Goal: Task Accomplishment & Management: Use online tool/utility

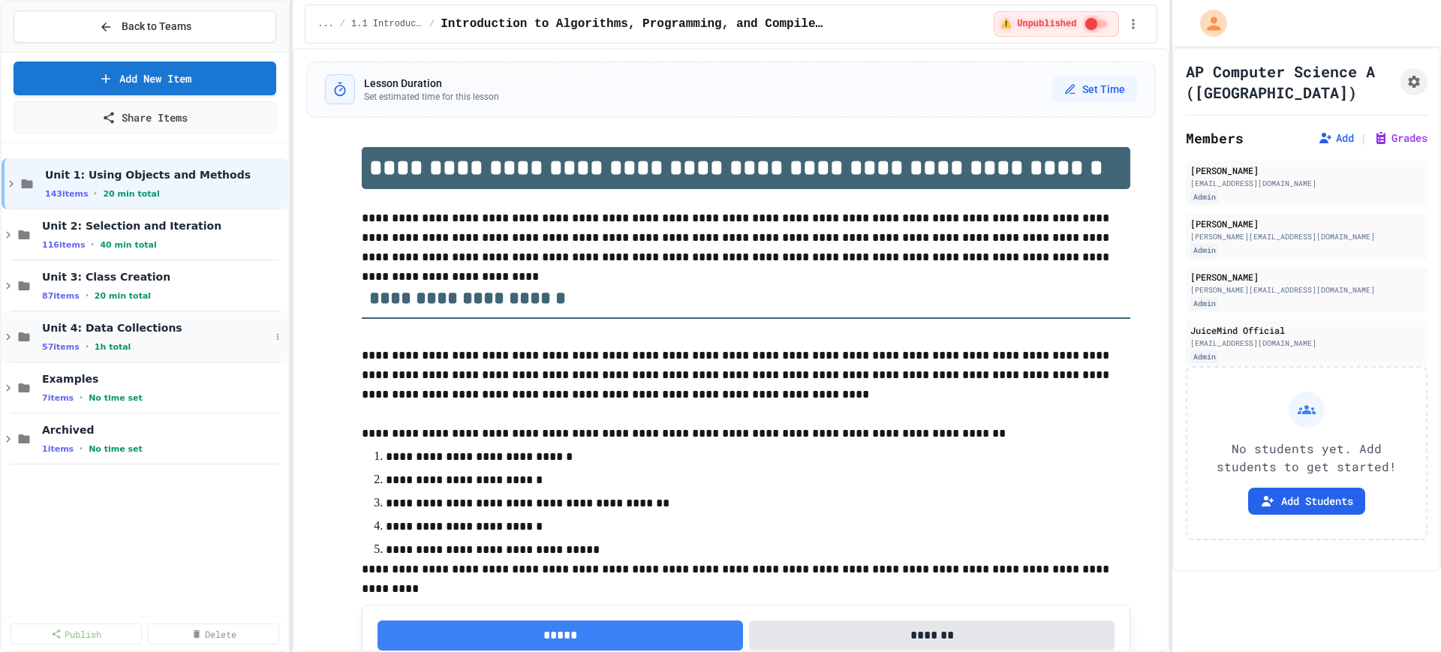
click at [13, 338] on icon at bounding box center [9, 337] width 14 height 14
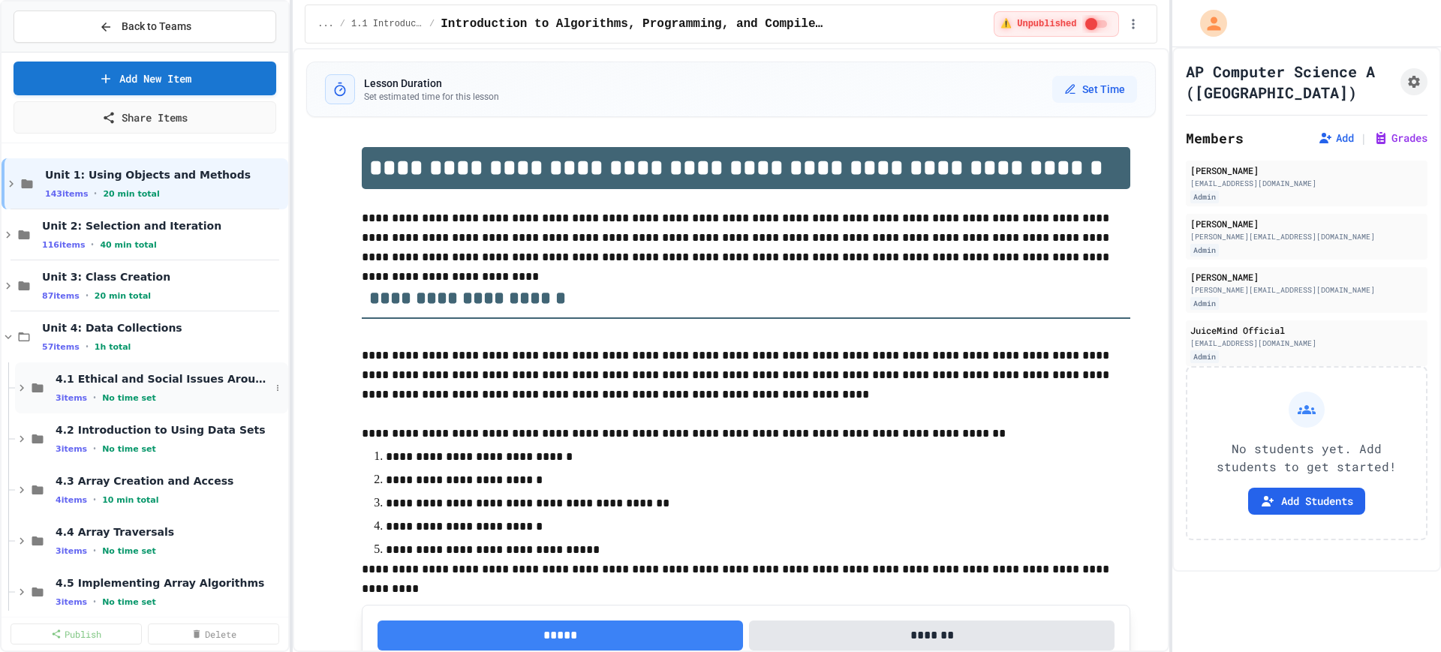
click at [20, 388] on icon at bounding box center [22, 388] width 14 height 14
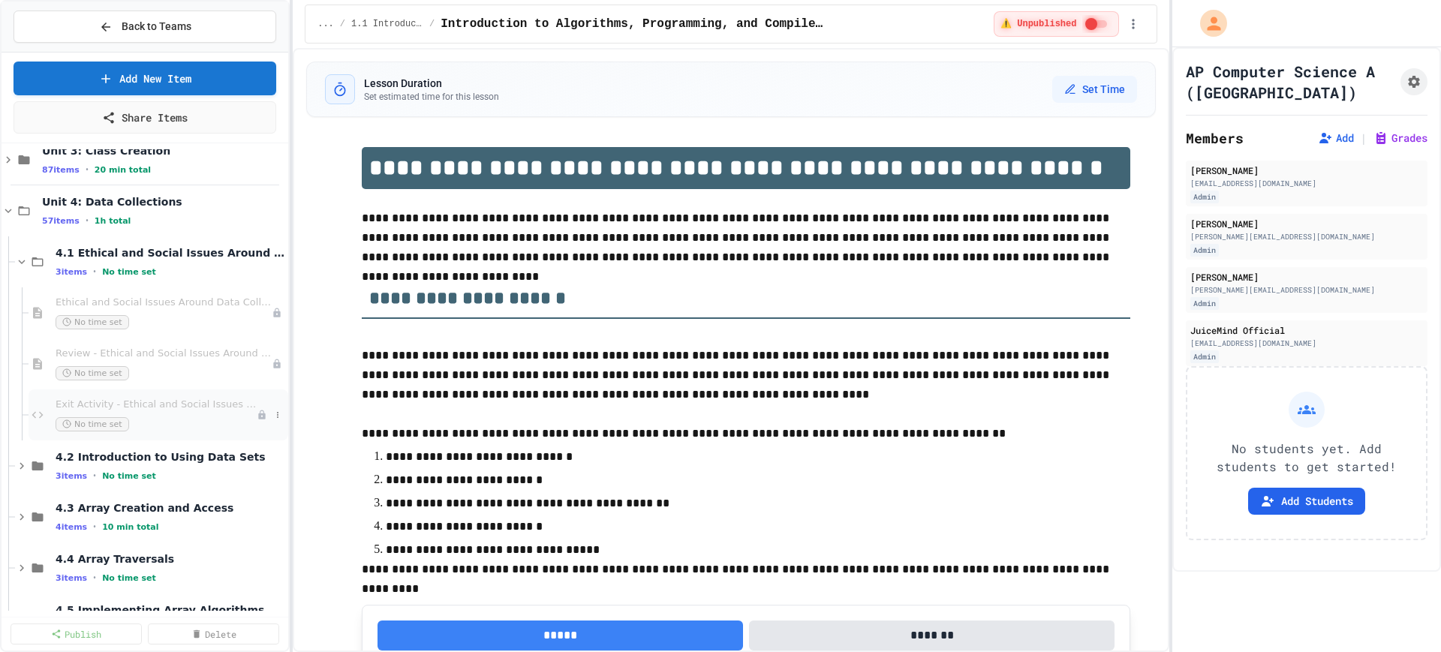
scroll to position [94, 0]
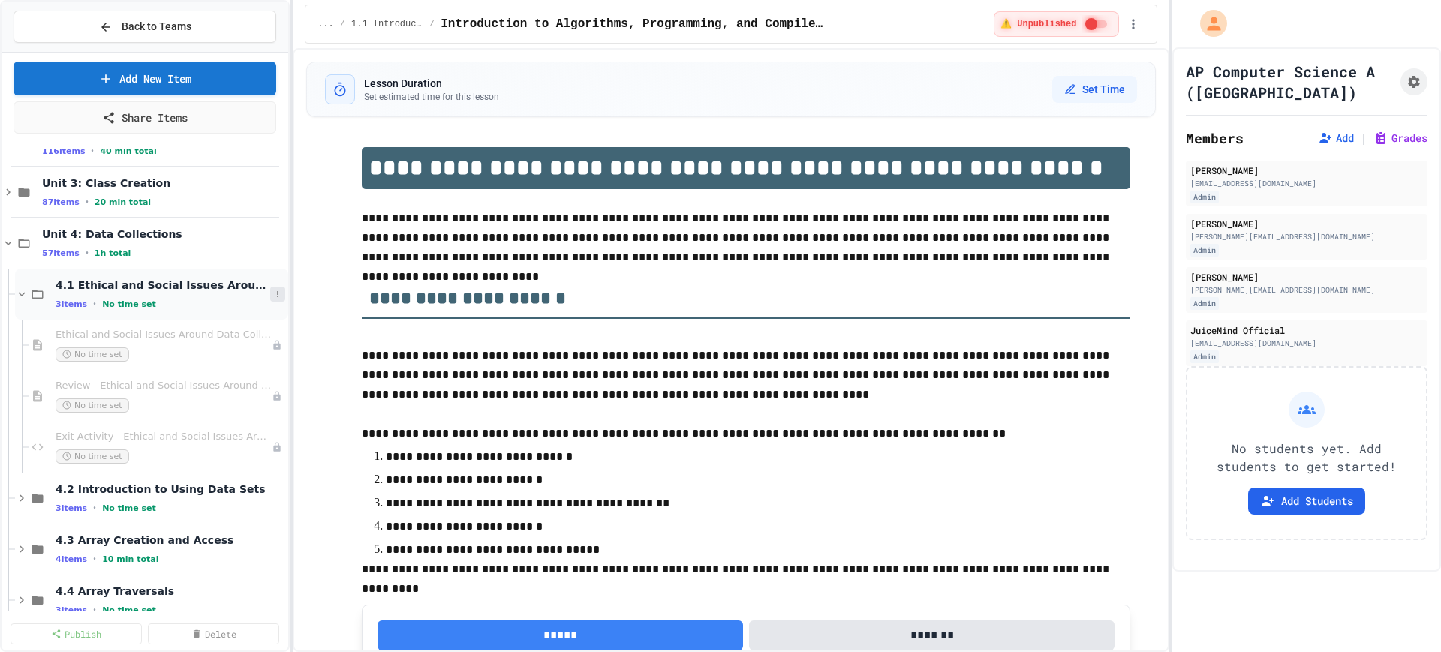
click at [273, 293] on icon at bounding box center [277, 294] width 9 height 9
click at [233, 317] on button "Add Item" at bounding box center [226, 321] width 100 height 27
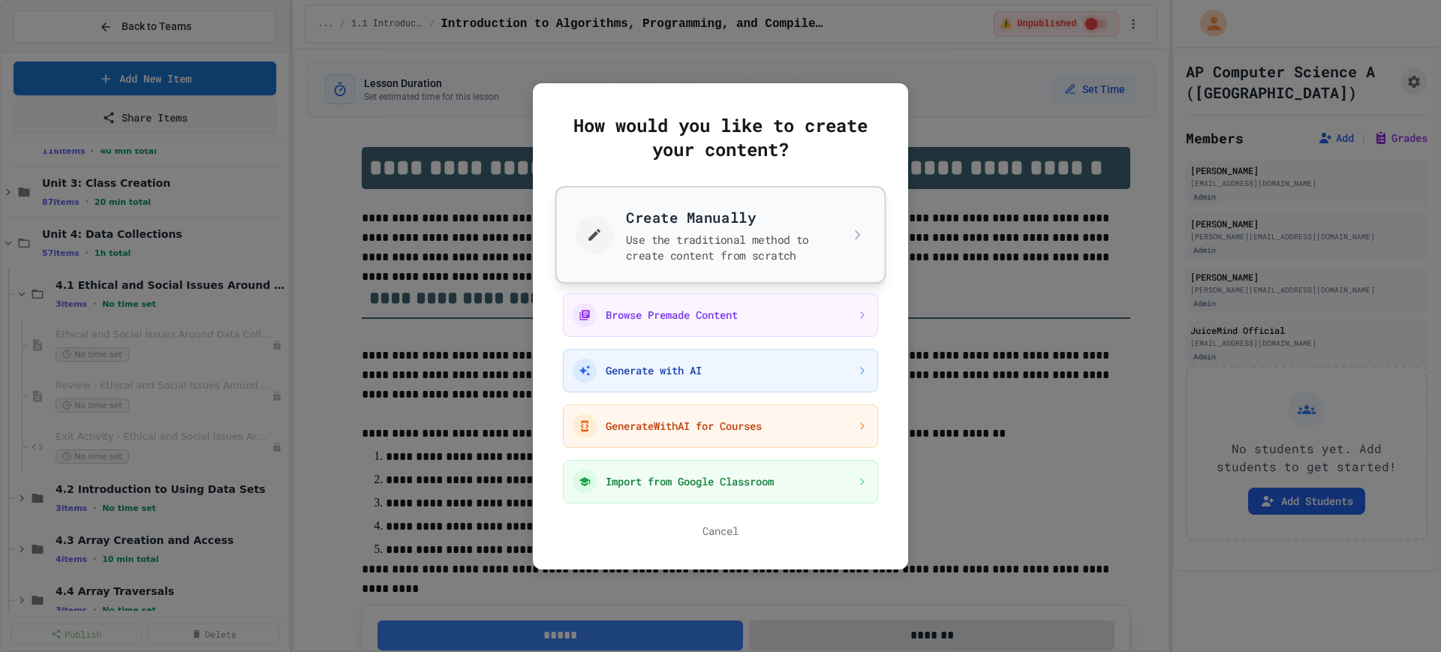
click at [688, 242] on button "Create Manually Use the traditional method to create content from scratch" at bounding box center [720, 234] width 331 height 98
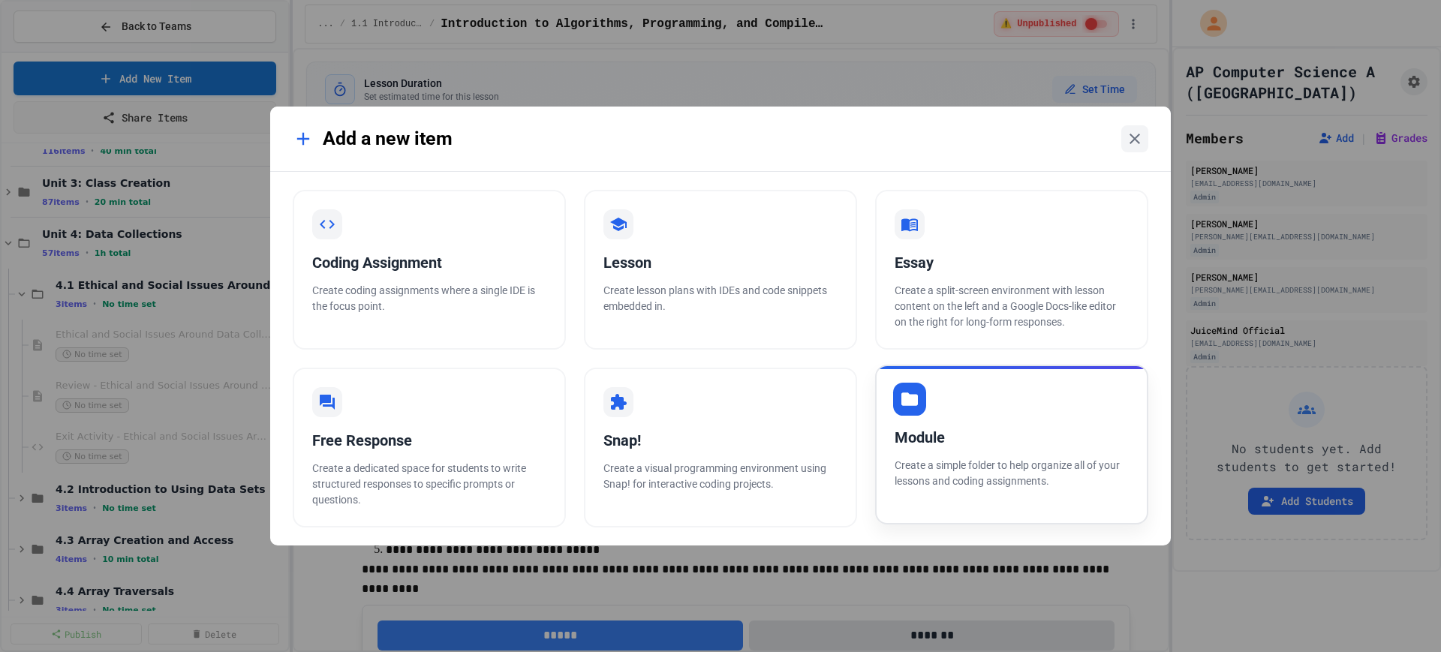
click at [934, 424] on div "Module Create a simple folder to help organize all of your lessons and coding a…" at bounding box center [1011, 445] width 273 height 160
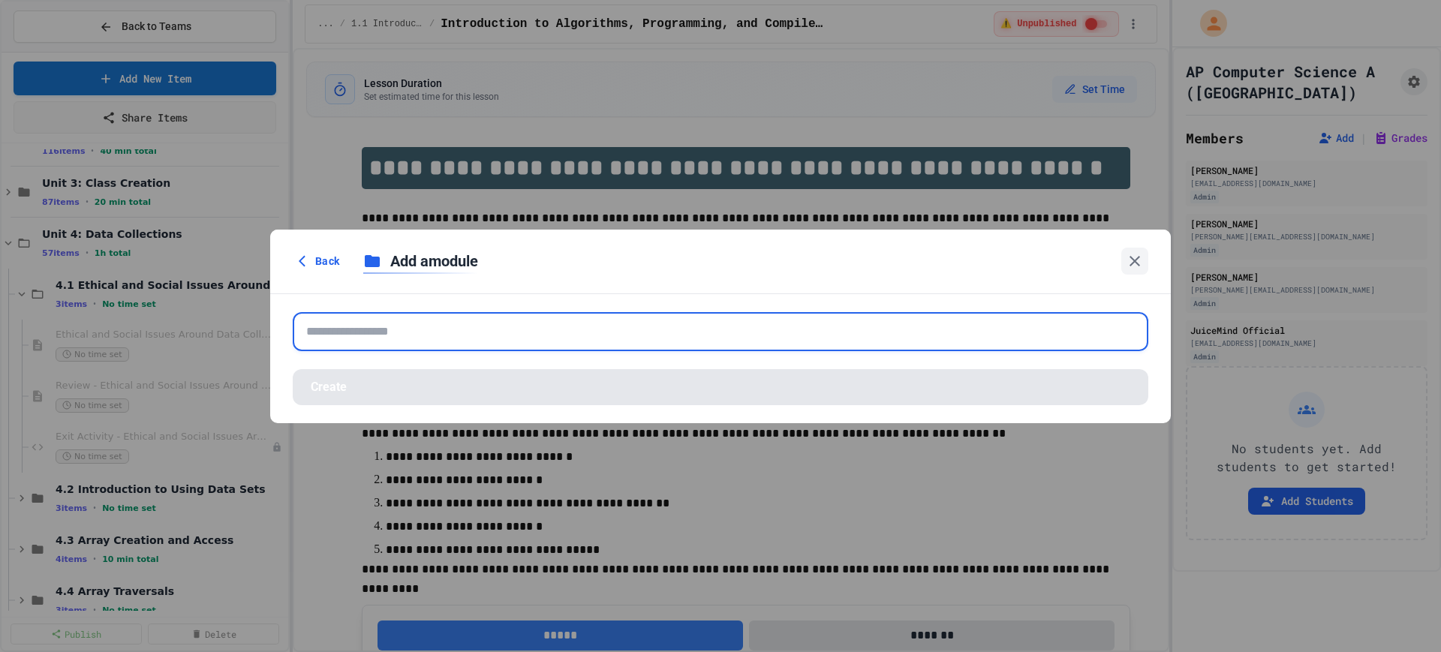
click at [452, 336] on input "text" at bounding box center [720, 331] width 855 height 39
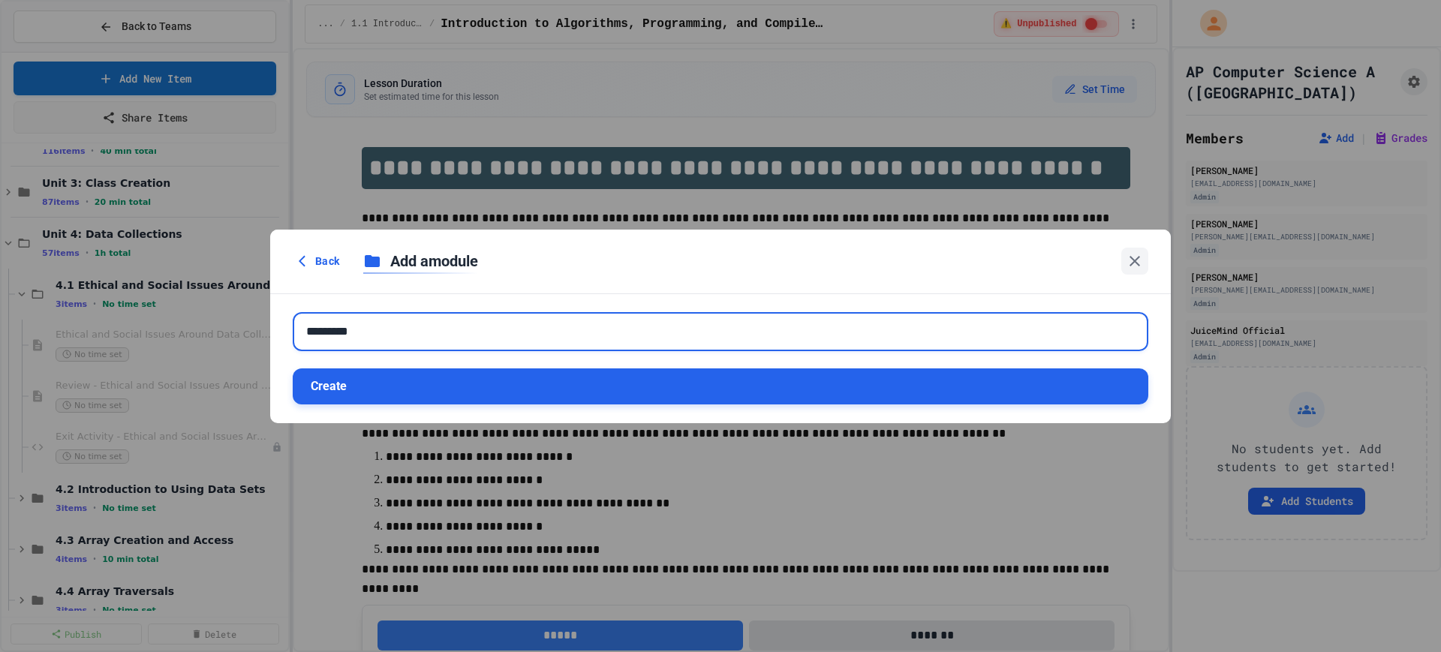
type input "*********"
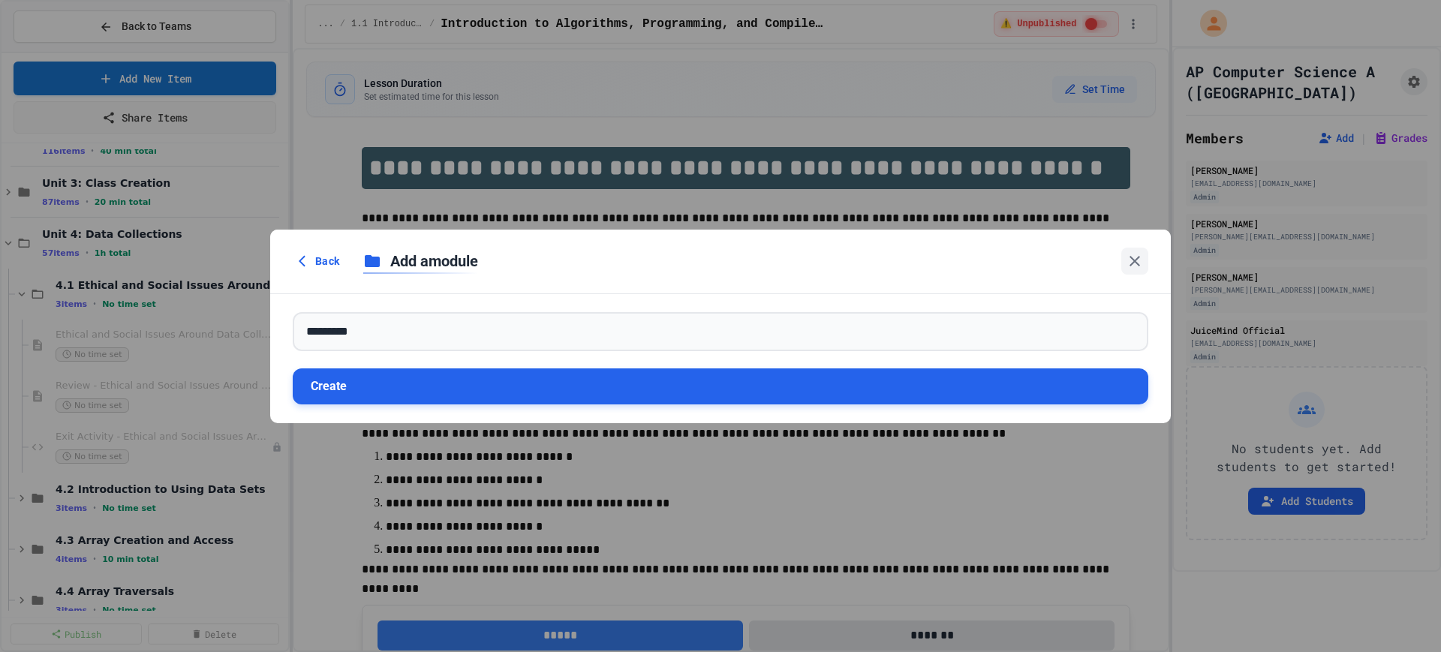
click at [337, 383] on button "Create" at bounding box center [720, 386] width 855 height 36
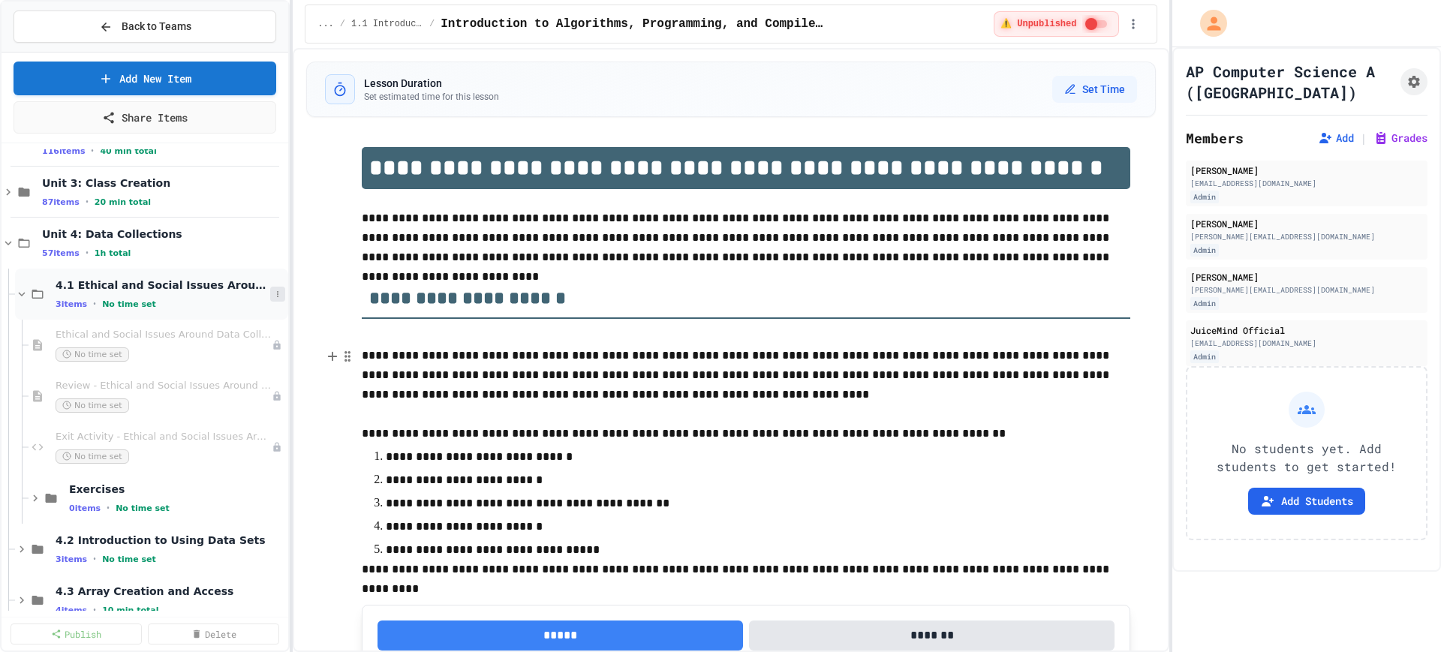
click at [273, 290] on icon at bounding box center [277, 294] width 9 height 9
click at [228, 317] on button "Add Item" at bounding box center [226, 321] width 100 height 27
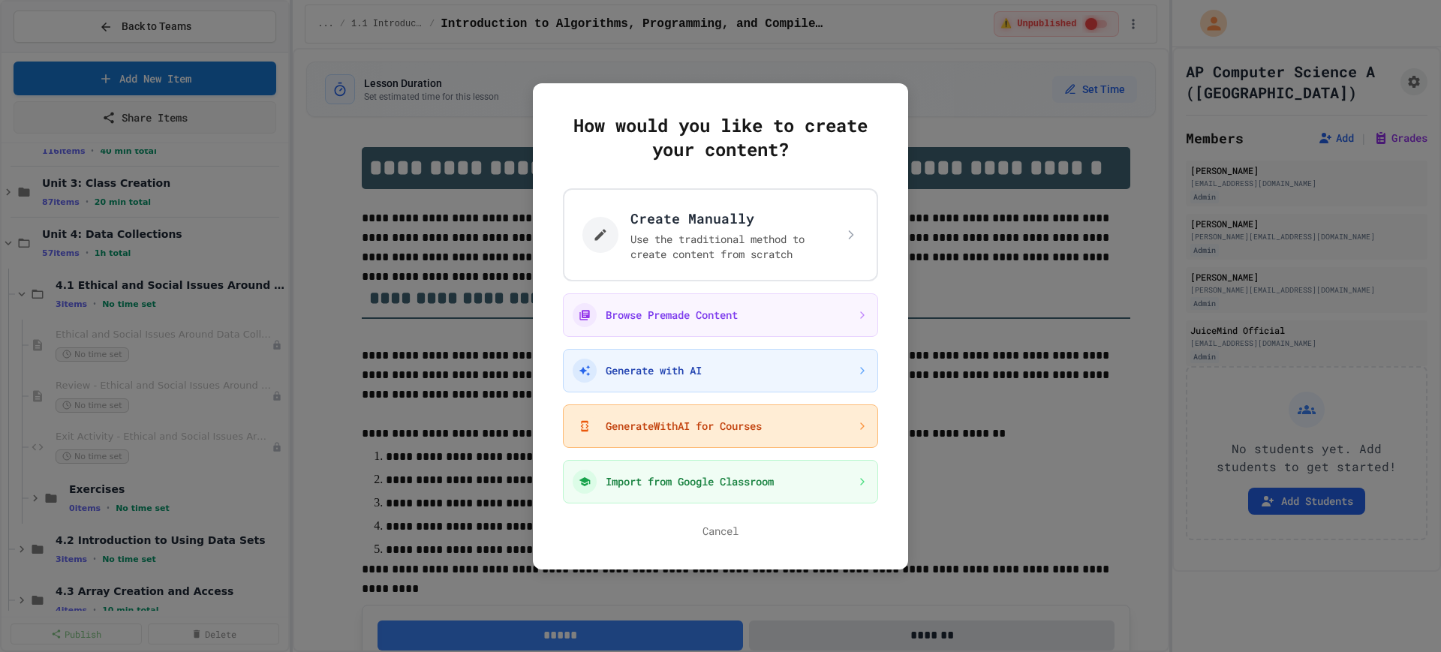
click at [656, 418] on button "GenerateWithAI for Courses" at bounding box center [720, 426] width 315 height 44
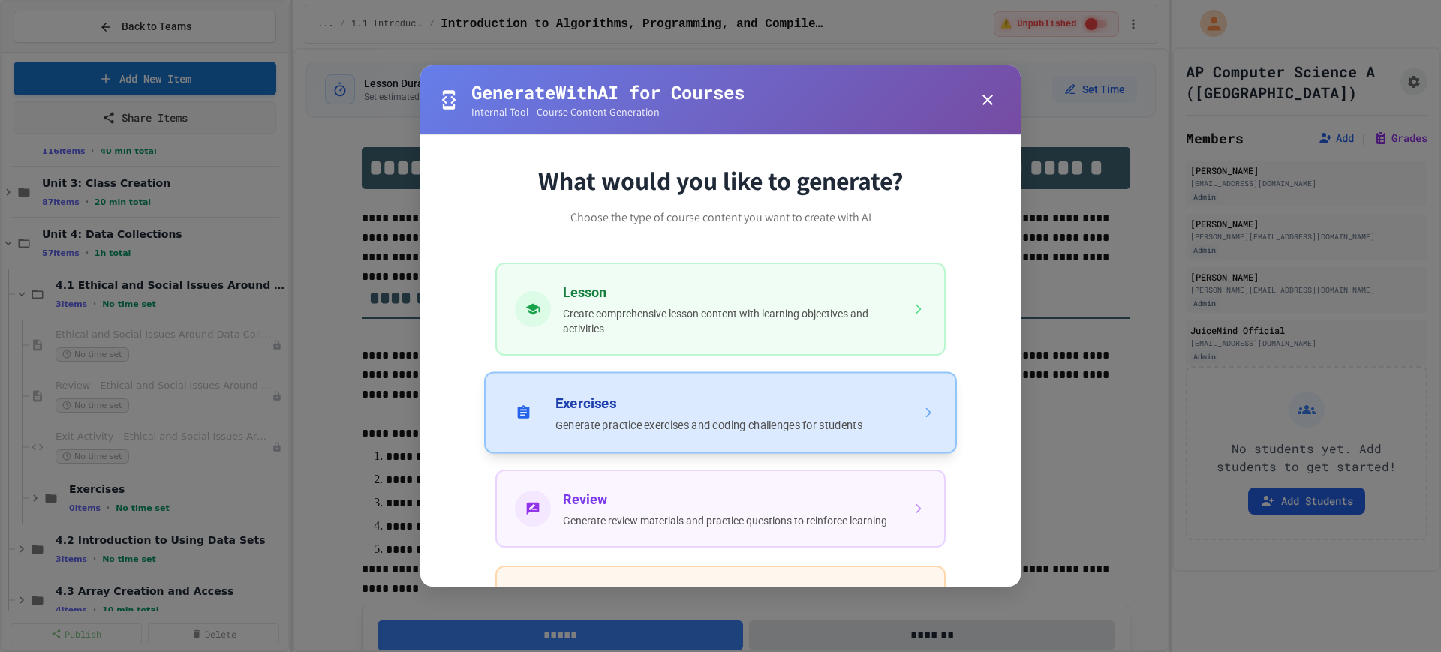
click at [679, 422] on button "Exercises Generate practice exercises and coding challenges for students" at bounding box center [720, 412] width 473 height 82
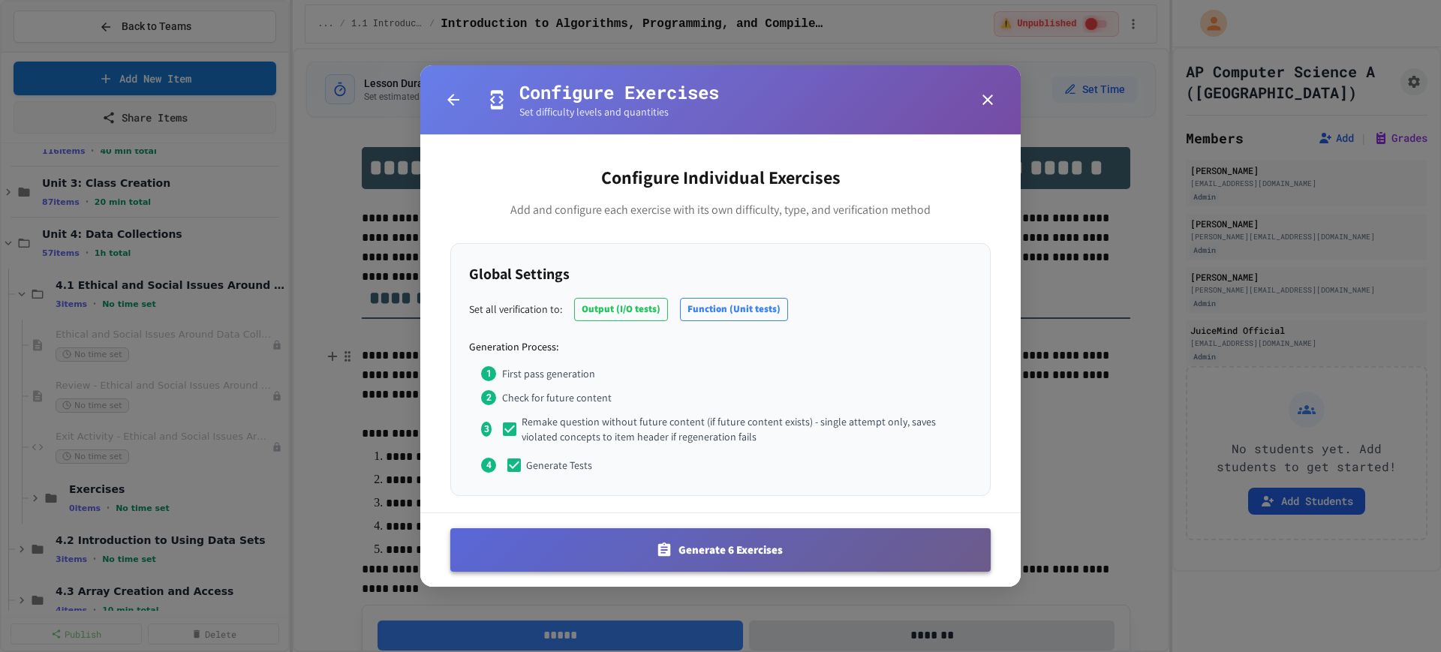
click at [634, 543] on button "Generate 6 Exercises" at bounding box center [720, 550] width 540 height 44
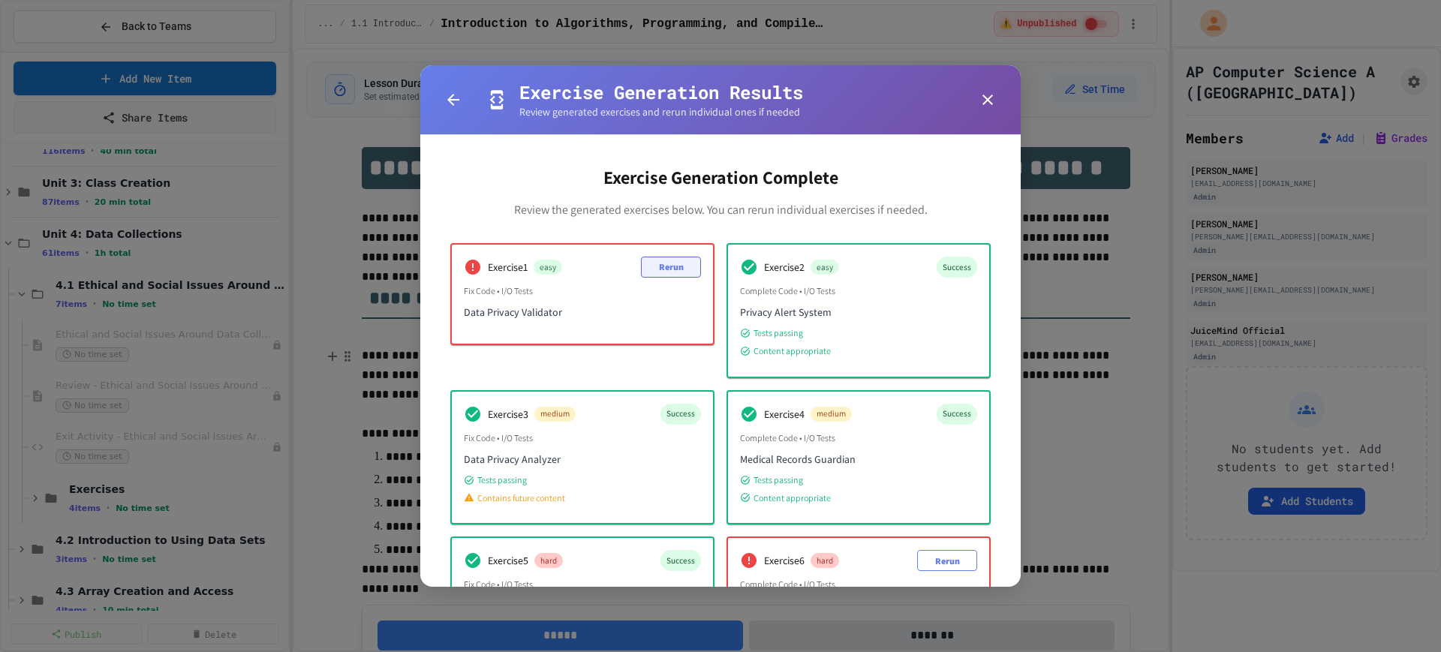
click at [674, 272] on button "Rerun" at bounding box center [671, 267] width 60 height 21
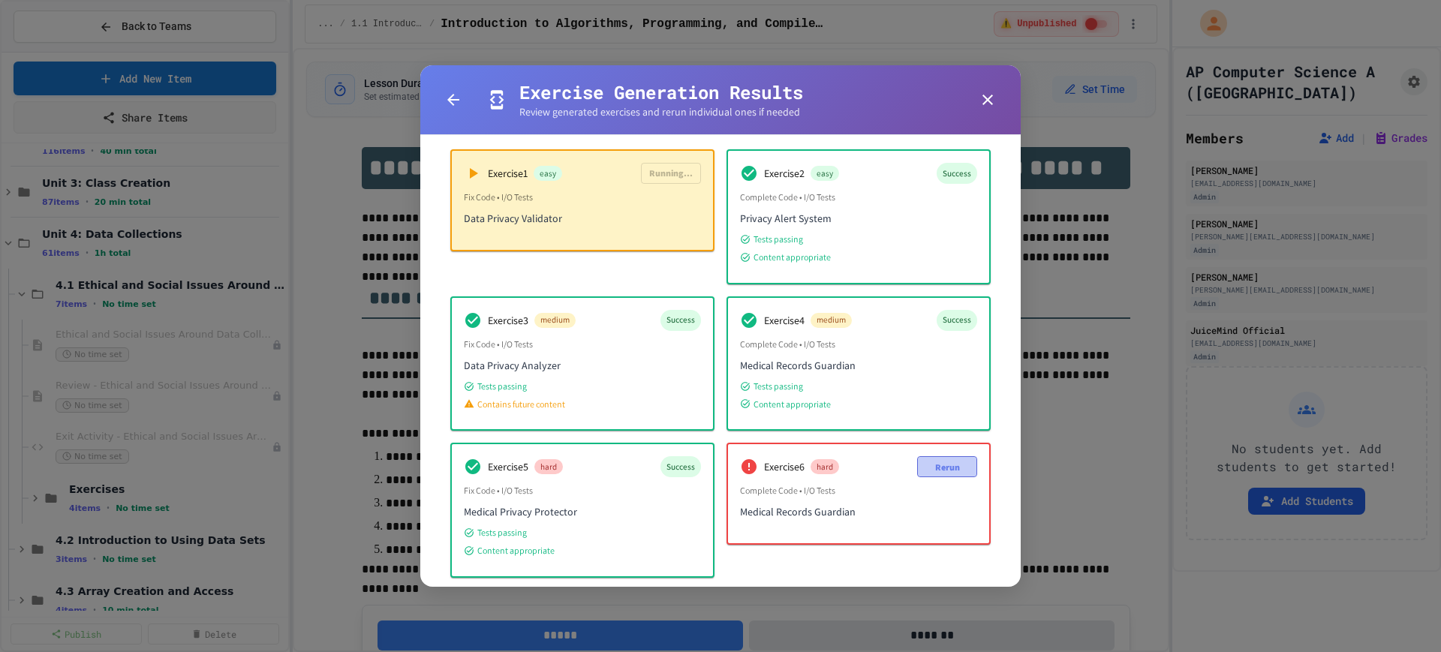
click at [921, 464] on button "Rerun" at bounding box center [947, 466] width 60 height 21
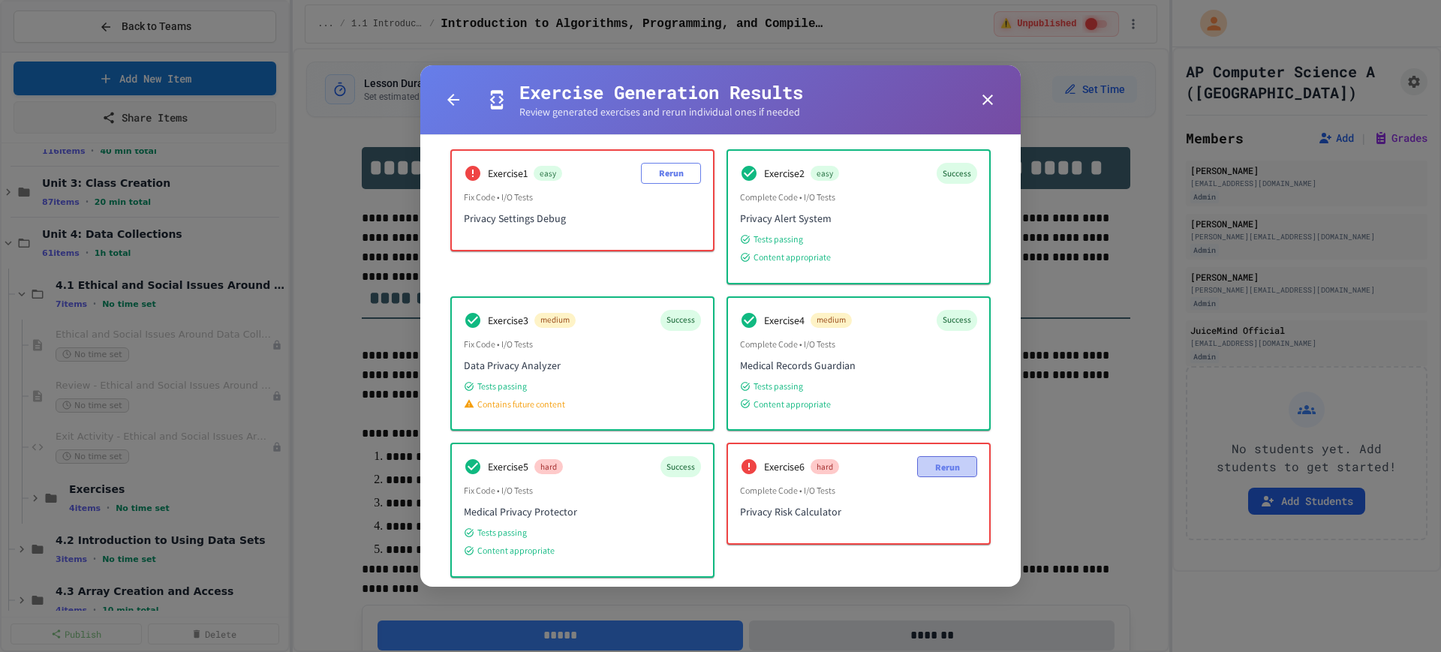
click at [941, 471] on button "Rerun" at bounding box center [947, 466] width 60 height 21
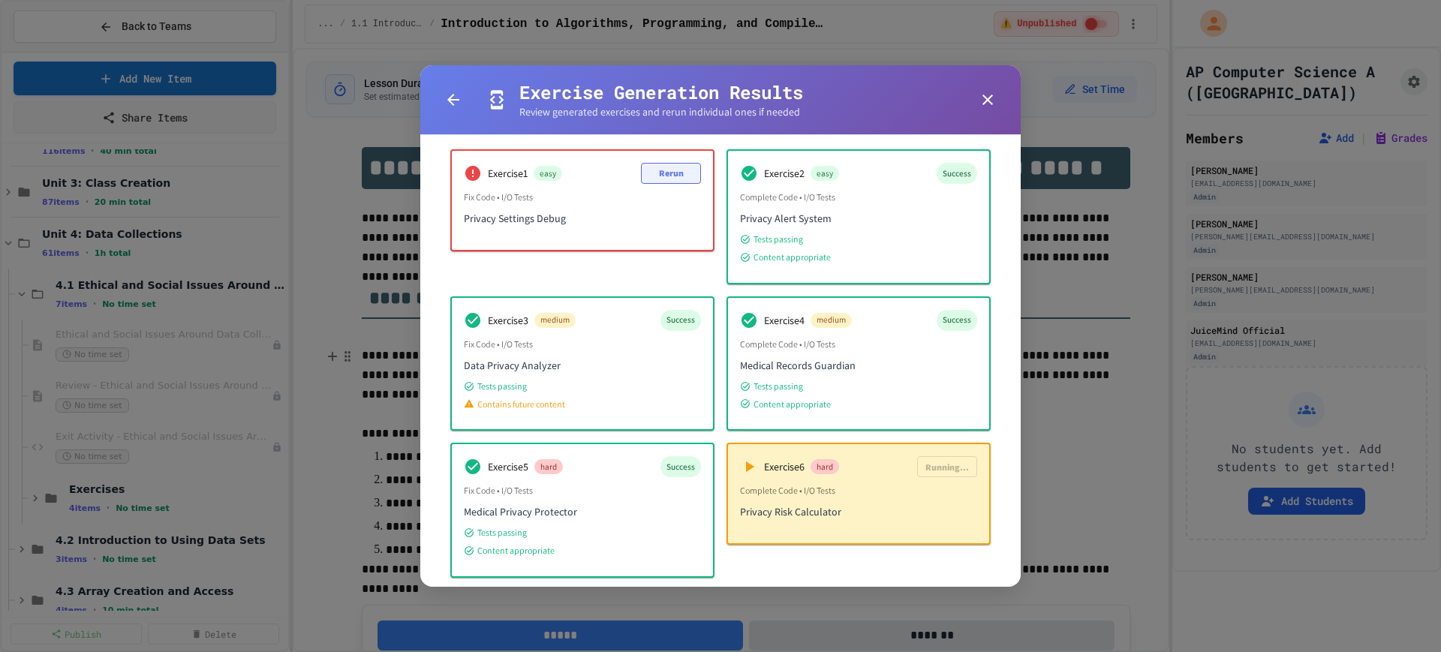
click at [679, 174] on button "Rerun" at bounding box center [671, 173] width 60 height 21
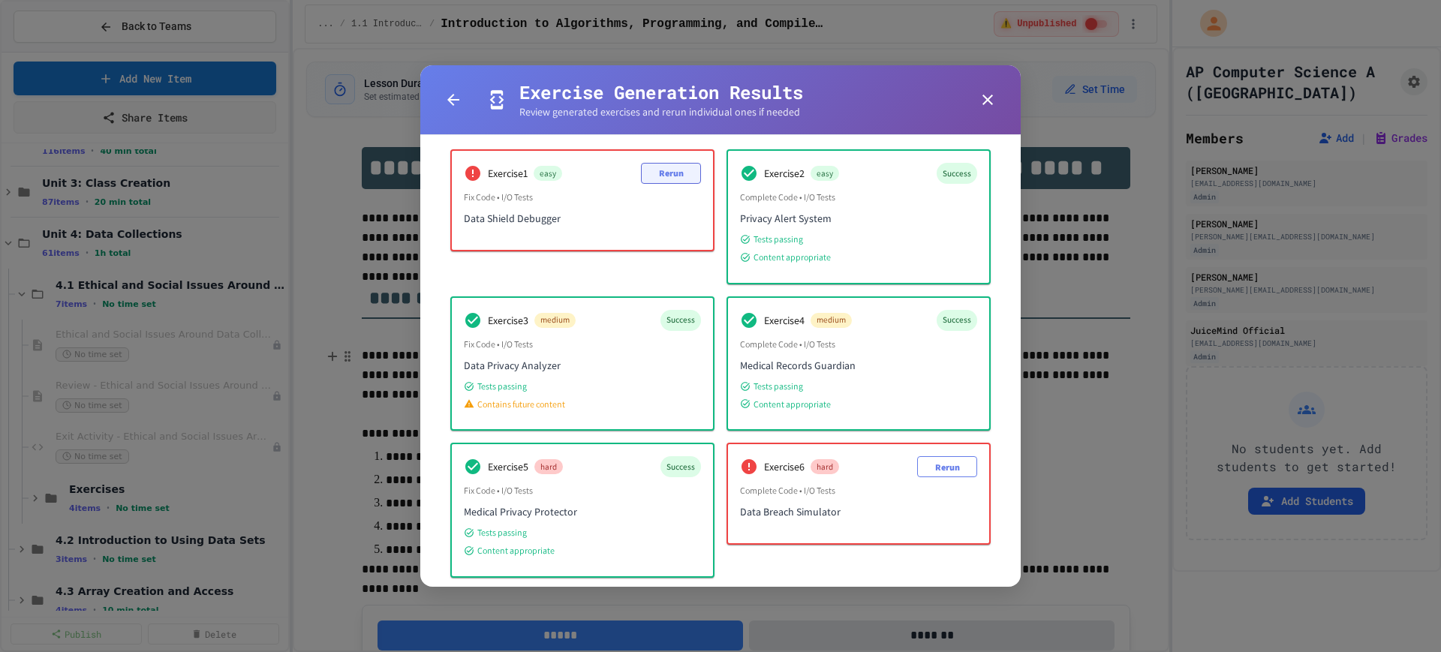
click at [678, 168] on button "Rerun" at bounding box center [671, 173] width 60 height 21
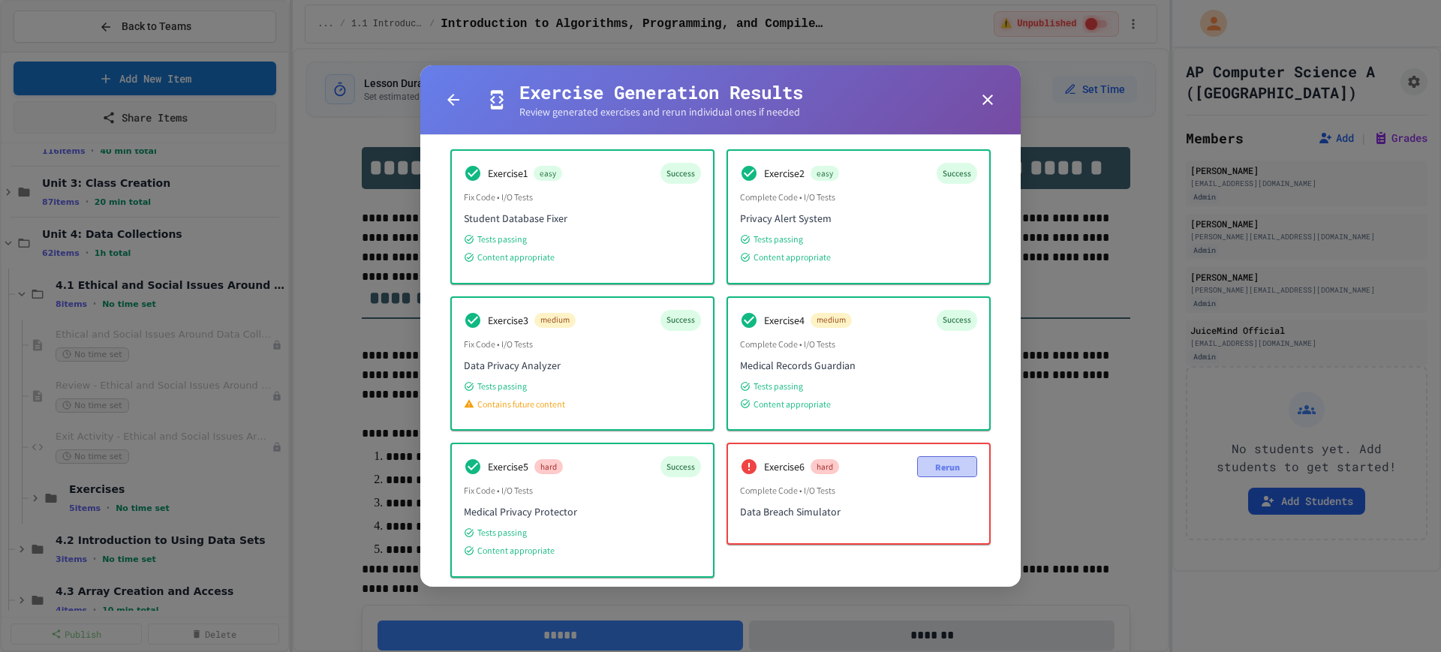
click at [919, 462] on button "Rerun" at bounding box center [947, 466] width 60 height 21
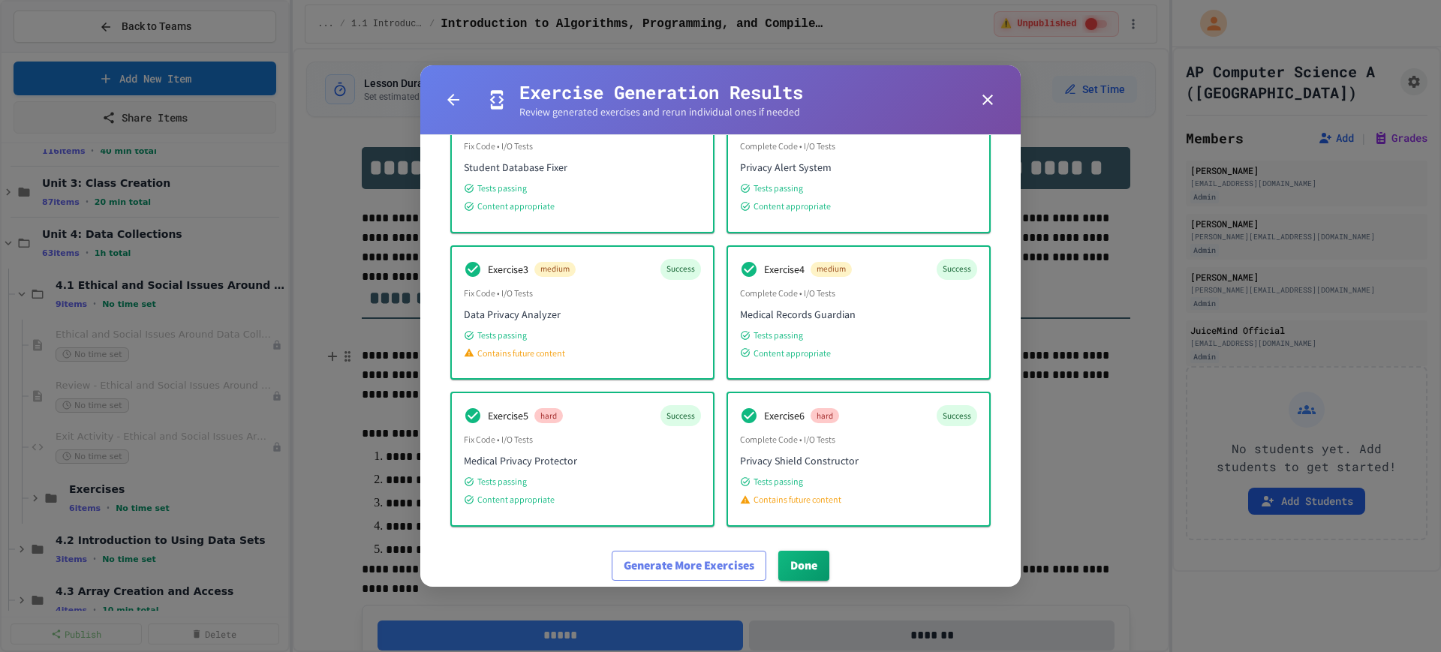
scroll to position [169, 0]
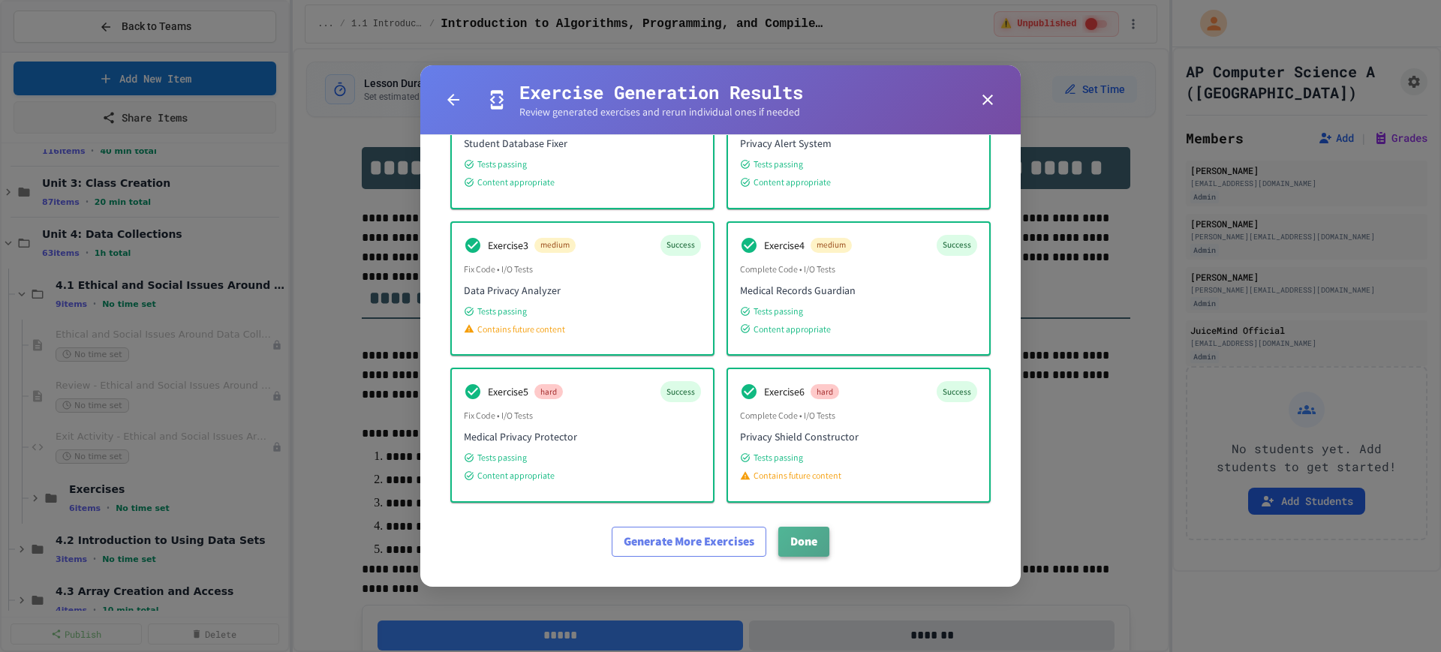
click at [787, 542] on button "Done" at bounding box center [803, 542] width 51 height 30
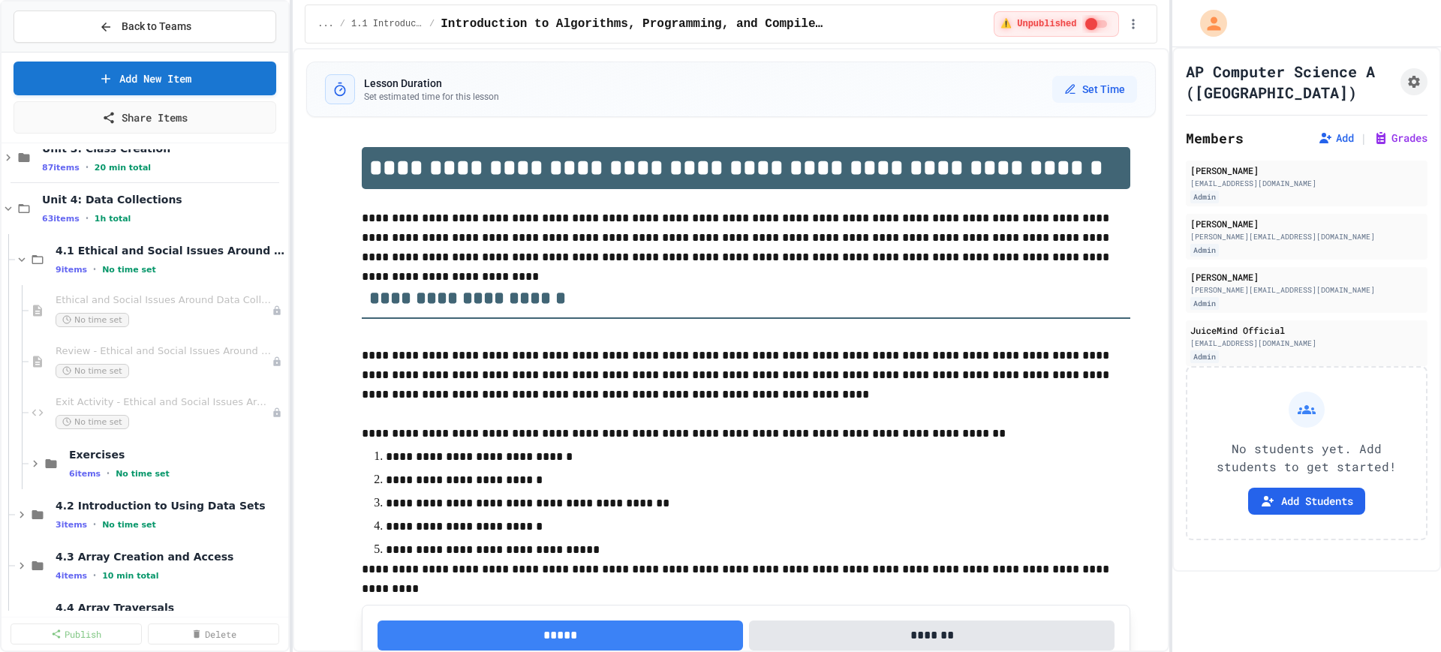
scroll to position [188, 0]
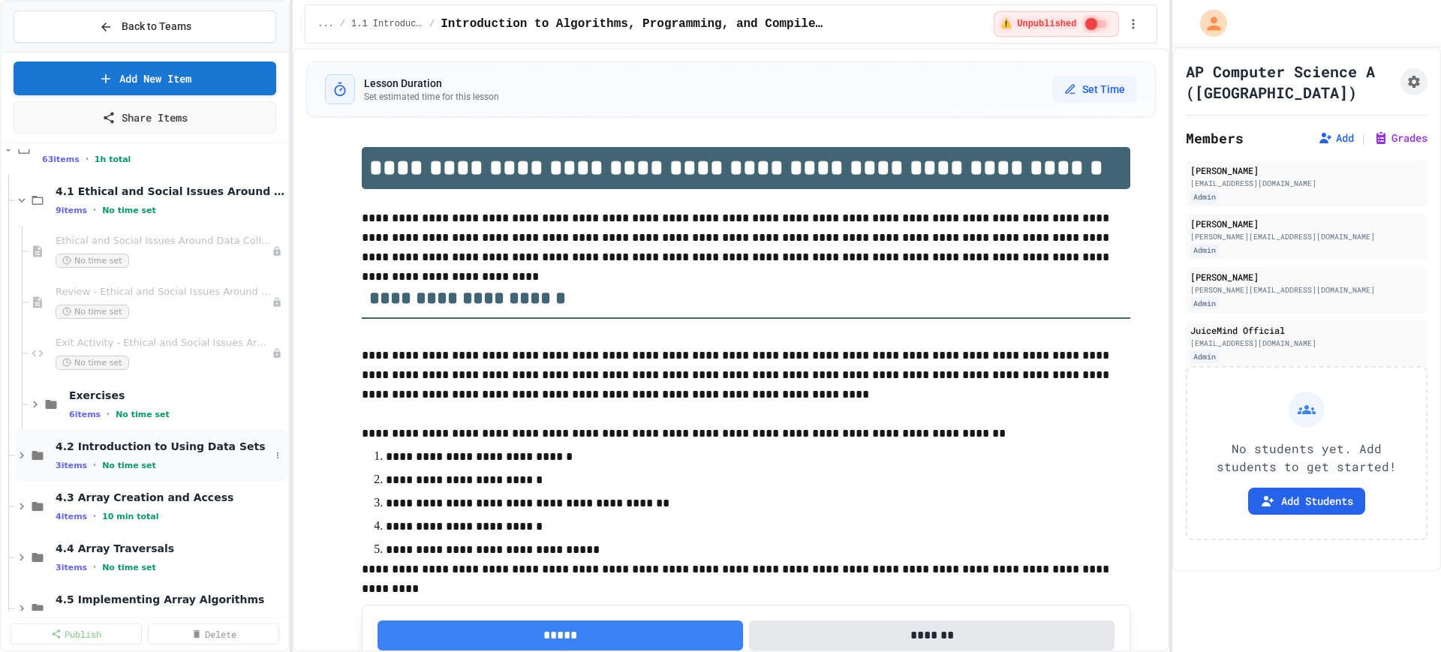
click at [21, 451] on icon at bounding box center [22, 456] width 14 height 14
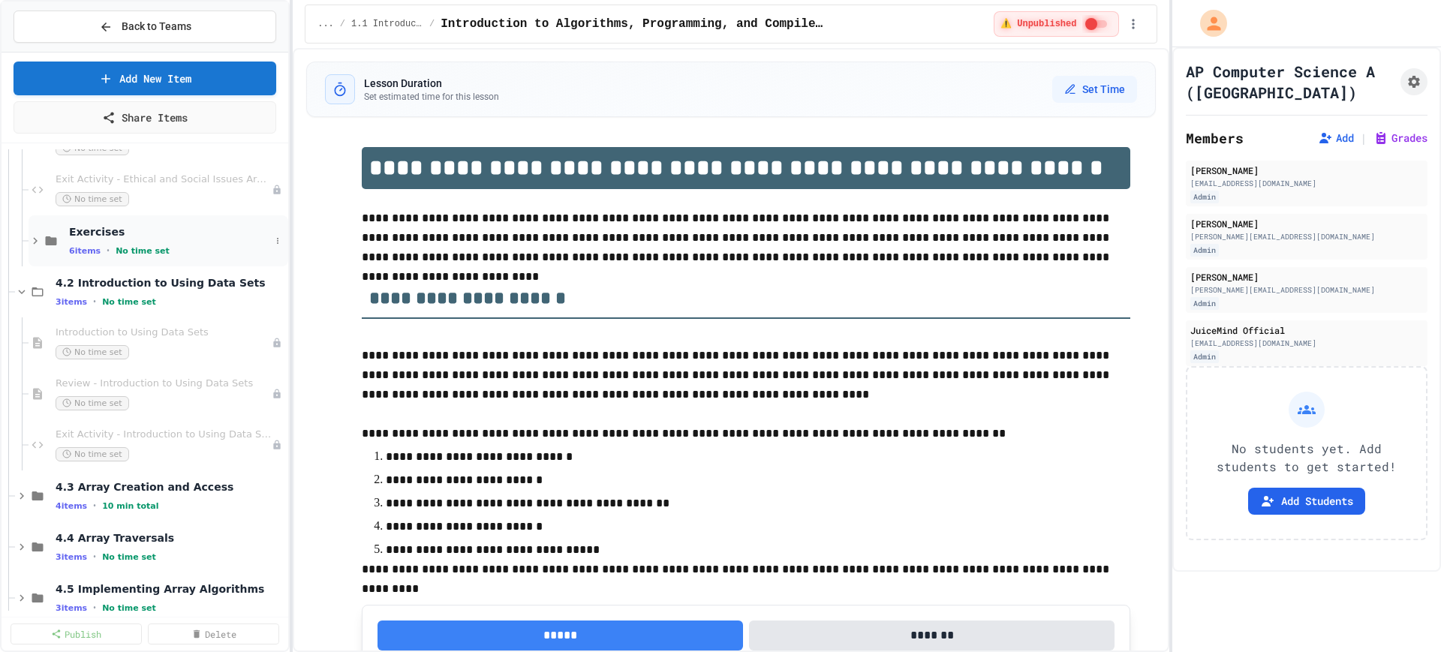
scroll to position [375, 0]
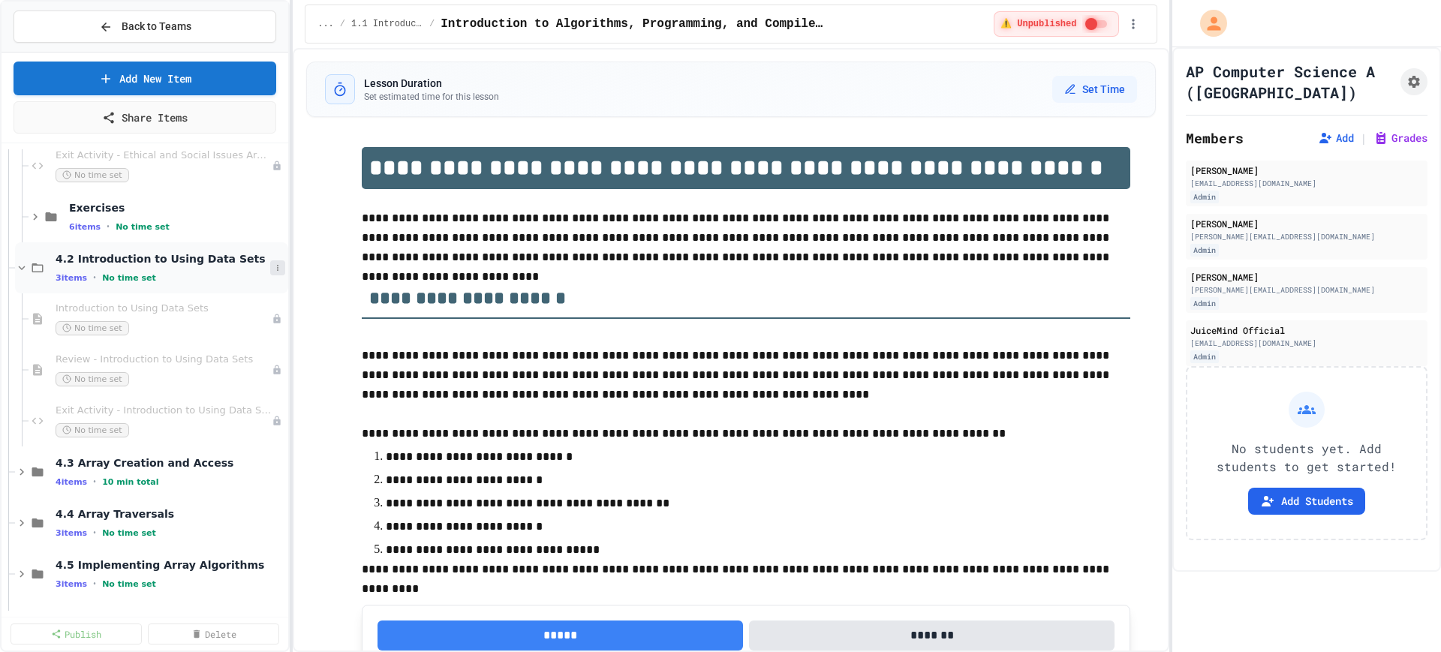
click at [273, 271] on icon at bounding box center [277, 267] width 9 height 9
click at [229, 293] on button "Add Item" at bounding box center [226, 295] width 100 height 27
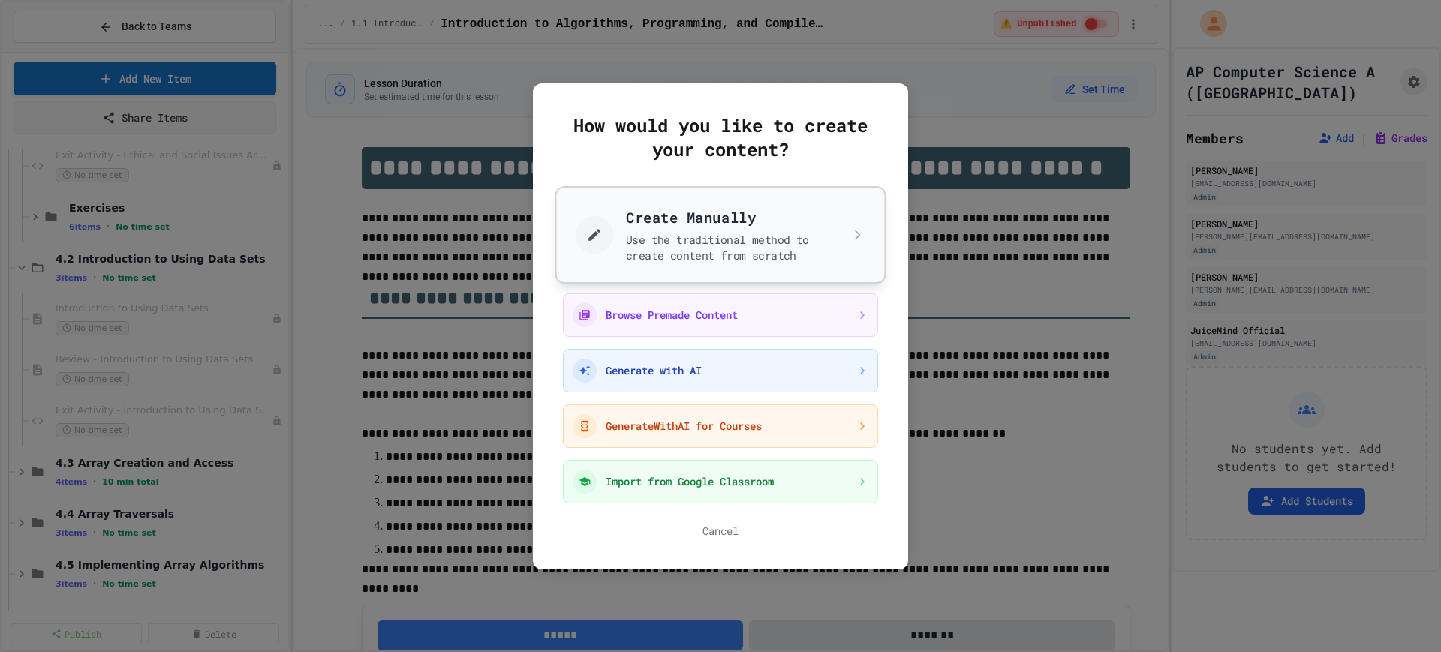
click at [644, 225] on button "Create Manually Use the traditional method to create content from scratch" at bounding box center [720, 234] width 331 height 98
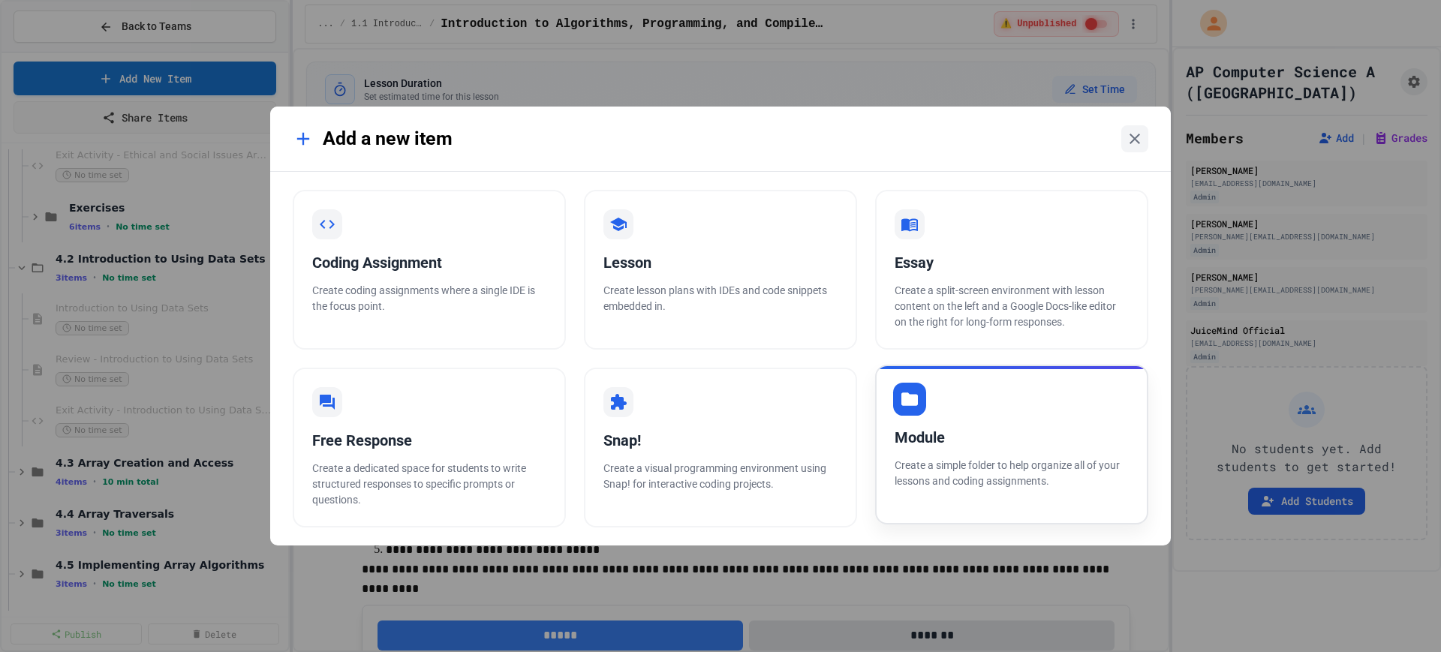
click at [934, 436] on div "Module" at bounding box center [1011, 437] width 234 height 23
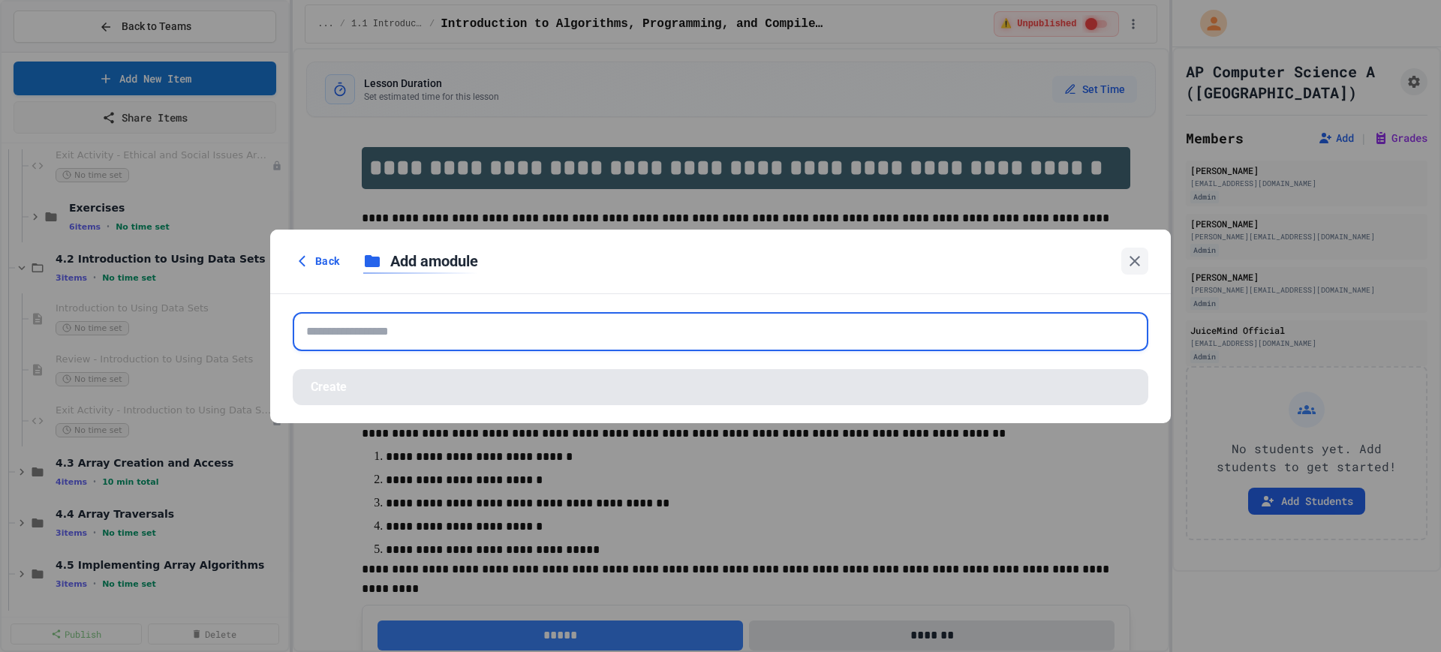
click at [554, 335] on input "text" at bounding box center [720, 331] width 855 height 39
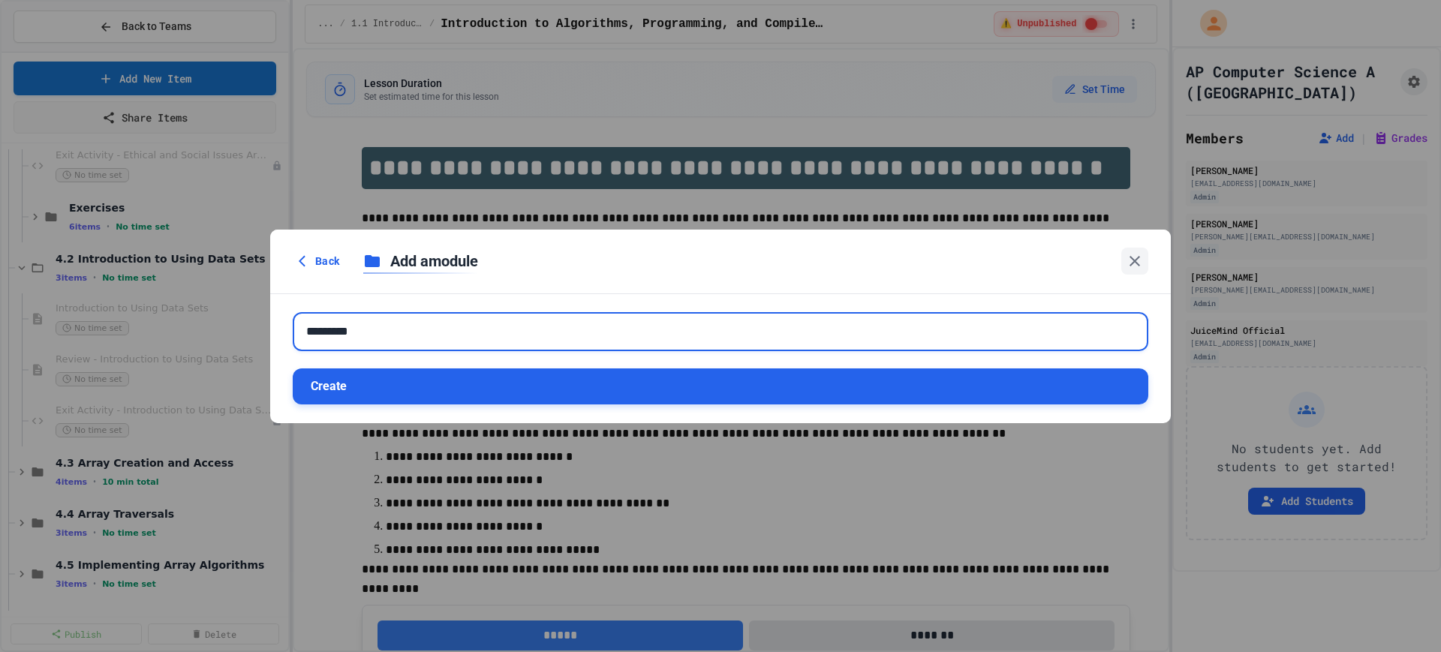
type input "*********"
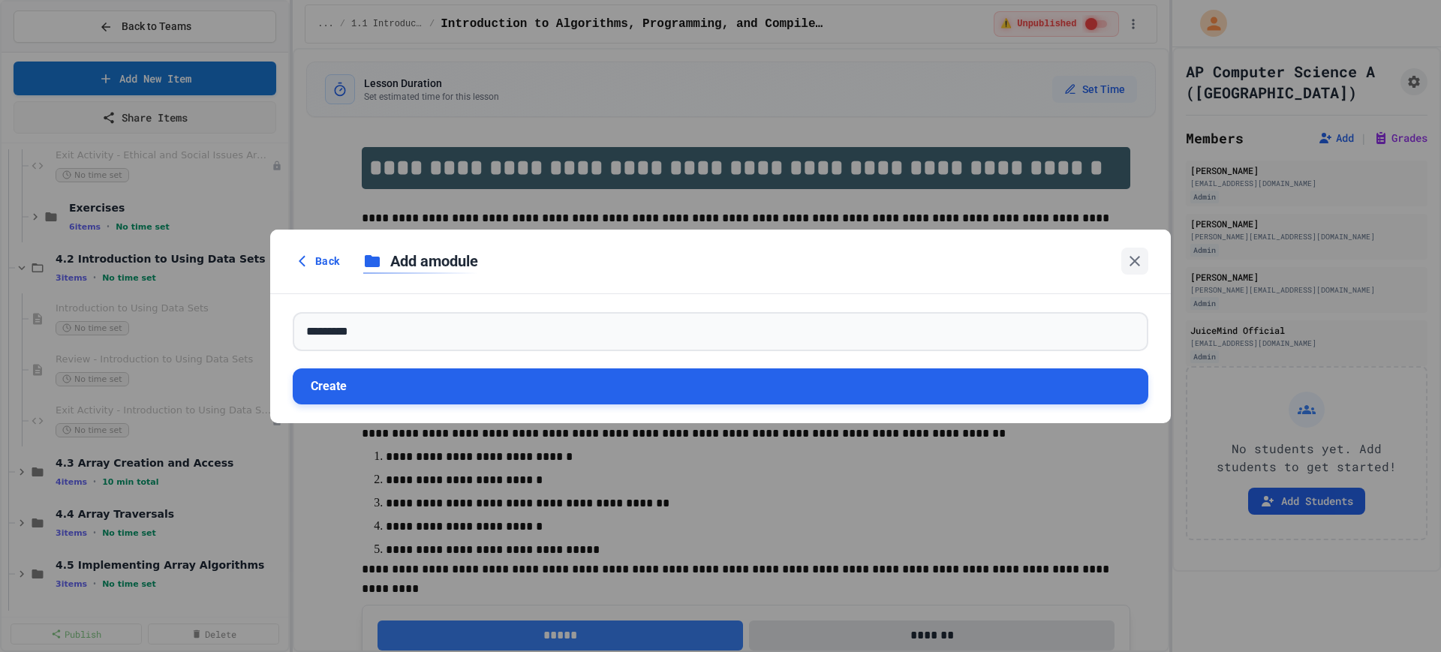
click at [488, 380] on button "Create" at bounding box center [720, 386] width 855 height 36
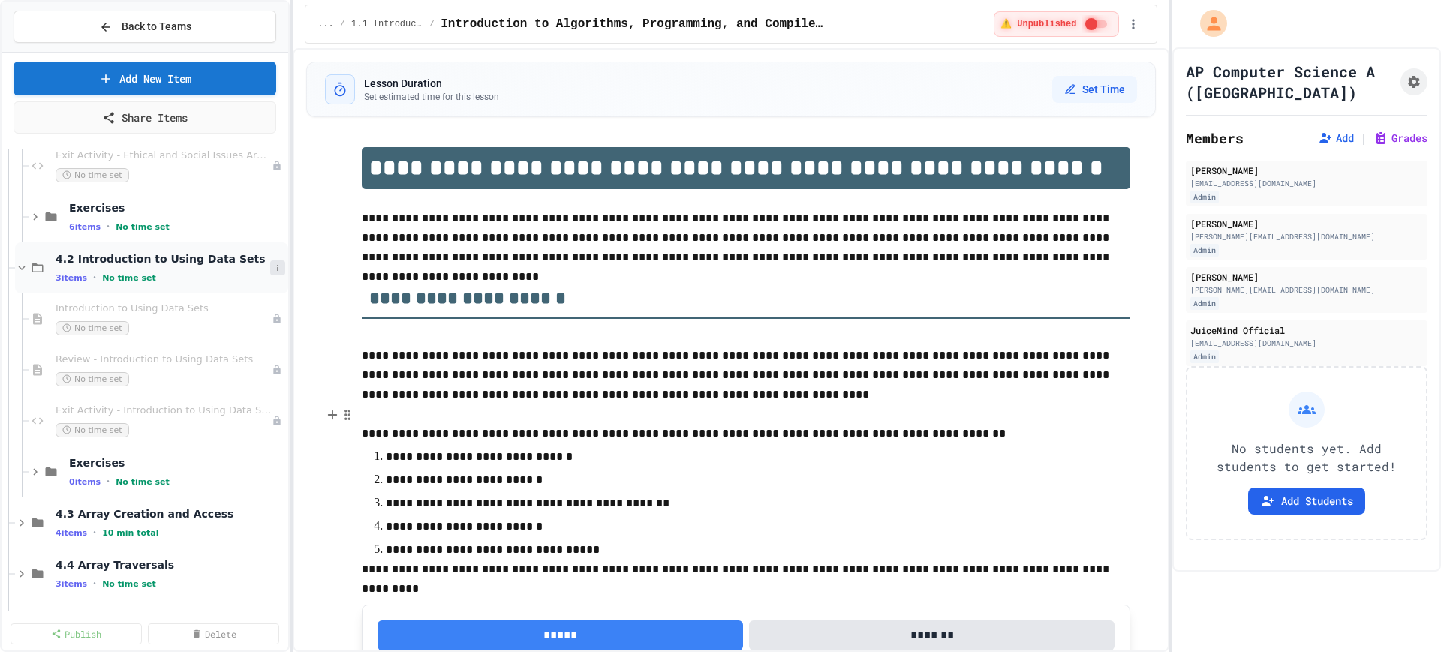
click at [273, 266] on icon at bounding box center [277, 267] width 9 height 9
click at [235, 292] on button "Add Item" at bounding box center [226, 295] width 100 height 27
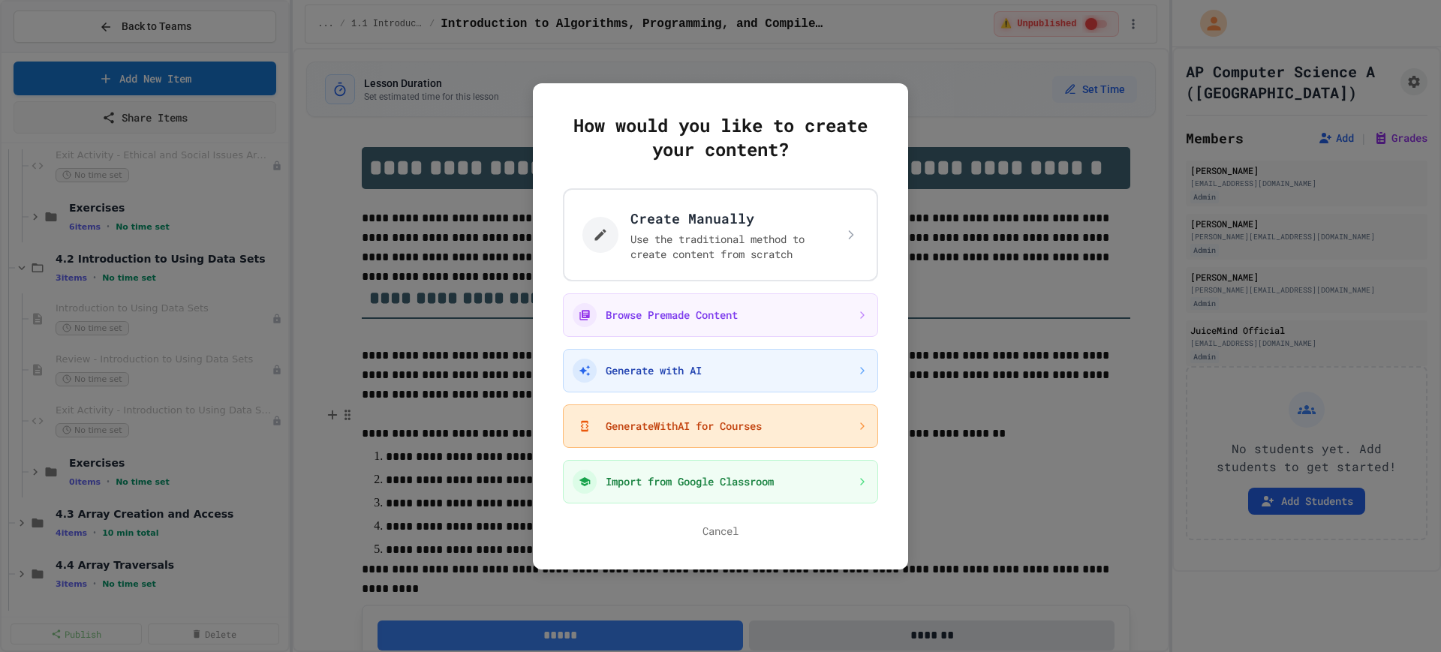
click at [653, 433] on button "GenerateWithAI for Courses" at bounding box center [720, 426] width 315 height 44
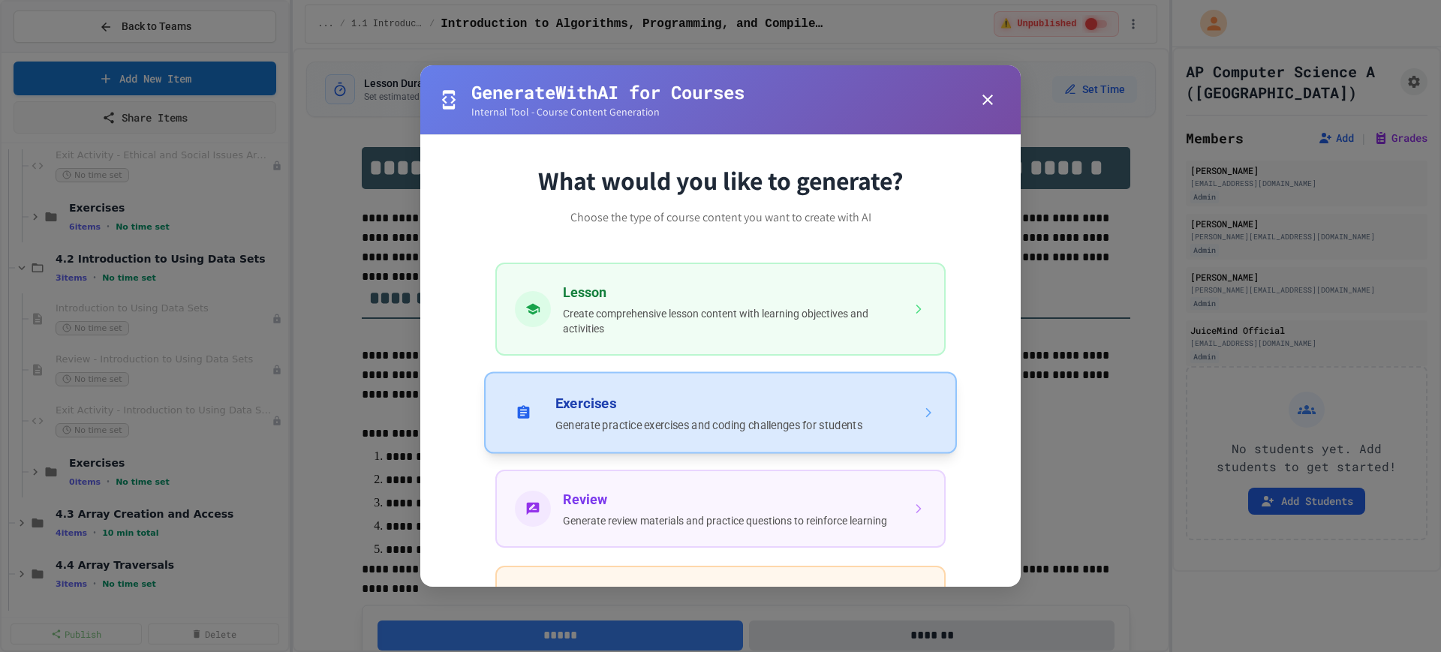
click at [654, 434] on button "Exercises Generate practice exercises and coding challenges for students" at bounding box center [720, 412] width 473 height 82
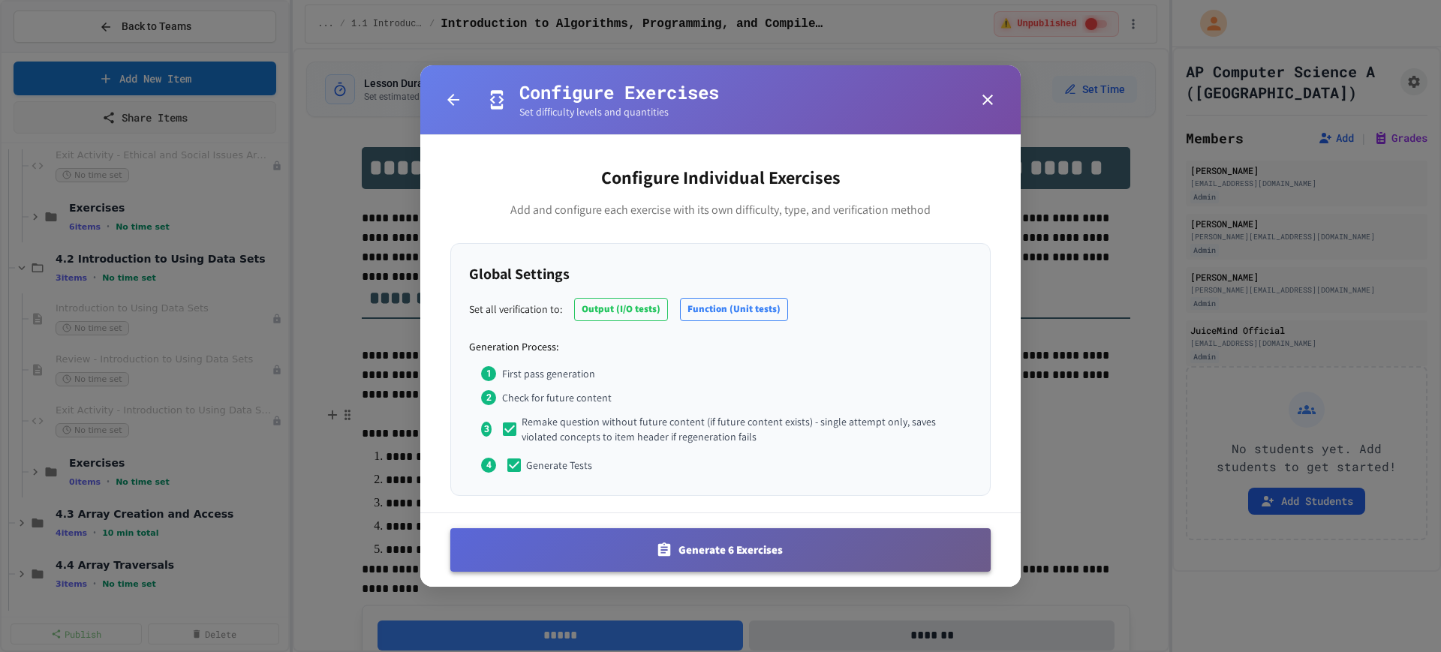
click at [641, 553] on button "Generate 6 Exercises" at bounding box center [720, 550] width 540 height 44
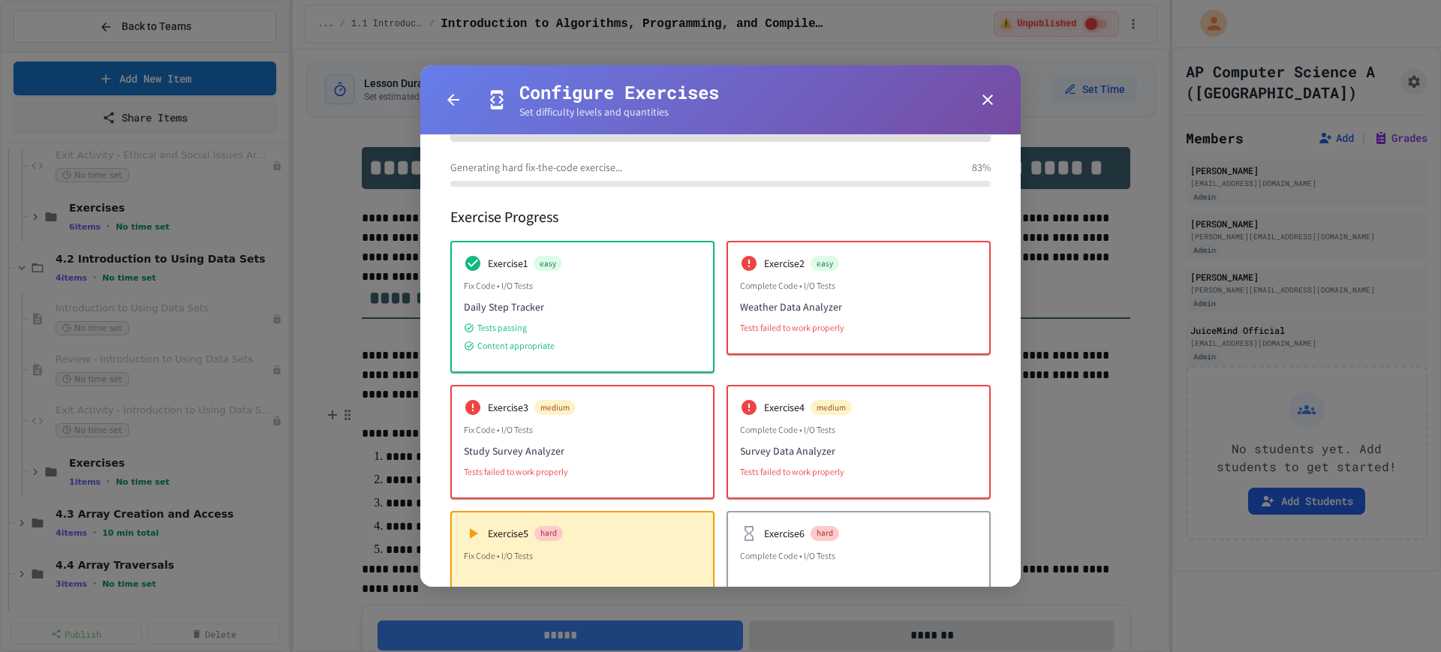
scroll to position [130, 0]
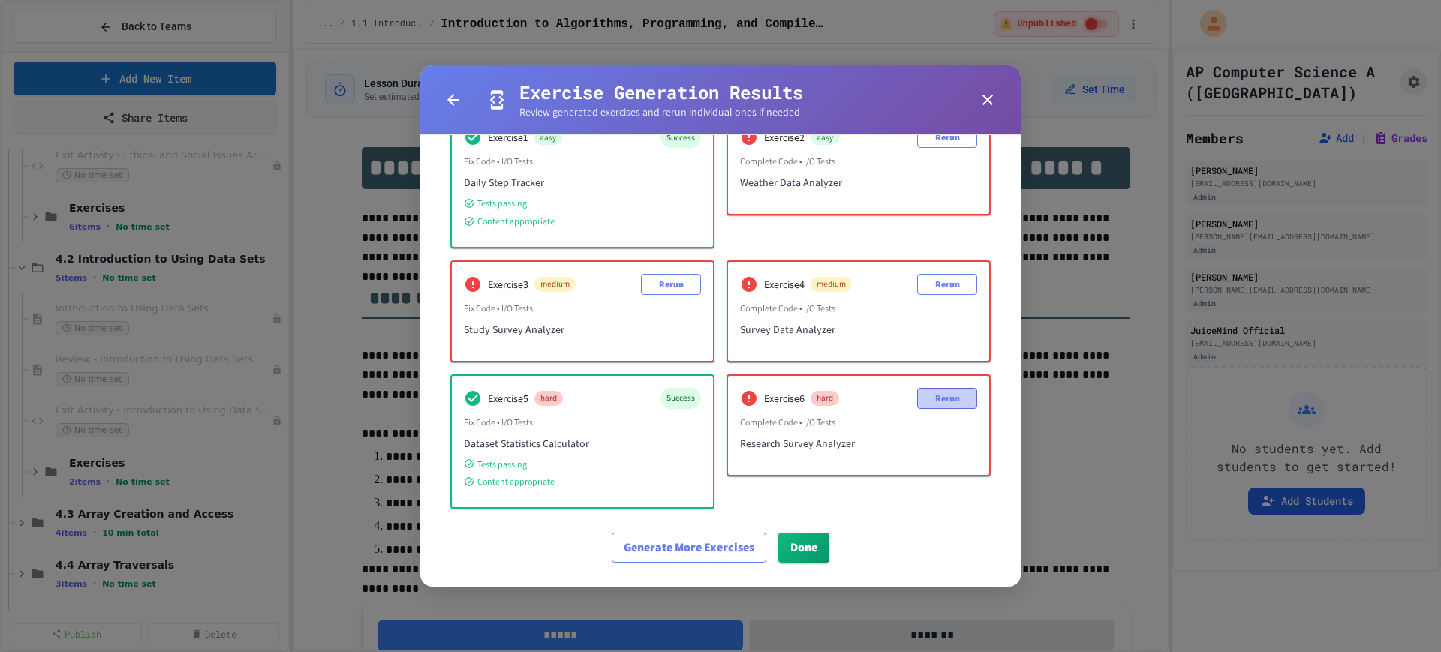
click at [949, 406] on button "Rerun" at bounding box center [947, 398] width 60 height 21
click at [951, 407] on button "Rerun" at bounding box center [947, 398] width 60 height 21
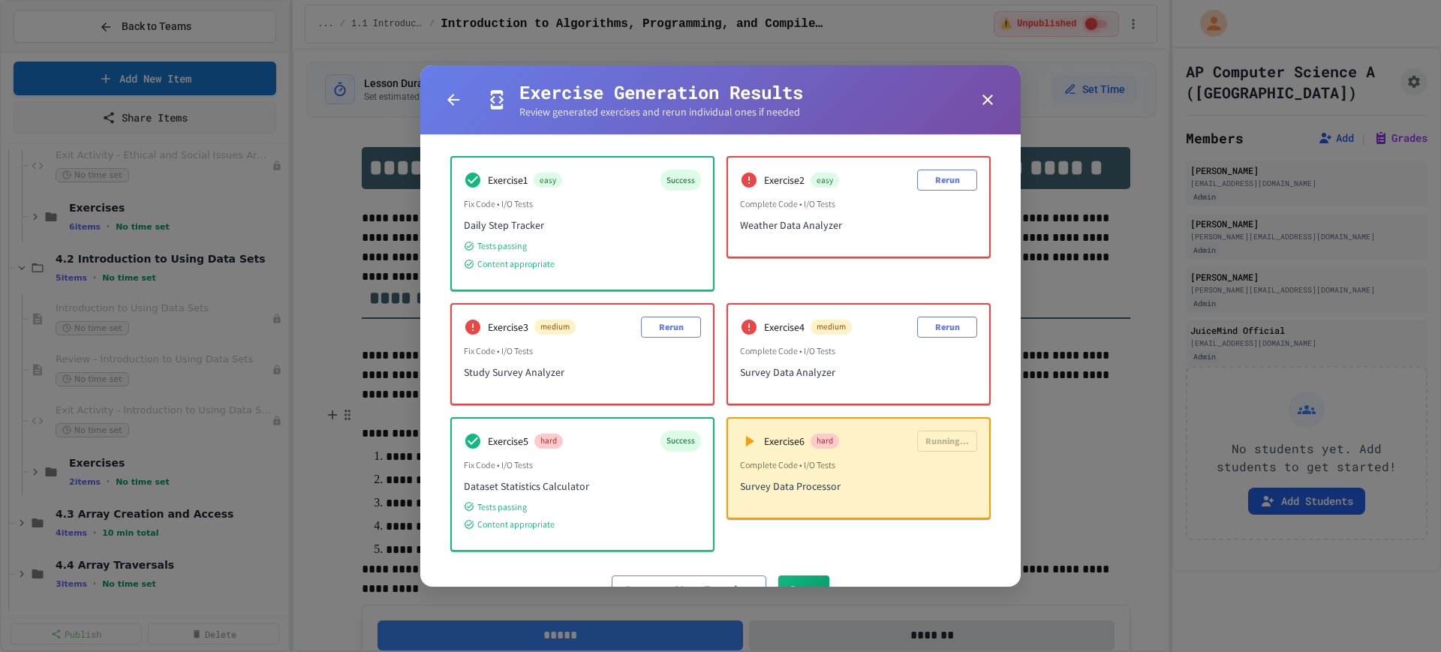
scroll to position [42, 0]
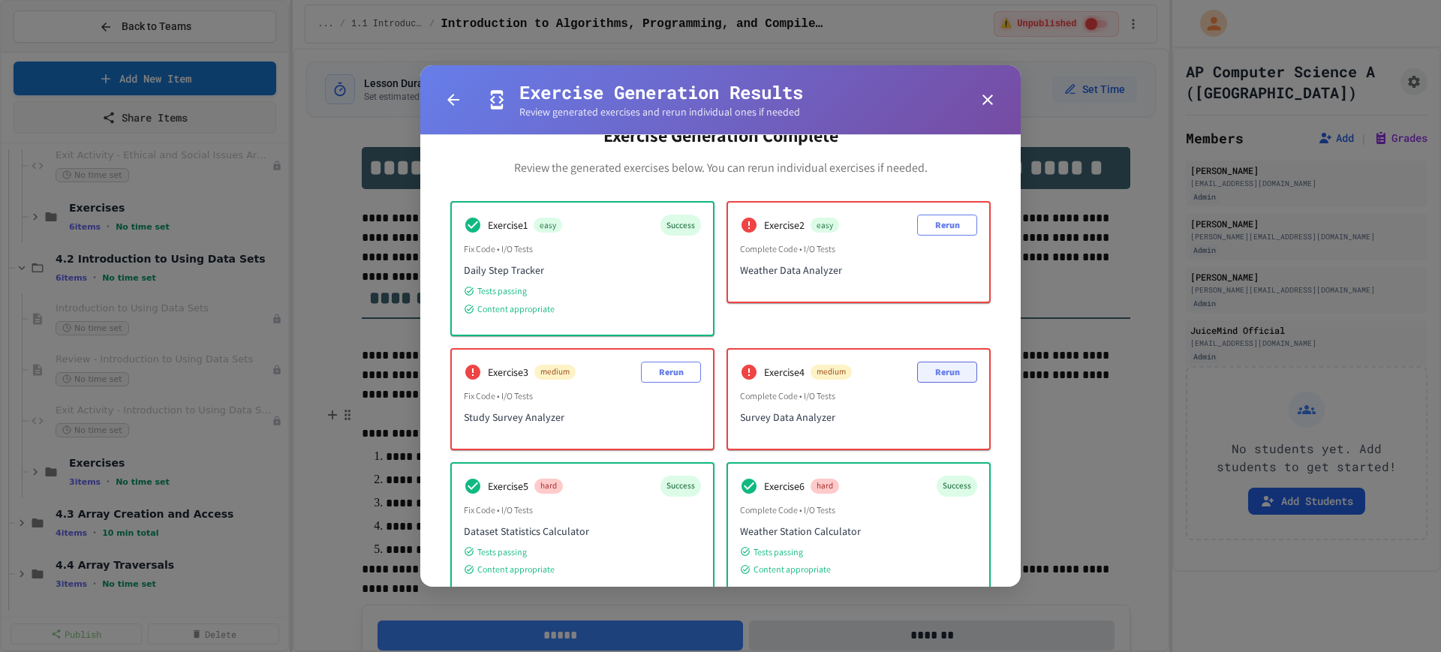
click at [921, 372] on button "Rerun" at bounding box center [947, 372] width 60 height 21
click at [917, 374] on button "Rerun" at bounding box center [947, 372] width 60 height 21
click at [951, 227] on button "Rerun" at bounding box center [947, 225] width 60 height 21
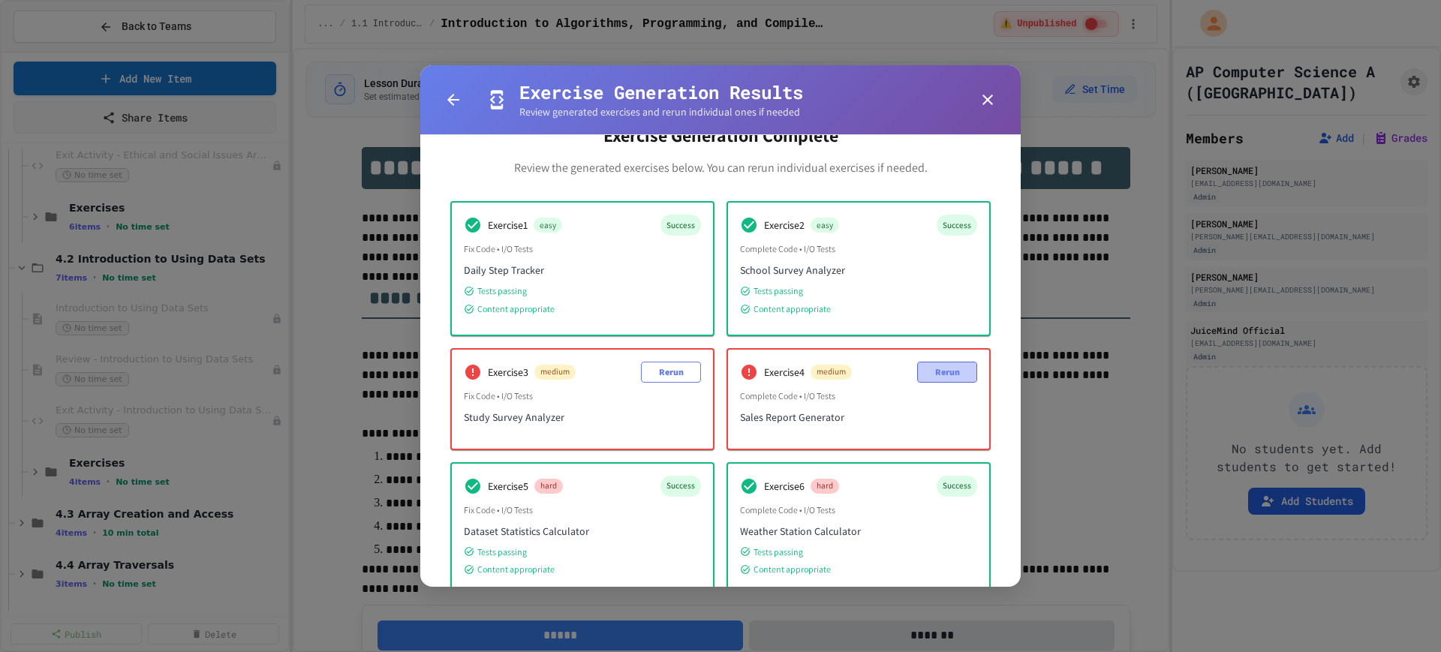
click at [925, 378] on button "Rerun" at bounding box center [947, 372] width 60 height 21
click at [662, 375] on button "Rerun" at bounding box center [671, 372] width 60 height 21
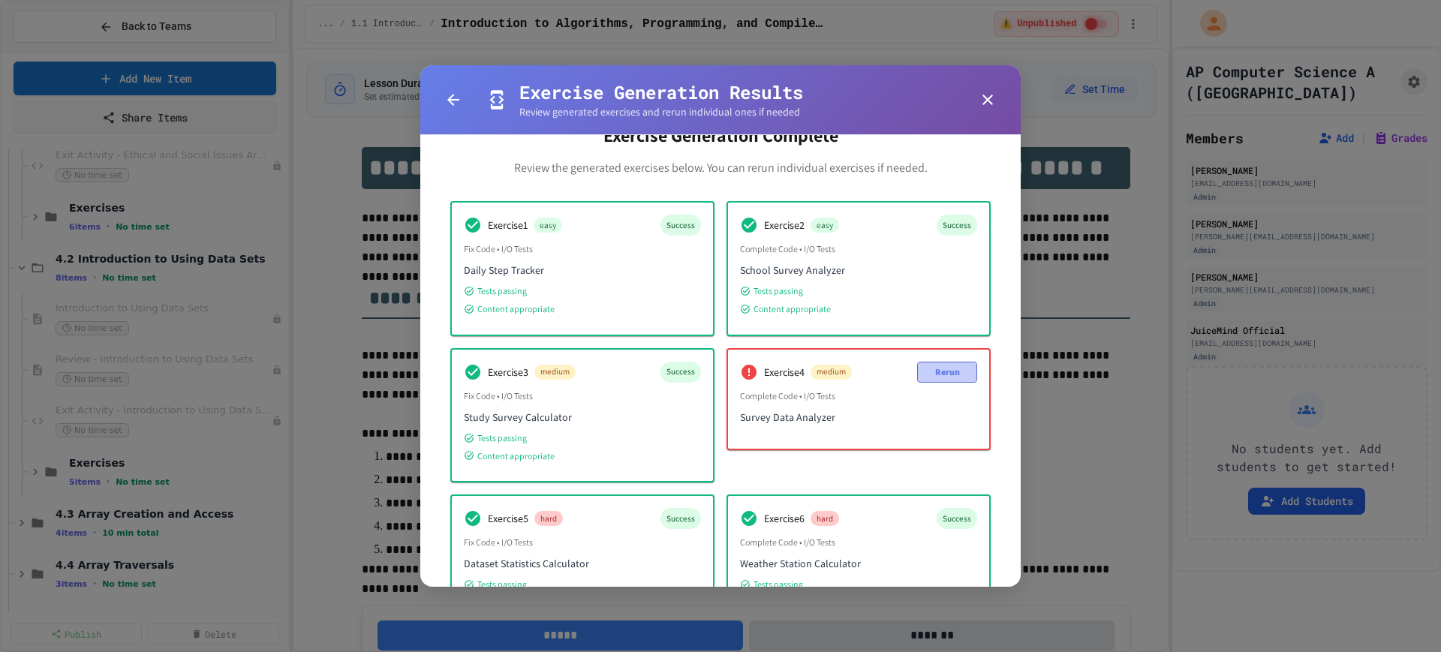
click at [952, 368] on button "Rerun" at bounding box center [947, 372] width 60 height 21
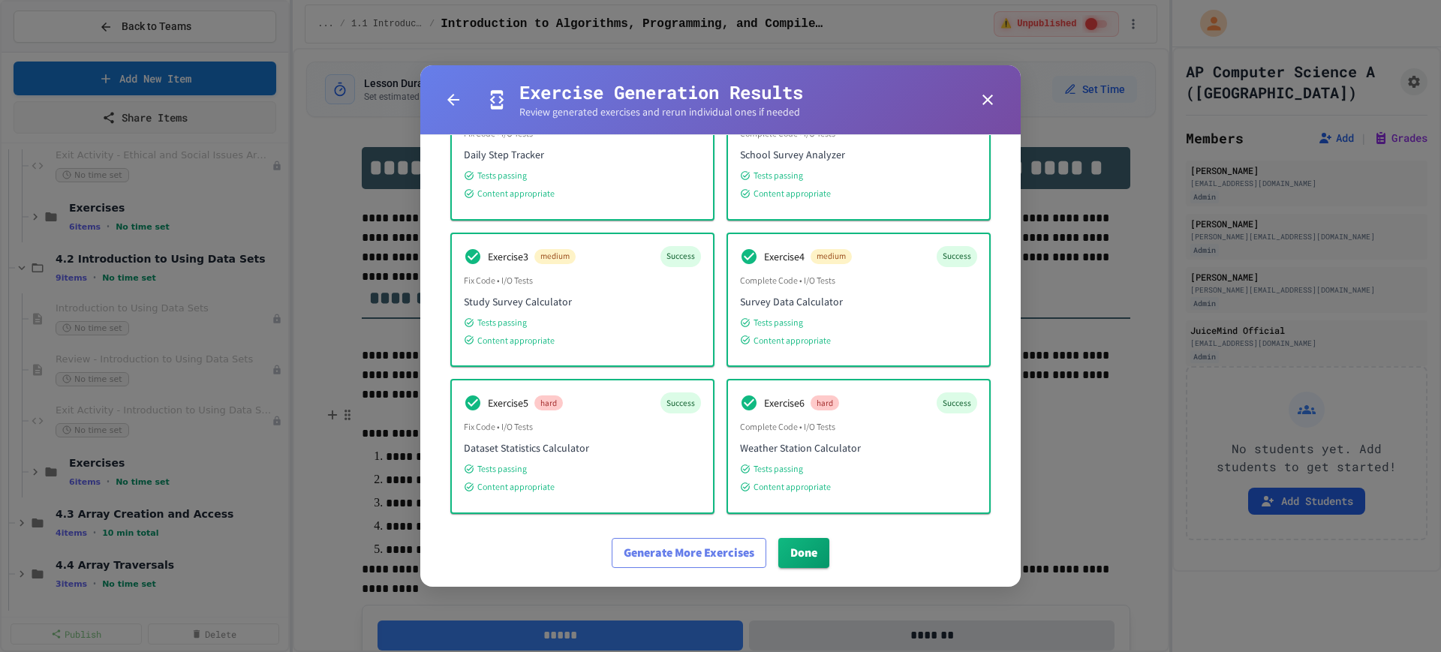
scroll to position [169, 0]
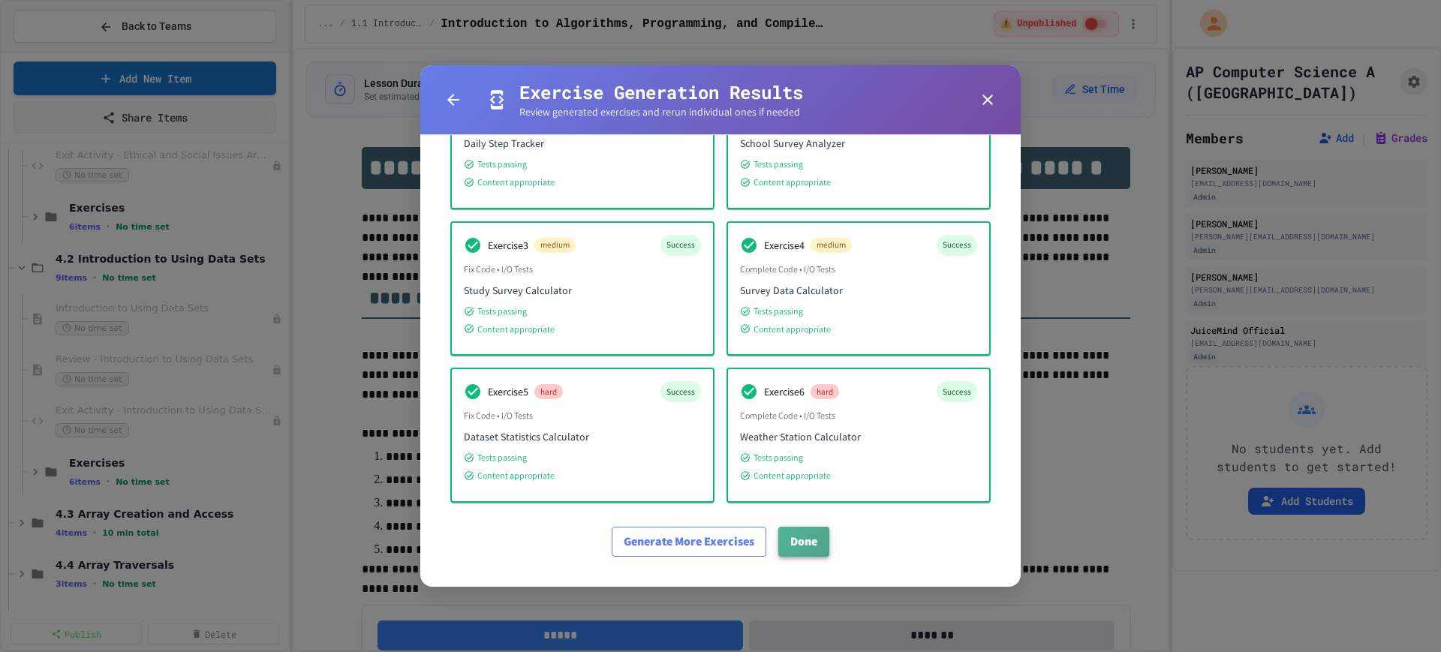
click at [792, 541] on button "Done" at bounding box center [803, 542] width 51 height 30
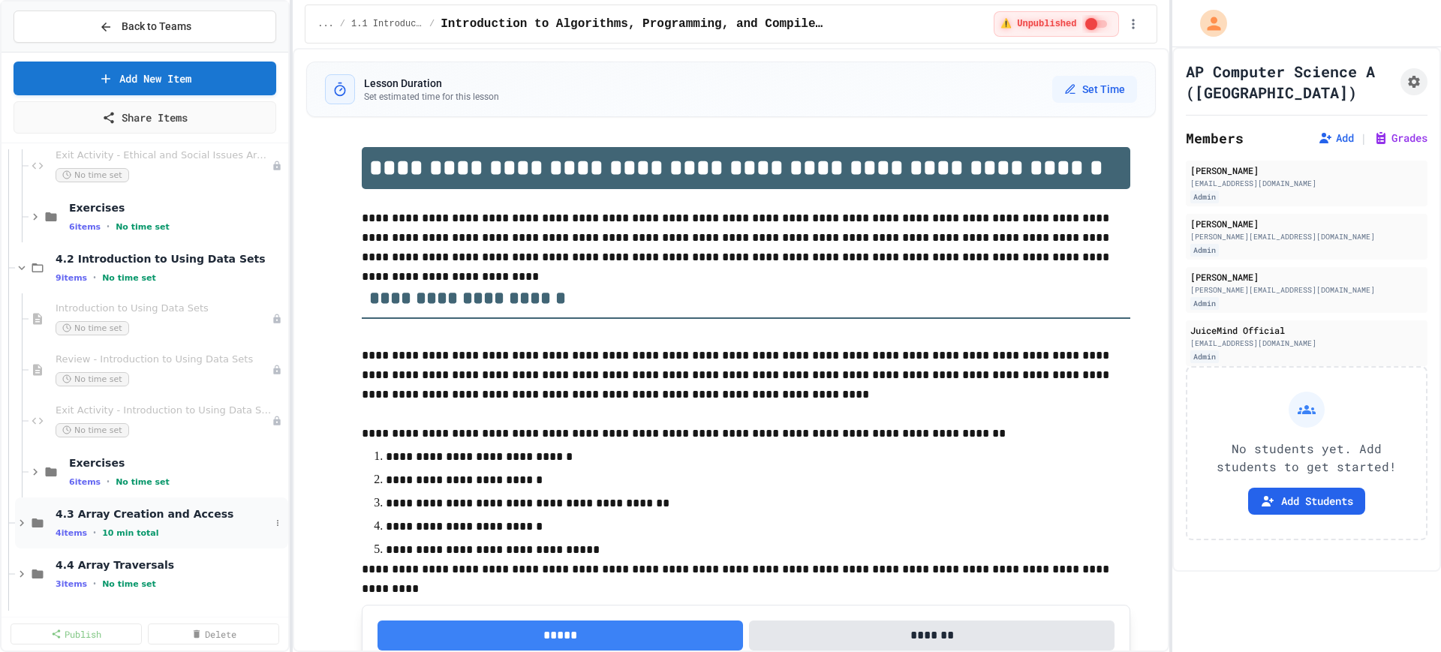
click at [16, 524] on icon at bounding box center [22, 523] width 14 height 14
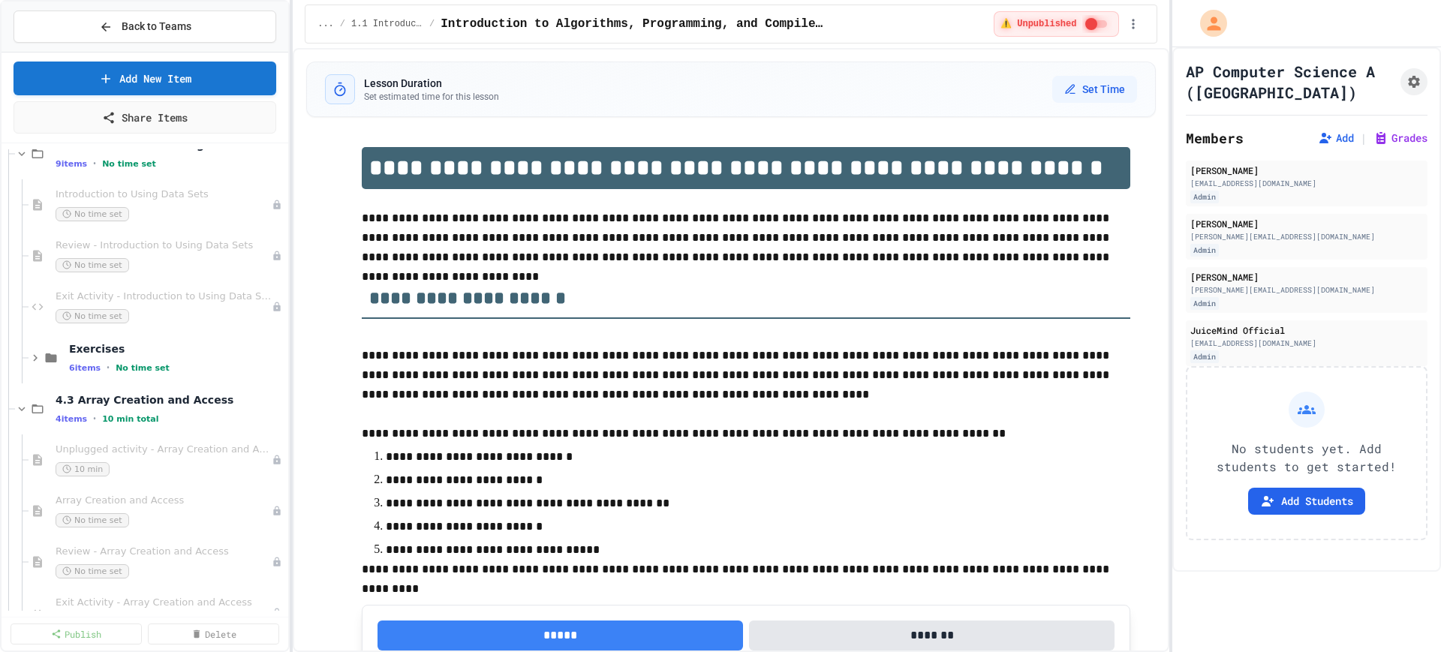
scroll to position [563, 0]
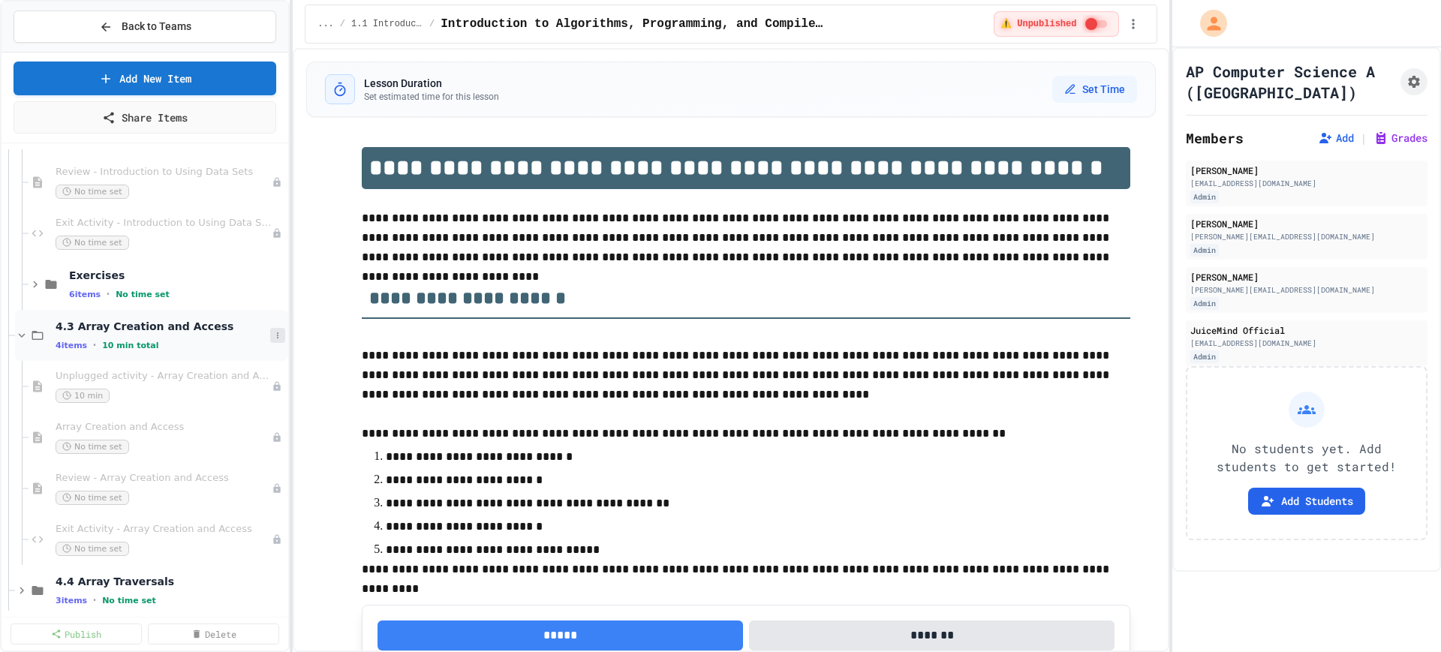
click at [277, 332] on icon at bounding box center [278, 335] width 2 height 6
click at [235, 359] on button "Add Item" at bounding box center [226, 363] width 100 height 27
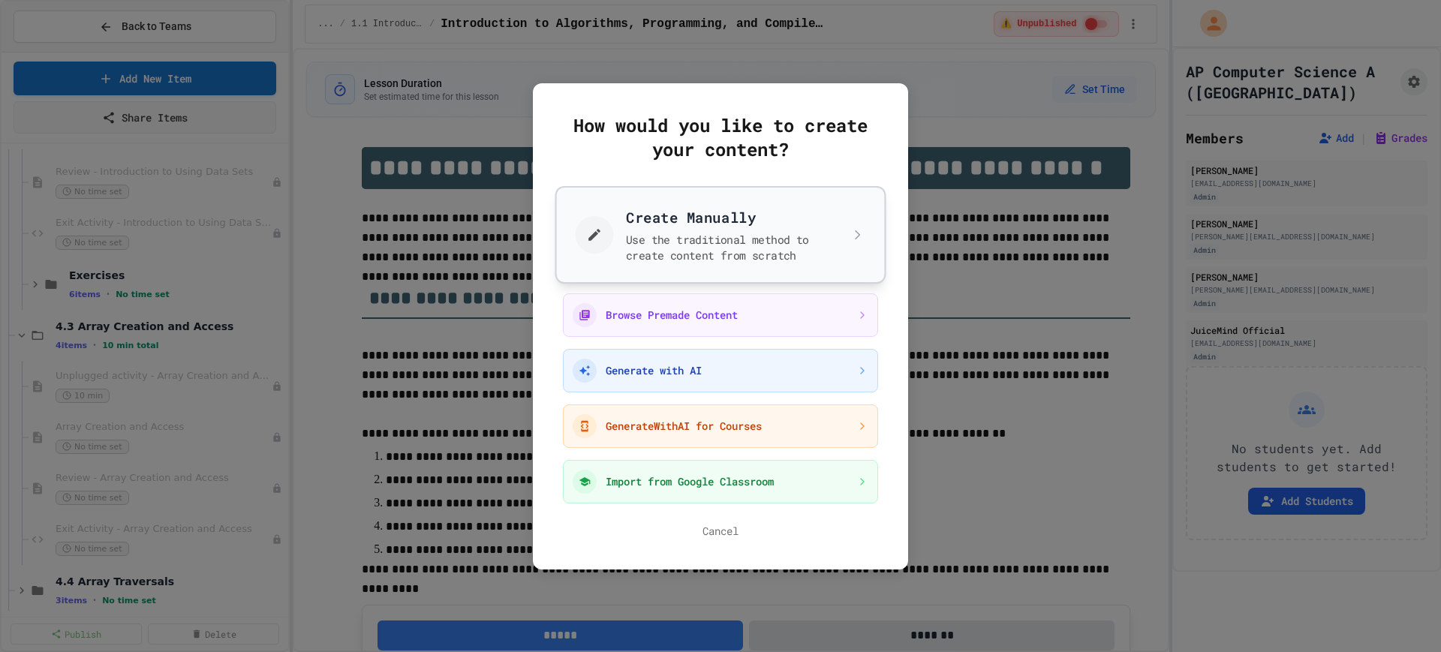
click at [688, 254] on button "Create Manually Use the traditional method to create content from scratch" at bounding box center [720, 234] width 331 height 98
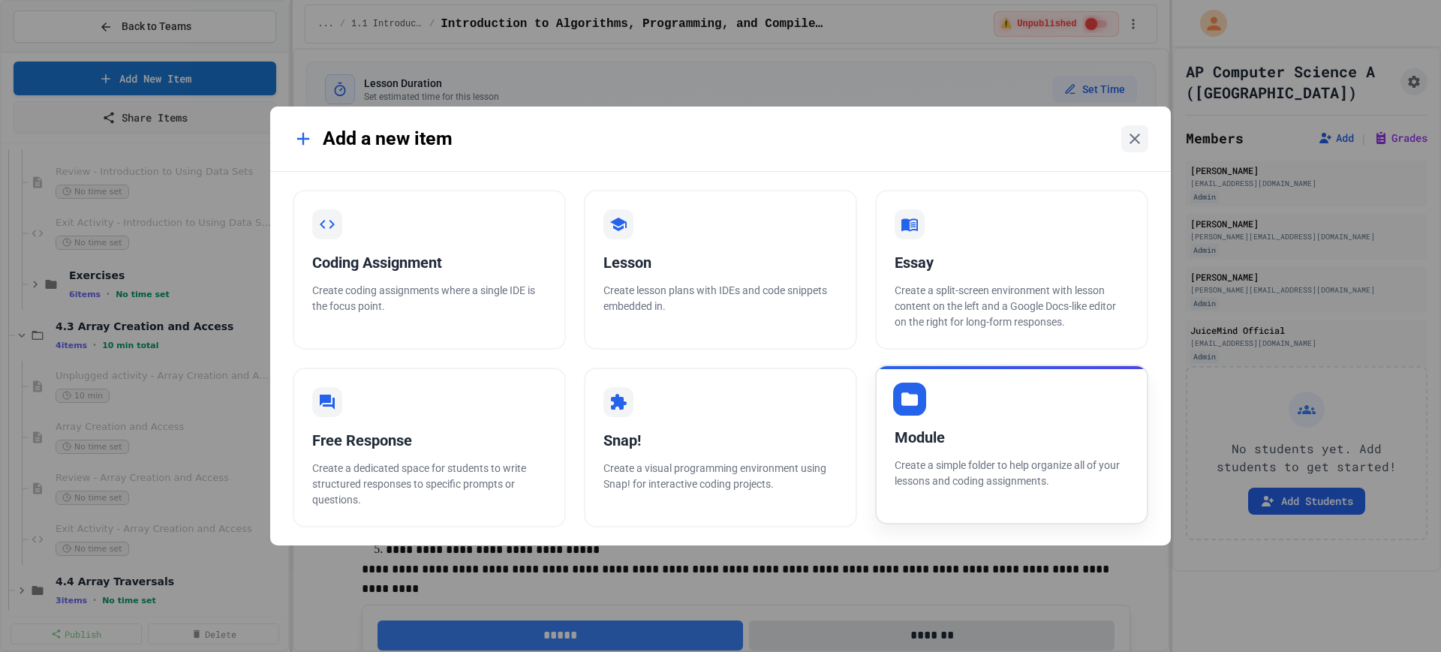
click at [1023, 440] on div "Module" at bounding box center [1011, 437] width 234 height 23
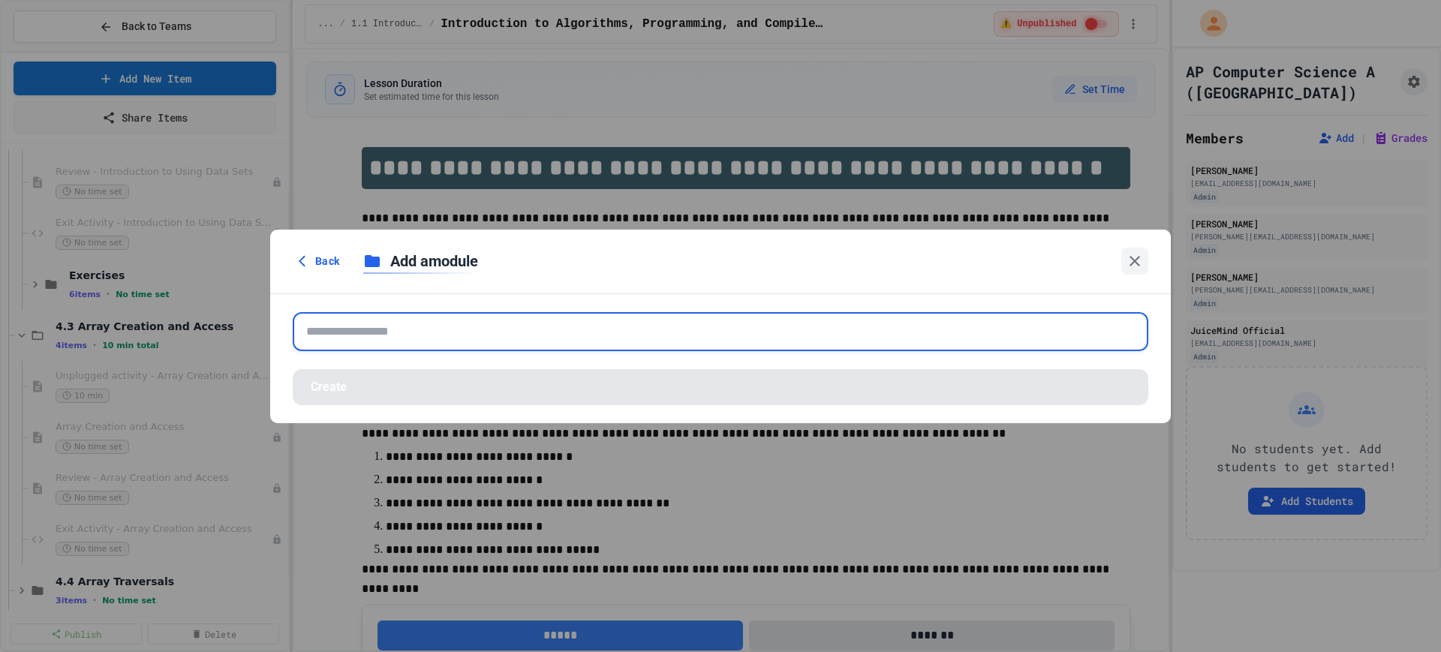
click at [599, 332] on input "text" at bounding box center [720, 331] width 855 height 39
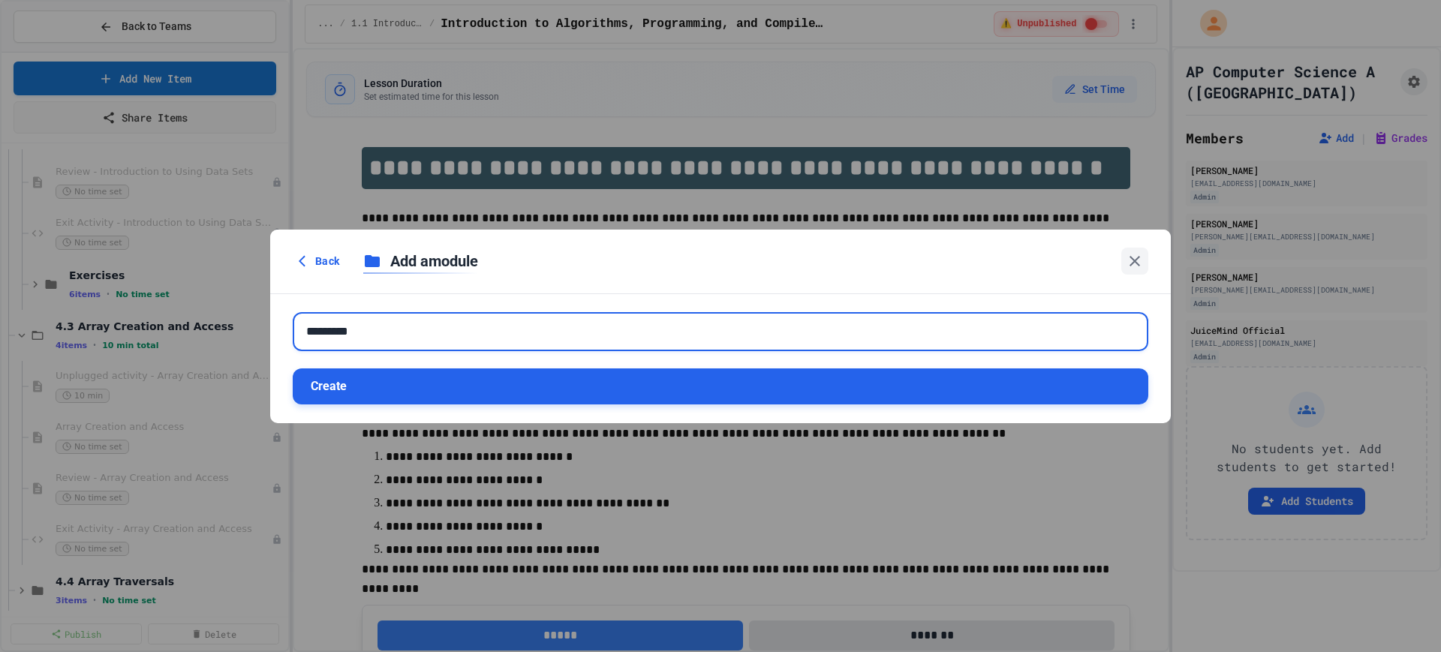
type input "*********"
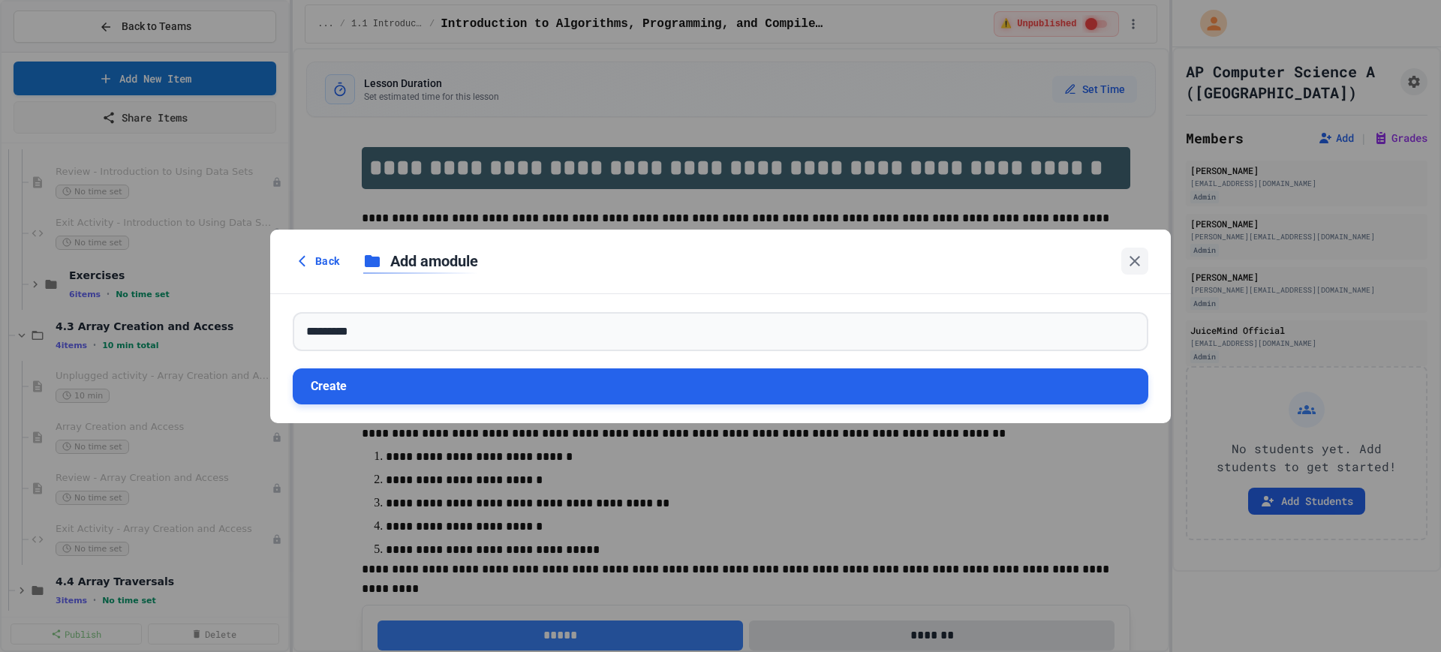
click at [525, 383] on button "Create" at bounding box center [720, 386] width 855 height 36
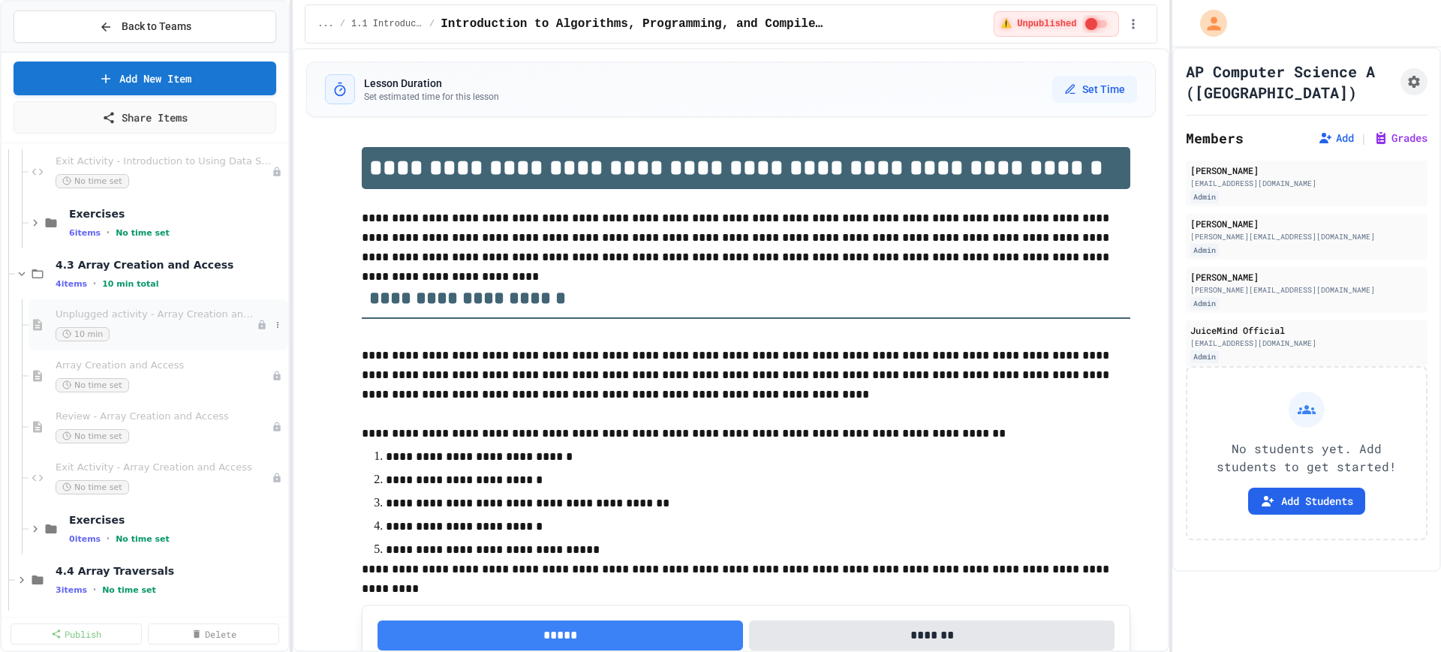
scroll to position [657, 0]
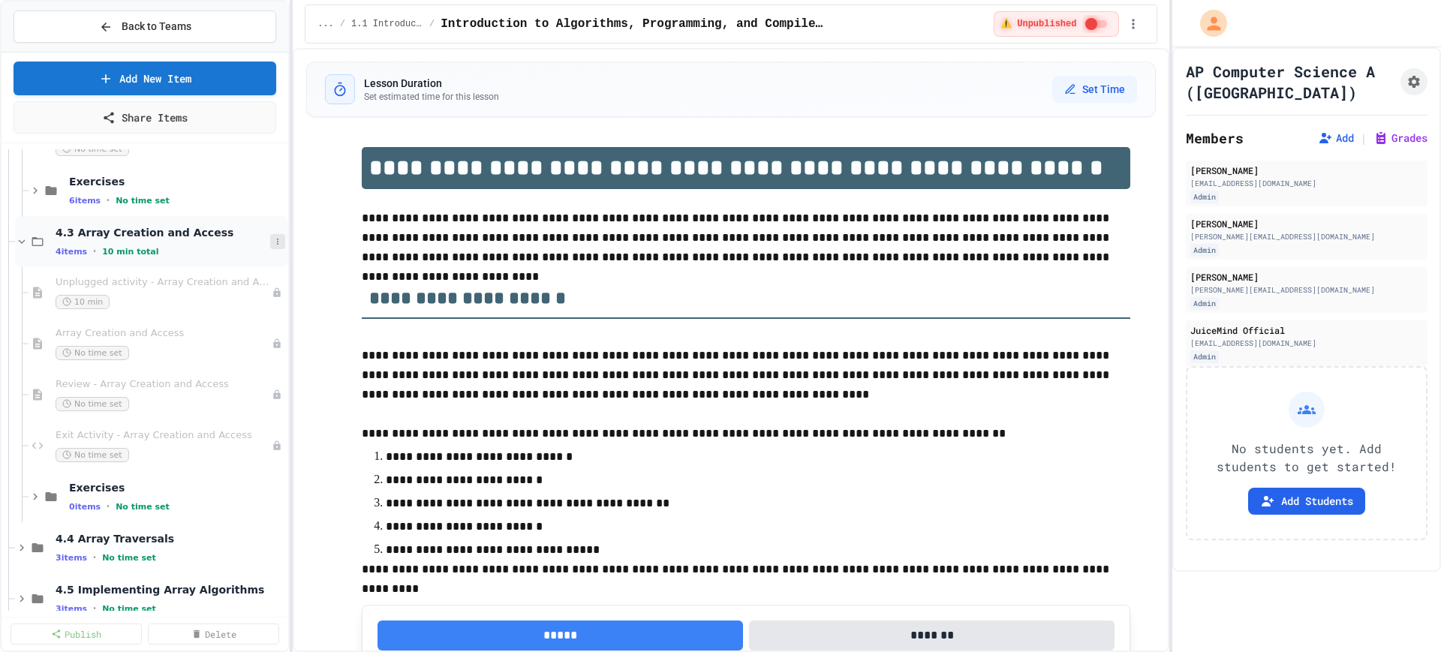
click at [273, 242] on icon at bounding box center [277, 241] width 9 height 9
click at [238, 272] on button "Add Item" at bounding box center [226, 269] width 100 height 27
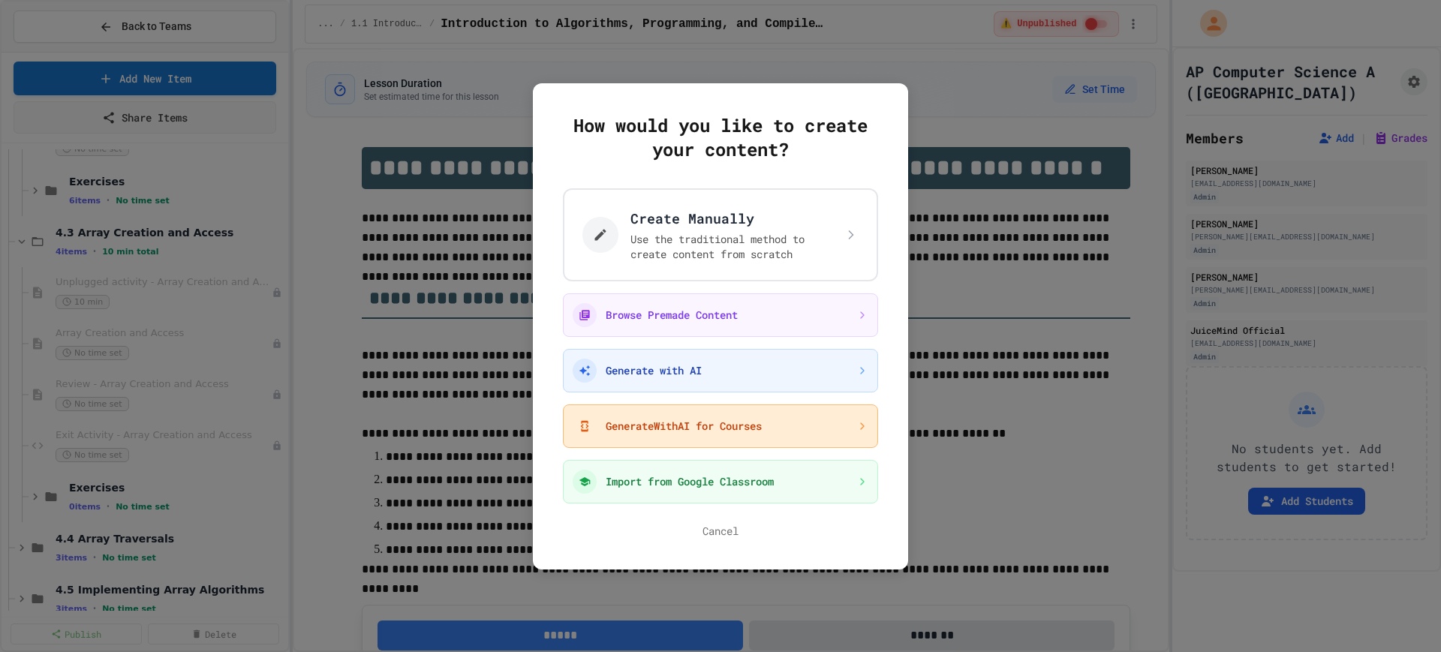
click at [678, 421] on button "GenerateWithAI for Courses" at bounding box center [720, 426] width 315 height 44
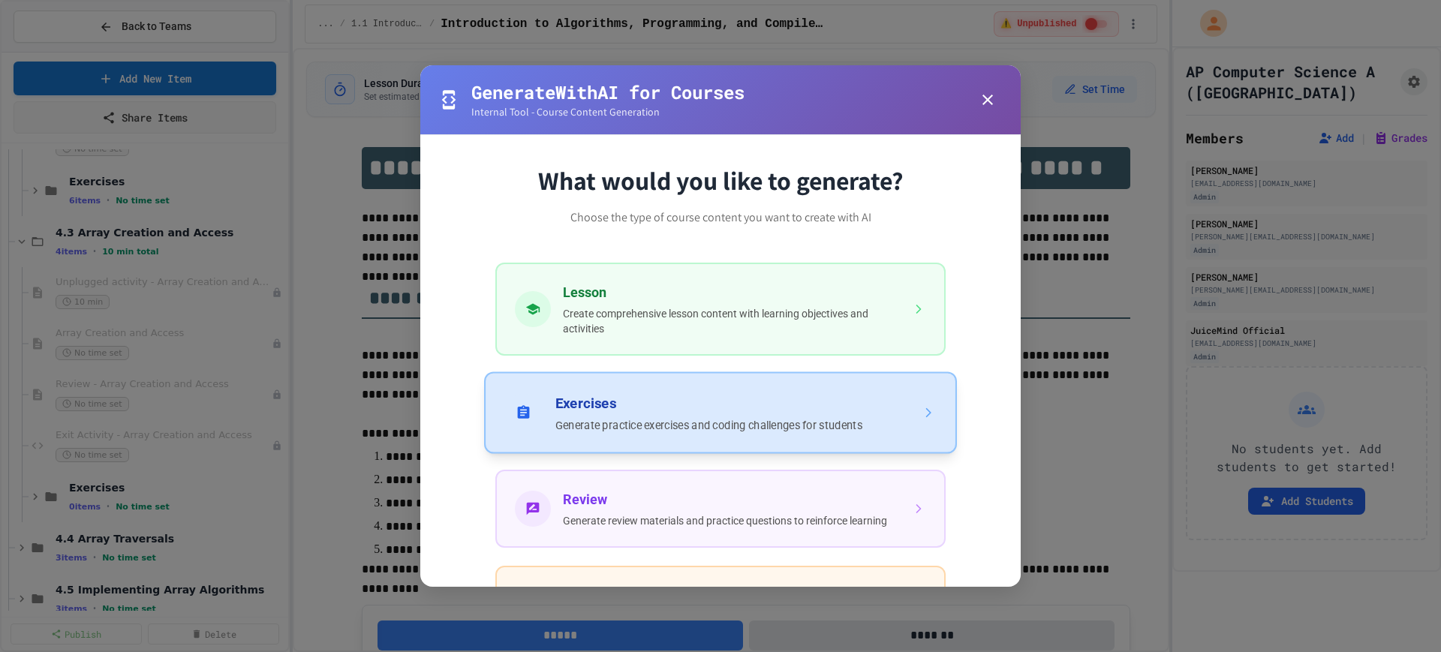
click at [702, 436] on button "Exercises Generate practice exercises and coding challenges for students" at bounding box center [720, 412] width 473 height 82
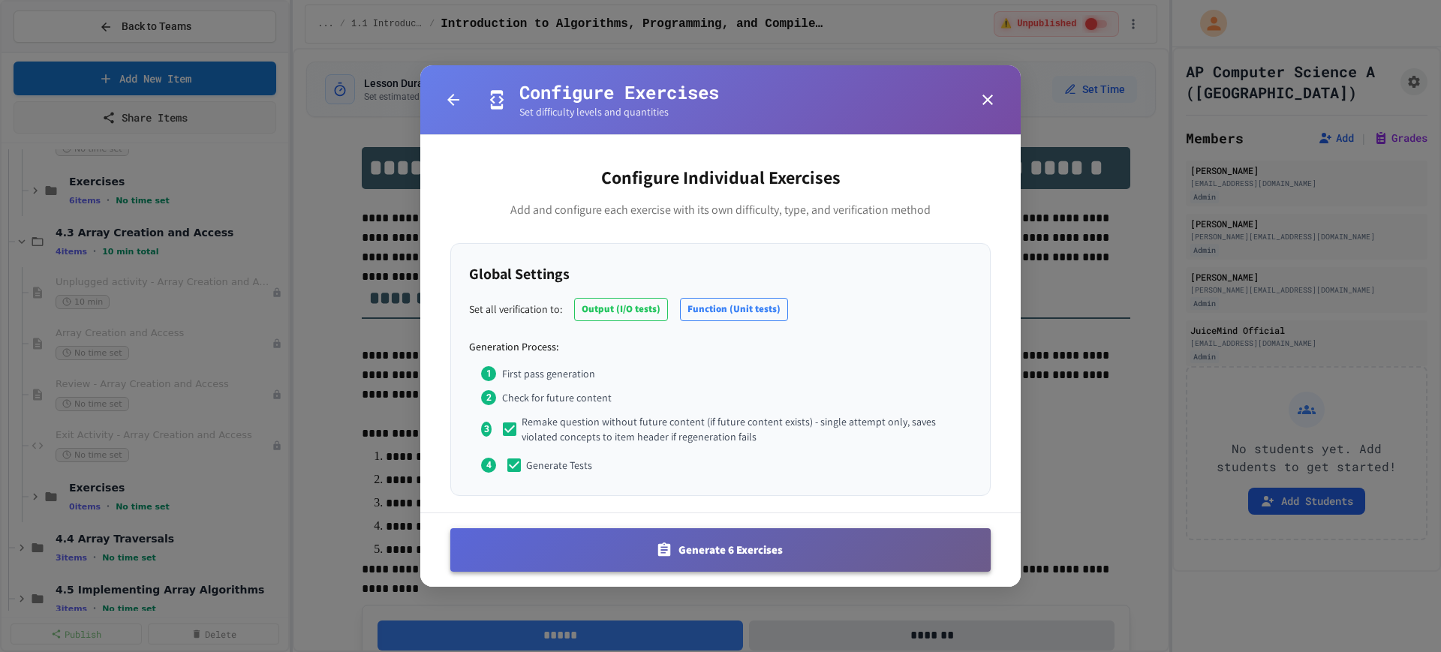
click at [657, 535] on button "Generate 6 Exercises" at bounding box center [720, 550] width 540 height 44
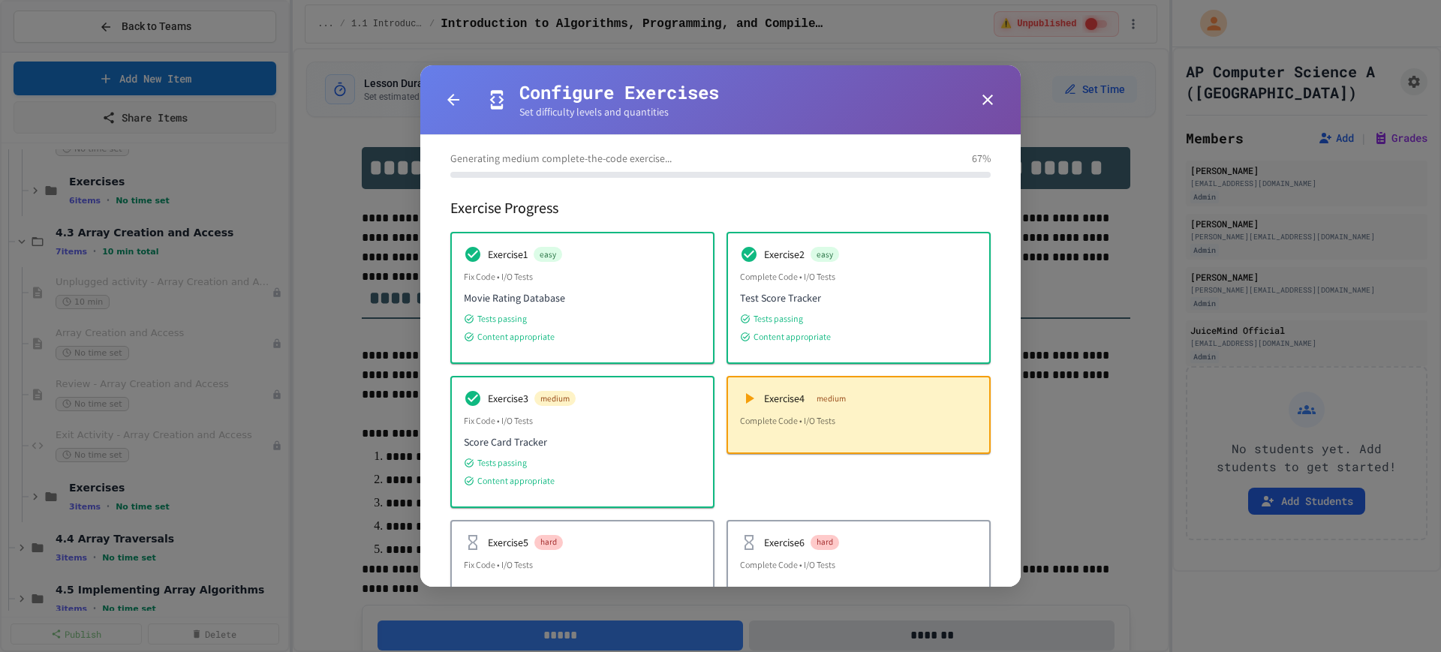
scroll to position [148, 0]
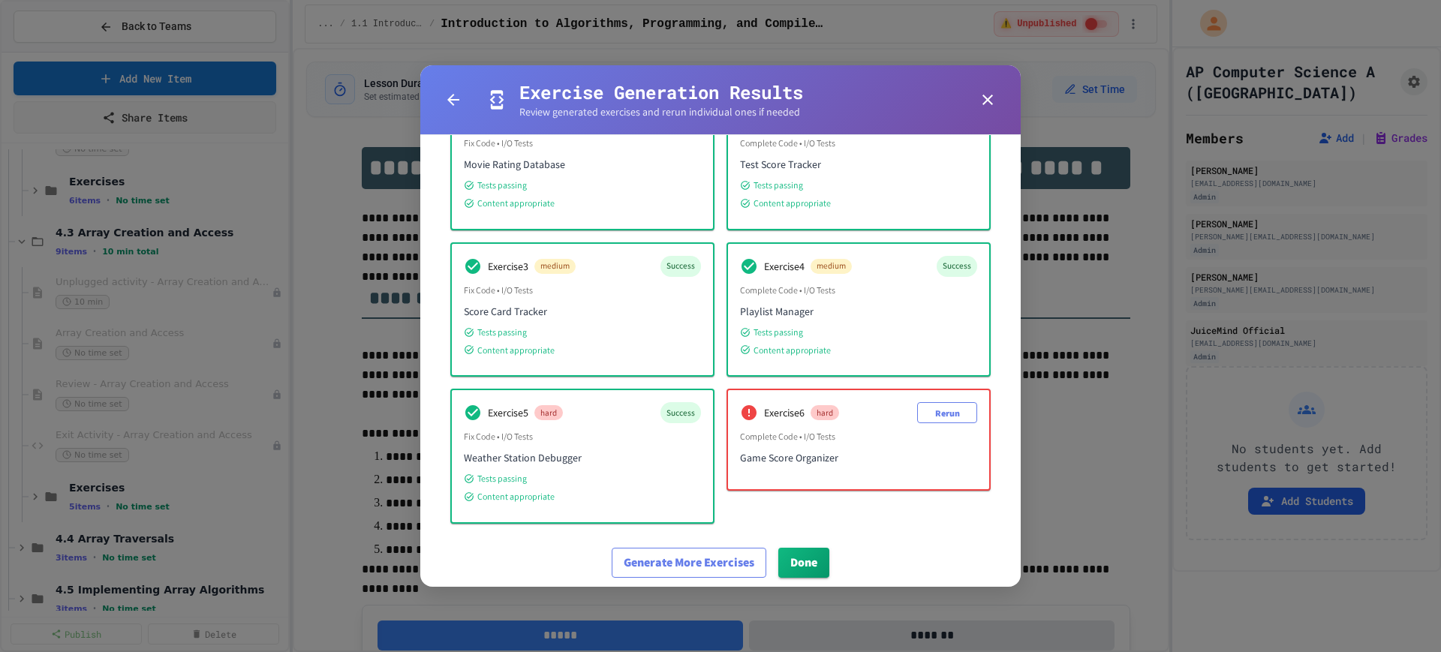
click at [897, 418] on div "Exercise 6 hard Rerun" at bounding box center [858, 412] width 237 height 21
click at [933, 416] on button "Rerun" at bounding box center [947, 412] width 60 height 21
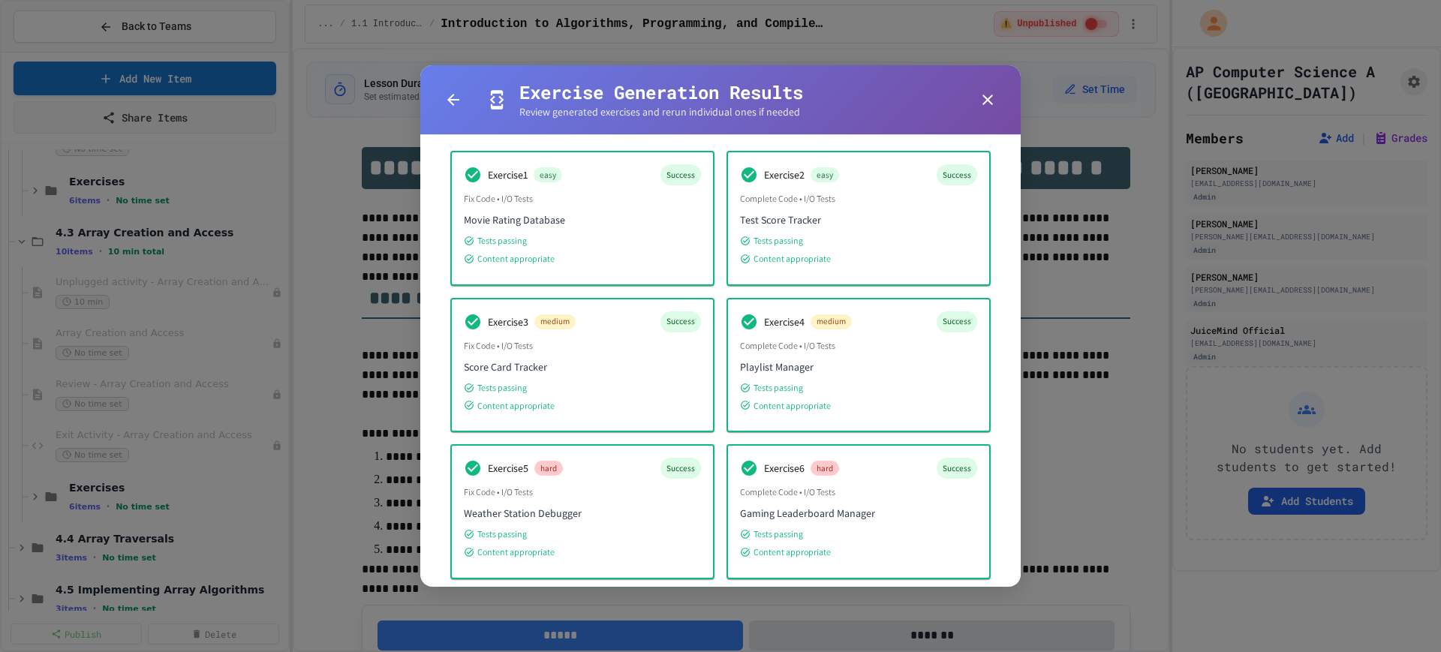
scroll to position [169, 0]
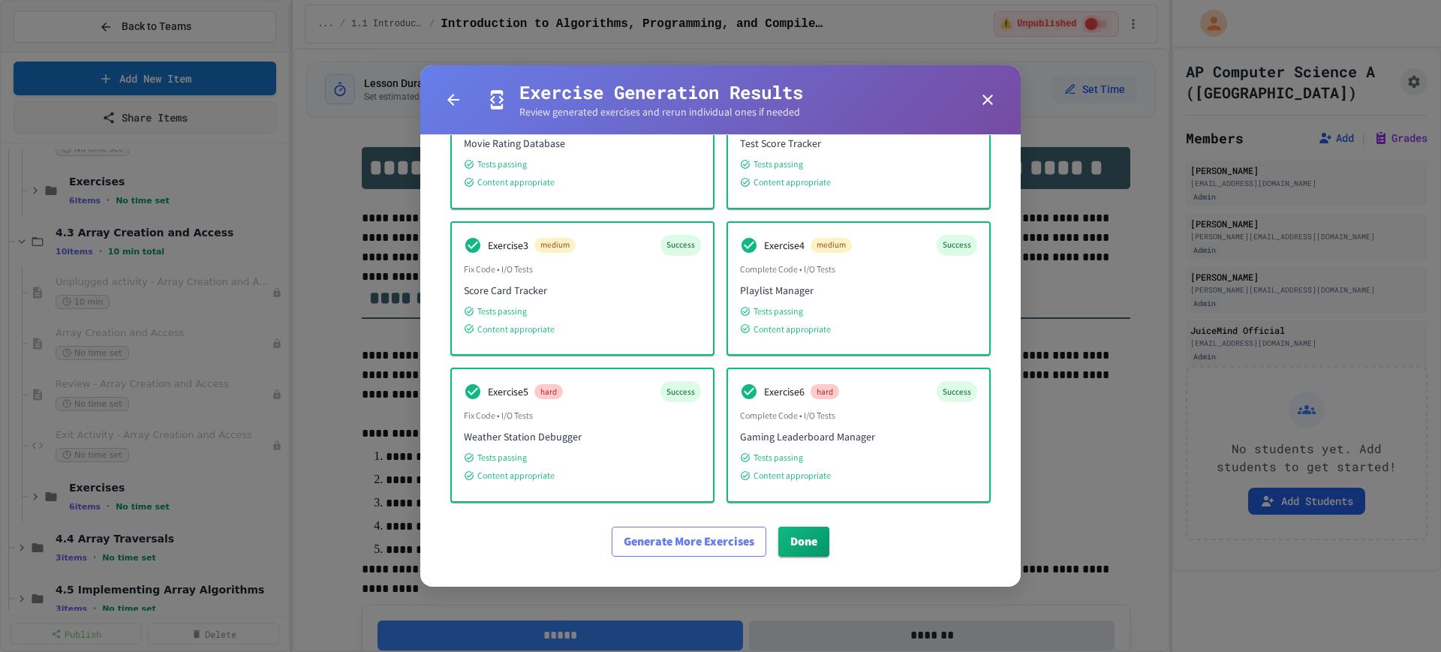
click at [810, 541] on button "Done" at bounding box center [803, 542] width 51 height 30
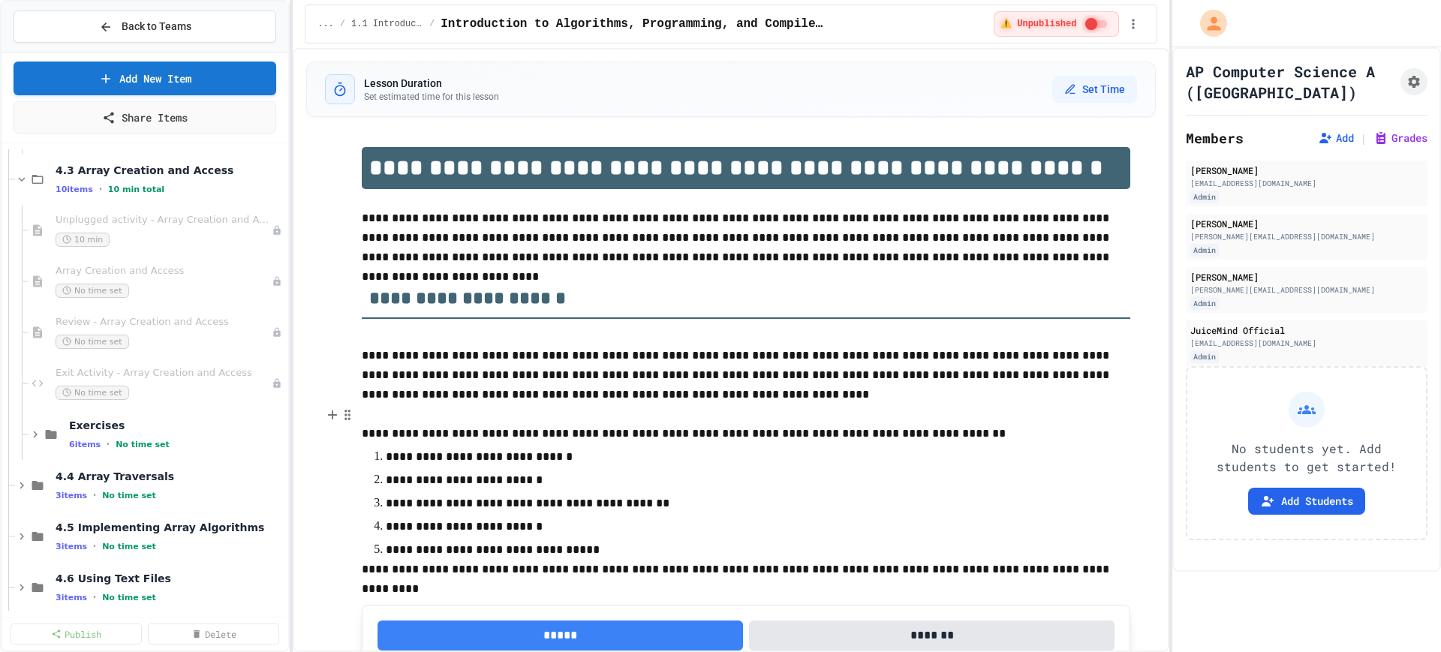
scroll to position [750, 0]
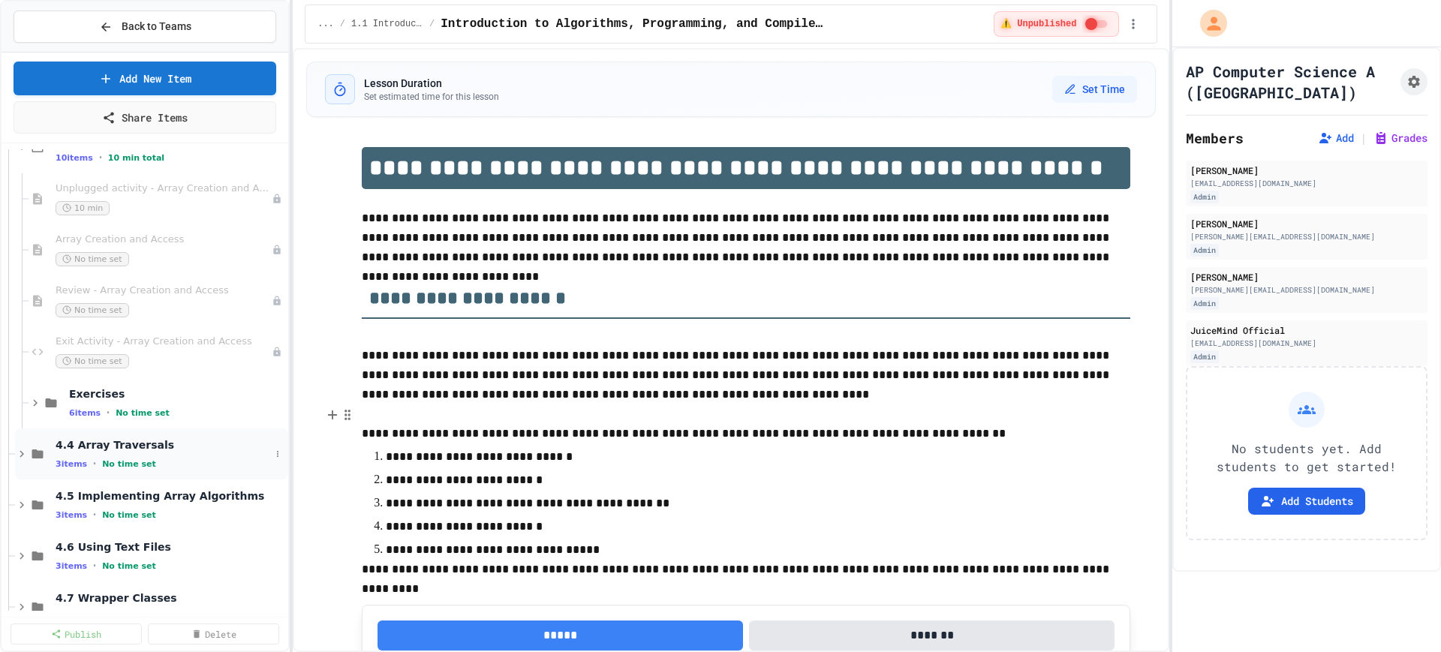
click at [15, 457] on icon at bounding box center [22, 454] width 14 height 14
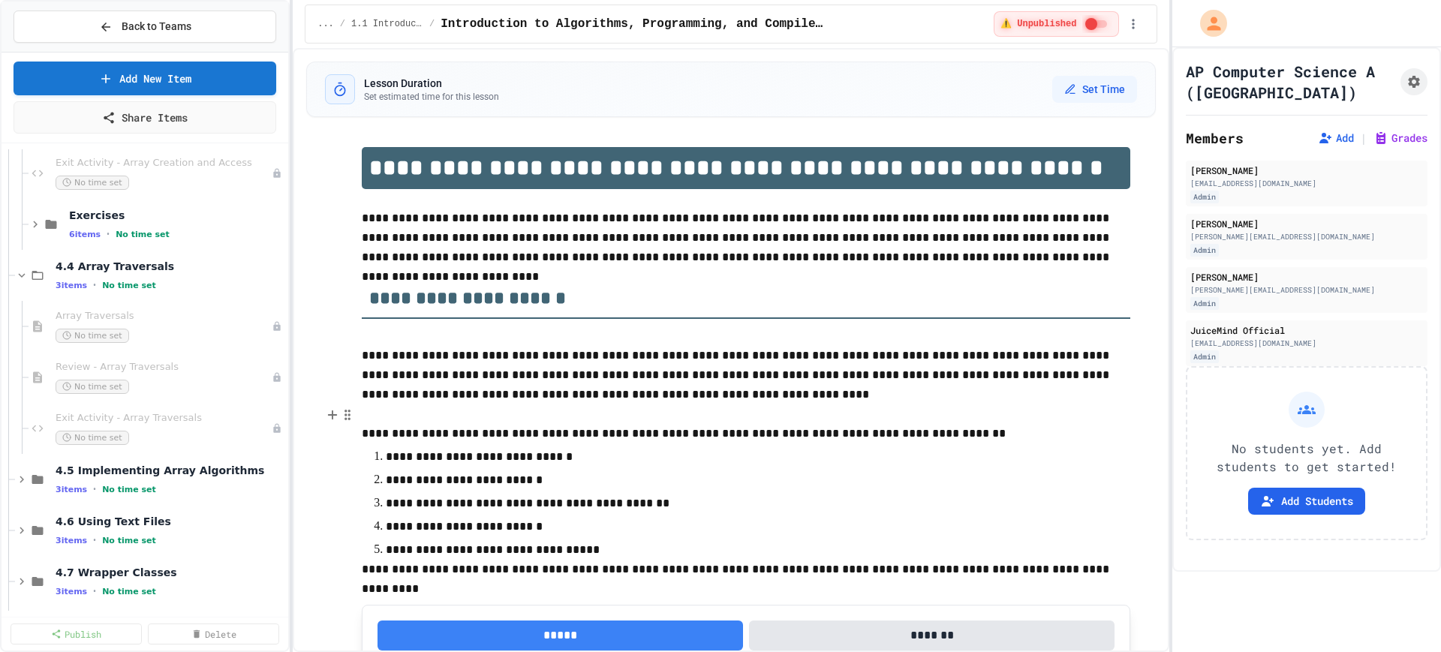
scroll to position [938, 0]
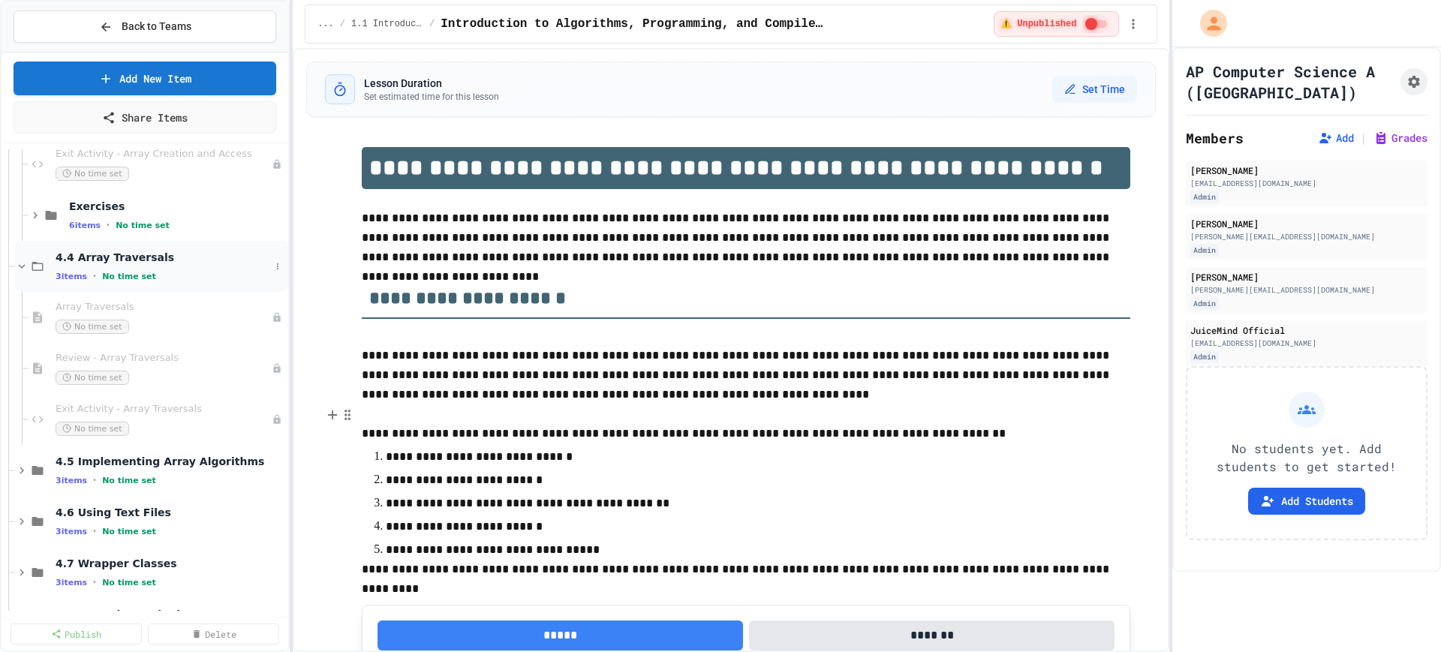
click at [255, 261] on span "4.4 Array Traversals" at bounding box center [163, 258] width 215 height 14
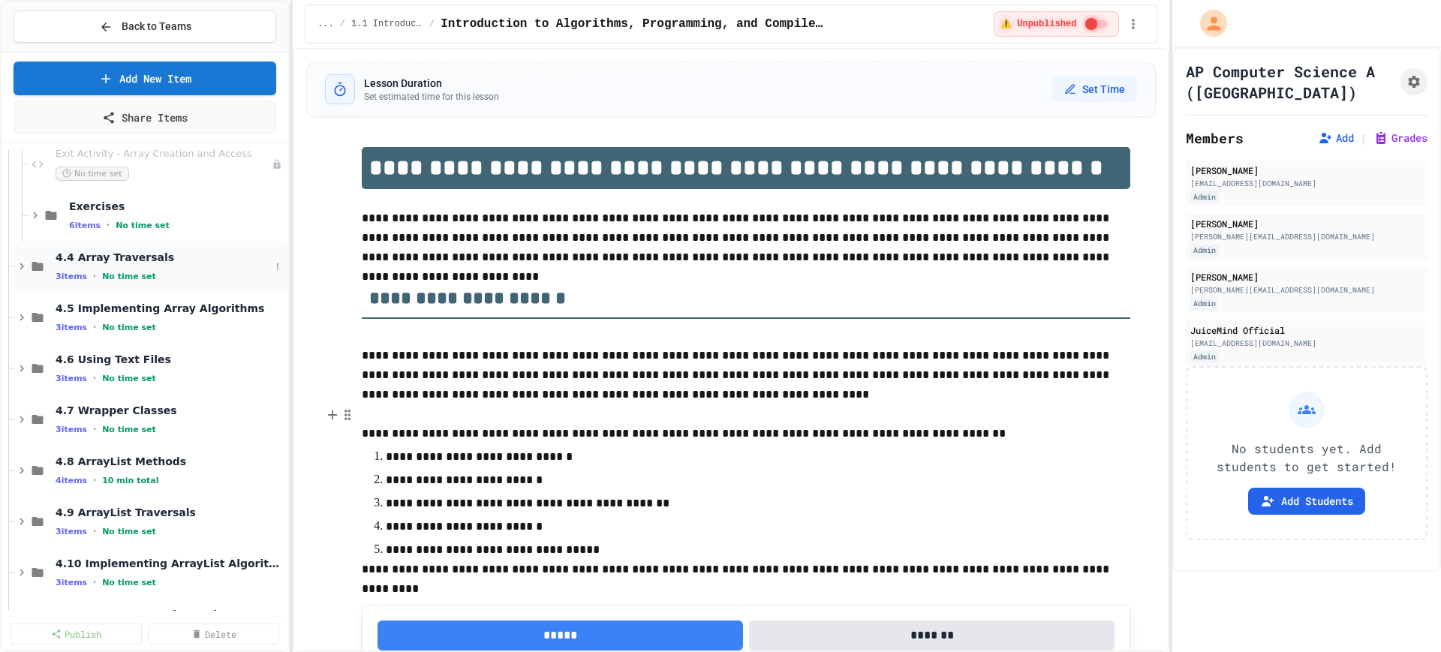
click at [23, 266] on icon at bounding box center [22, 266] width 5 height 7
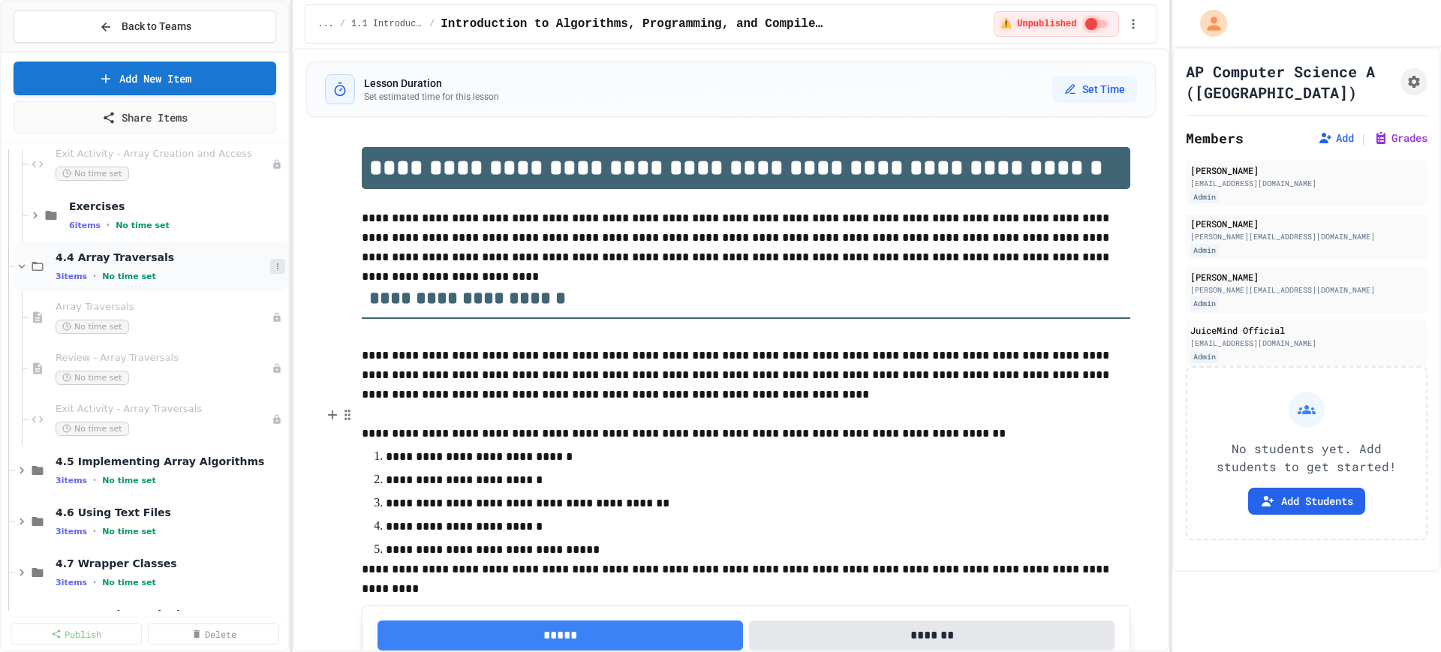
click at [273, 270] on icon at bounding box center [277, 266] width 9 height 9
click at [240, 287] on button "Add Item" at bounding box center [226, 294] width 100 height 27
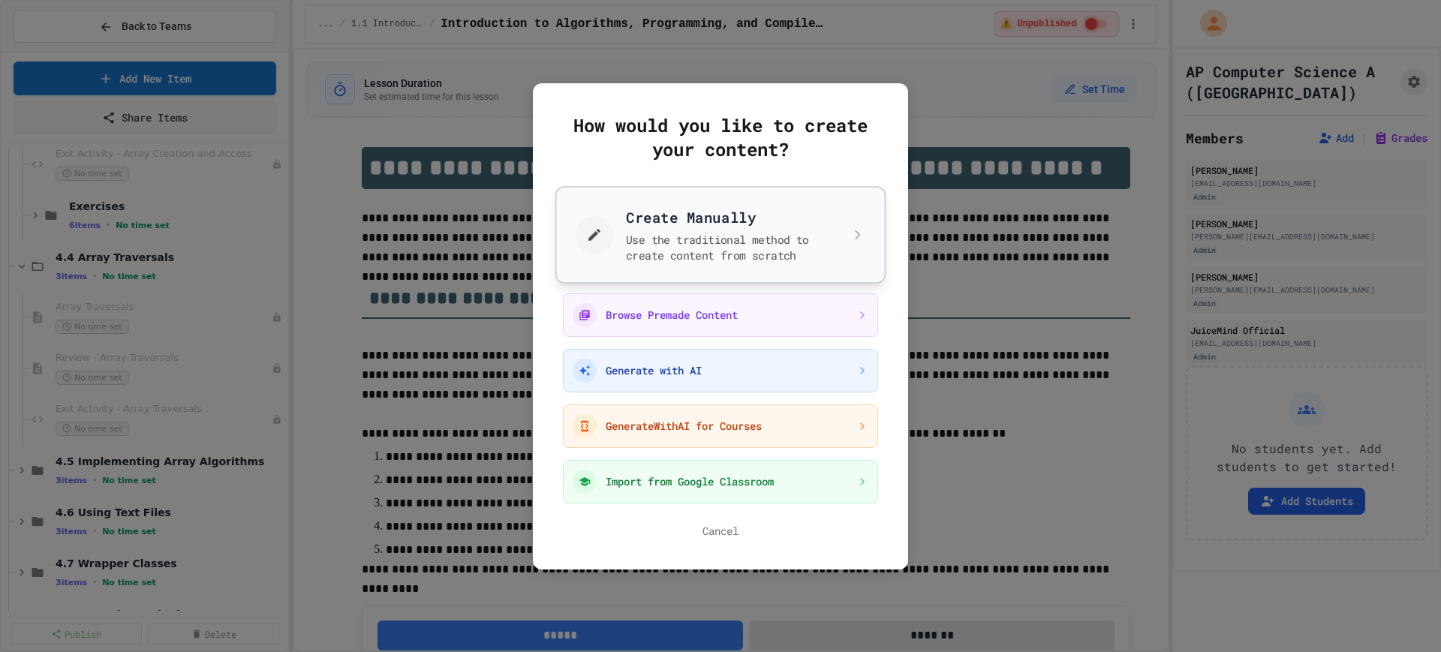
click at [663, 265] on button "Create Manually Use the traditional method to create content from scratch" at bounding box center [720, 234] width 331 height 98
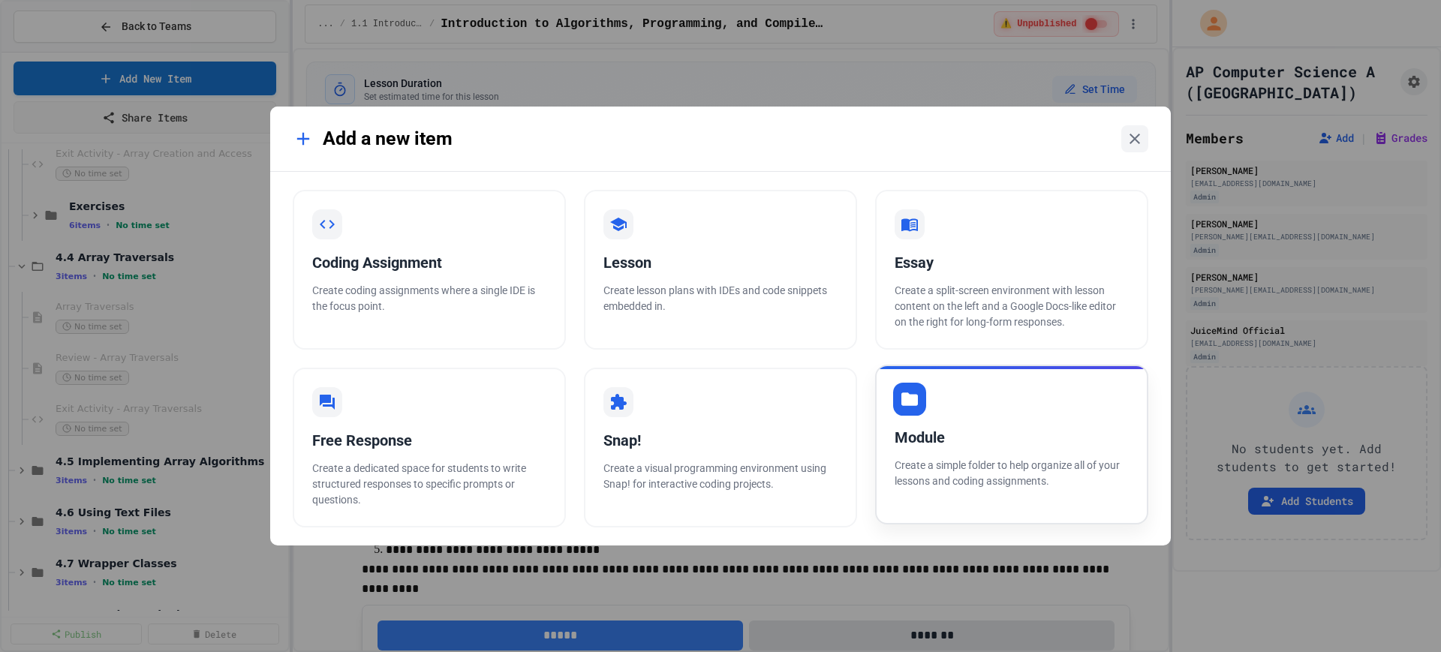
click at [1035, 401] on div "Module Create a simple folder to help organize all of your lessons and coding a…" at bounding box center [1011, 445] width 273 height 160
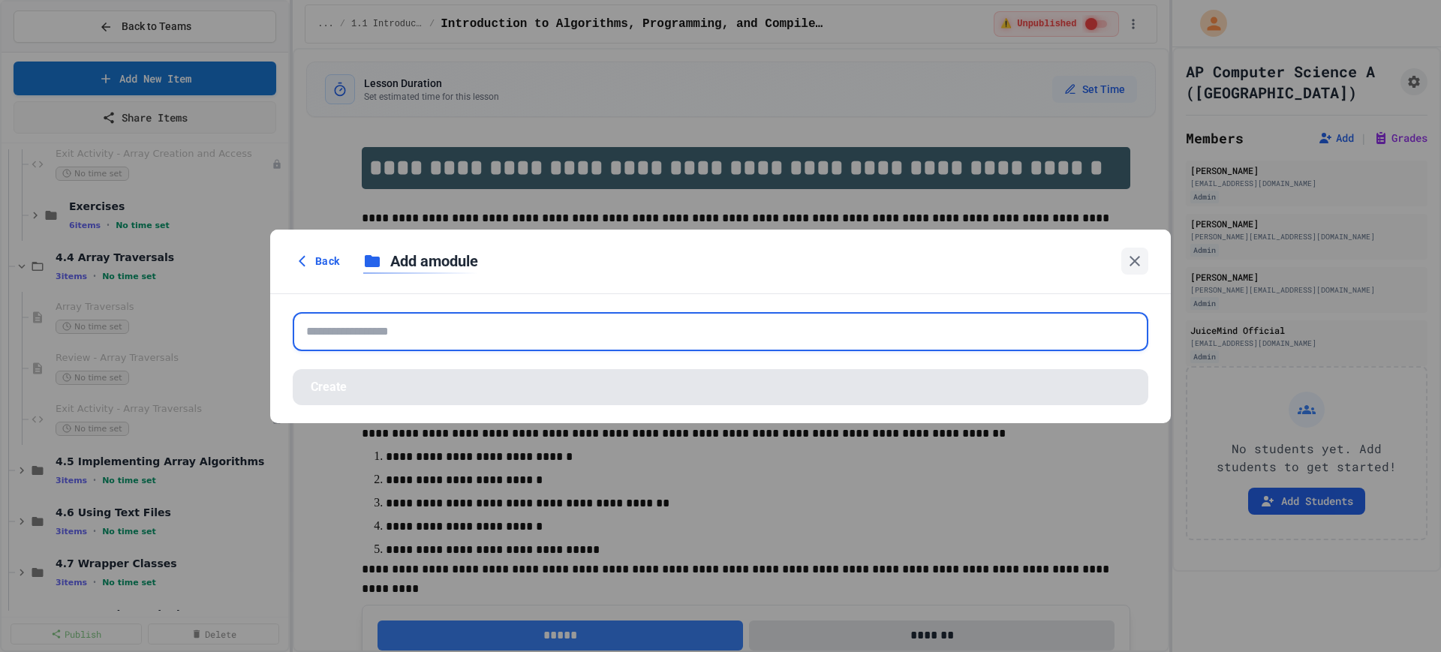
click at [661, 341] on input "text" at bounding box center [720, 331] width 855 height 39
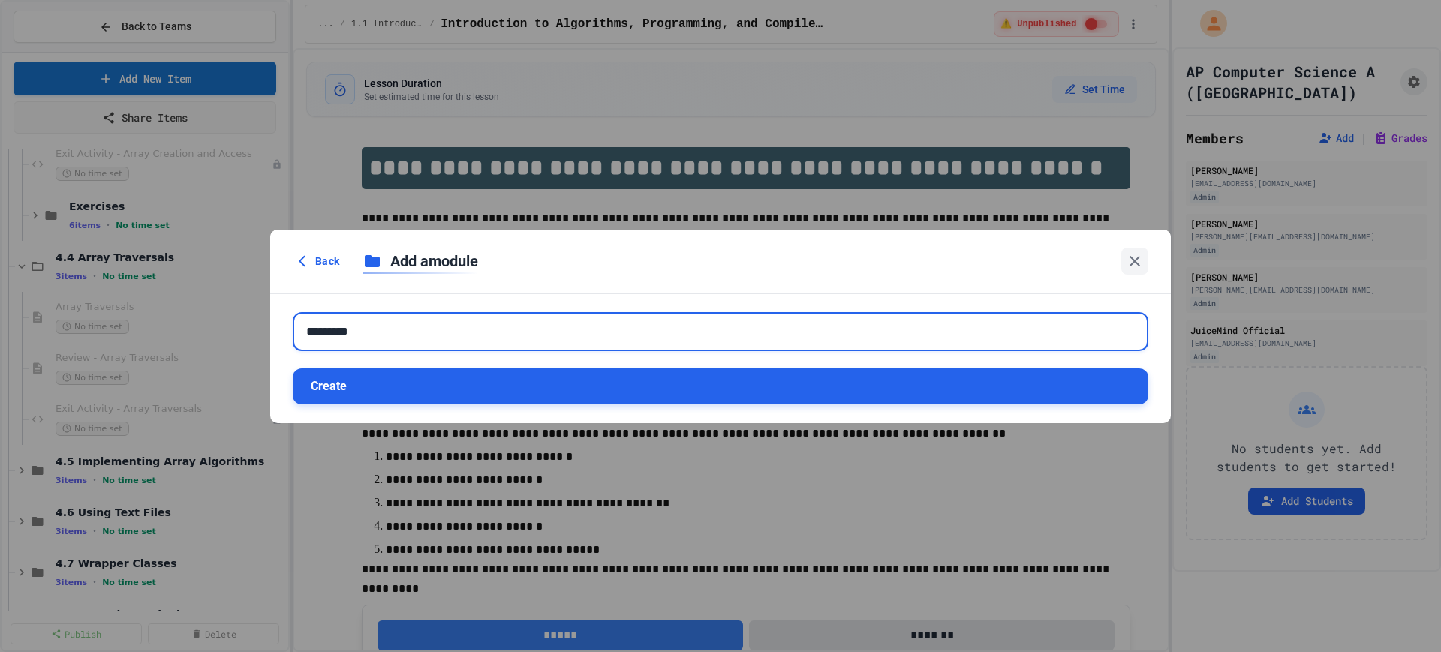
type input "*********"
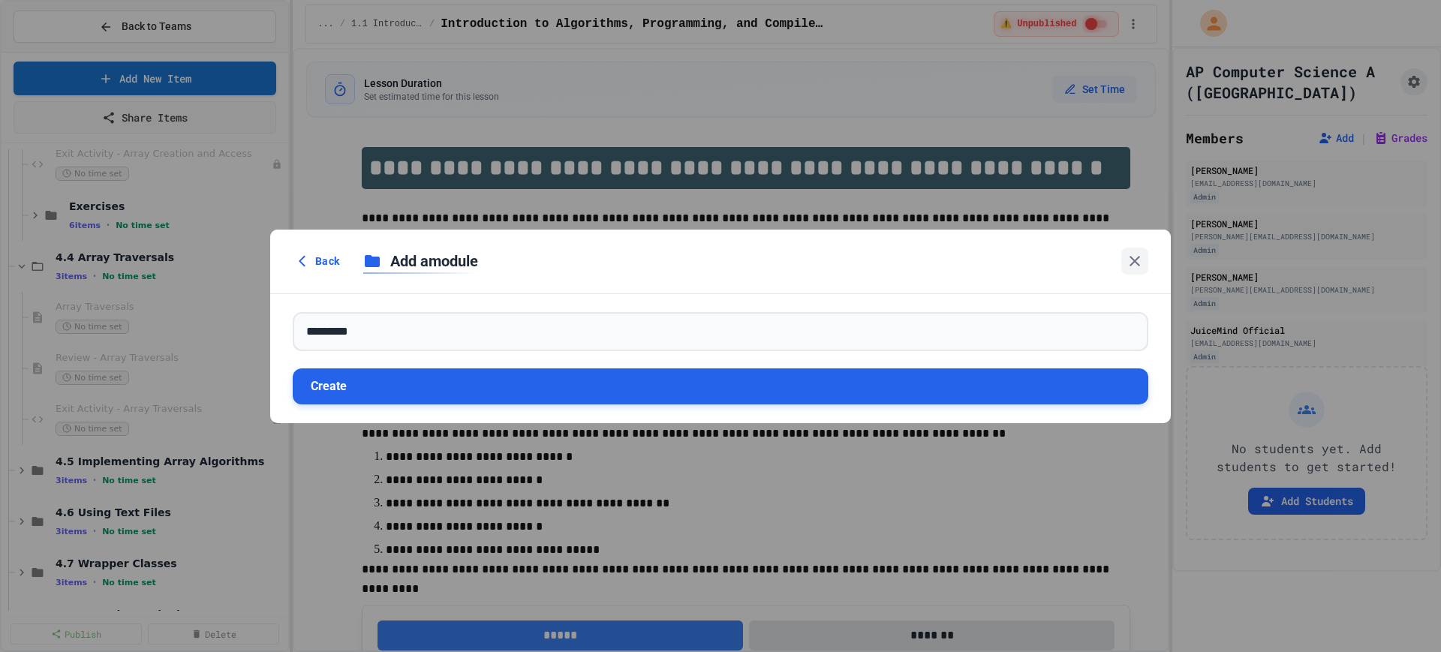
click at [560, 385] on button "Create" at bounding box center [720, 386] width 855 height 36
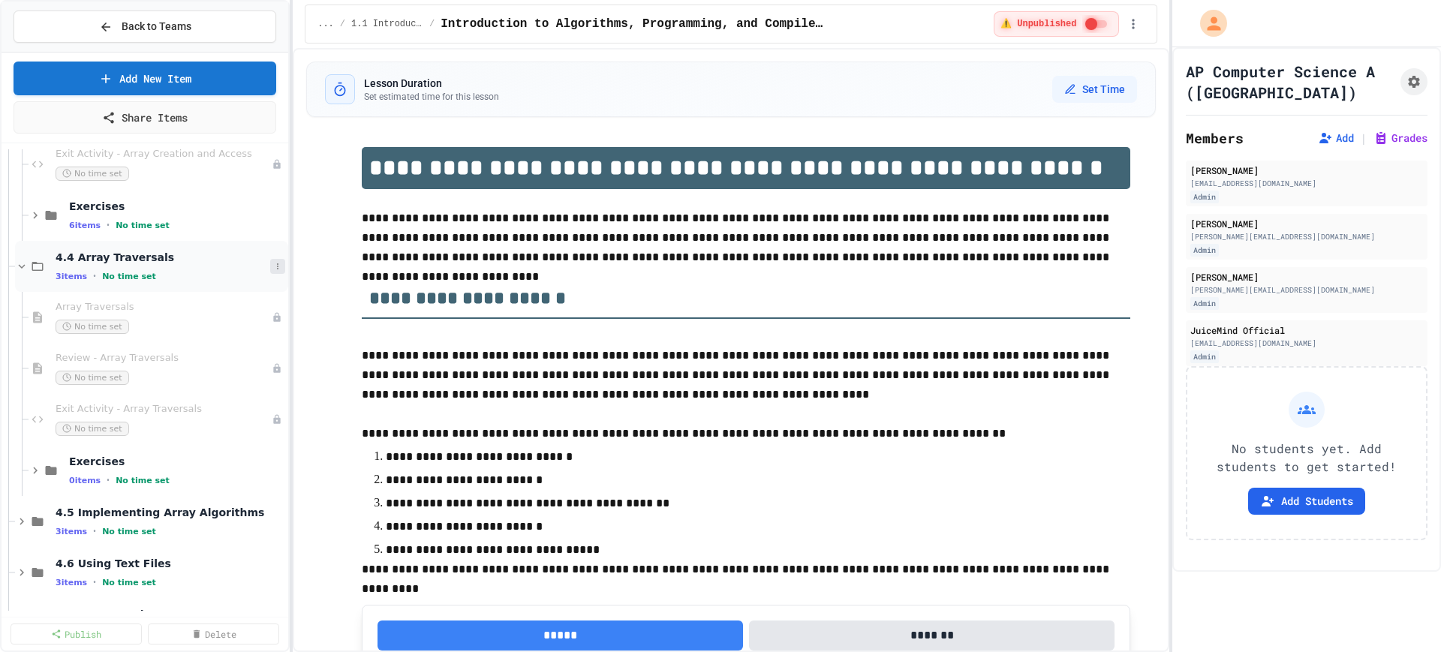
click at [270, 264] on button at bounding box center [277, 266] width 15 height 15
click at [231, 297] on button "Add Item" at bounding box center [226, 294] width 100 height 27
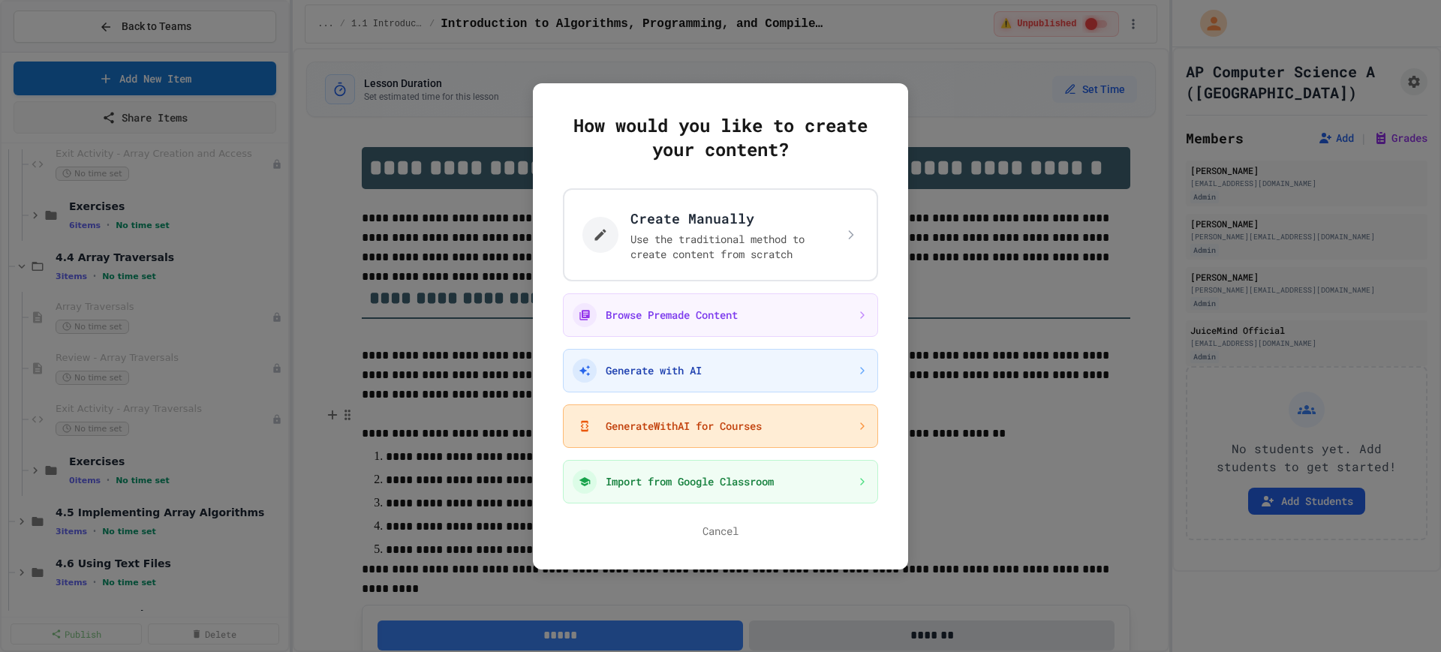
click at [667, 432] on button "GenerateWithAI for Courses" at bounding box center [720, 426] width 315 height 44
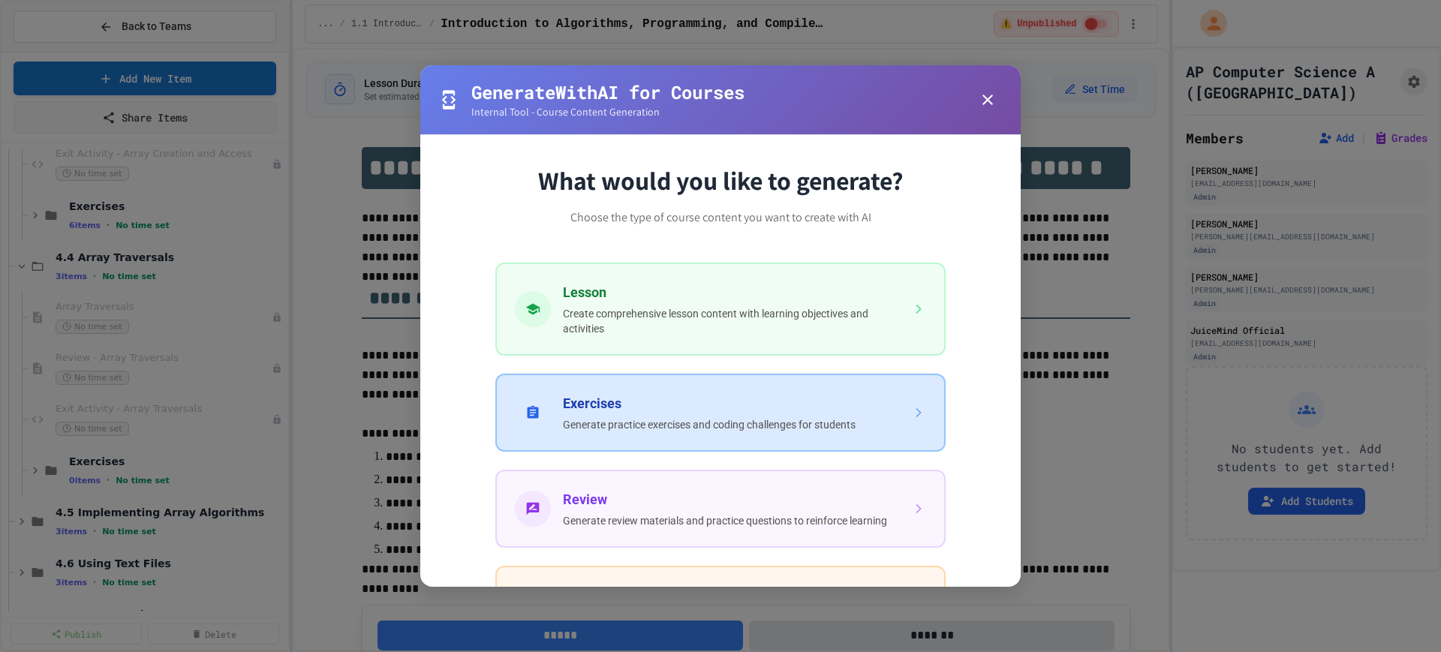
click at [667, 432] on button "Exercises Generate practice exercises and coding challenges for students" at bounding box center [720, 413] width 450 height 78
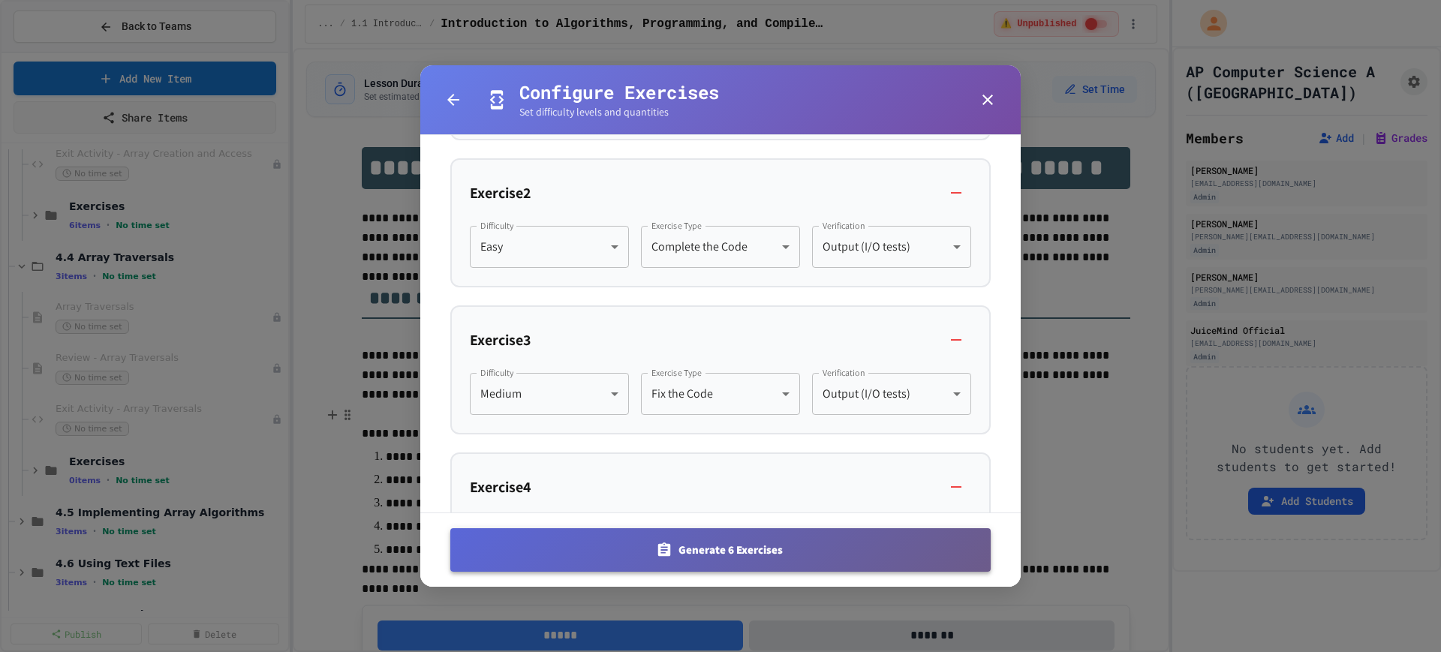
scroll to position [750, 0]
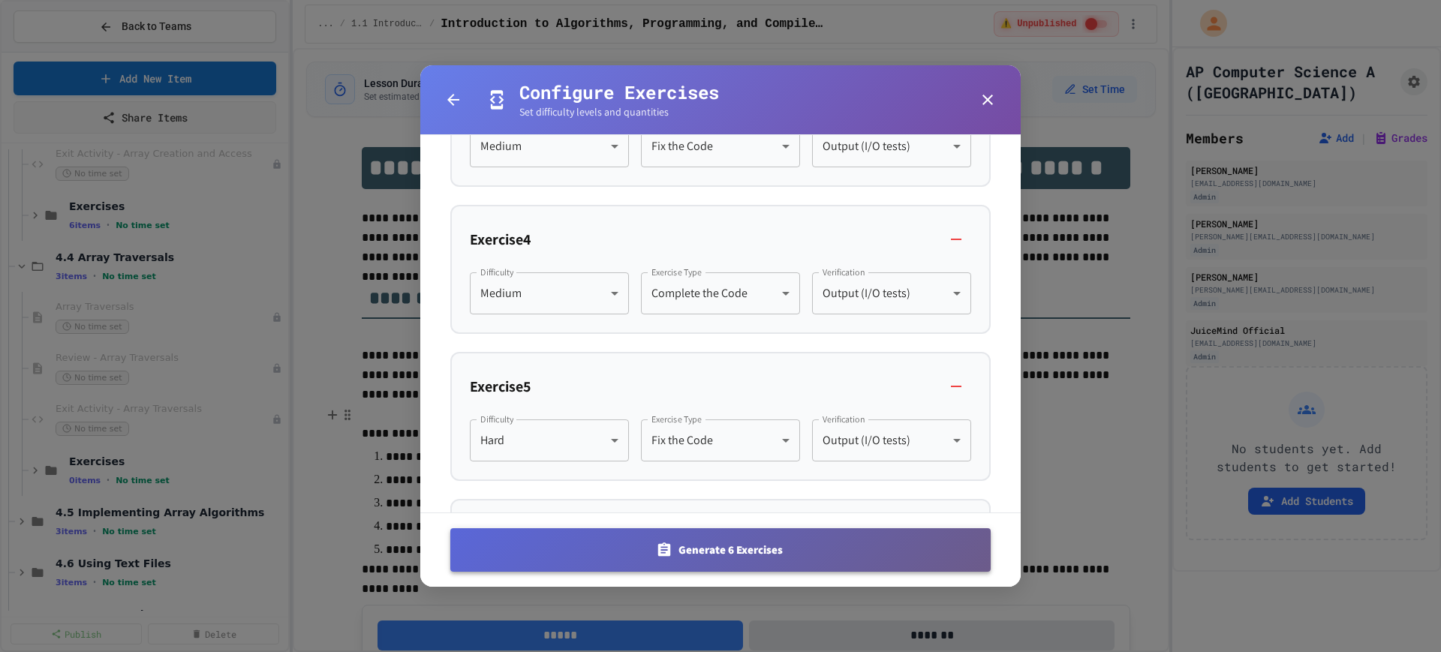
click at [782, 554] on button "Generate 6 Exercises" at bounding box center [720, 550] width 540 height 44
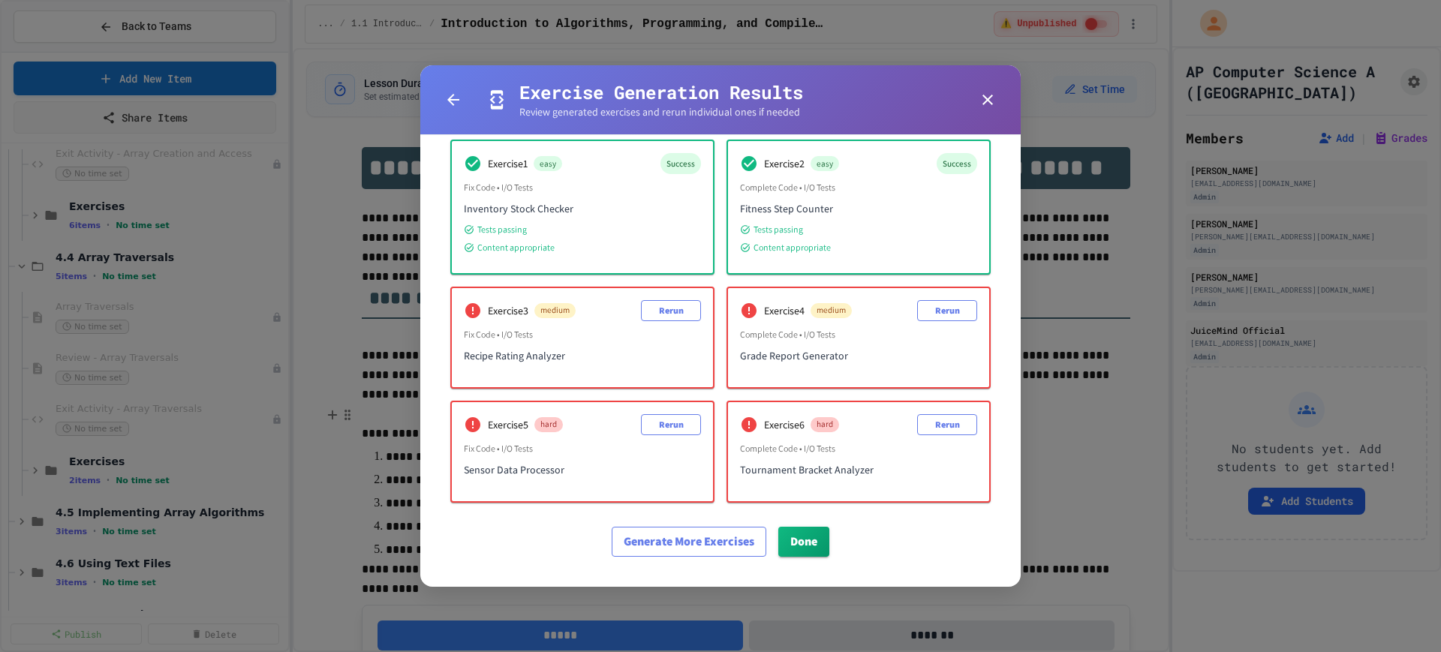
scroll to position [104, 0]
click at [916, 434] on div "Exercise 6 hard Rerun Complete Code • I/O Tests Tournament Bracket Analyzer" at bounding box center [858, 451] width 261 height 99
click at [918, 431] on button "Rerun" at bounding box center [947, 424] width 60 height 21
click at [938, 306] on button "Rerun" at bounding box center [947, 310] width 60 height 21
click at [659, 312] on button "Rerun" at bounding box center [671, 310] width 60 height 21
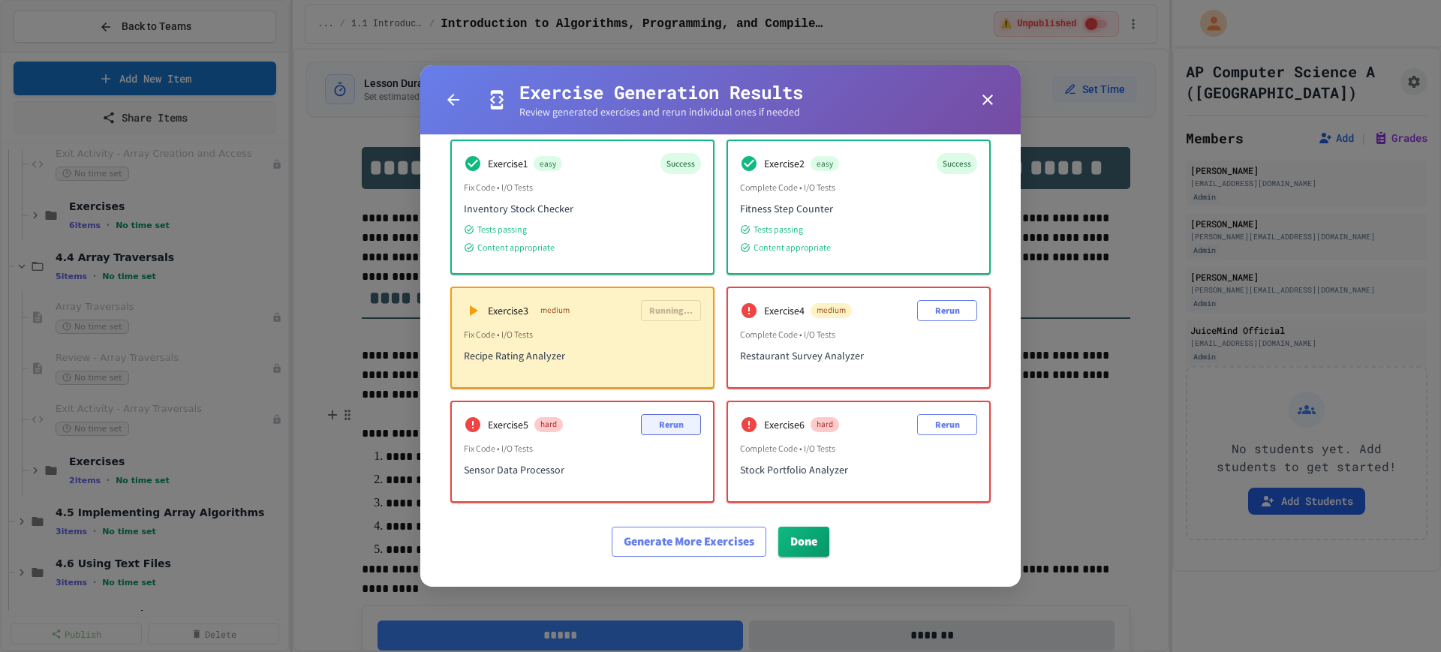
click at [668, 423] on button "Rerun" at bounding box center [671, 424] width 60 height 21
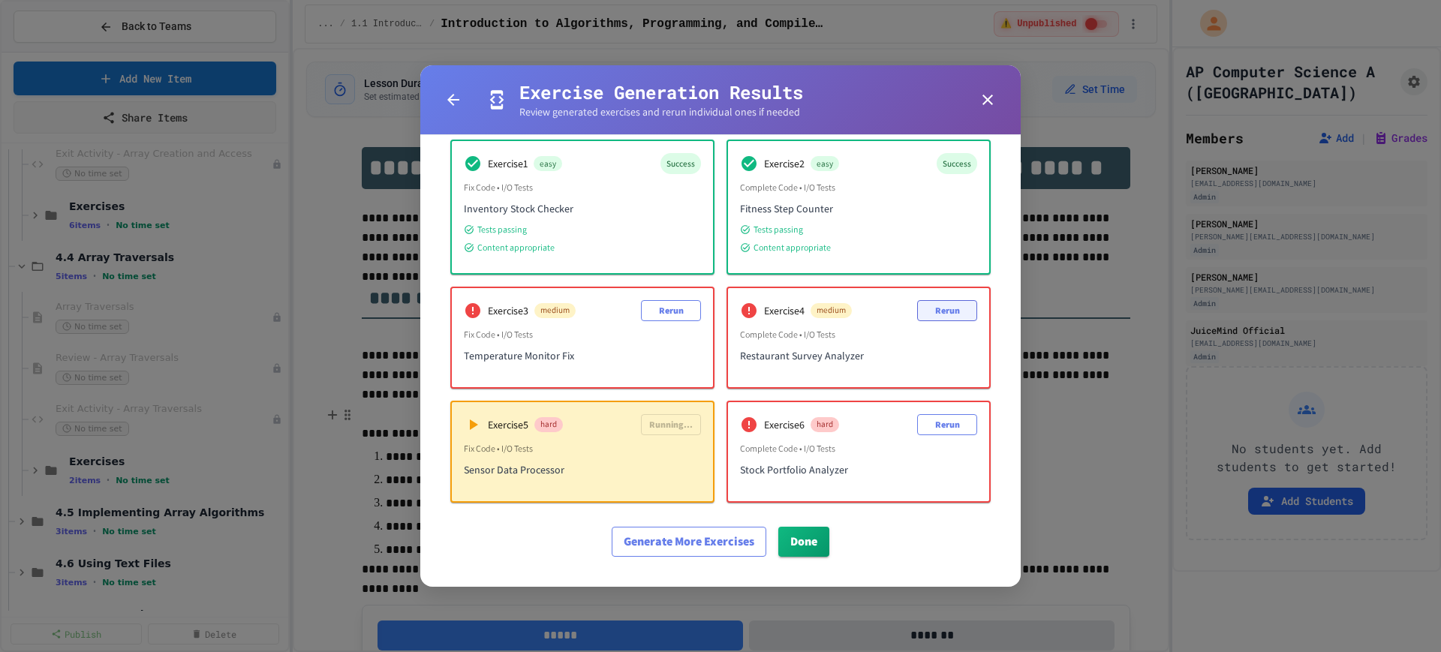
click at [927, 308] on button "Rerun" at bounding box center [947, 310] width 60 height 21
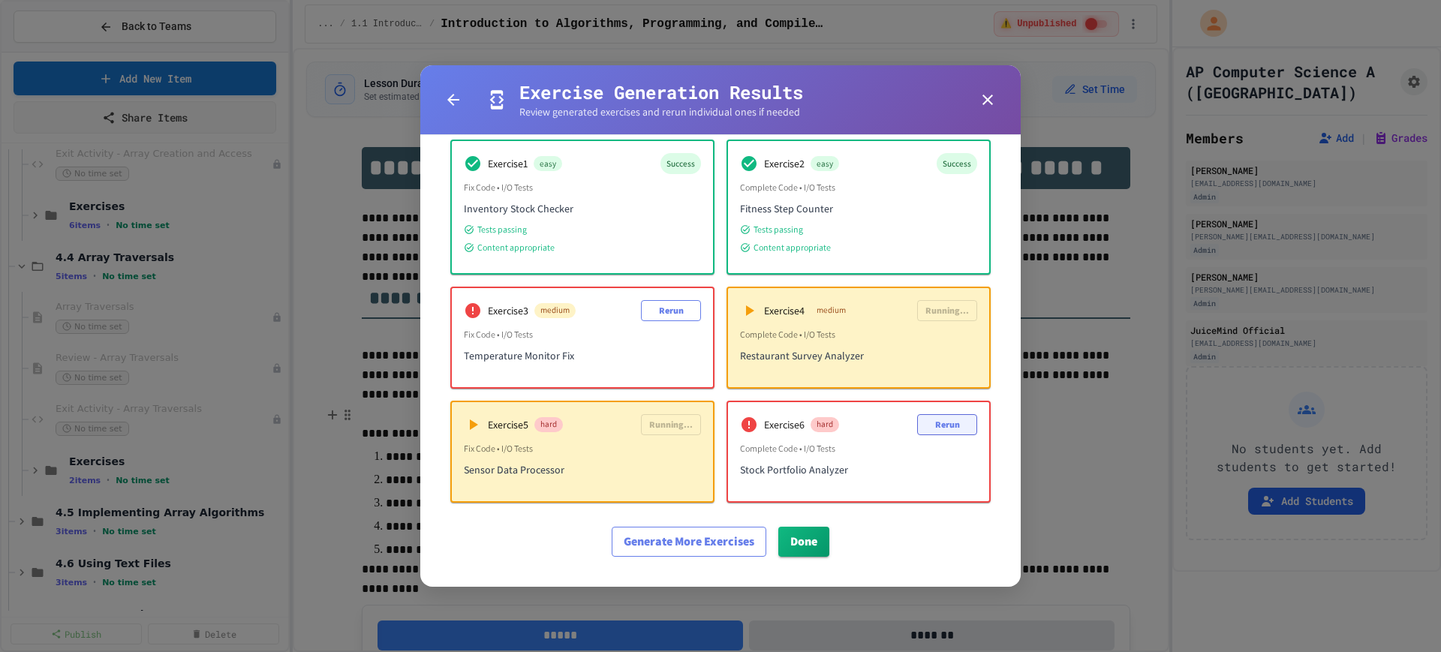
click at [935, 433] on button "Rerun" at bounding box center [947, 424] width 60 height 21
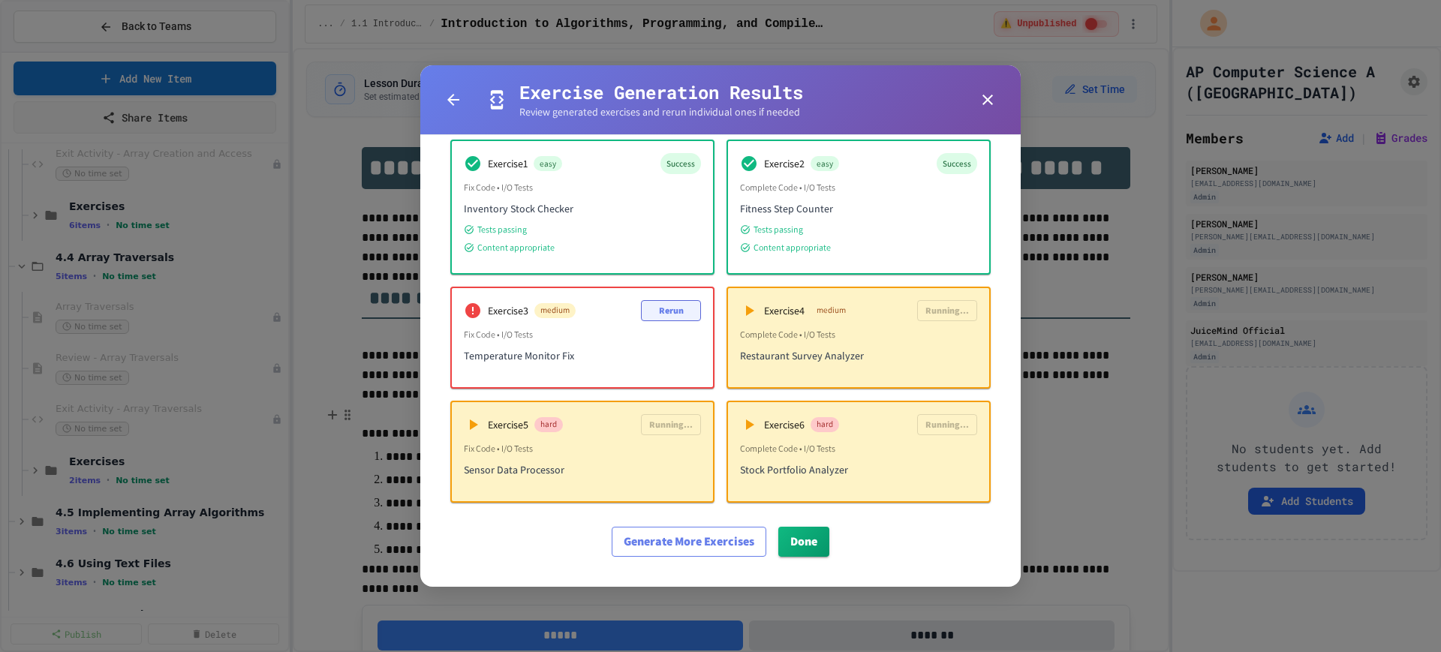
click at [667, 319] on button "Rerun" at bounding box center [671, 310] width 60 height 21
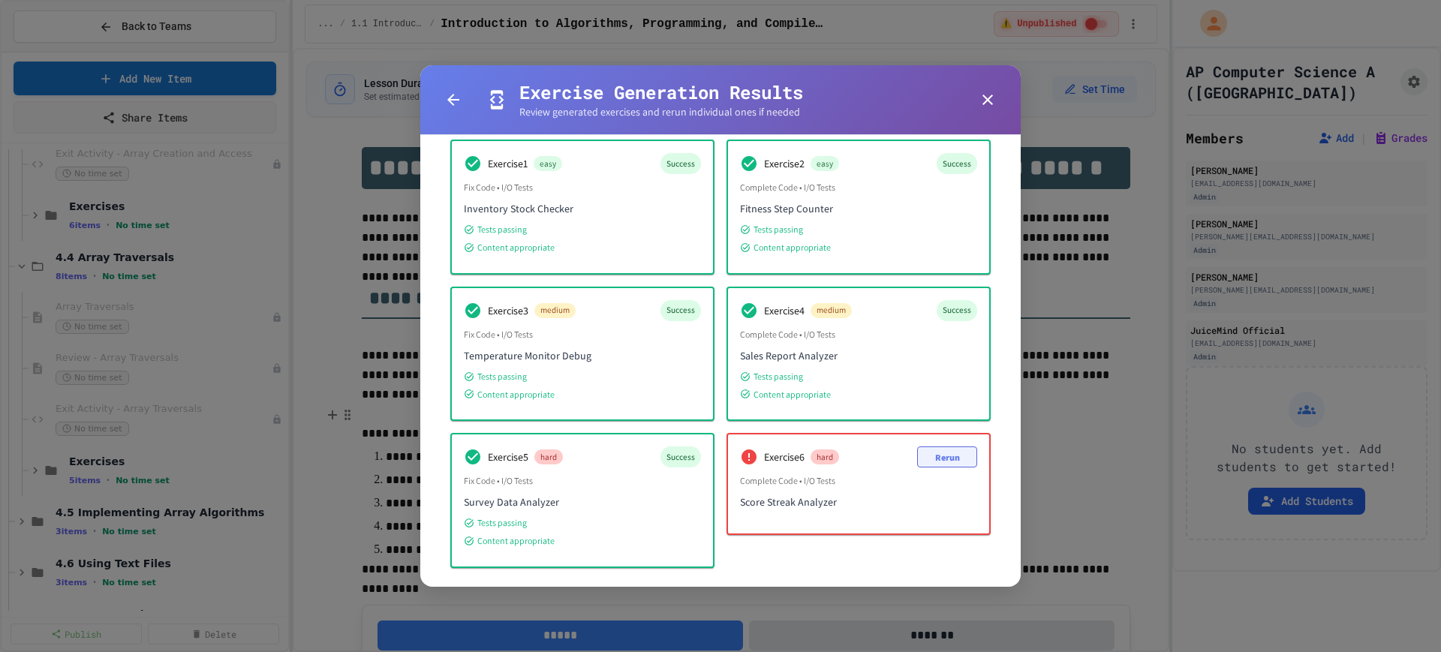
click at [930, 457] on button "Rerun" at bounding box center [947, 456] width 60 height 21
click at [922, 467] on div "Exercise 6 hard Rerun Complete Code • I/O Tests Sports Statistics Processor" at bounding box center [858, 483] width 261 height 99
click at [925, 461] on button "Rerun" at bounding box center [947, 456] width 60 height 21
click at [929, 456] on button "Rerun" at bounding box center [947, 456] width 60 height 21
click at [930, 457] on button "Rerun" at bounding box center [947, 456] width 60 height 21
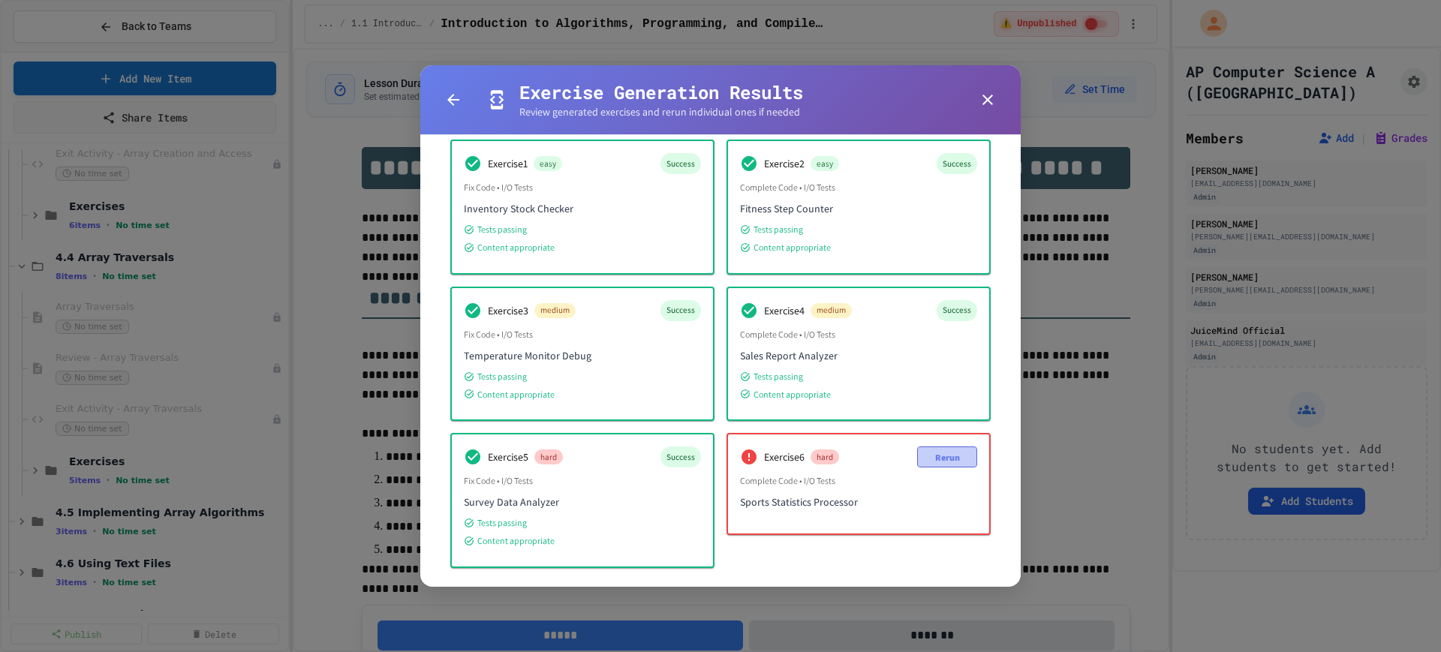
click at [921, 455] on button "Rerun" at bounding box center [947, 456] width 60 height 21
click at [932, 461] on button "Rerun" at bounding box center [947, 456] width 60 height 21
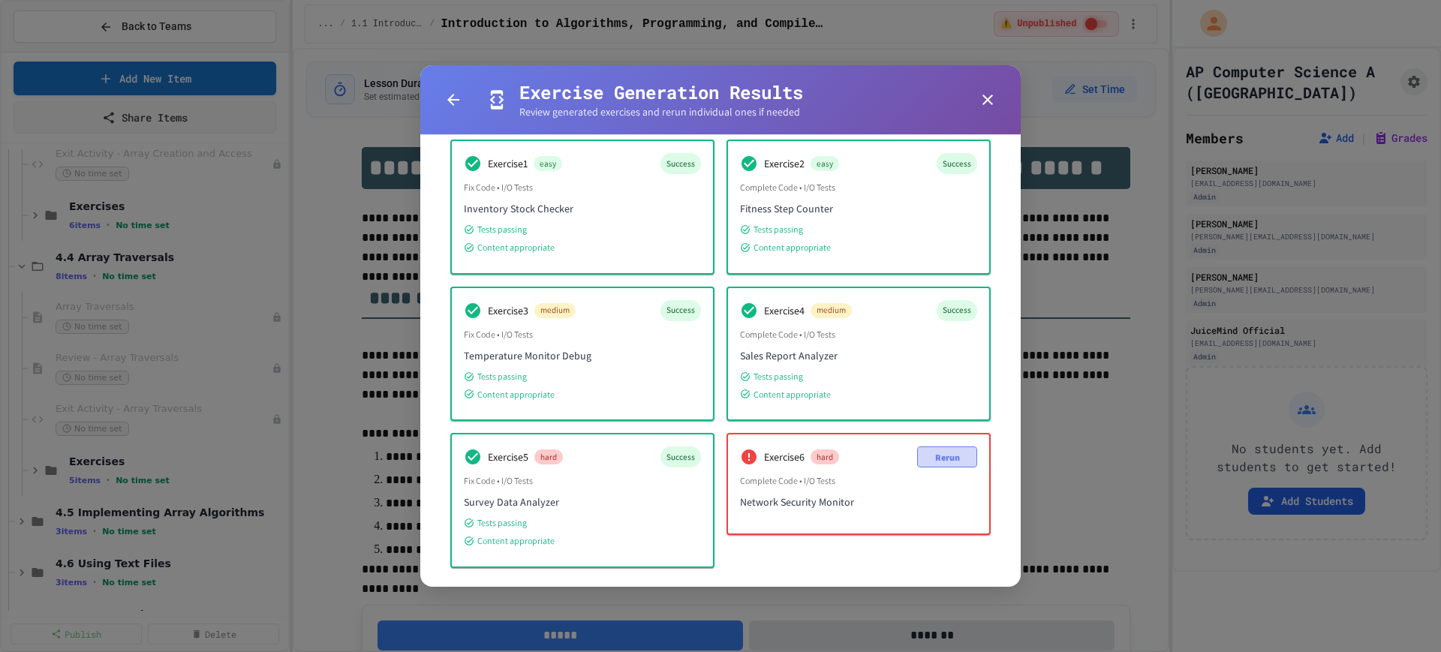
click at [932, 461] on button "Rerun" at bounding box center [947, 456] width 60 height 21
click at [927, 473] on span "Complete Code • I/O Tests" at bounding box center [858, 480] width 237 height 15
click at [928, 461] on button "Rerun" at bounding box center [947, 456] width 60 height 21
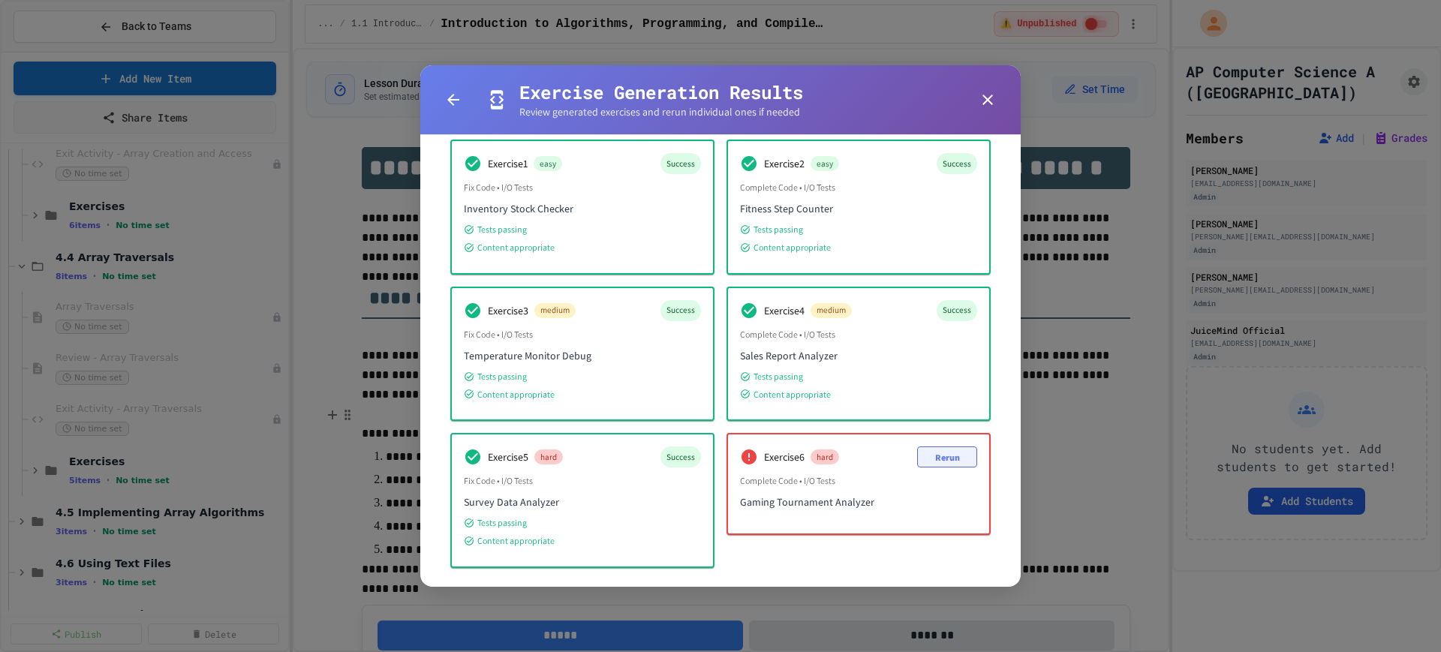
click at [928, 461] on button "Rerun" at bounding box center [947, 456] width 60 height 21
click at [917, 452] on button "Rerun" at bounding box center [947, 456] width 60 height 21
click at [924, 445] on div "Exercise 6 hard Rerun Complete Code • I/O Tests Student Grade Tracker" at bounding box center [858, 483] width 261 height 99
click at [924, 450] on button "Rerun" at bounding box center [947, 456] width 60 height 21
drag, startPoint x: 930, startPoint y: 455, endPoint x: 930, endPoint y: 446, distance: 9.8
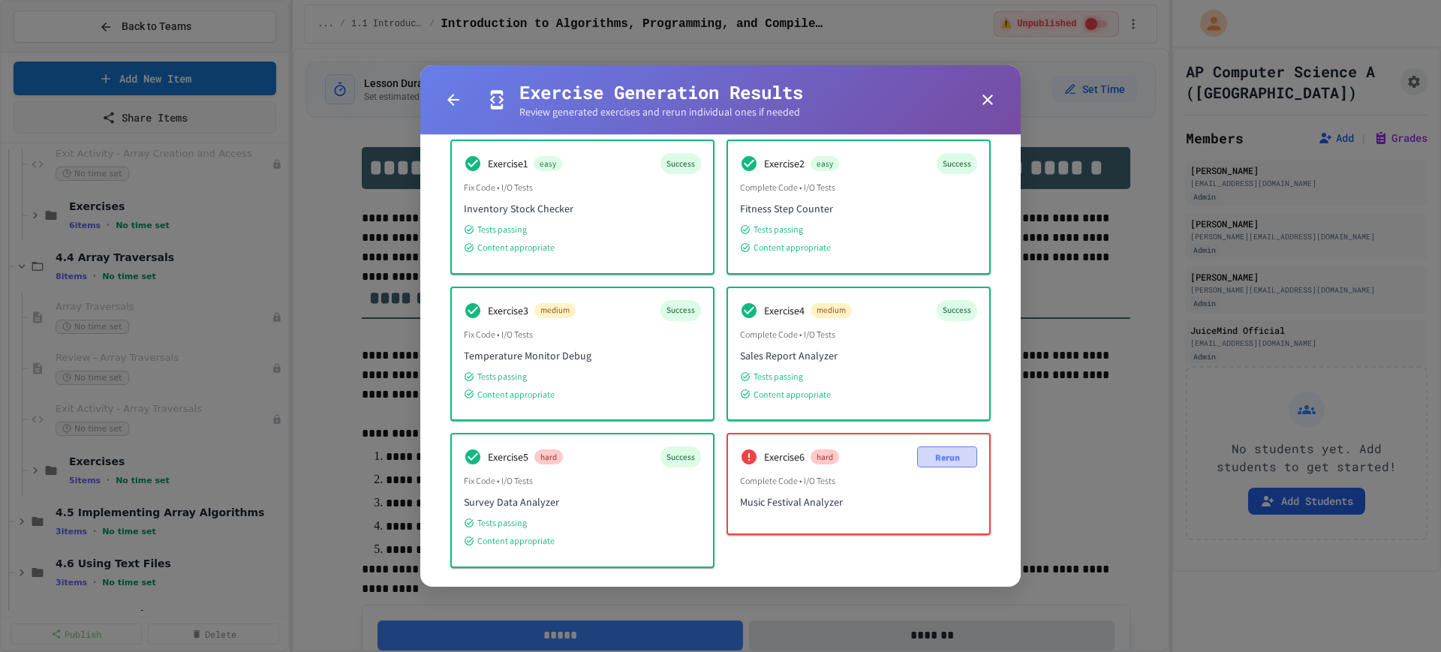
click at [930, 449] on button "Rerun" at bounding box center [947, 456] width 60 height 21
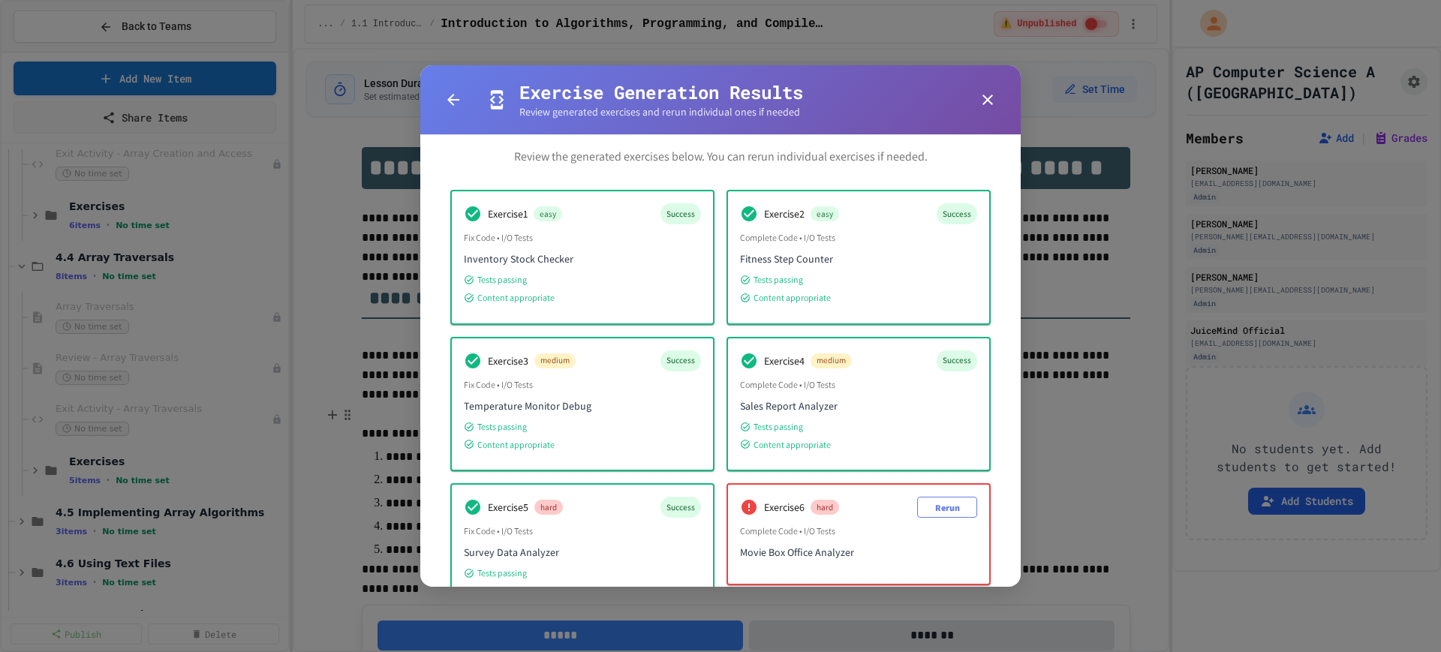
scroll to position [94, 0]
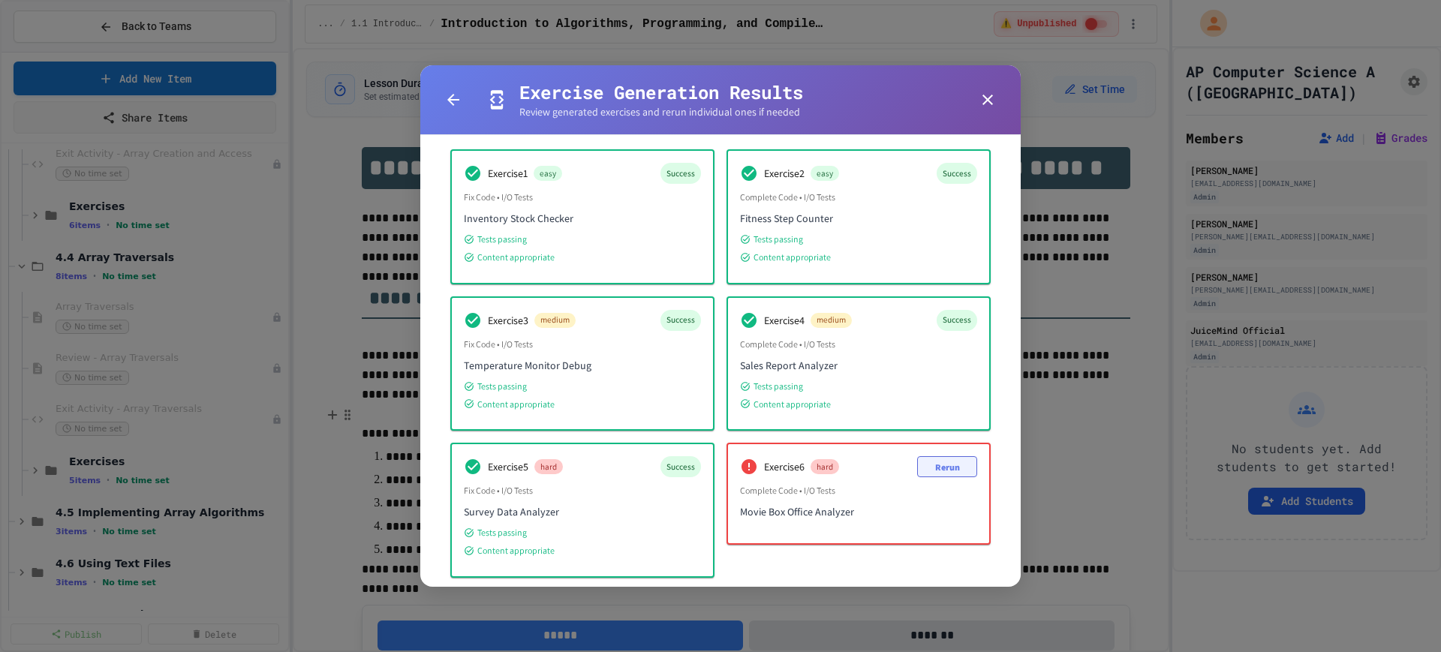
click at [921, 469] on button "Rerun" at bounding box center [947, 466] width 60 height 21
click at [919, 466] on button "Rerun" at bounding box center [947, 466] width 60 height 21
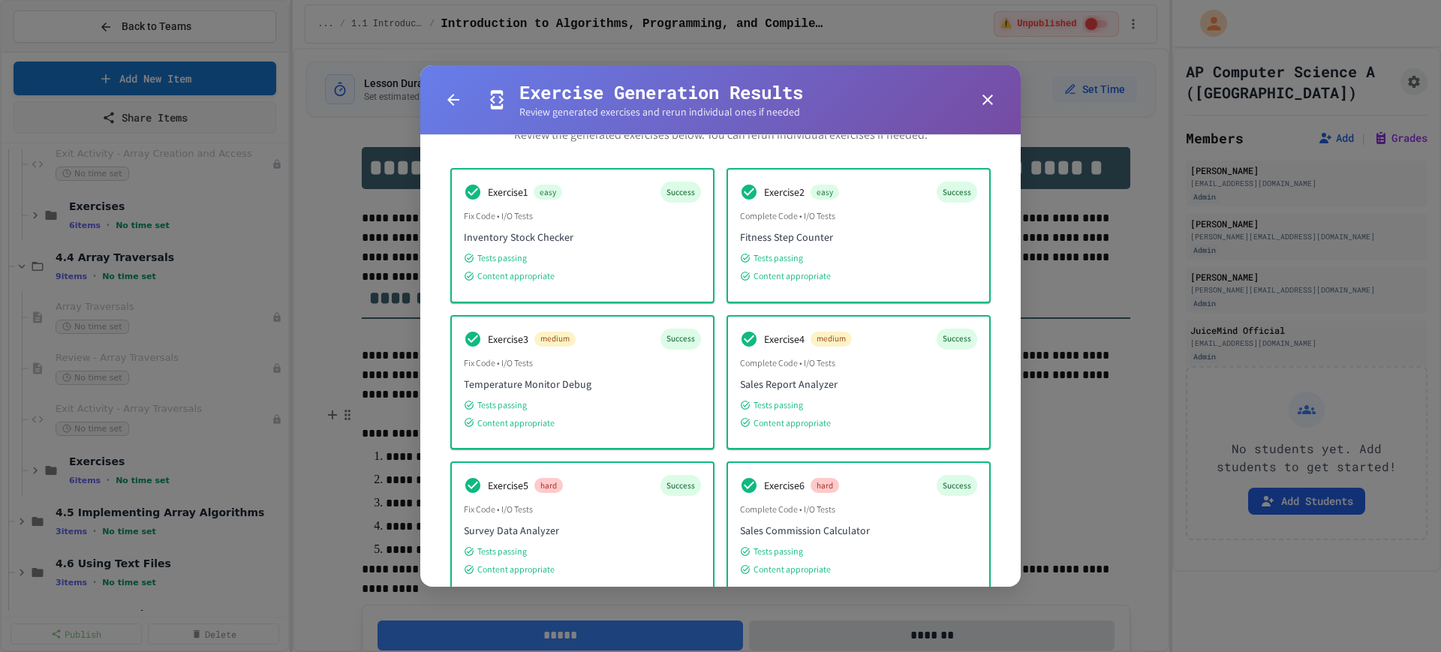
scroll to position [0, 0]
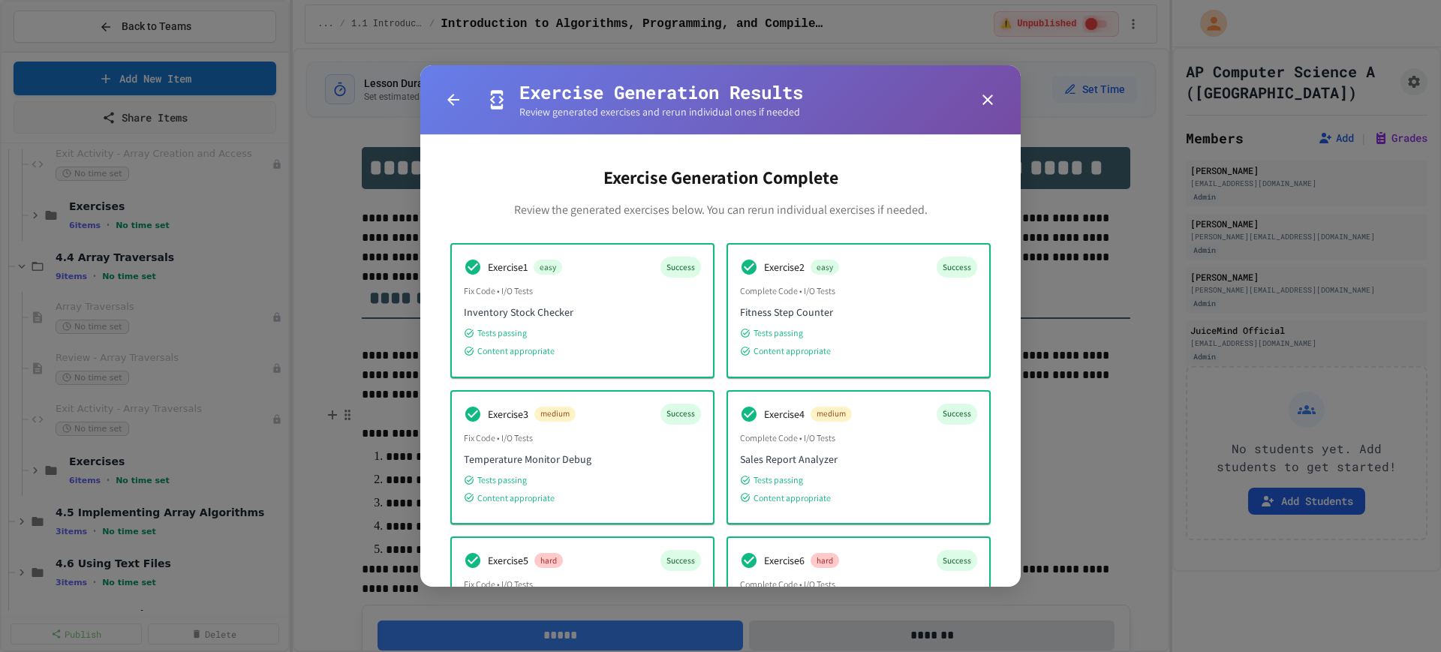
click at [990, 101] on icon "button" at bounding box center [987, 100] width 11 height 11
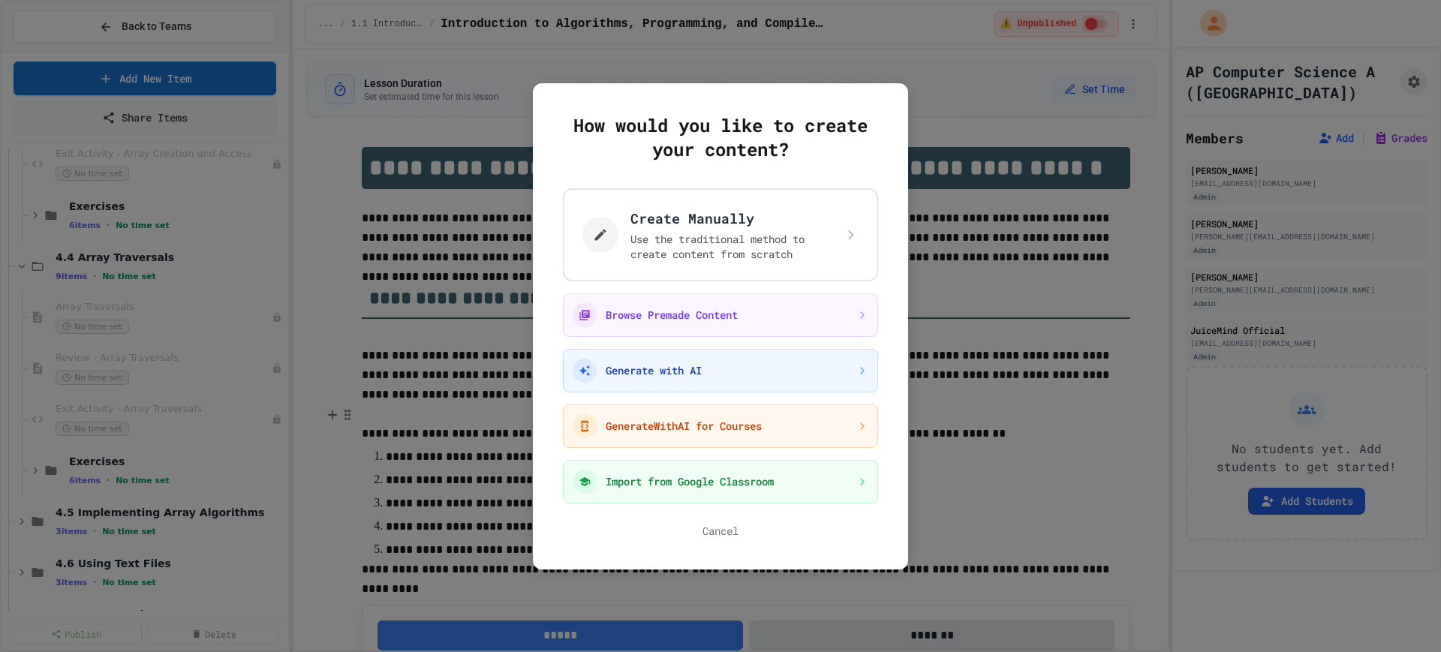
click at [721, 539] on div "How would you like to create your content? Create Manually Use the traditional …" at bounding box center [720, 326] width 375 height 486
click at [708, 531] on button "Cancel" at bounding box center [720, 531] width 36 height 15
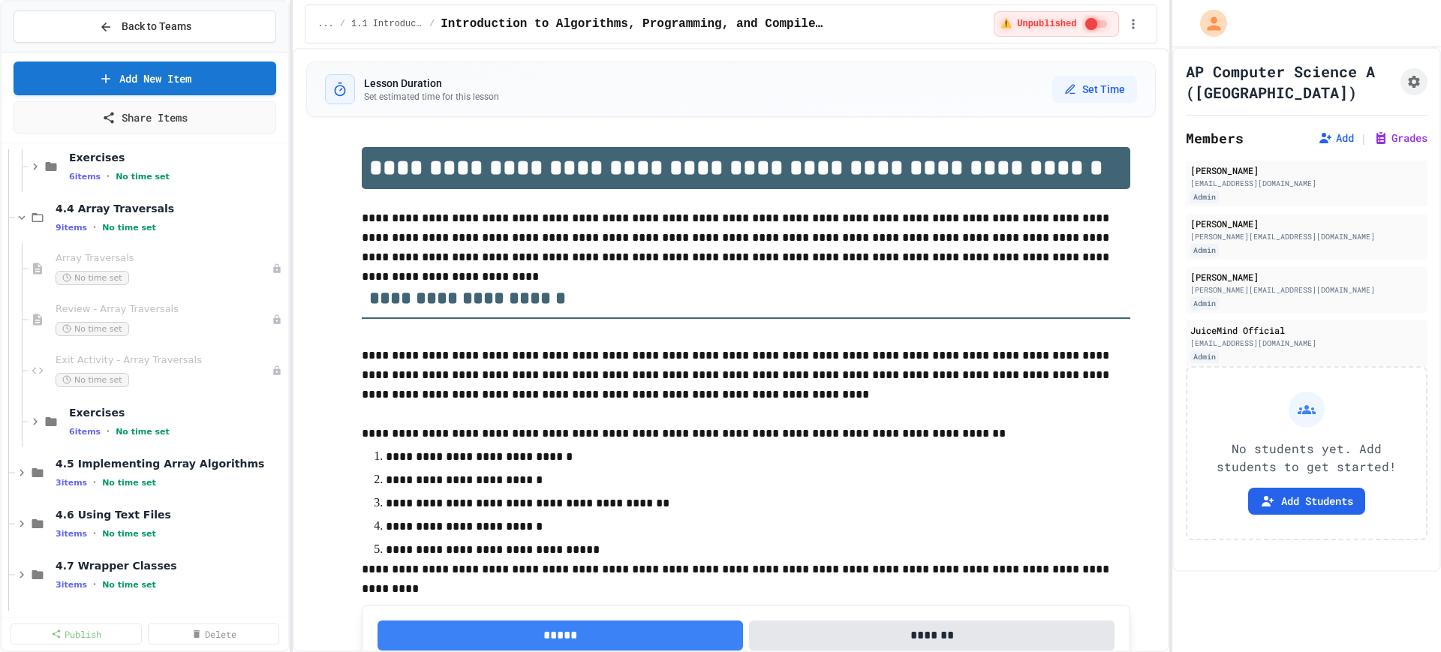
scroll to position [1032, 0]
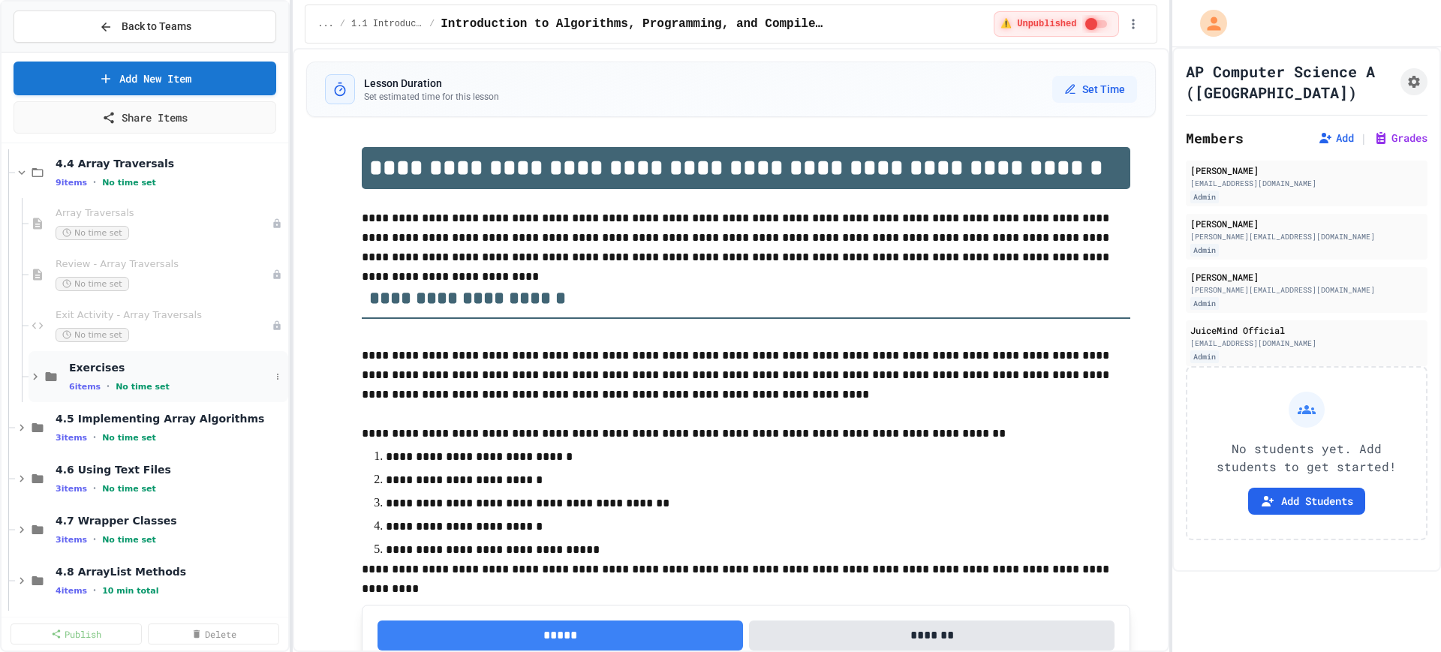
click at [36, 383] on icon at bounding box center [36, 377] width 14 height 14
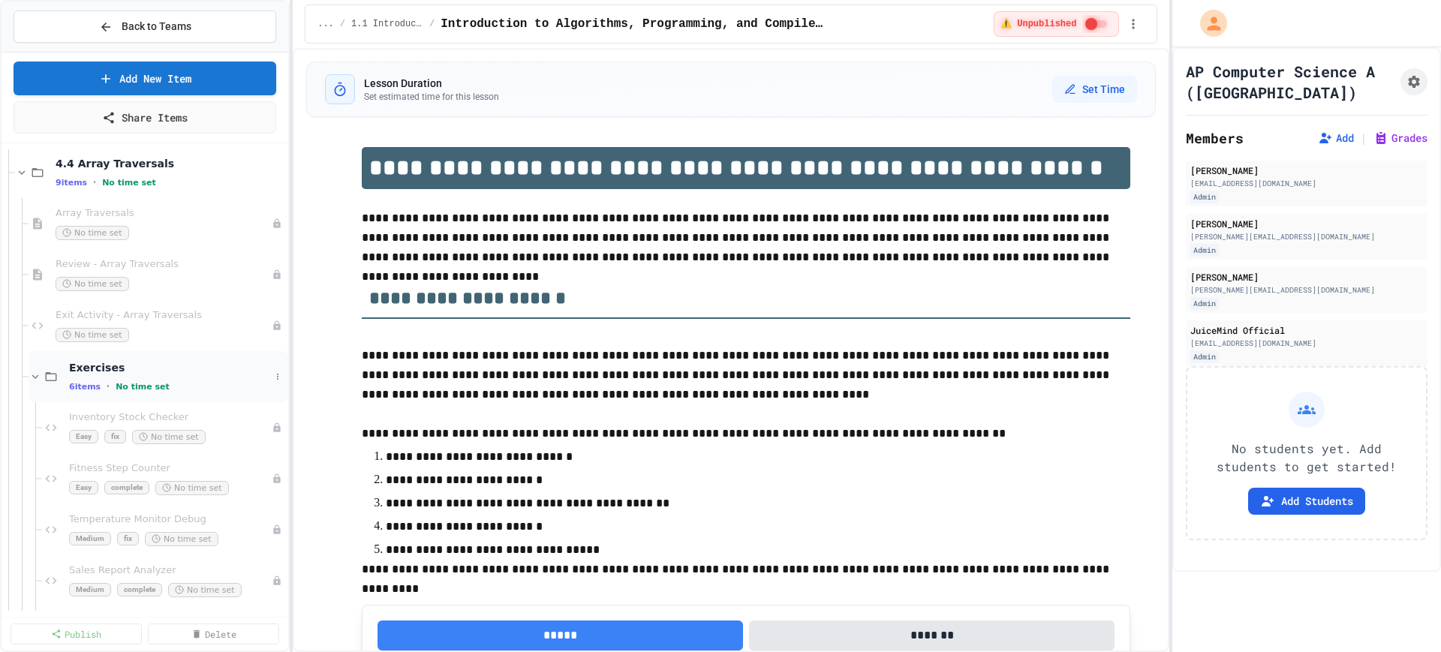
click at [32, 377] on icon at bounding box center [36, 377] width 14 height 14
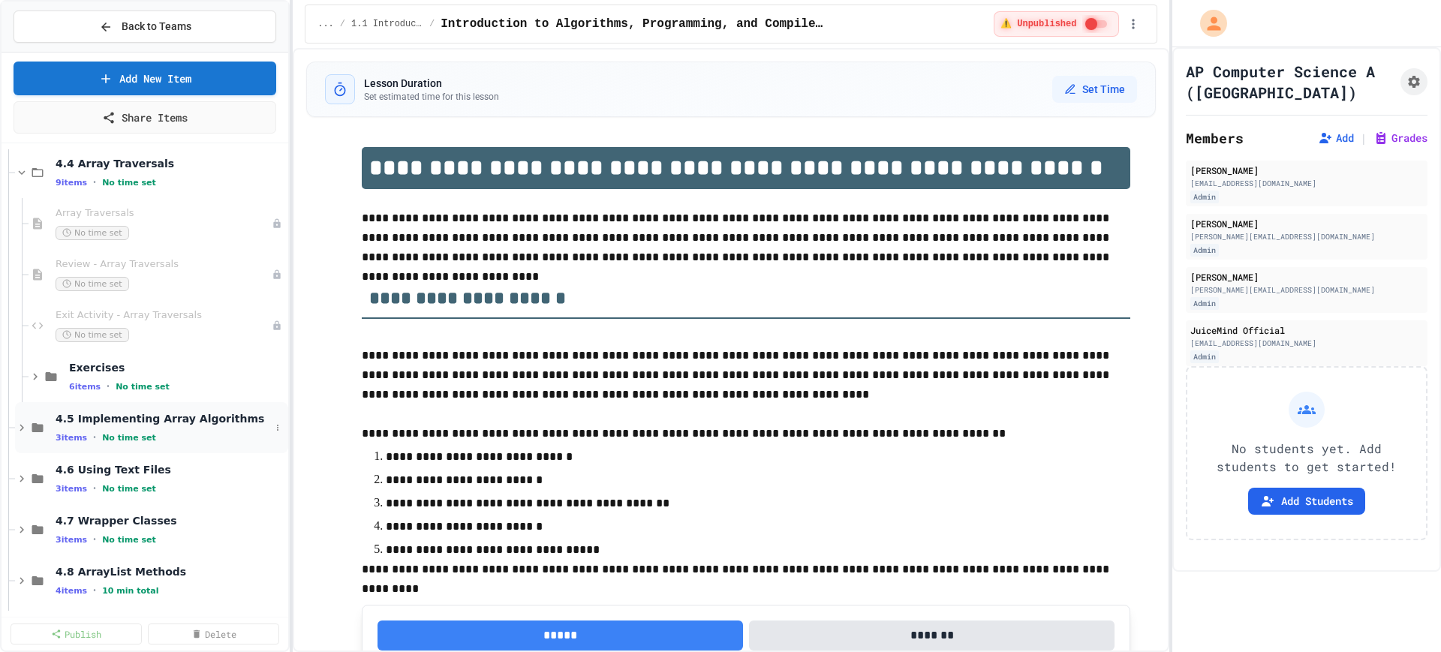
click at [17, 425] on icon at bounding box center [22, 428] width 14 height 14
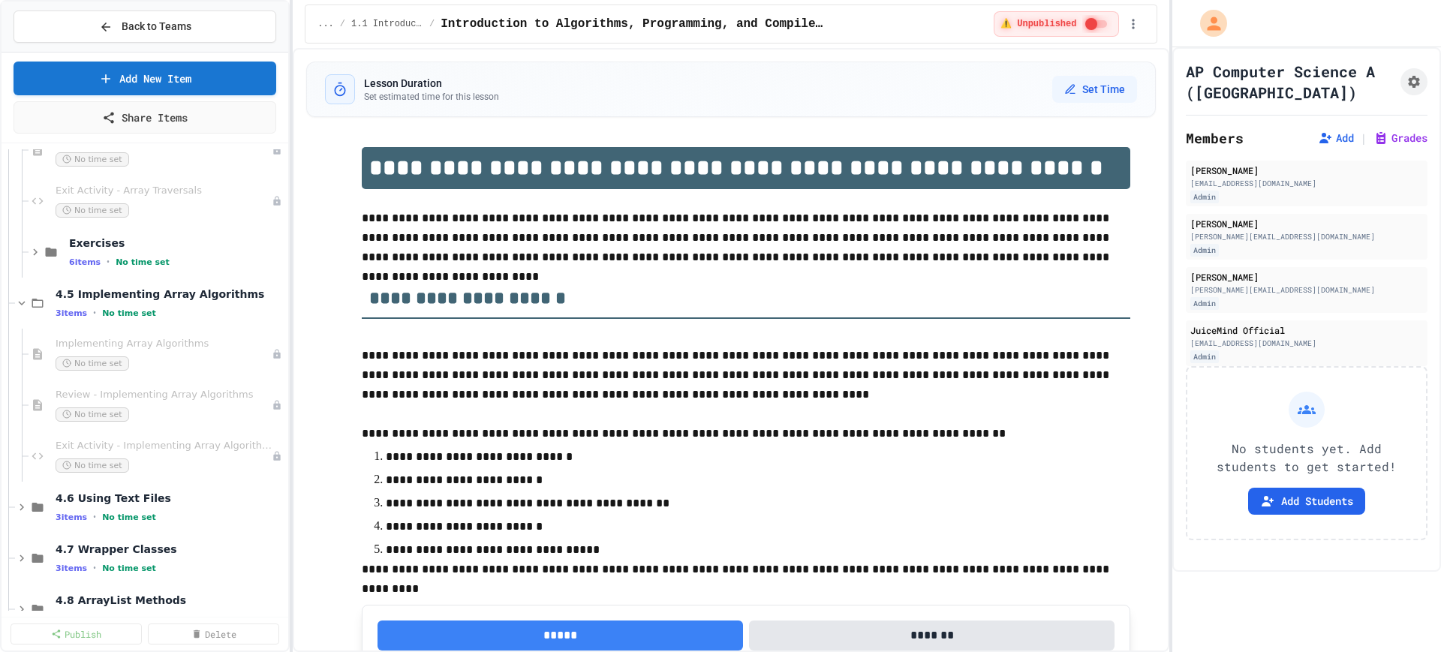
scroll to position [1125, 0]
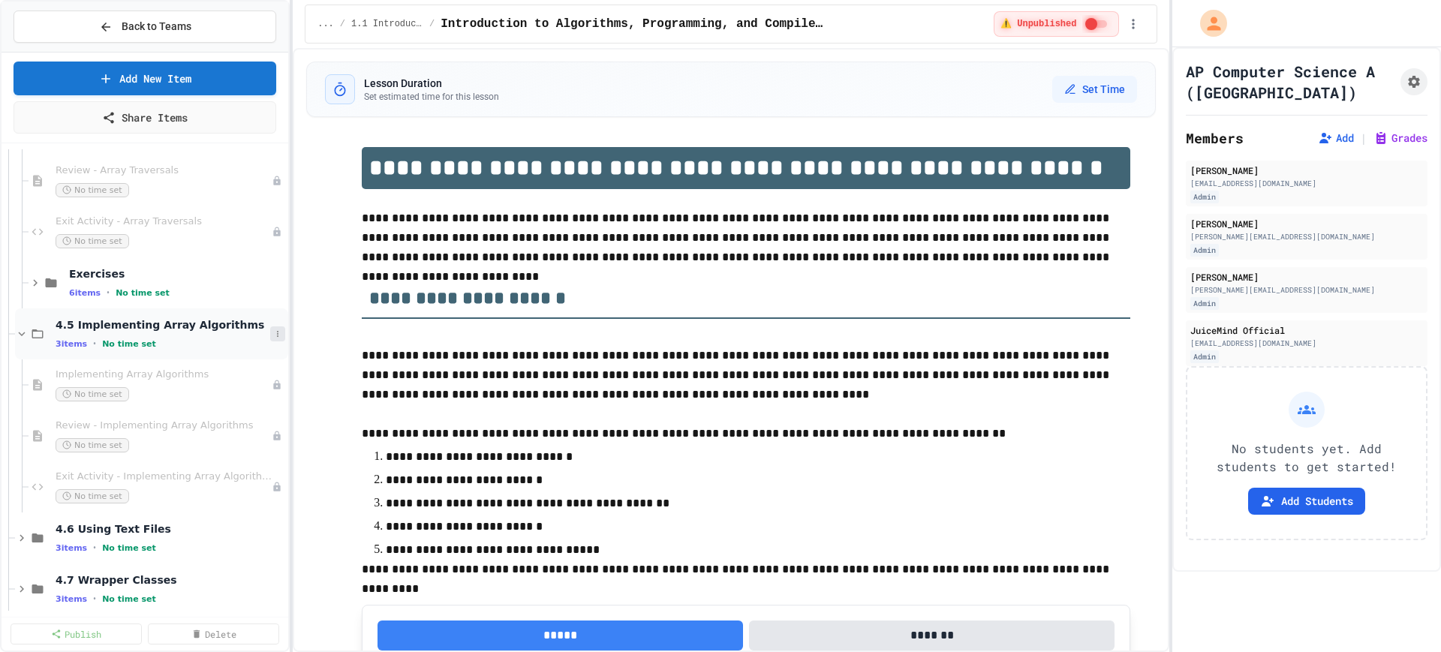
click at [273, 329] on icon at bounding box center [277, 333] width 9 height 9
click at [237, 363] on button "Add Item" at bounding box center [226, 361] width 100 height 27
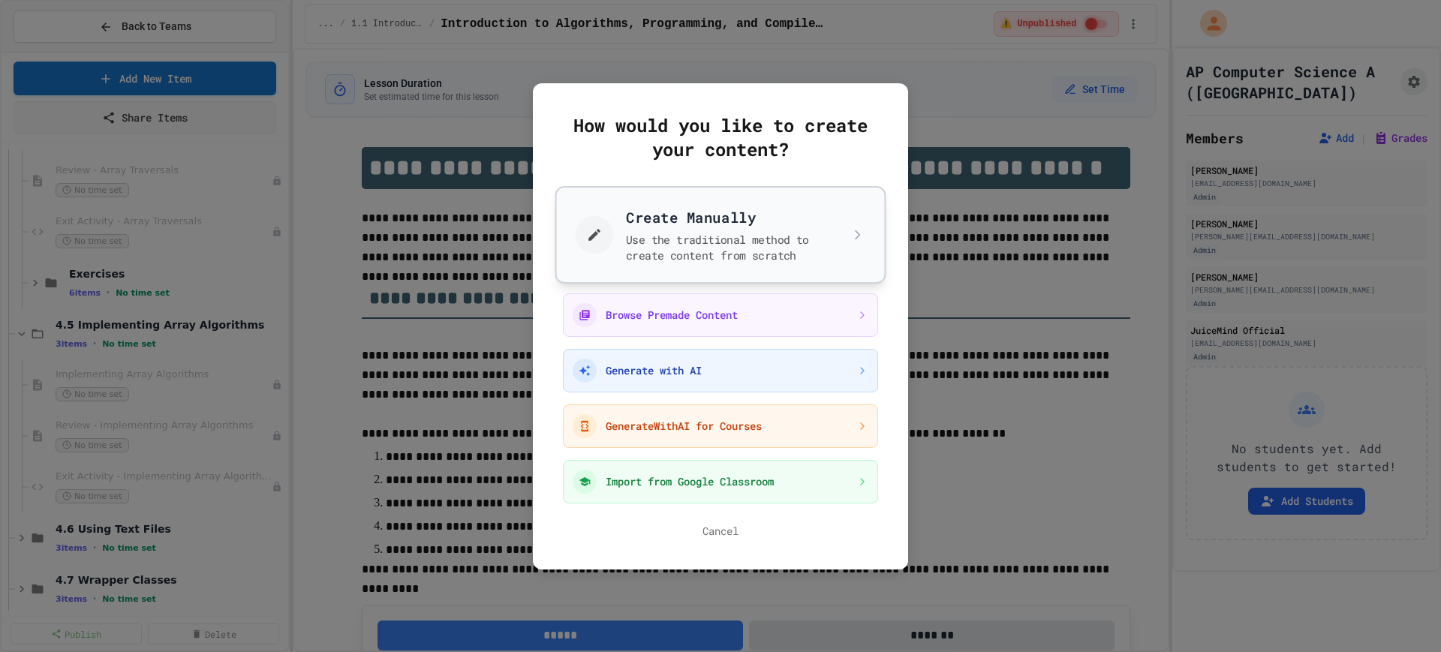
click at [636, 264] on button "Create Manually Use the traditional method to create content from scratch" at bounding box center [720, 234] width 331 height 98
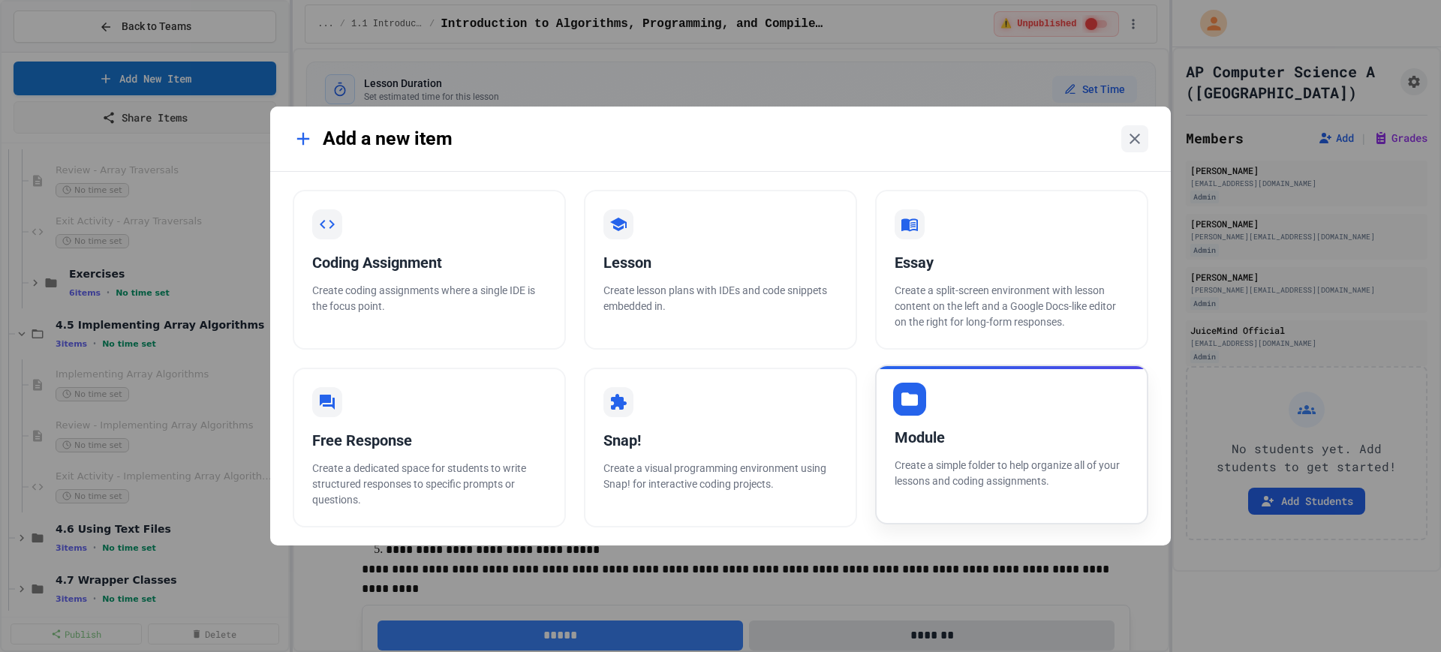
click at [970, 413] on div "Module Create a simple folder to help organize all of your lessons and coding a…" at bounding box center [1011, 445] width 273 height 160
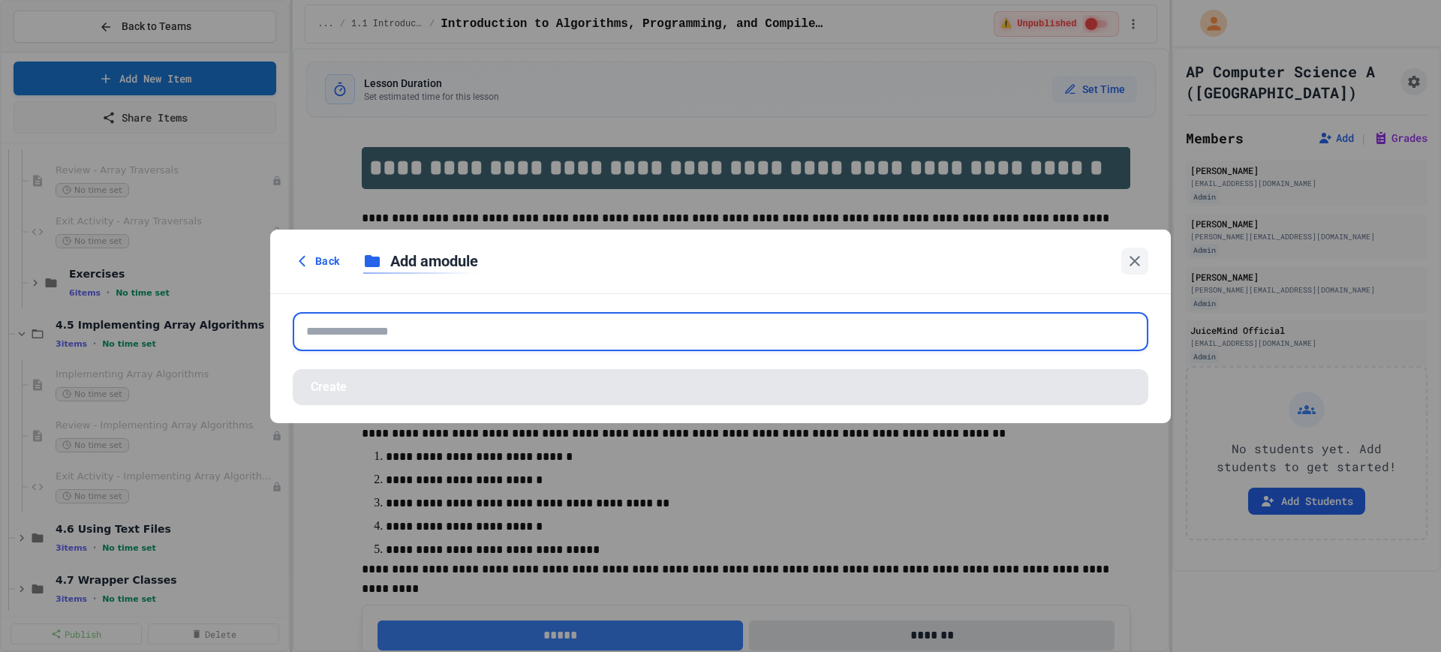
click at [506, 325] on input "text" at bounding box center [720, 331] width 855 height 39
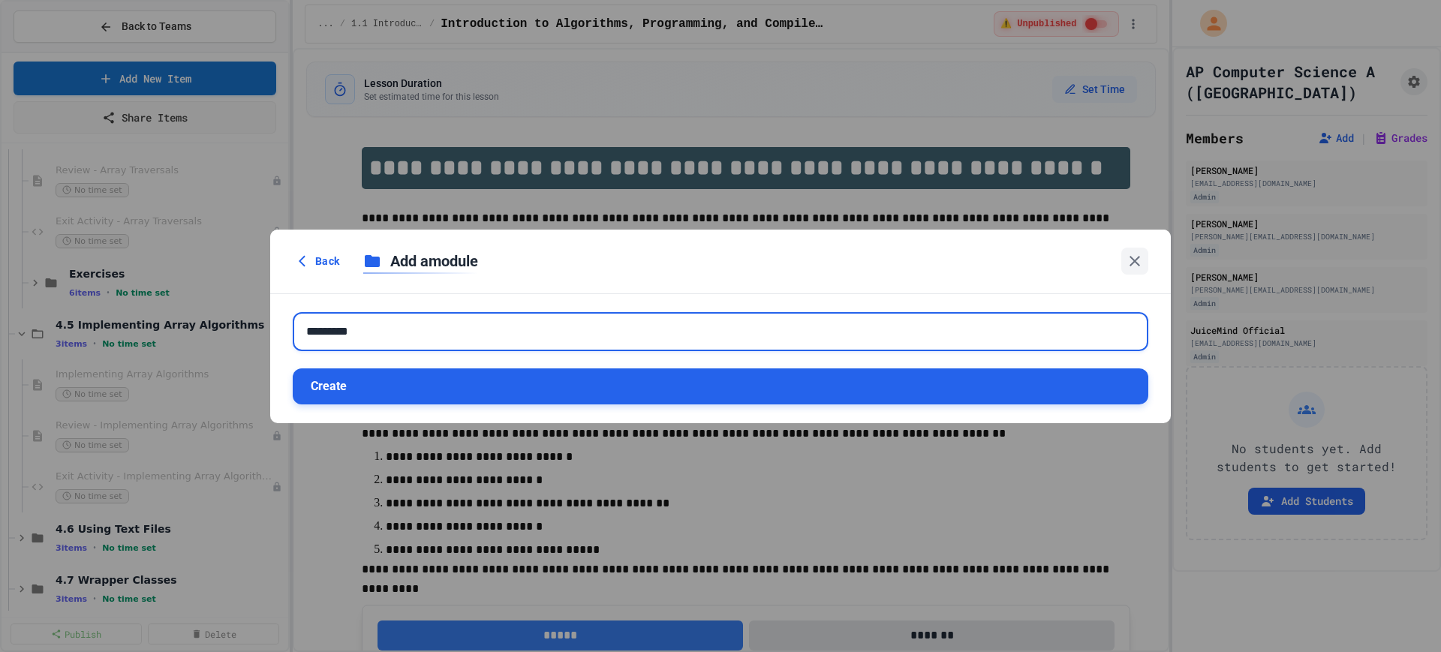
type input "*********"
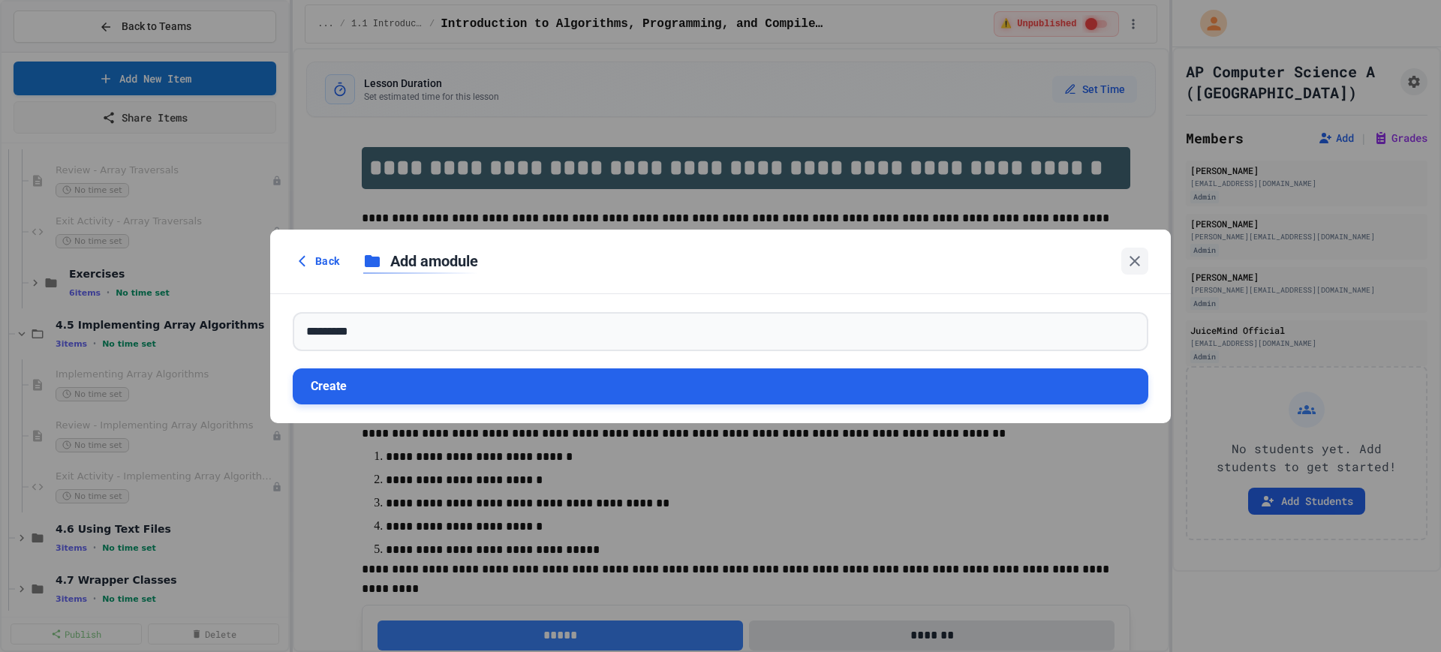
click at [359, 382] on button "Create" at bounding box center [720, 386] width 855 height 36
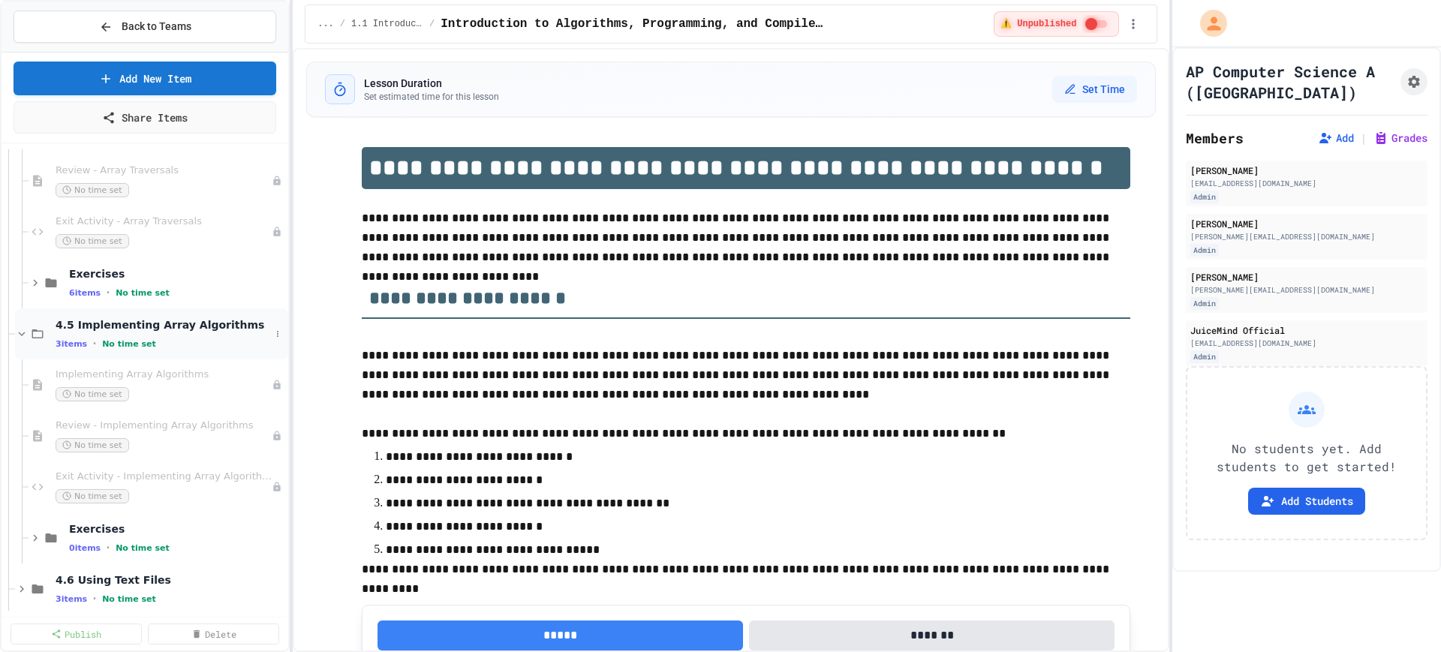
click at [257, 325] on div "4.5 Implementing Array Algorithms 3 items • No time set" at bounding box center [151, 333] width 273 height 51
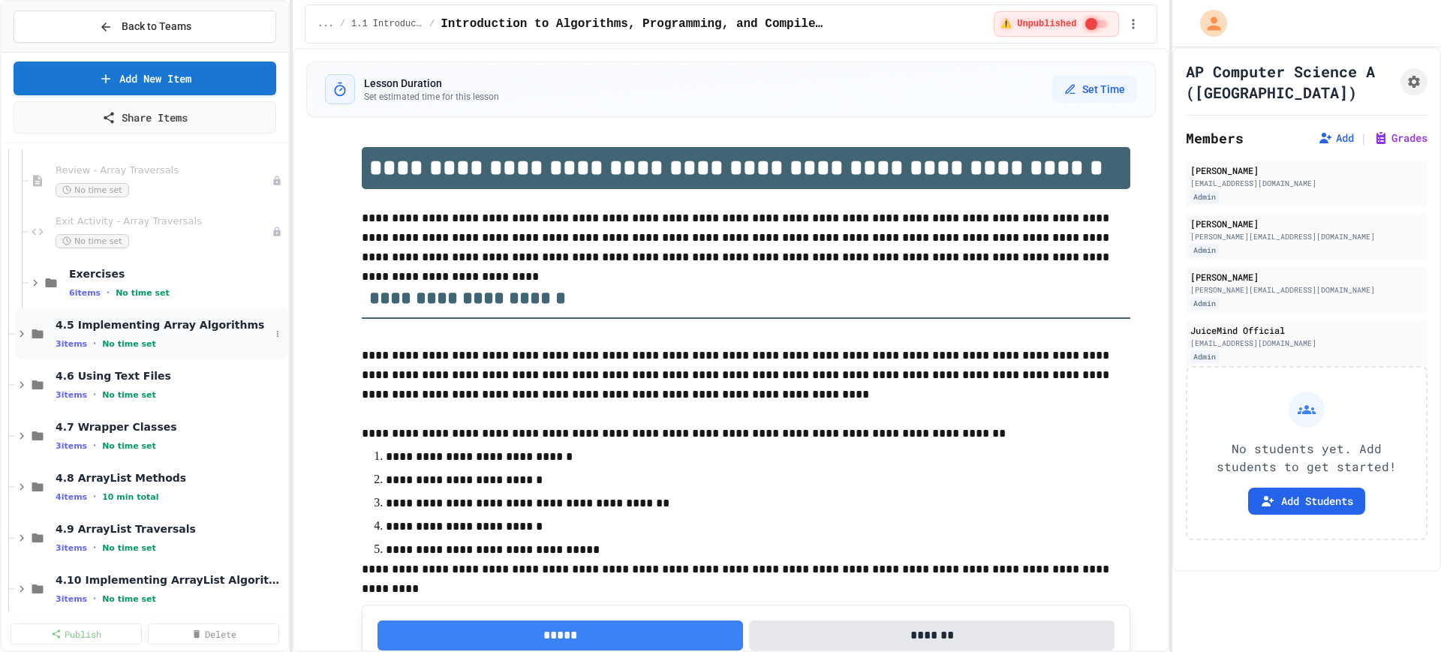
click at [31, 330] on icon at bounding box center [38, 334] width 18 height 14
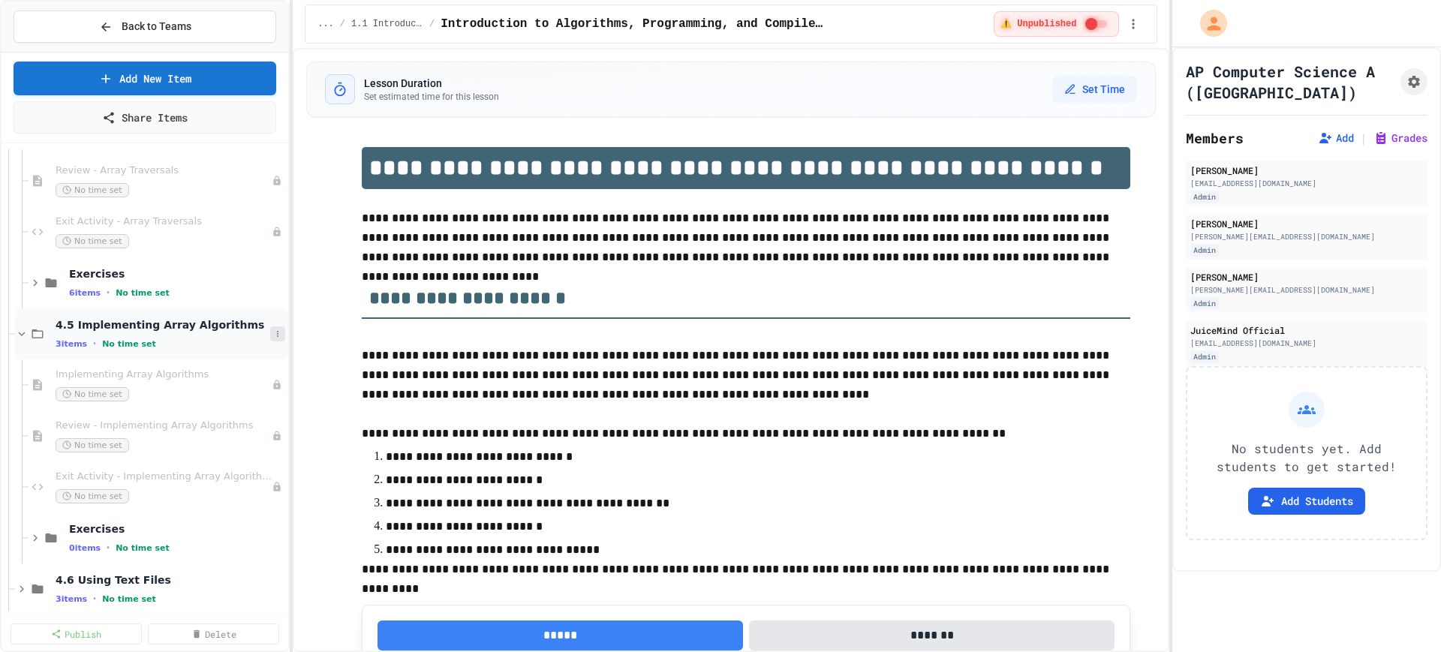
click at [273, 332] on icon at bounding box center [277, 333] width 9 height 9
click at [241, 358] on button "Add Item" at bounding box center [226, 361] width 100 height 27
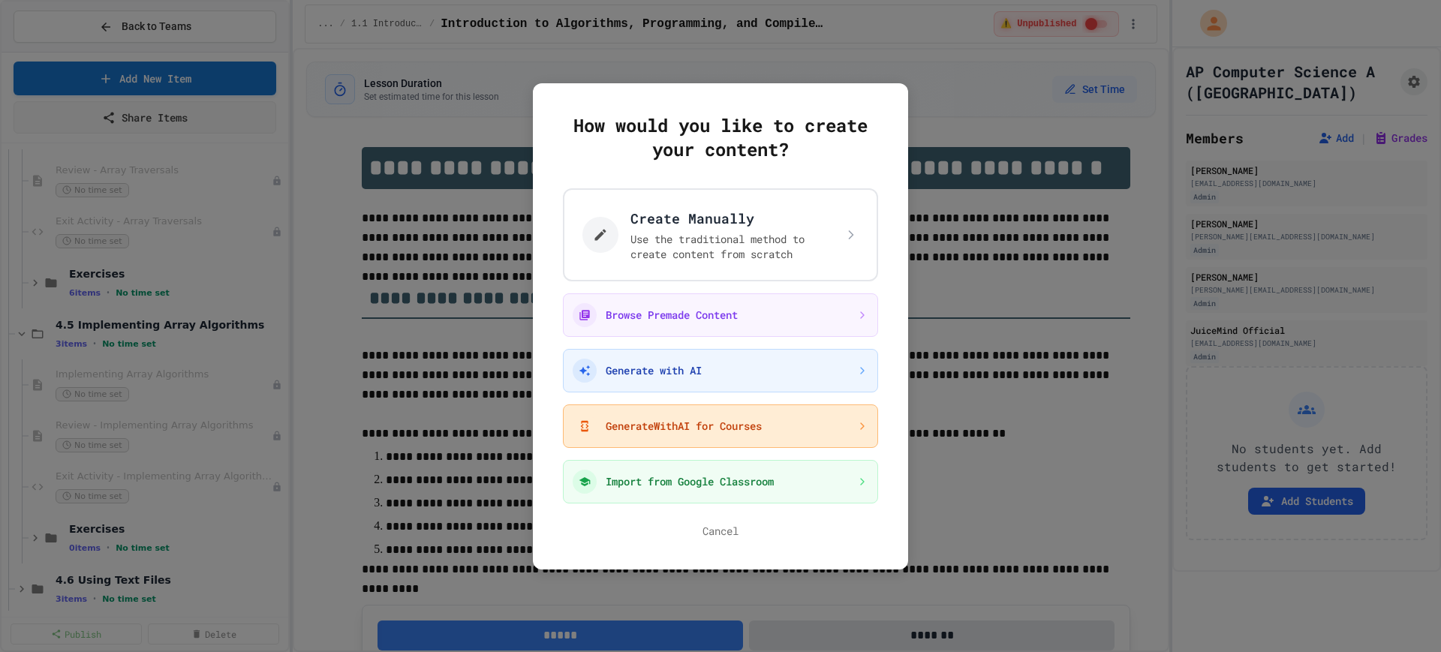
click at [668, 426] on button "GenerateWithAI for Courses" at bounding box center [720, 426] width 315 height 44
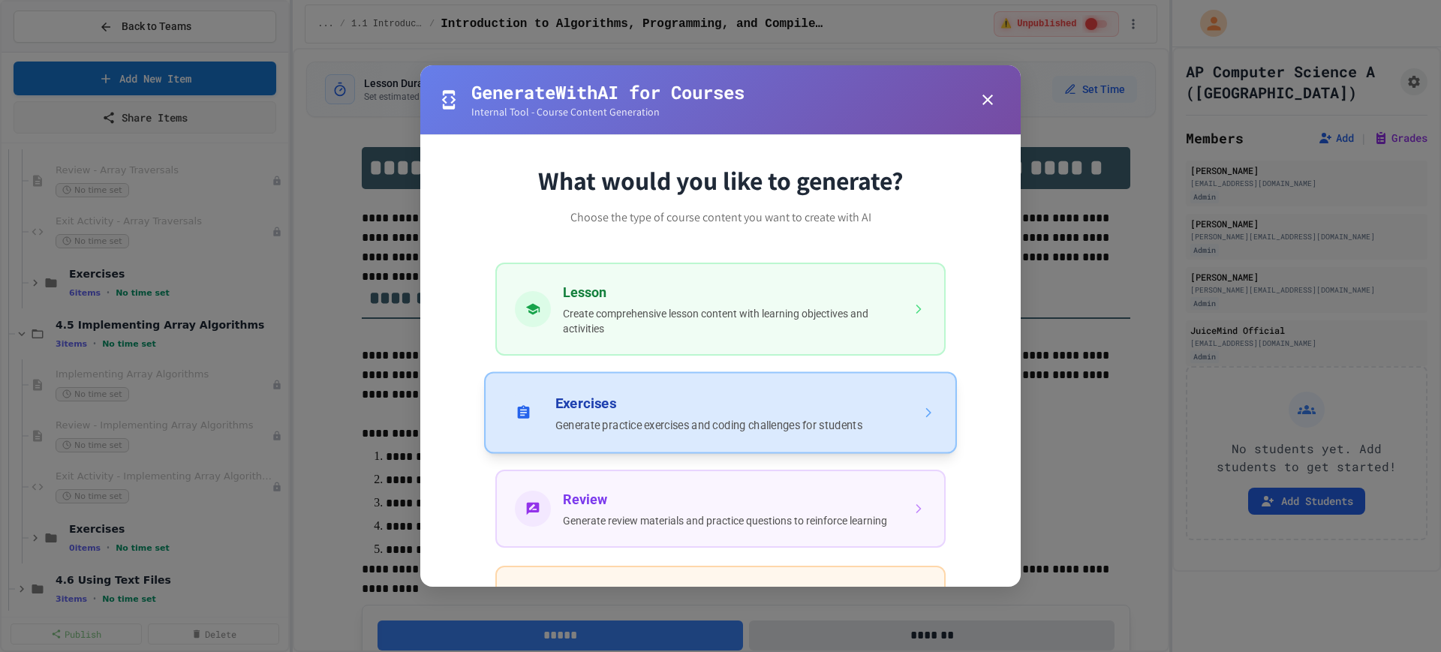
click at [668, 428] on button "Exercises Generate practice exercises and coding challenges for students" at bounding box center [720, 412] width 473 height 82
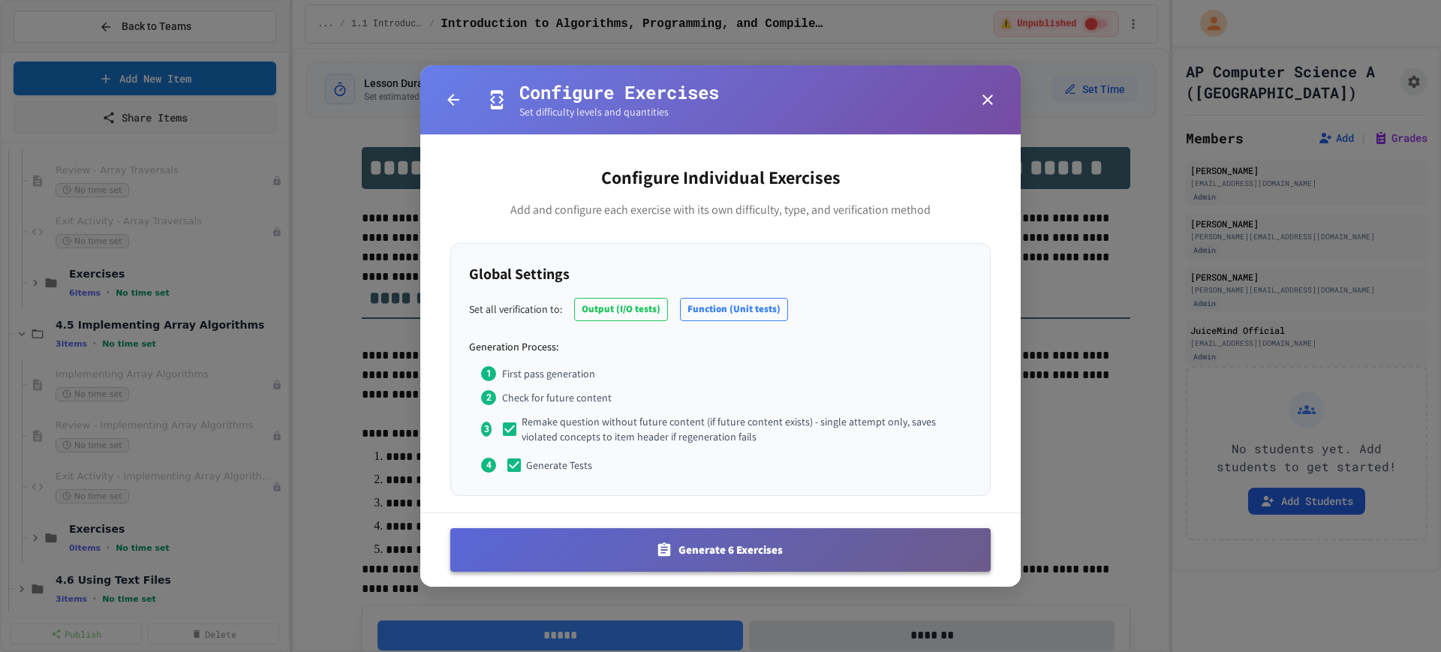
click at [655, 557] on button "Generate 6 Exercises" at bounding box center [720, 550] width 540 height 44
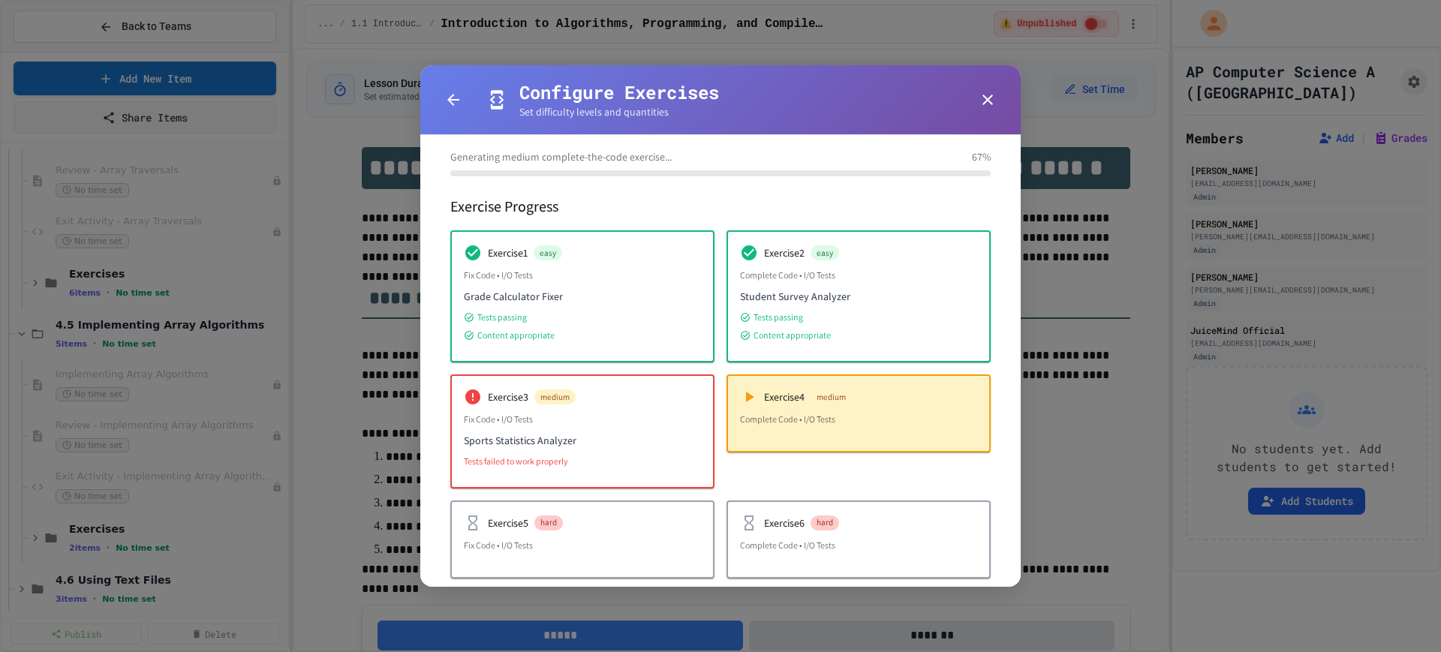
scroll to position [130, 0]
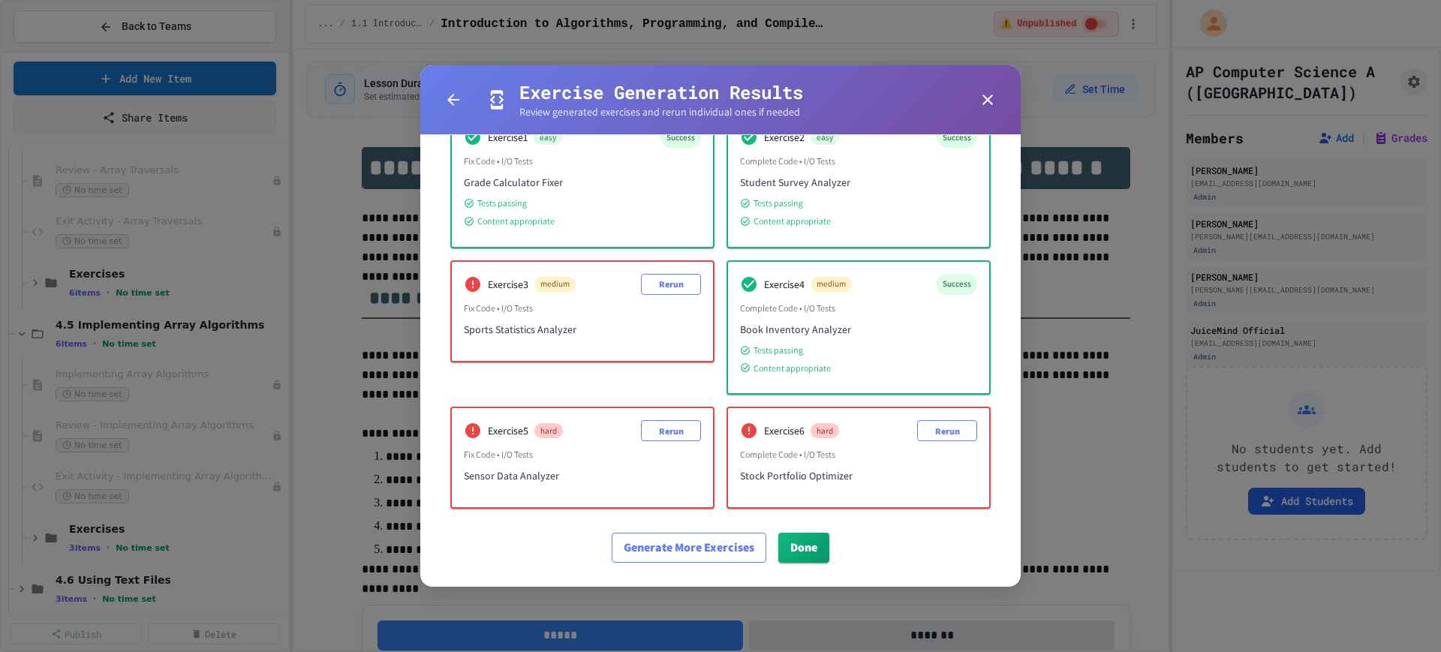
click at [684, 295] on div "Exercise 3 medium Rerun Fix Code • I/O Tests Sports Statistics Analyzer" at bounding box center [582, 311] width 261 height 99
click at [675, 283] on button "Rerun" at bounding box center [671, 284] width 60 height 21
click at [660, 278] on button "Rerun" at bounding box center [671, 284] width 60 height 21
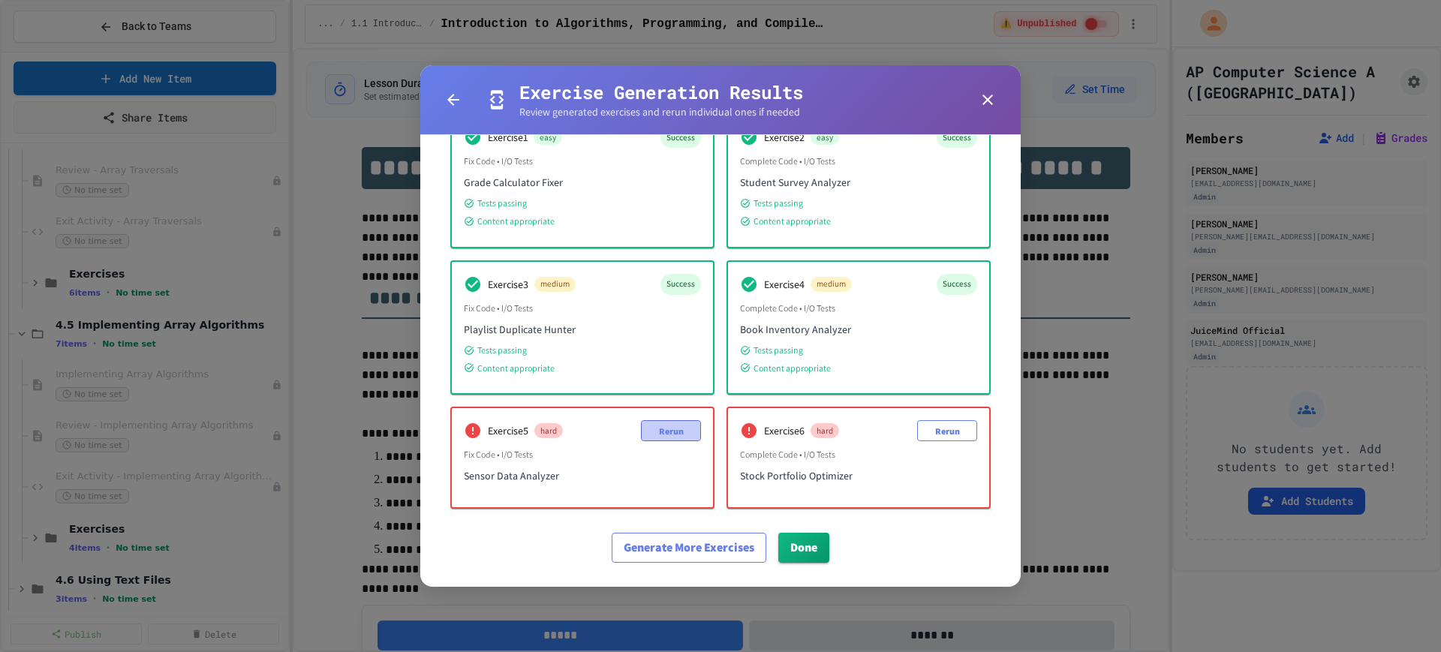
click at [651, 429] on button "Rerun" at bounding box center [671, 430] width 60 height 21
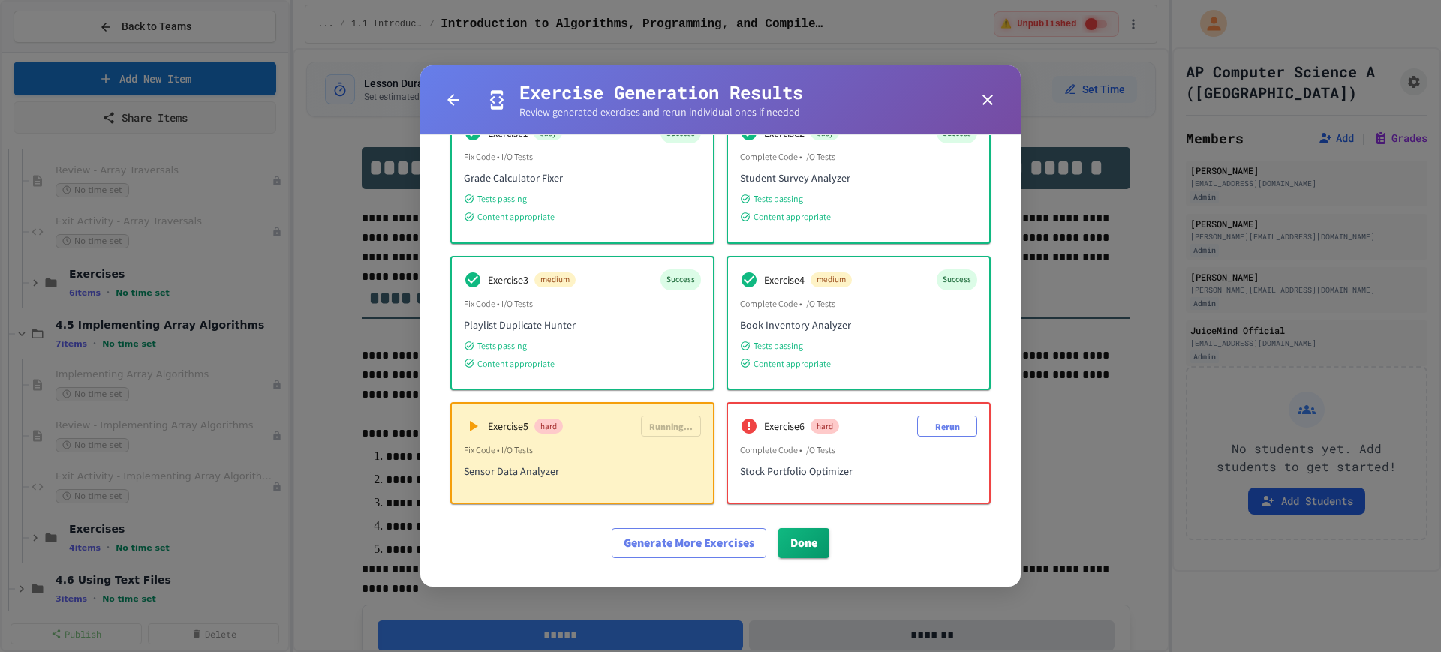
scroll to position [136, 0]
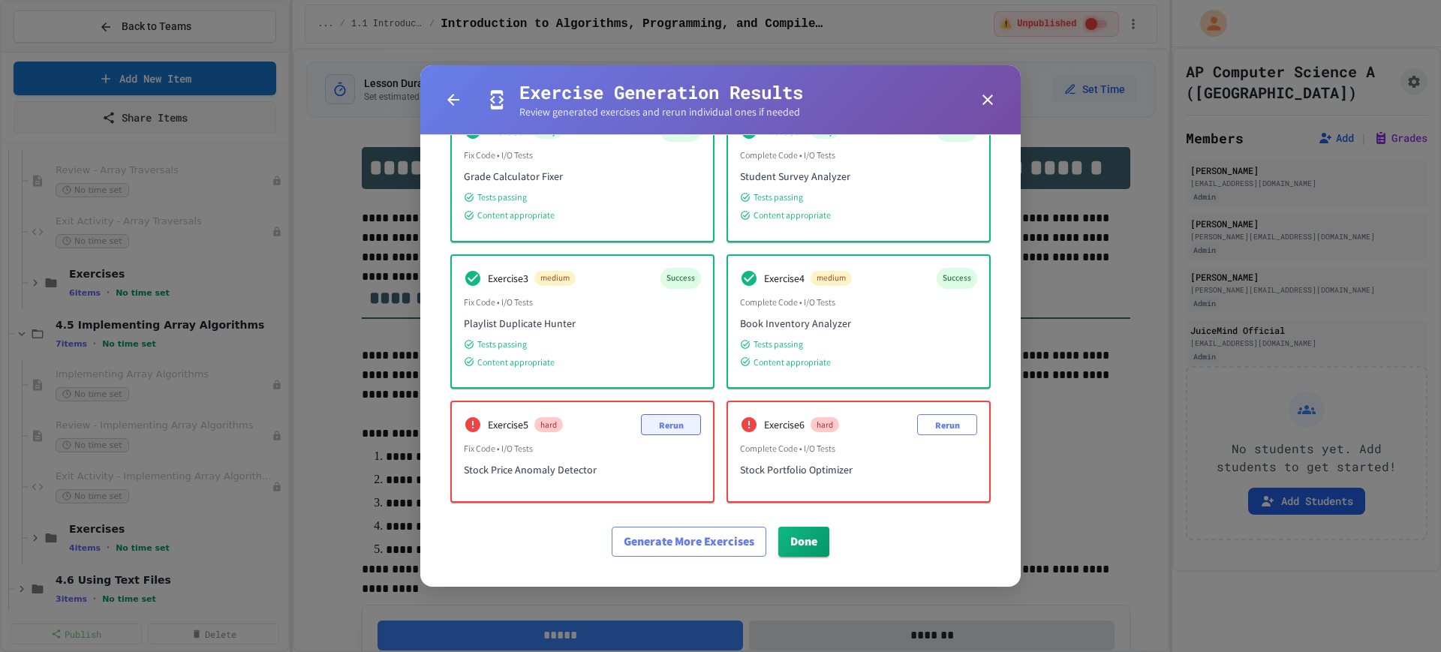
click at [665, 423] on button "Rerun" at bounding box center [671, 424] width 60 height 21
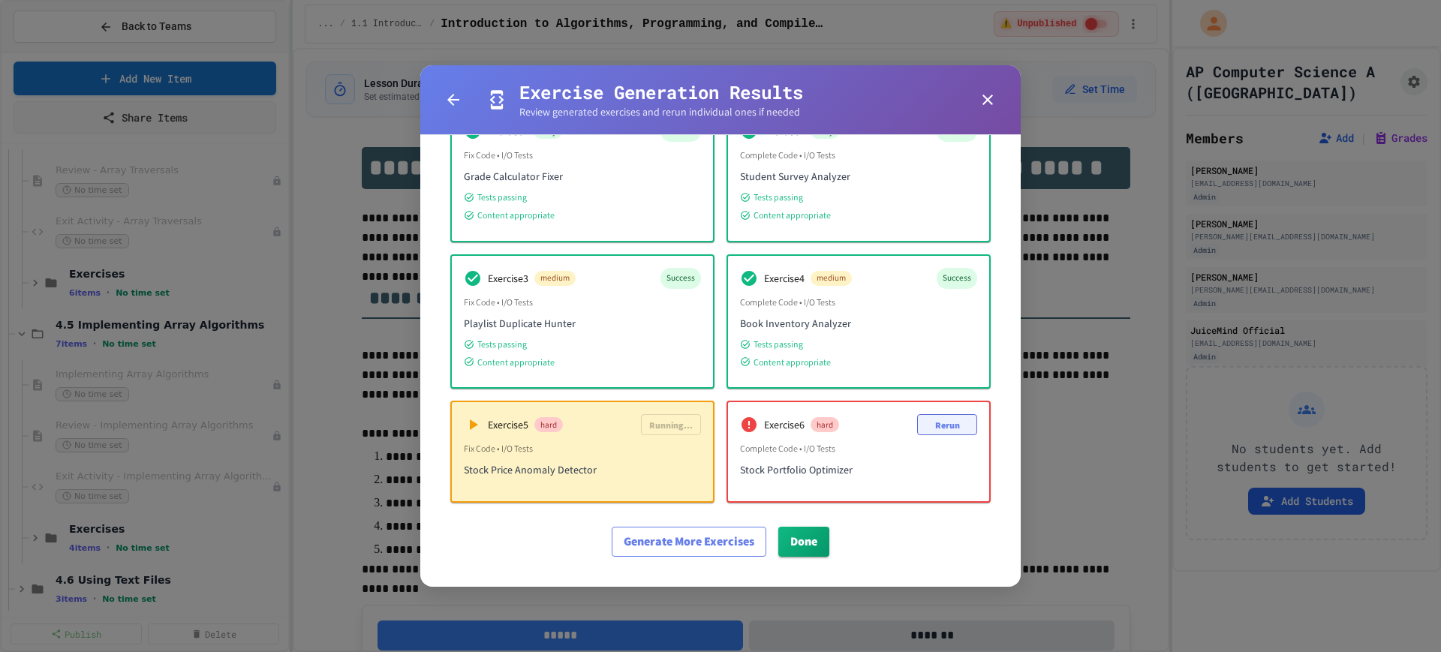
click at [926, 423] on button "Rerun" at bounding box center [947, 424] width 60 height 21
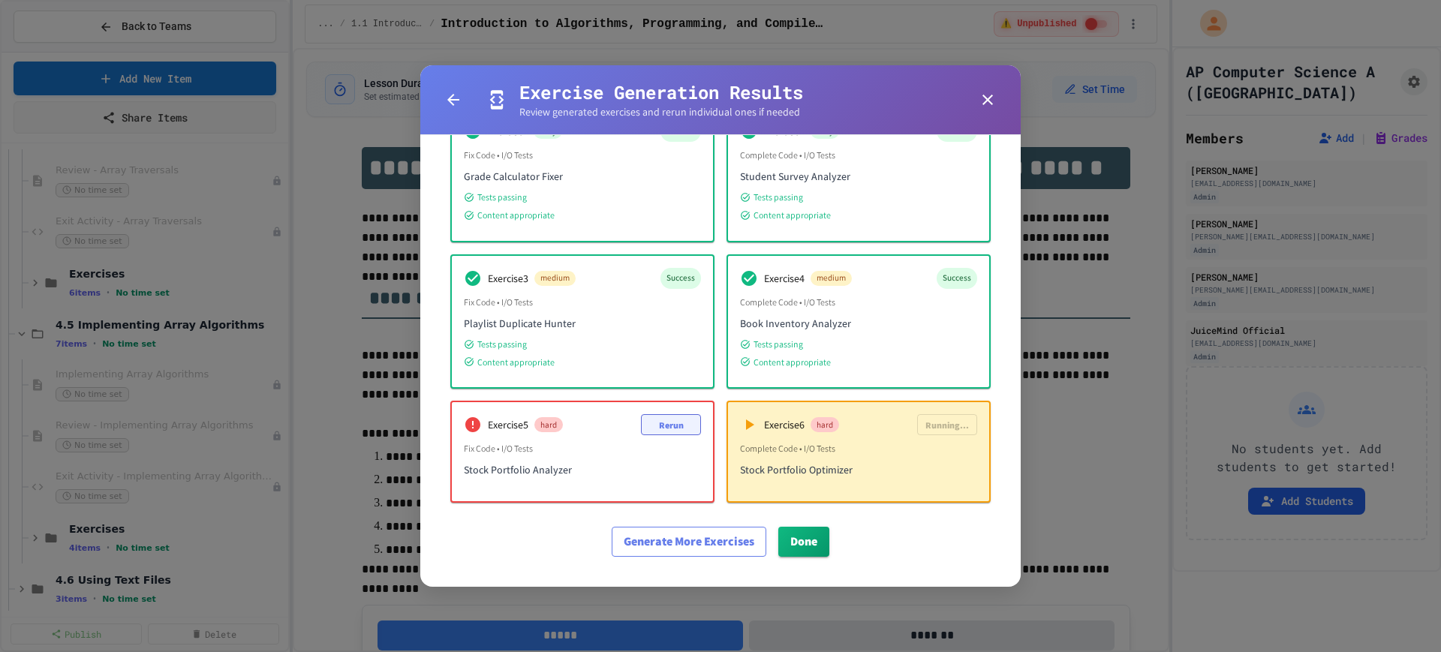
click at [656, 419] on button "Rerun" at bounding box center [671, 424] width 60 height 21
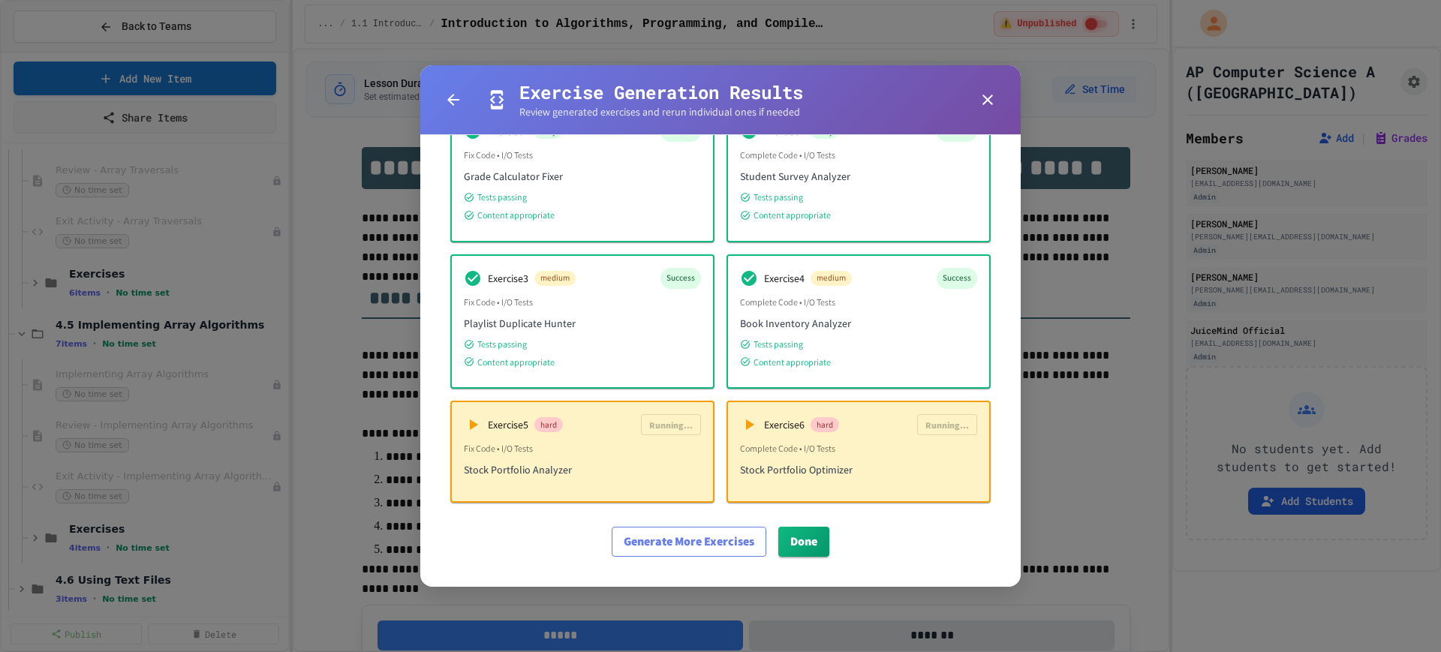
scroll to position [42, 0]
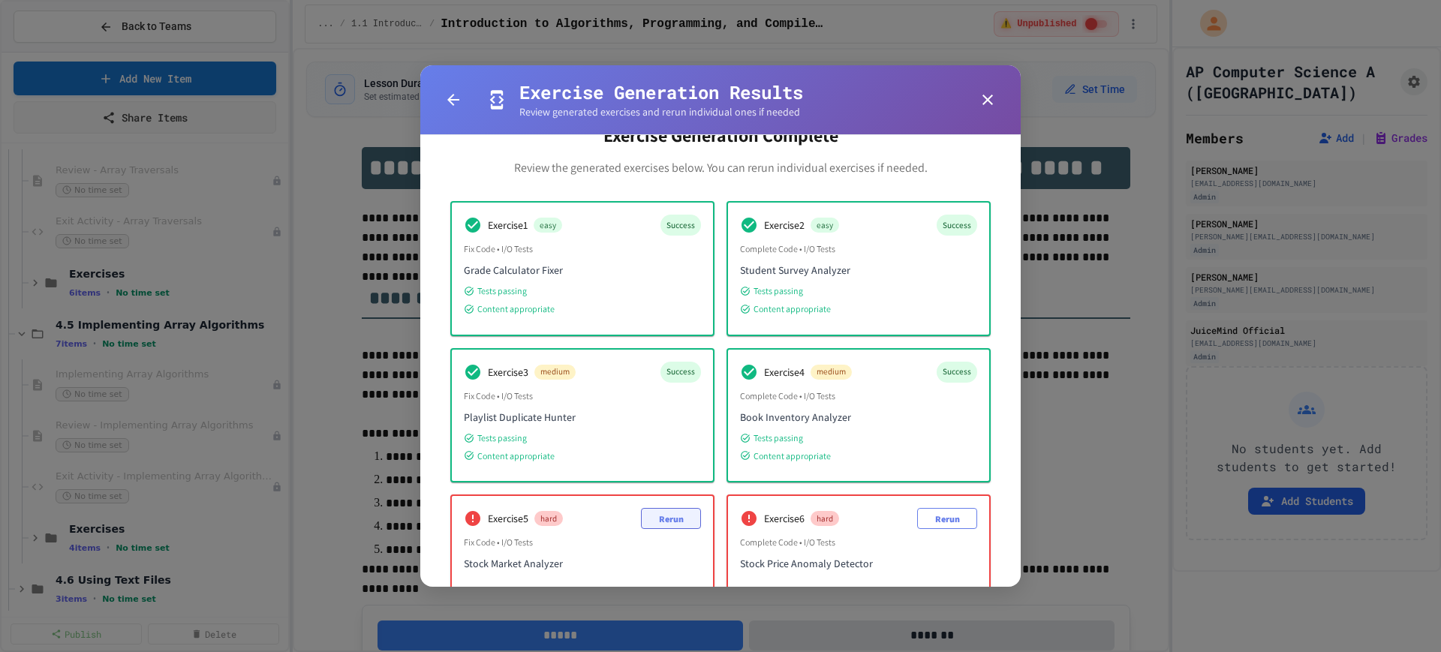
click at [669, 514] on button "Rerun" at bounding box center [671, 518] width 60 height 21
click at [677, 513] on button "Rerun" at bounding box center [671, 518] width 60 height 21
click at [649, 509] on button "Rerun" at bounding box center [671, 518] width 60 height 21
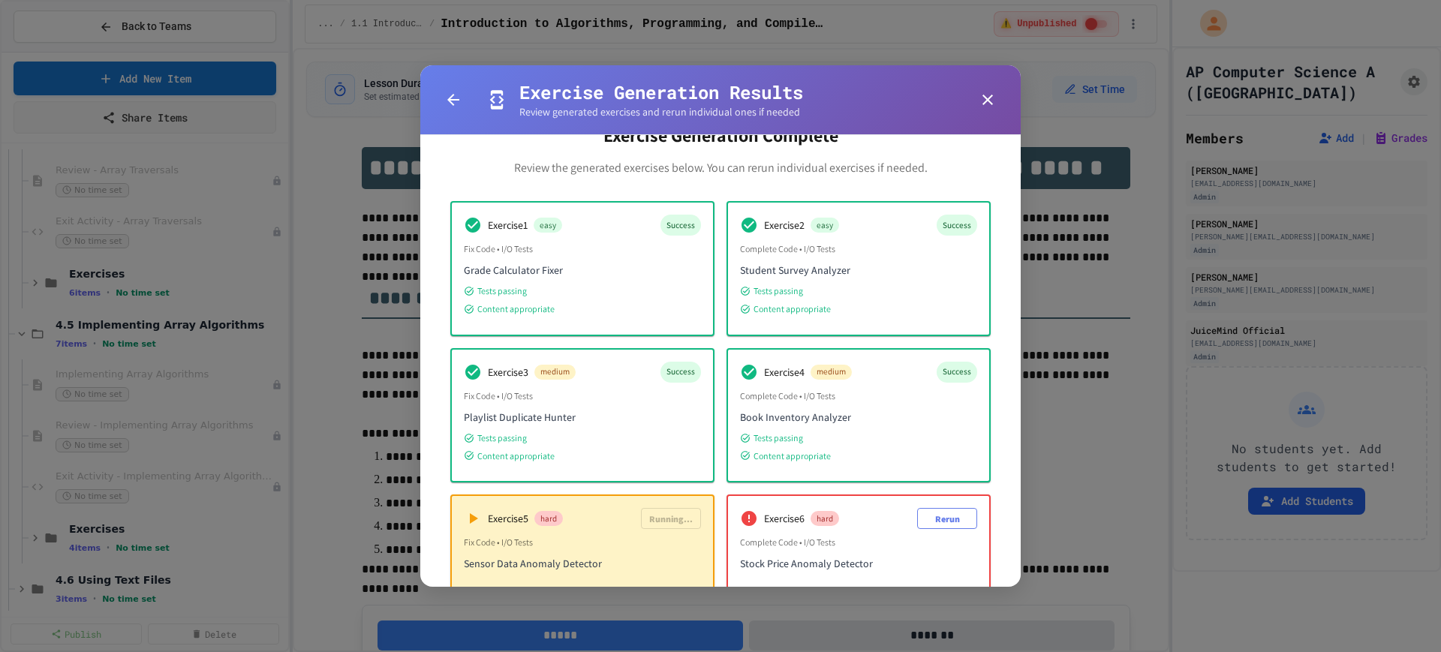
click at [635, 516] on div "Exercise 5 hard Running..." at bounding box center [582, 518] width 237 height 21
click at [920, 514] on button "Rerun" at bounding box center [947, 518] width 60 height 21
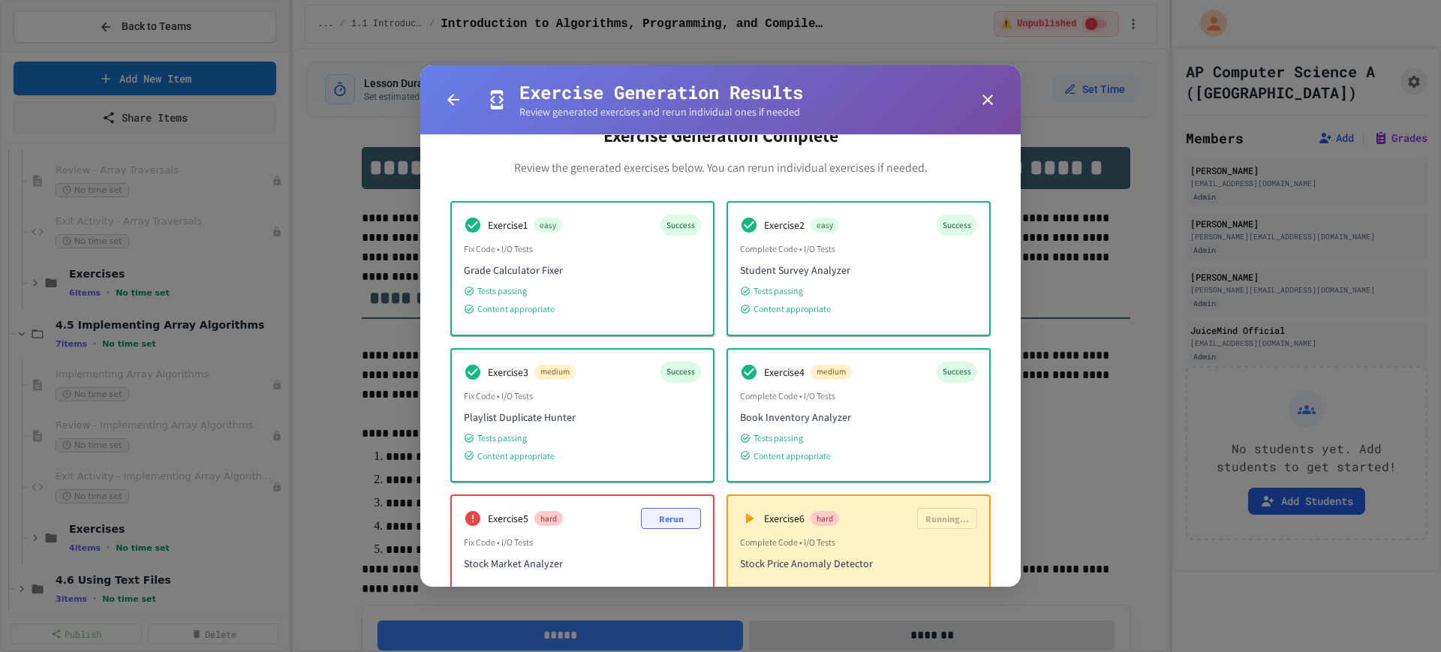
click at [650, 512] on button "Rerun" at bounding box center [671, 518] width 60 height 21
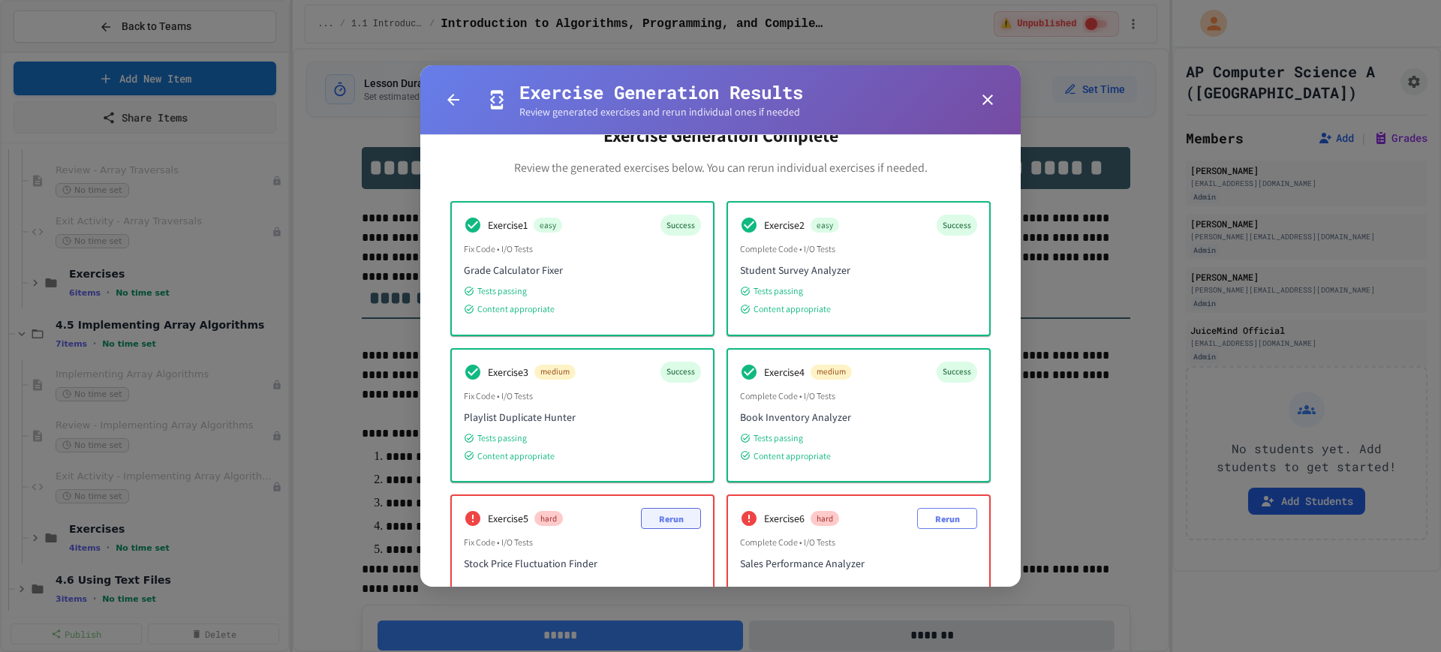
click at [673, 512] on button "Rerun" at bounding box center [671, 518] width 60 height 21
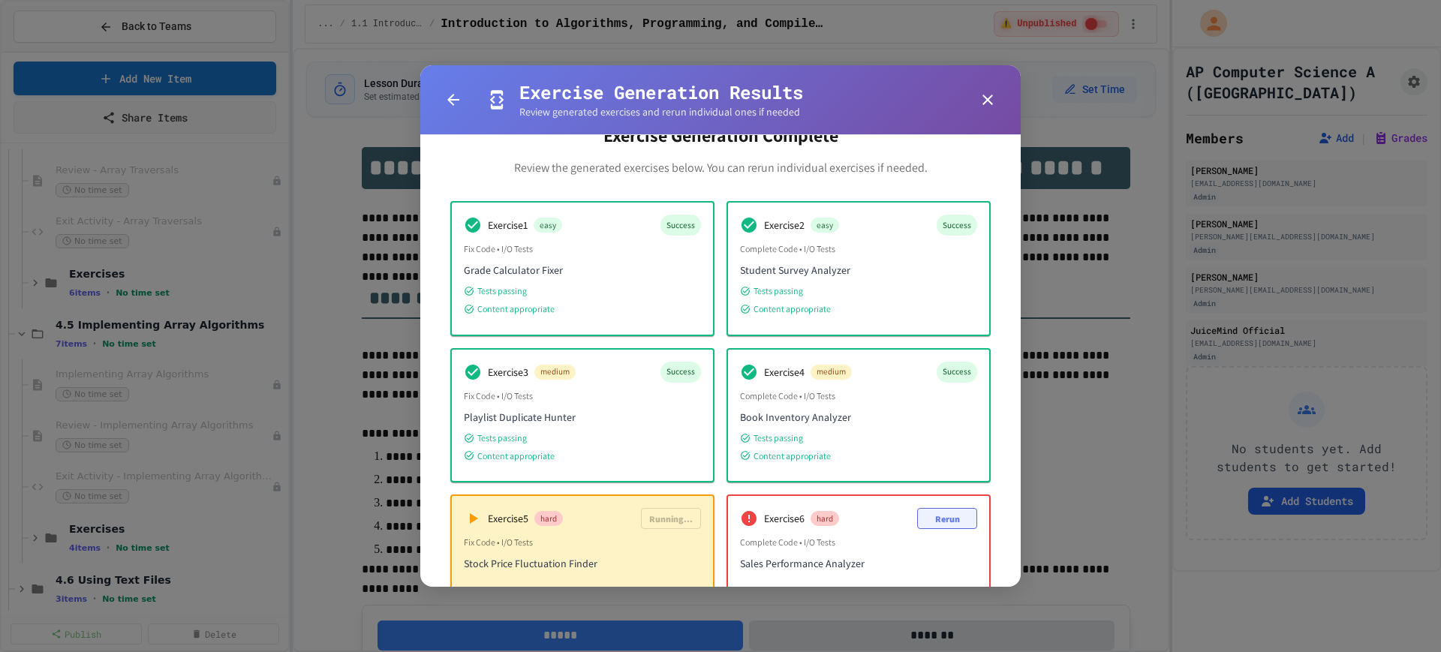
click at [924, 520] on button "Rerun" at bounding box center [947, 518] width 60 height 21
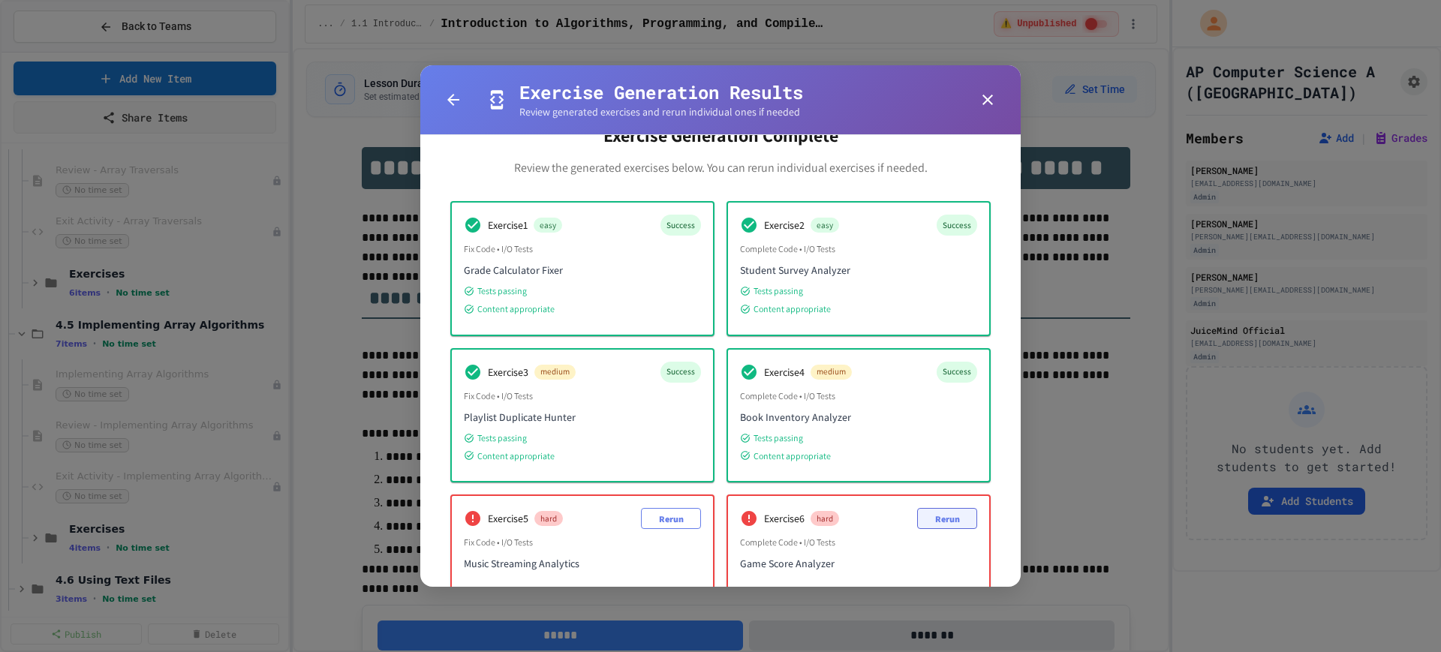
click at [952, 523] on button "Rerun" at bounding box center [947, 518] width 60 height 21
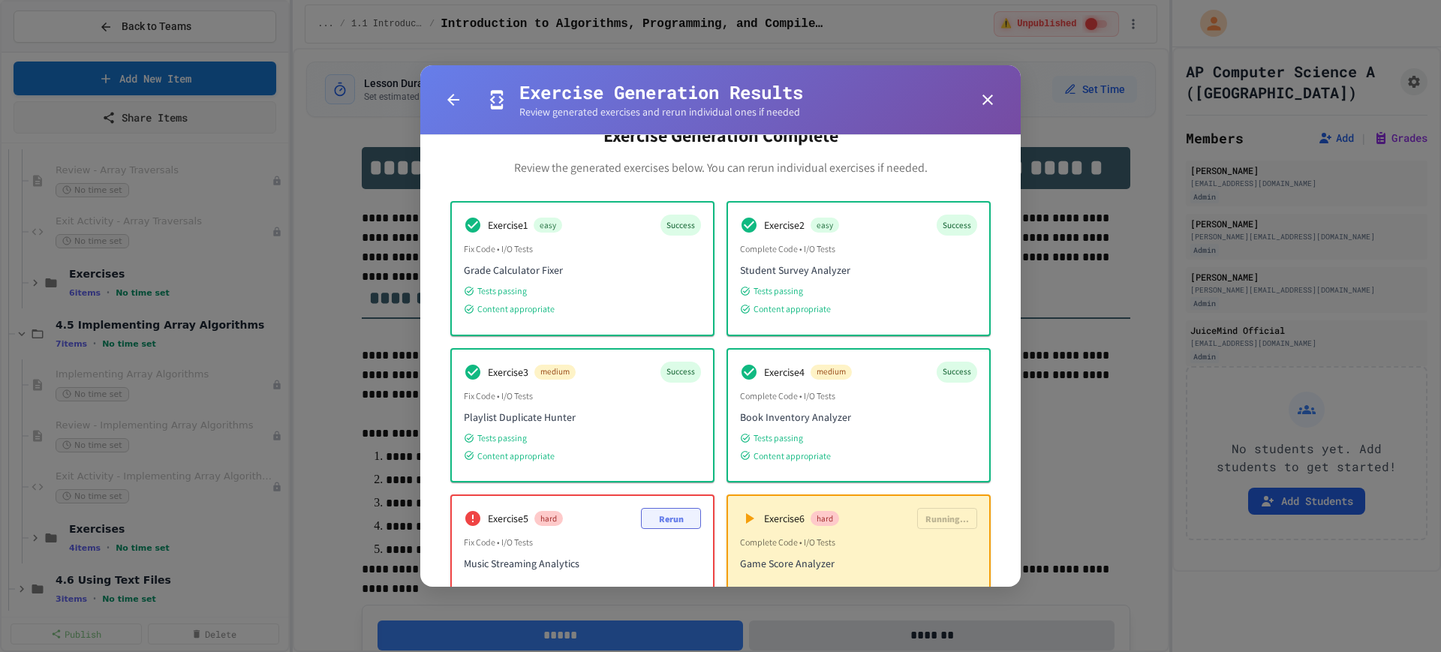
click at [667, 519] on button "Rerun" at bounding box center [671, 518] width 60 height 21
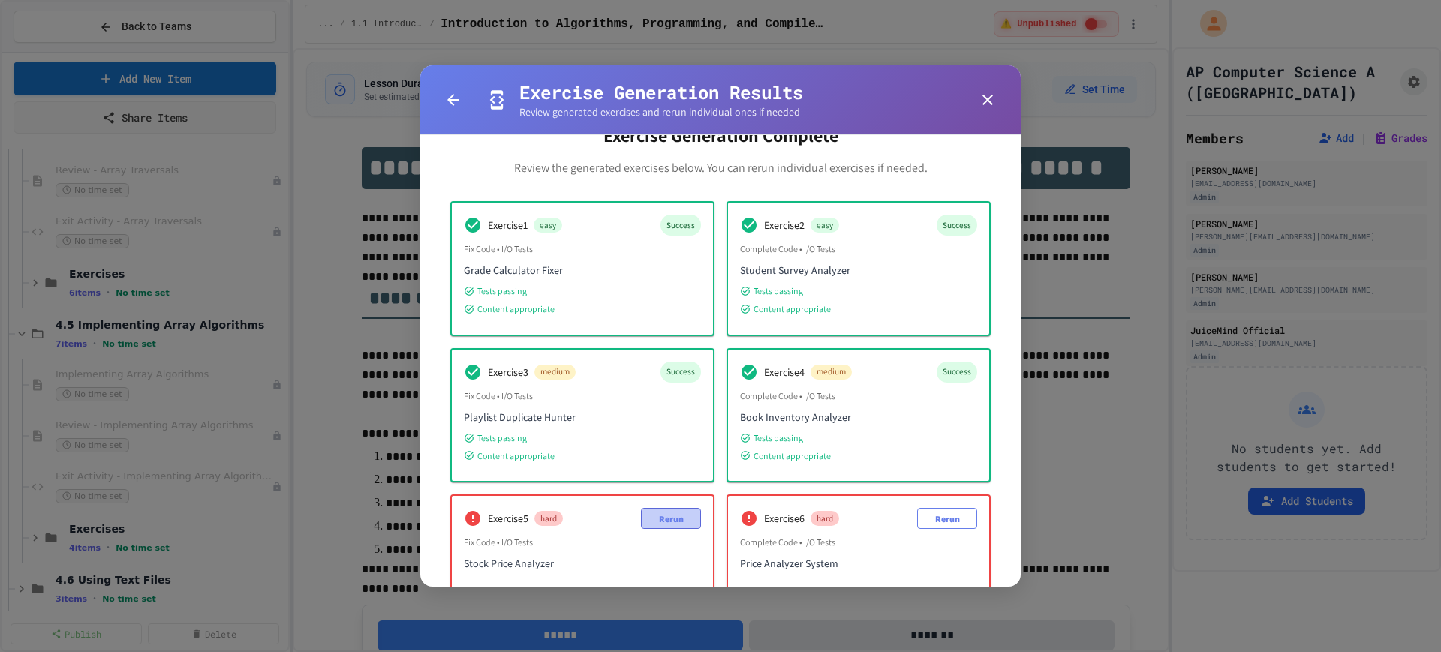
click at [667, 519] on button "Rerun" at bounding box center [671, 518] width 60 height 21
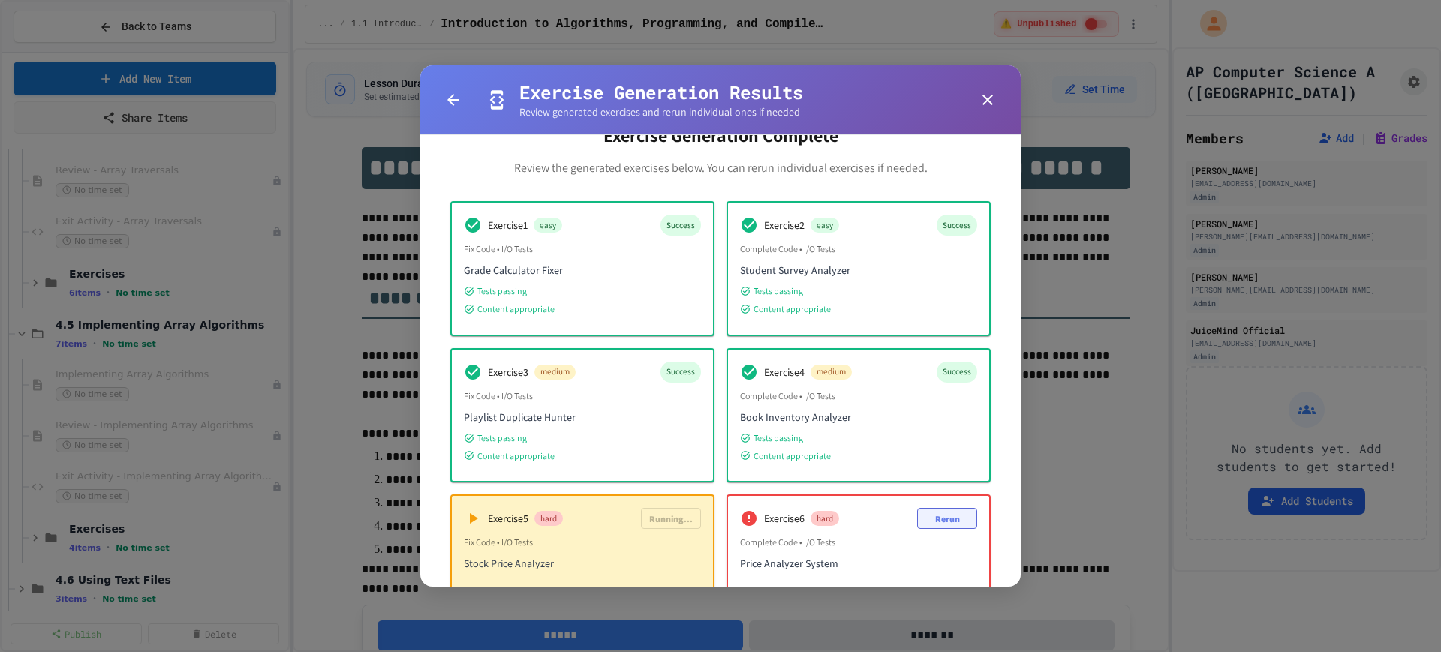
click at [917, 516] on button "Rerun" at bounding box center [947, 518] width 60 height 21
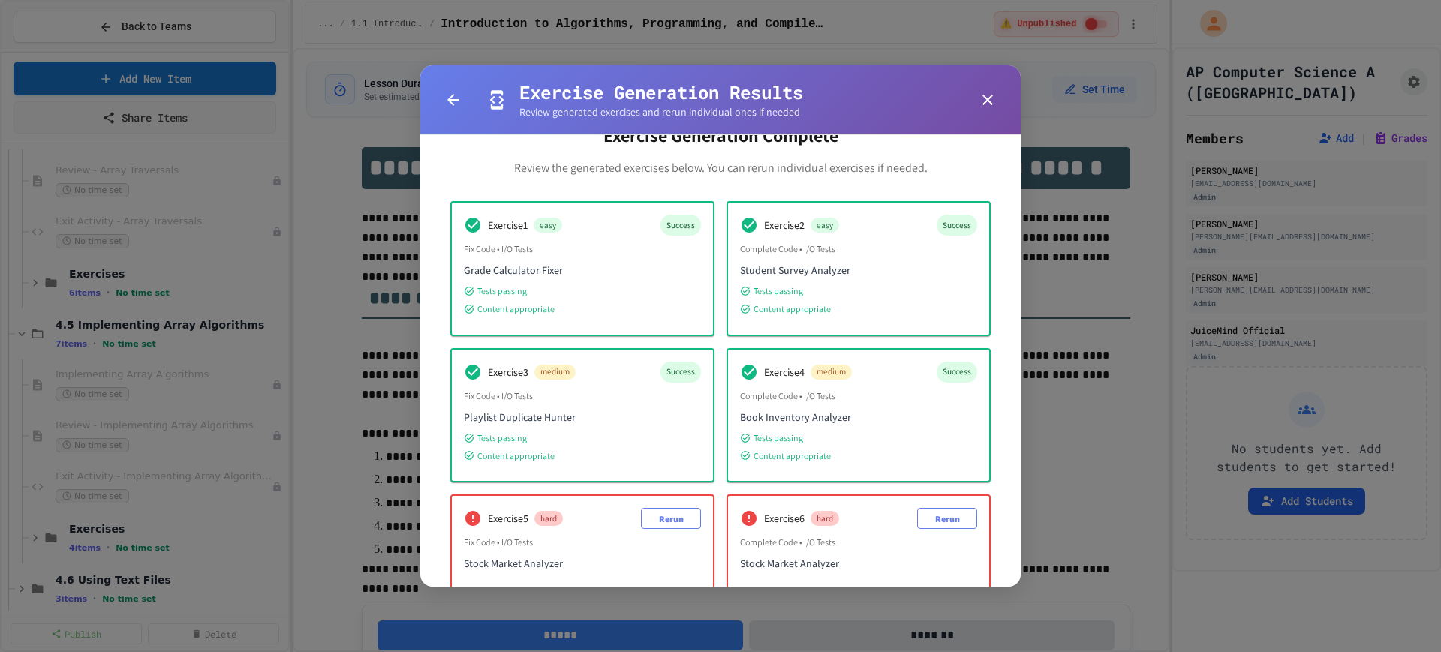
drag, startPoint x: 944, startPoint y: 528, endPoint x: 941, endPoint y: 519, distance: 9.5
click at [942, 519] on button "Rerun" at bounding box center [947, 518] width 60 height 21
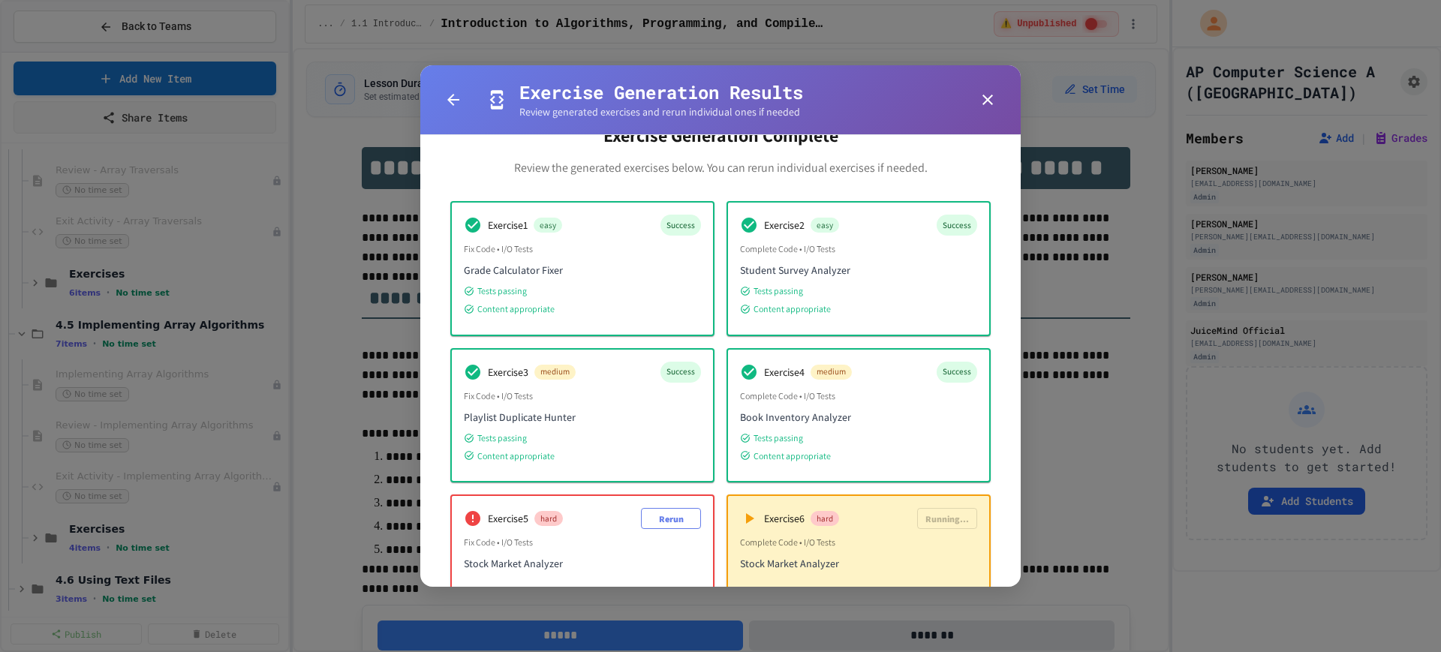
click at [939, 519] on div "Exercise 6 hard Running..." at bounding box center [858, 518] width 237 height 21
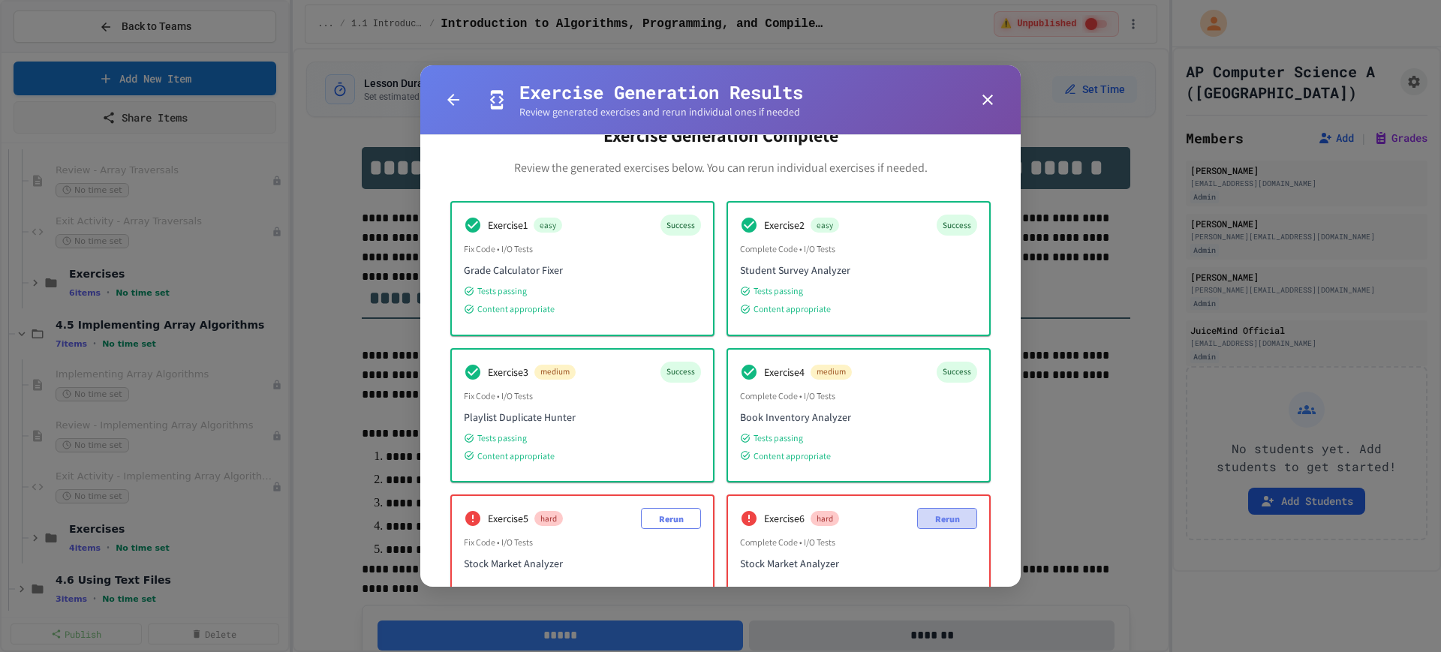
click at [939, 518] on button "Rerun" at bounding box center [947, 518] width 60 height 21
click at [657, 524] on button "Rerun" at bounding box center [671, 518] width 60 height 21
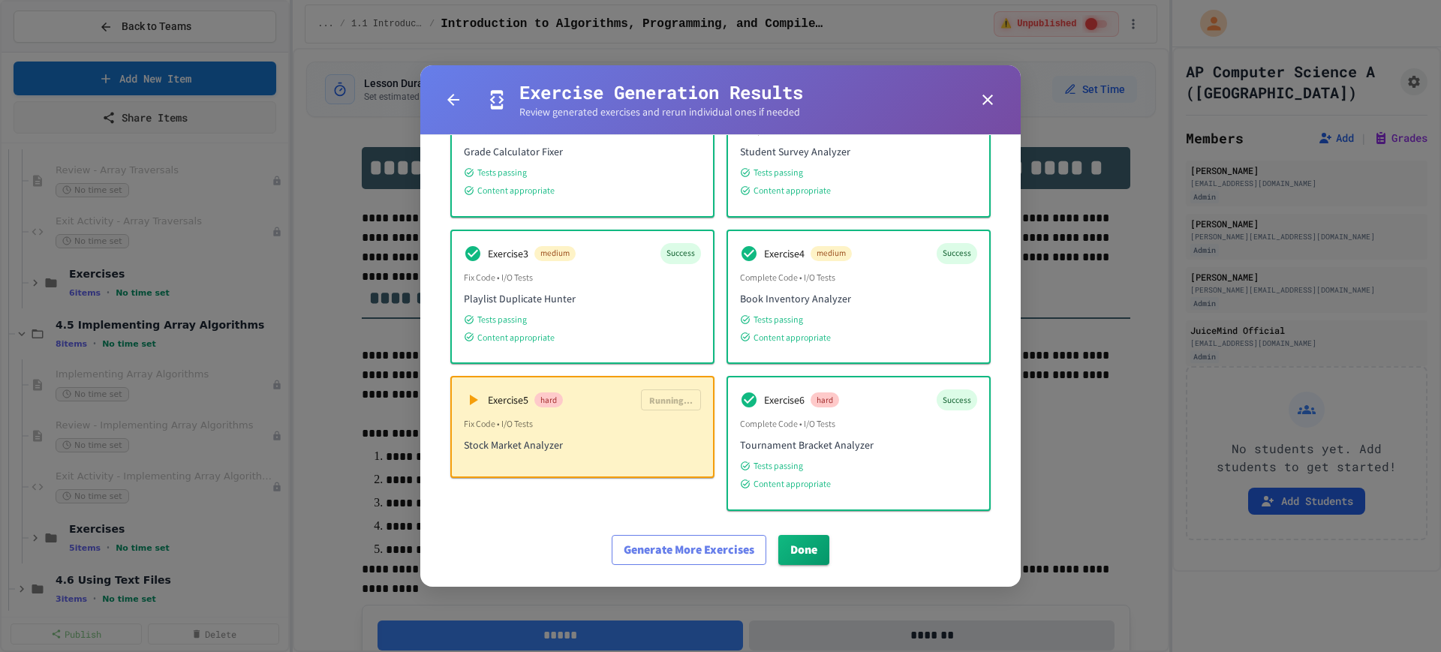
scroll to position [169, 0]
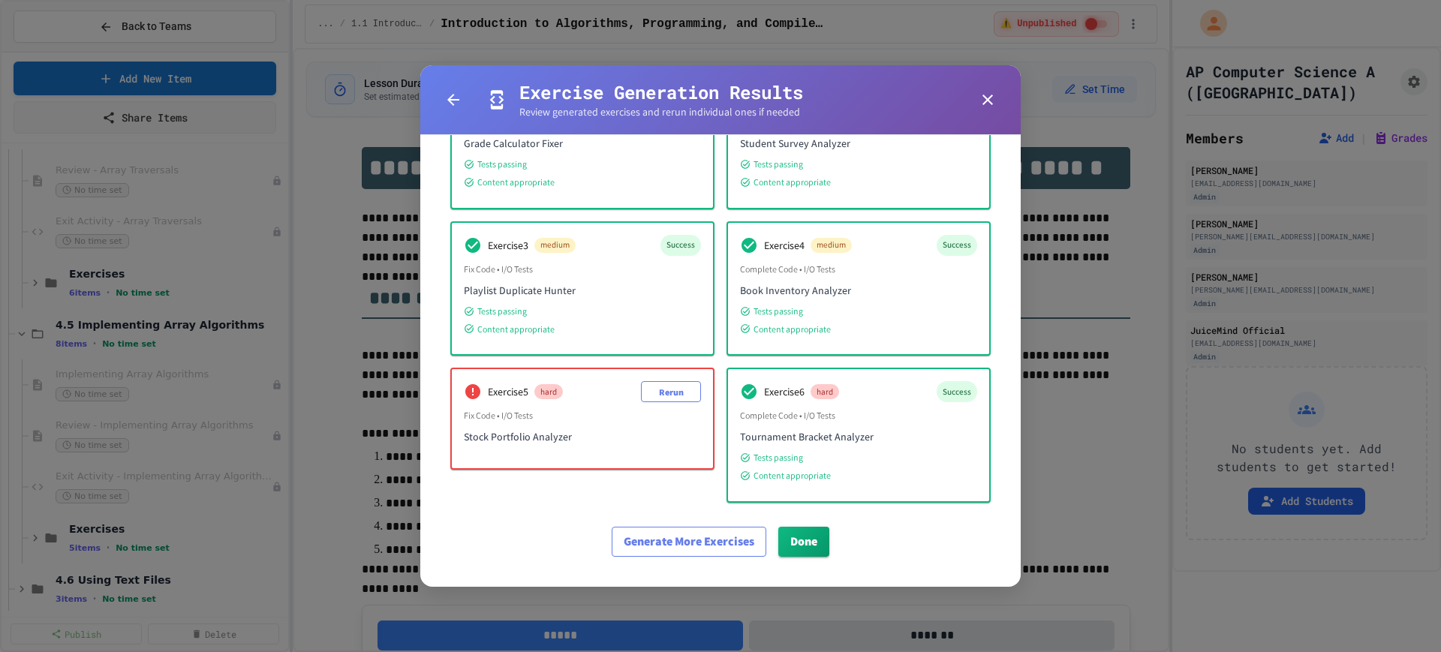
click at [673, 377] on div "Exercise 5 hard Rerun Fix Code • I/O Tests Stock Portfolio Analyzer" at bounding box center [582, 418] width 261 height 99
click at [668, 385] on button "Rerun" at bounding box center [671, 391] width 60 height 21
click at [675, 394] on button "Rerun" at bounding box center [671, 391] width 60 height 21
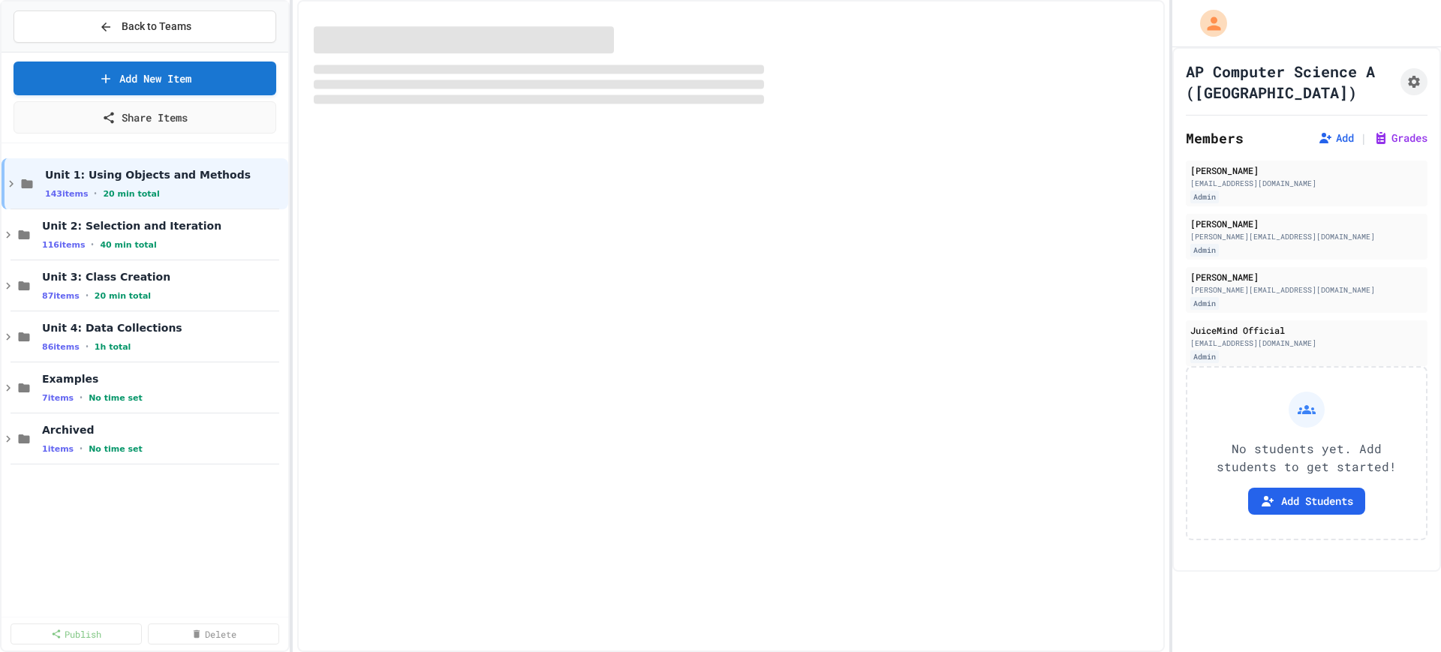
click at [0, 334] on div "Back to Teams Add New Item Share Items Unit 1: Using Objects and Methods 143 it…" at bounding box center [145, 326] width 290 height 652
click at [1, 339] on div "Back to Teams Add New Item Share Items Unit 1: Using Objects and Methods 143 it…" at bounding box center [145, 326] width 290 height 652
click at [5, 338] on icon at bounding box center [9, 337] width 14 height 14
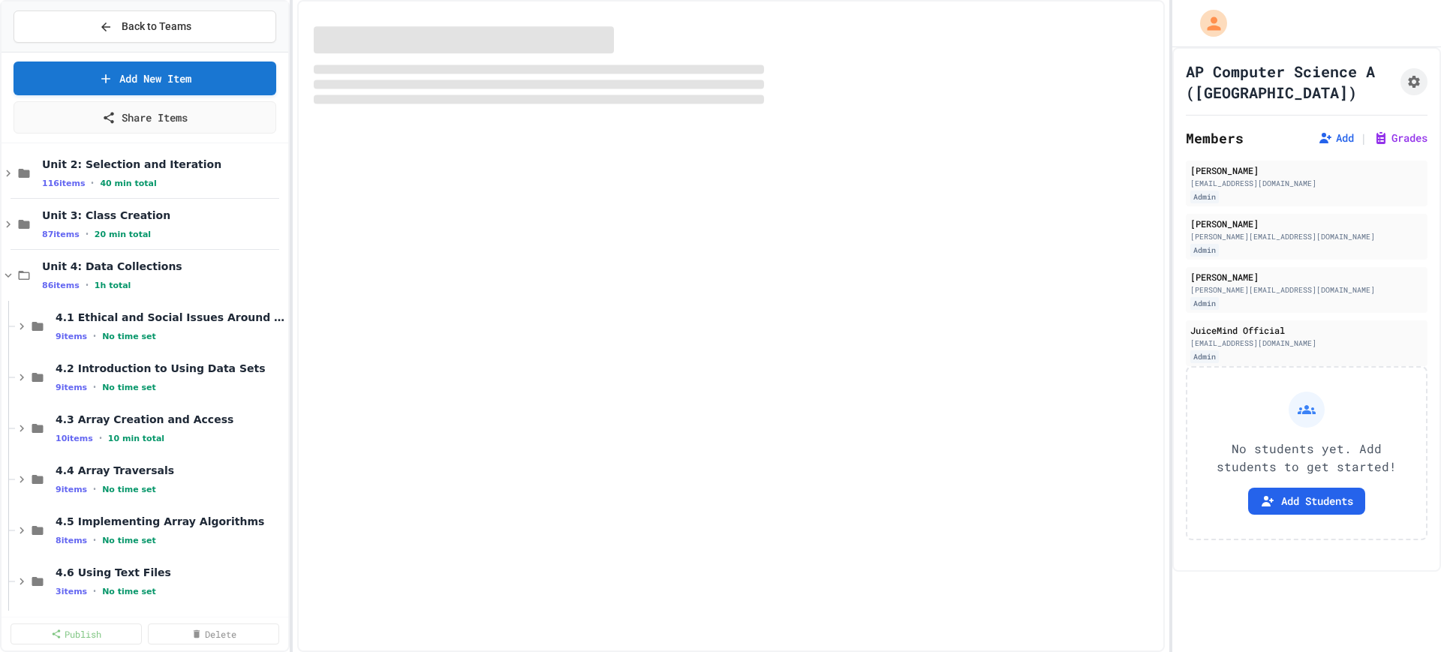
scroll to position [94, 0]
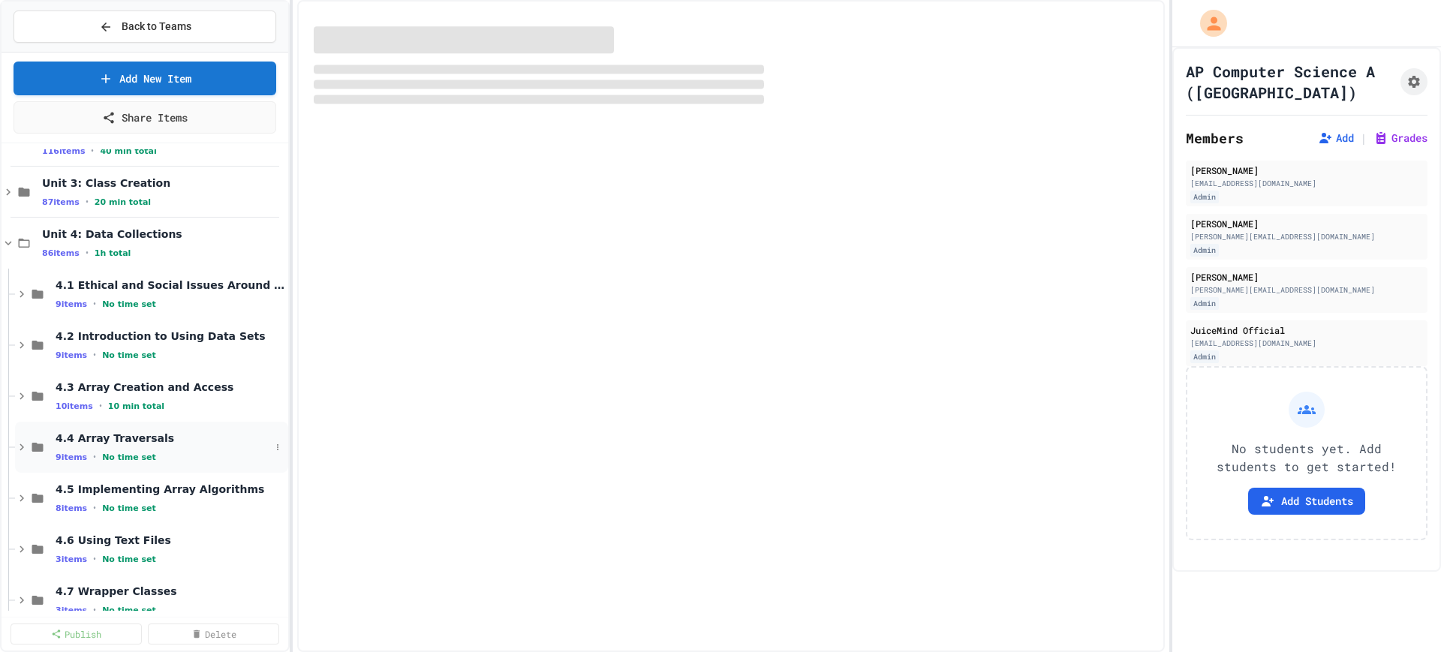
click at [20, 443] on icon at bounding box center [22, 447] width 14 height 14
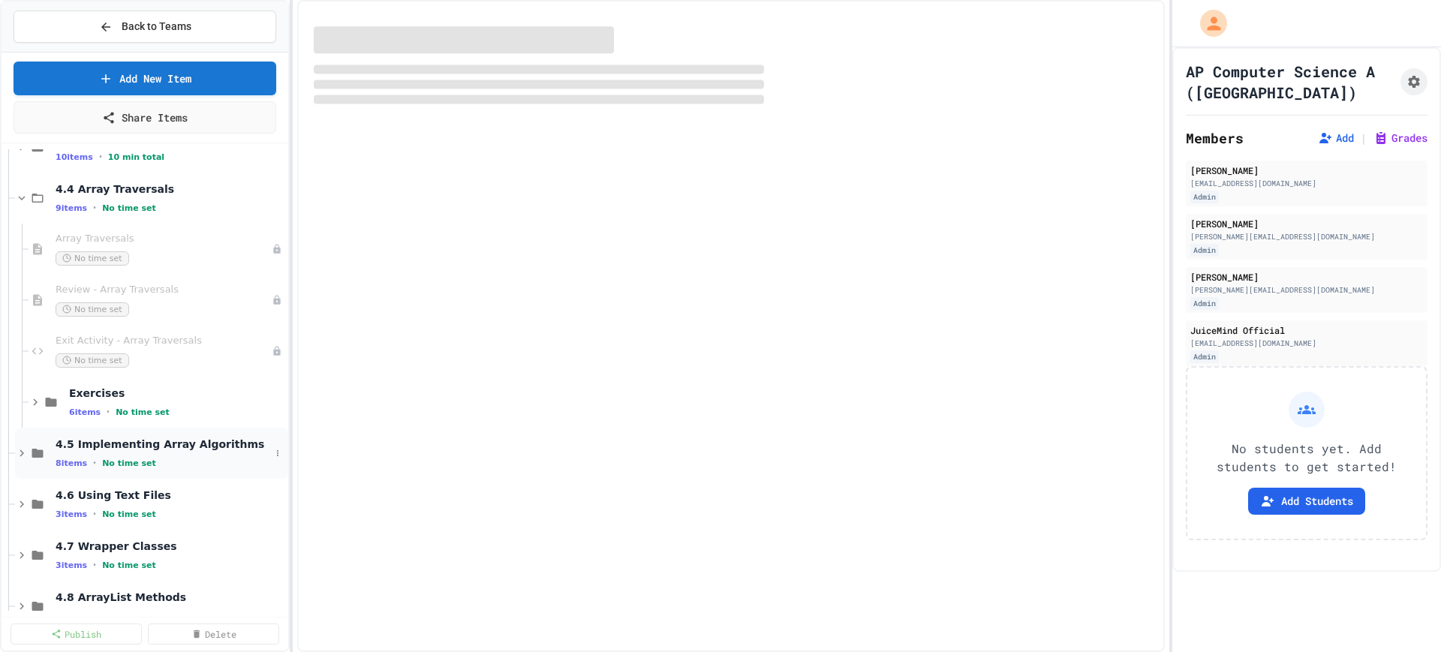
scroll to position [375, 0]
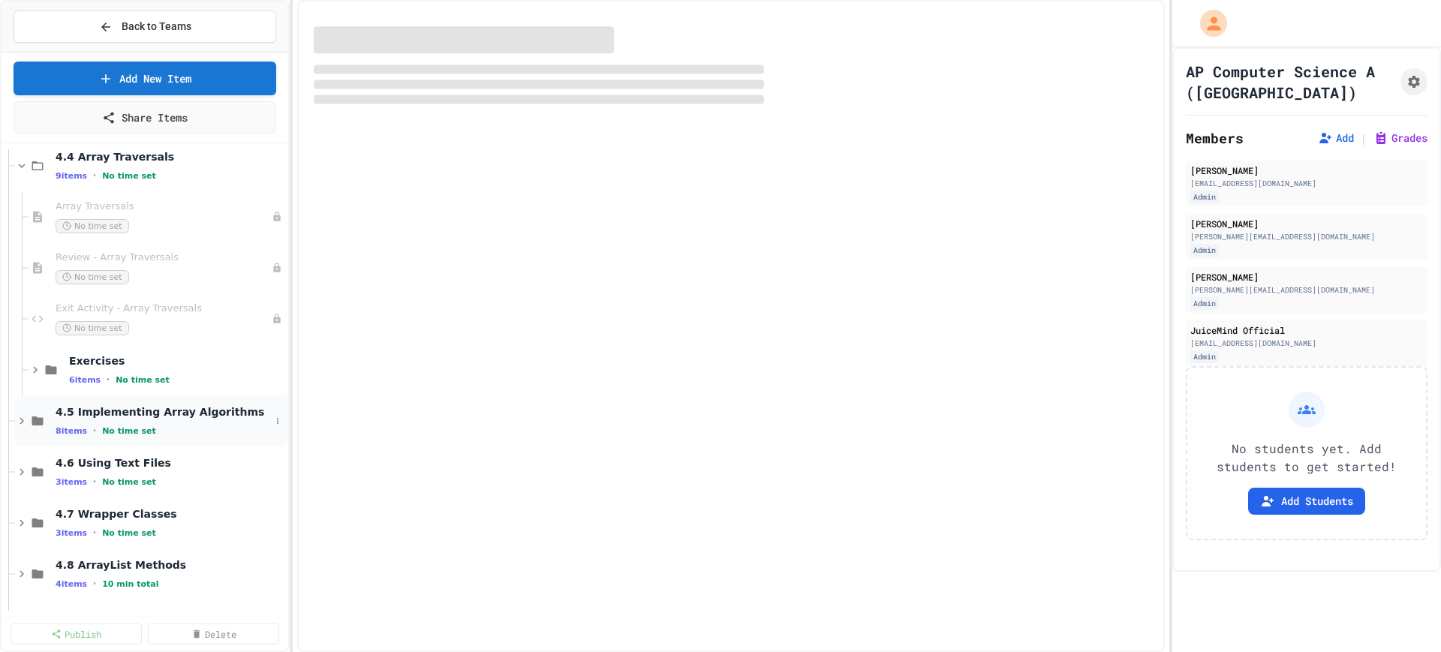
click at [18, 426] on icon at bounding box center [22, 421] width 14 height 14
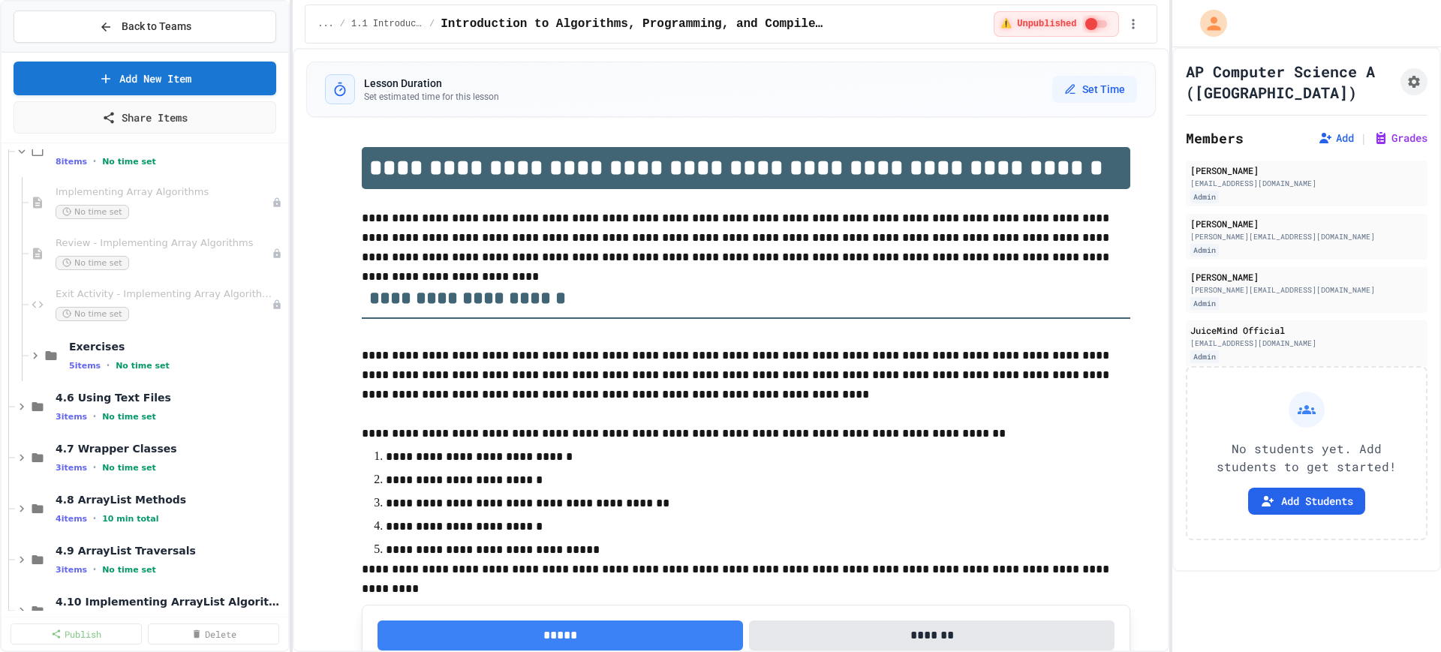
scroll to position [657, 0]
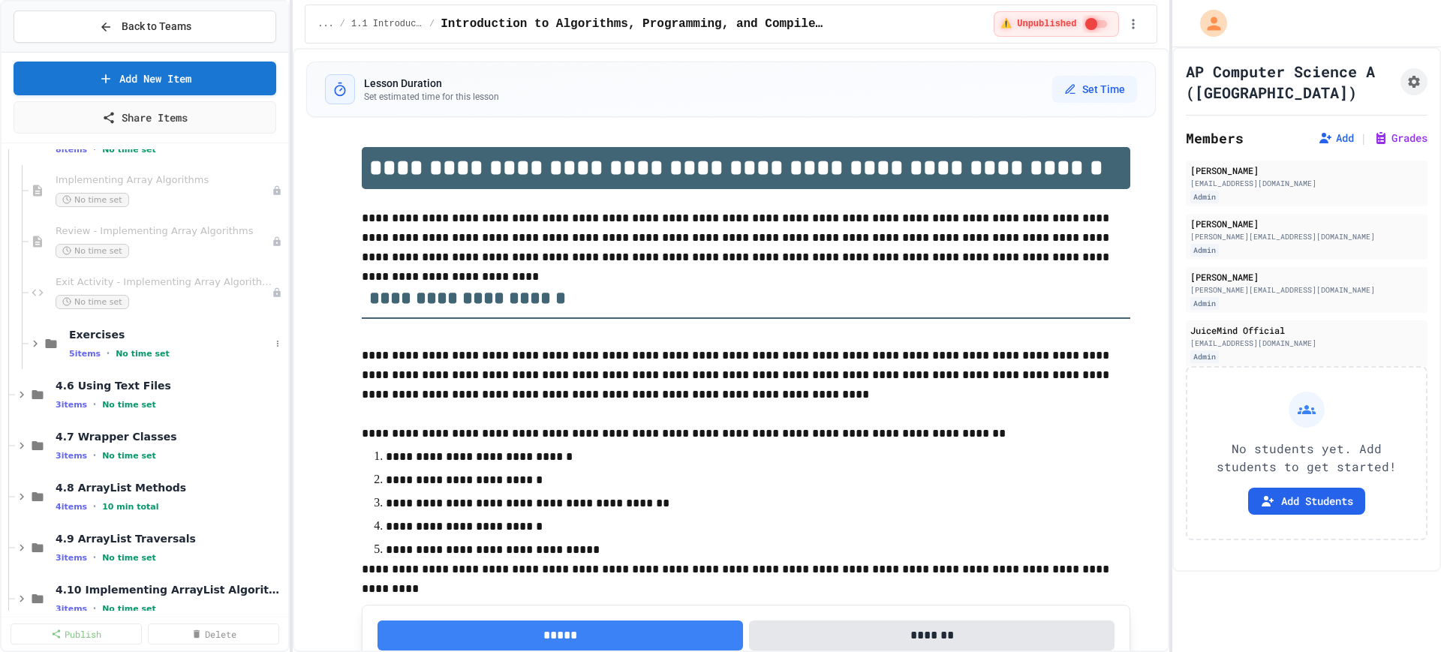
click at [28, 345] on div "Exercises 5 items • No time set" at bounding box center [145, 343] width 287 height 51
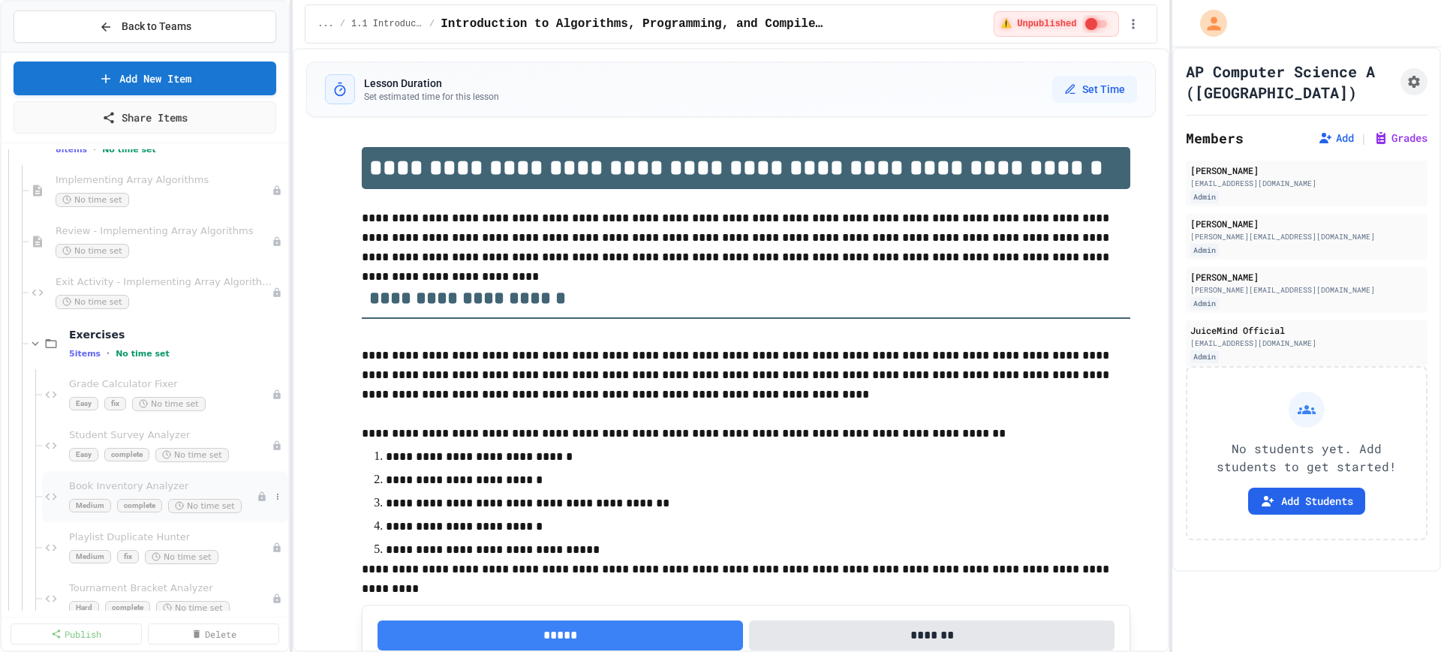
scroll to position [563, 0]
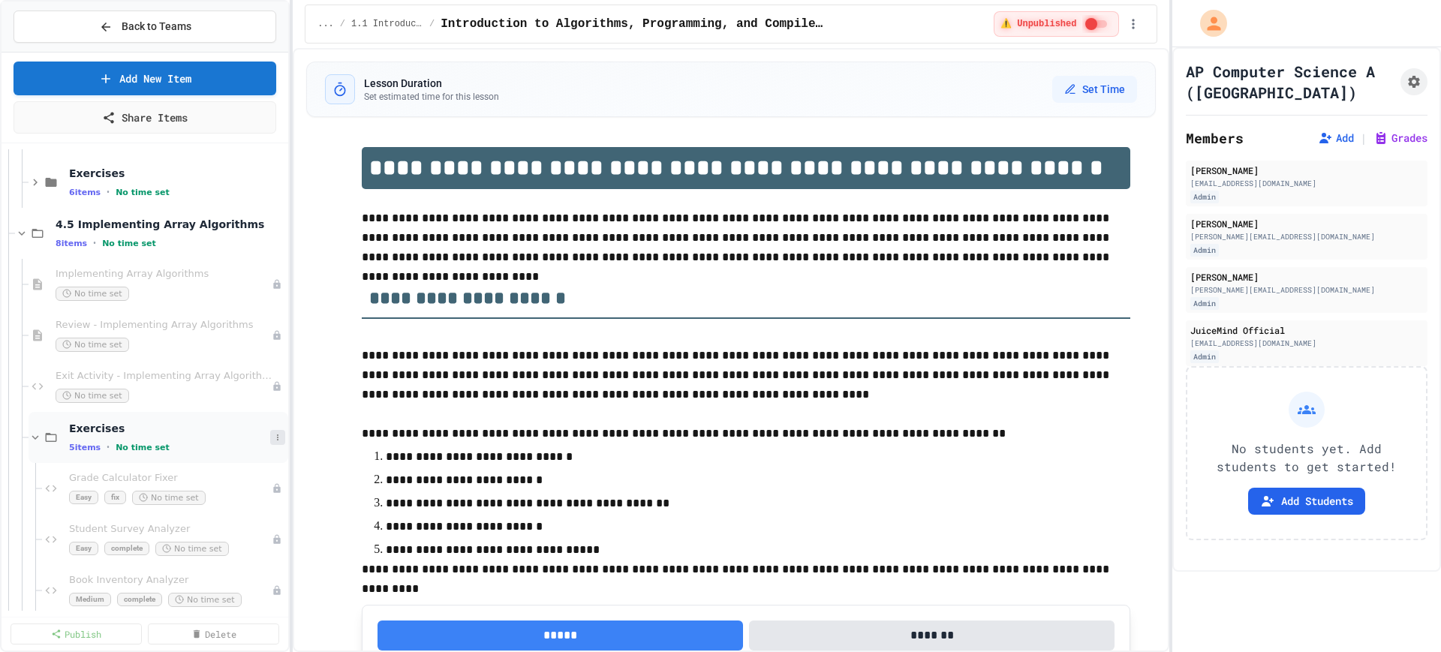
click at [277, 437] on icon at bounding box center [278, 437] width 2 height 6
click at [218, 464] on button "Add Item" at bounding box center [226, 465] width 100 height 27
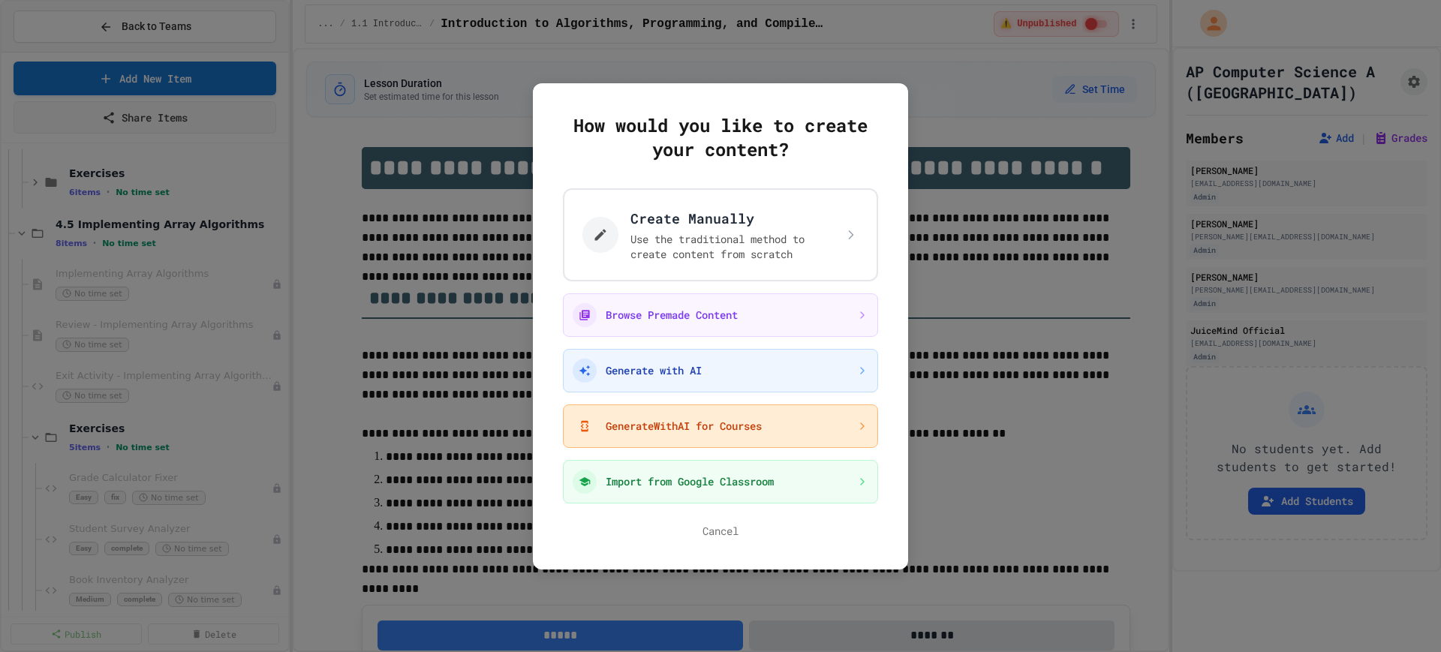
click at [658, 437] on button "GenerateWithAI for Courses" at bounding box center [720, 426] width 315 height 44
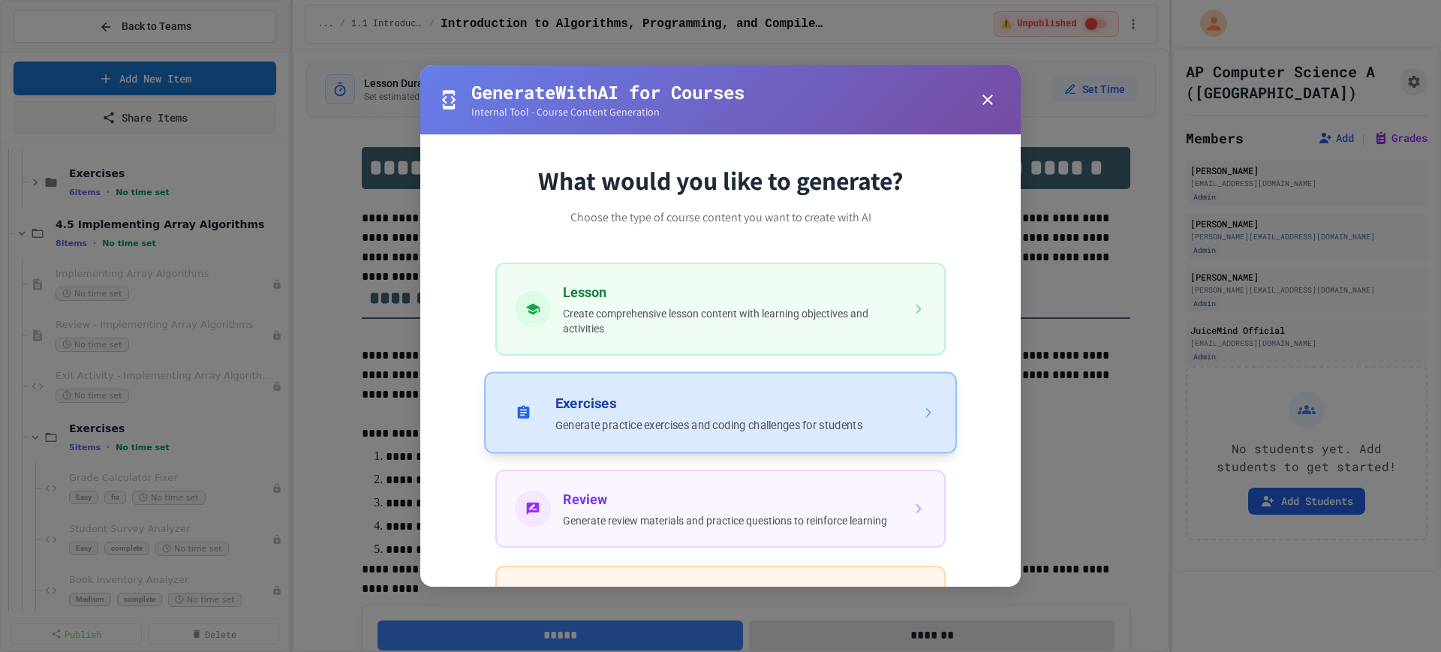
click at [624, 424] on button "Exercises Generate practice exercises and coding challenges for students" at bounding box center [720, 412] width 473 height 82
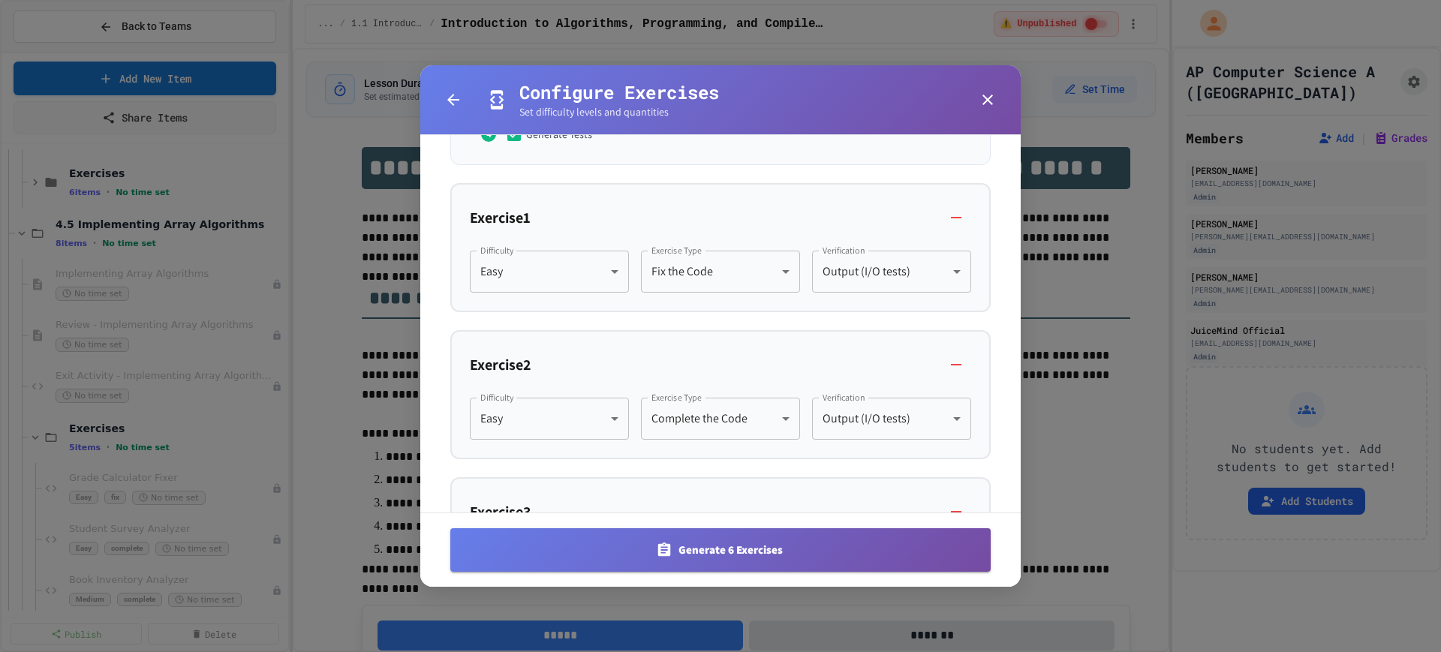
scroll to position [375, 0]
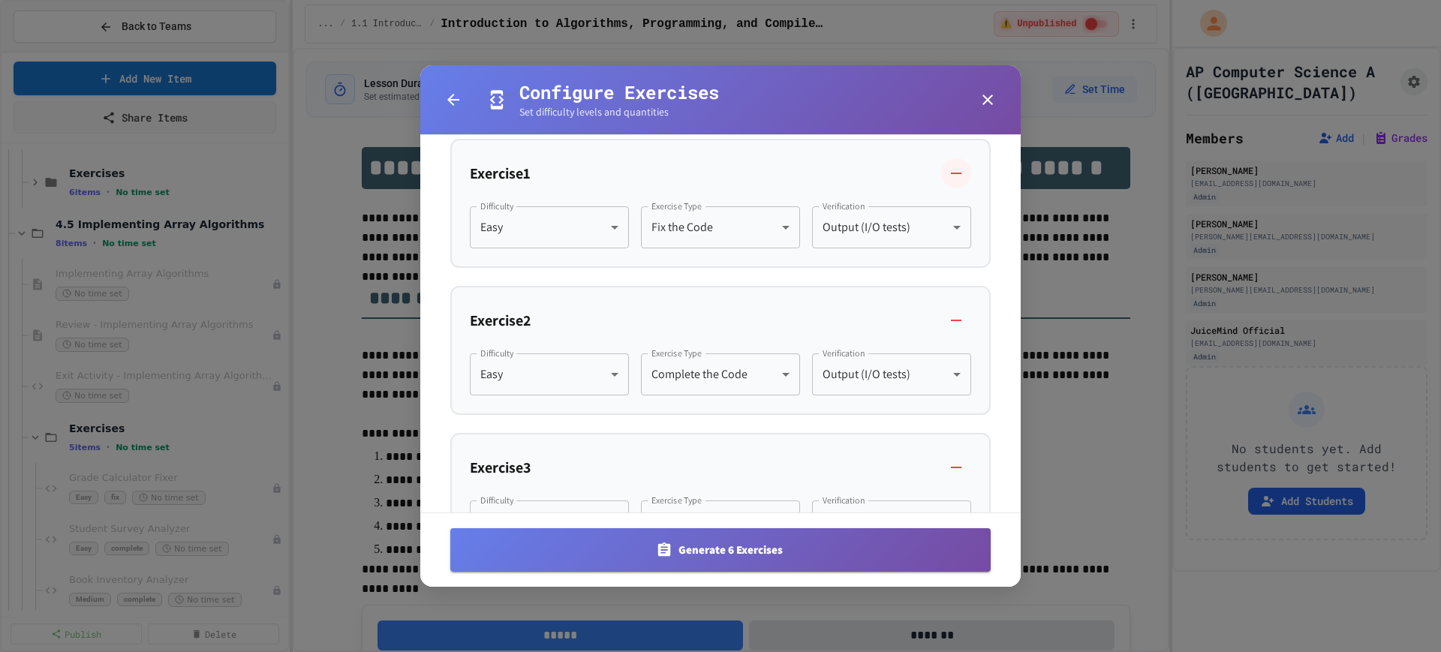
click at [947, 178] on icon "button" at bounding box center [956, 173] width 18 height 18
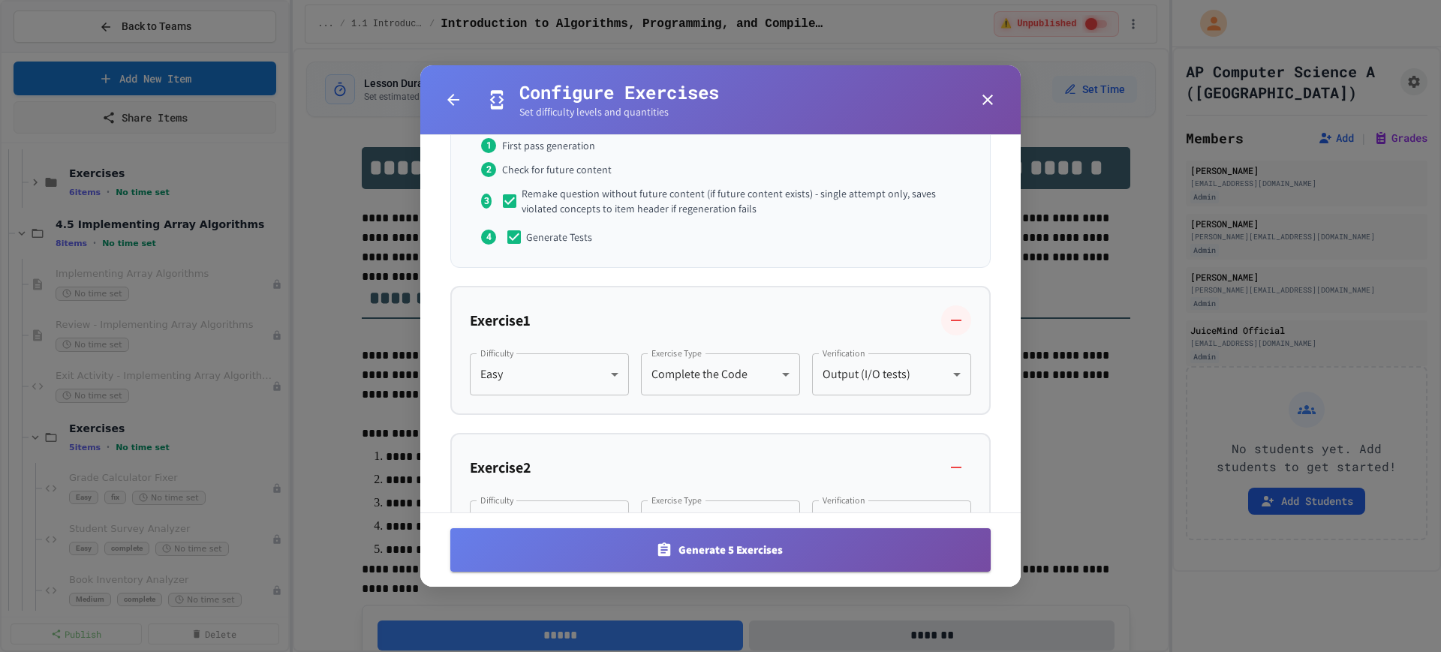
click at [951, 320] on icon "button" at bounding box center [956, 321] width 11 height 2
click at [947, 314] on icon "button" at bounding box center [956, 320] width 18 height 18
click at [951, 320] on icon "button" at bounding box center [956, 321] width 11 height 2
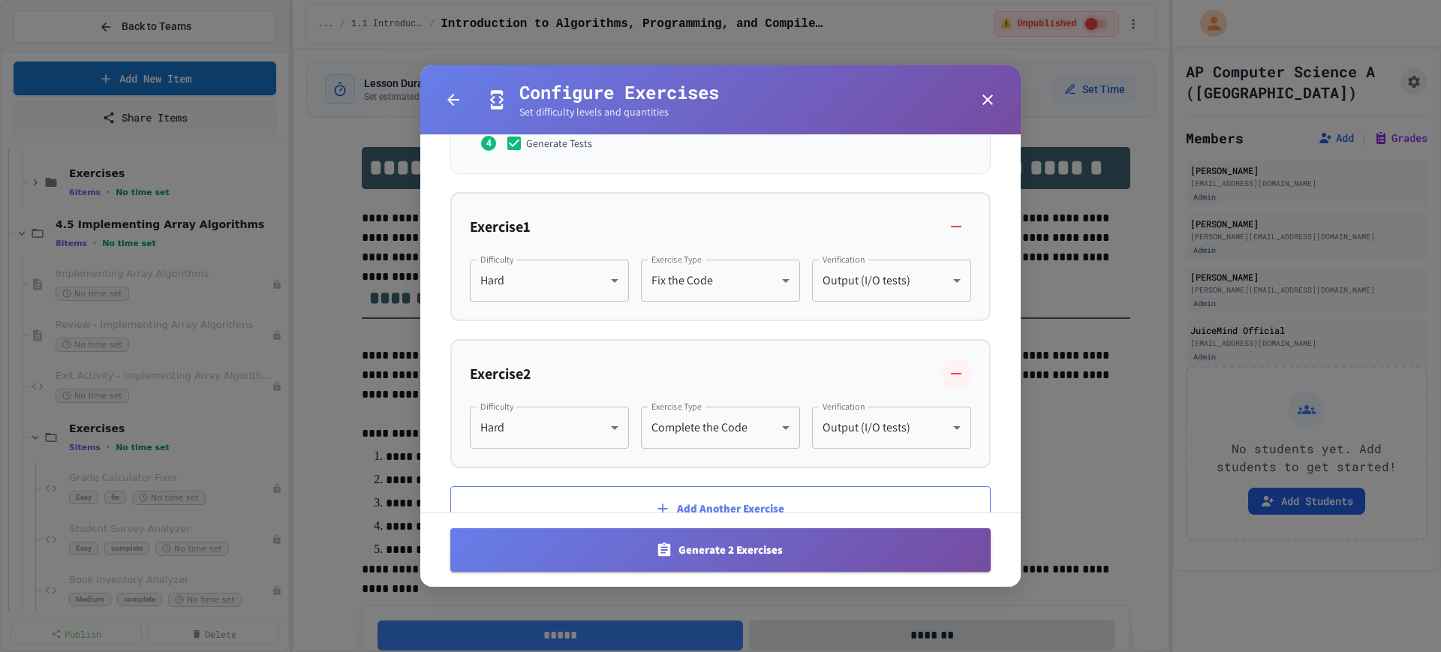
click at [951, 373] on icon "button" at bounding box center [956, 374] width 11 height 2
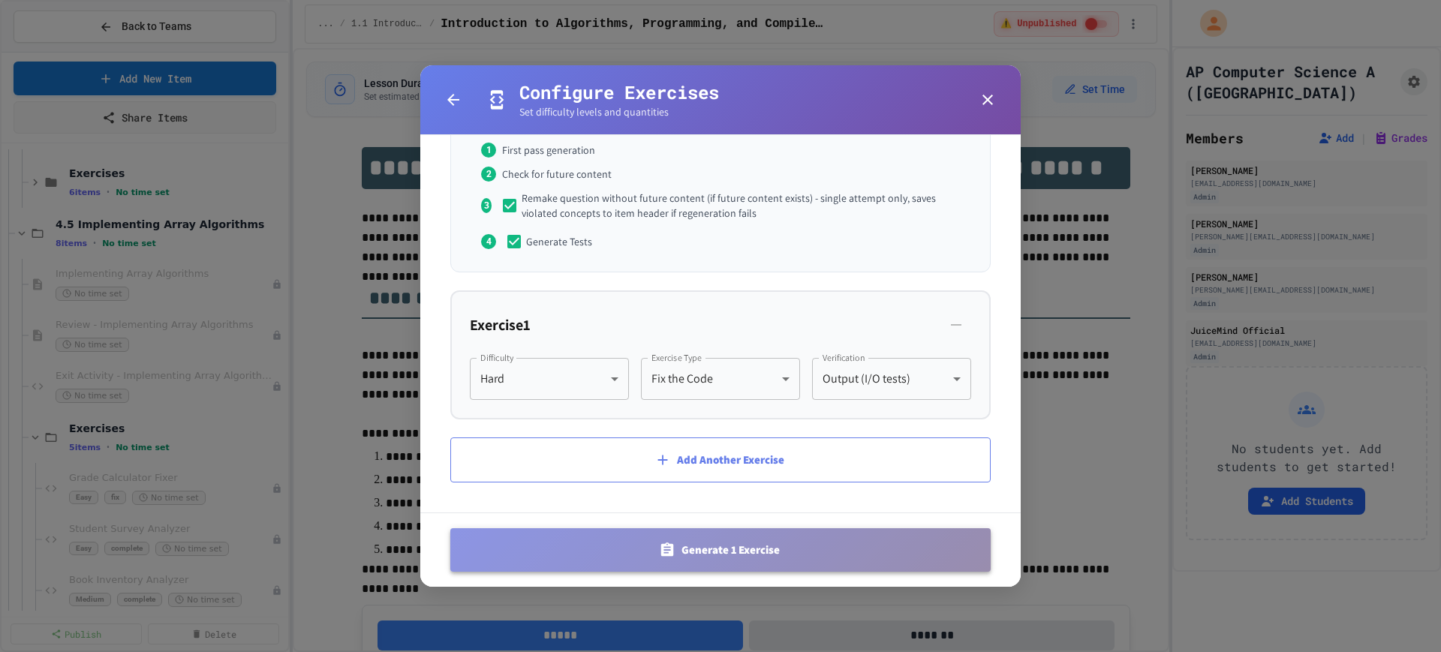
click at [794, 545] on button "Generate 1 Exercise" at bounding box center [720, 550] width 540 height 44
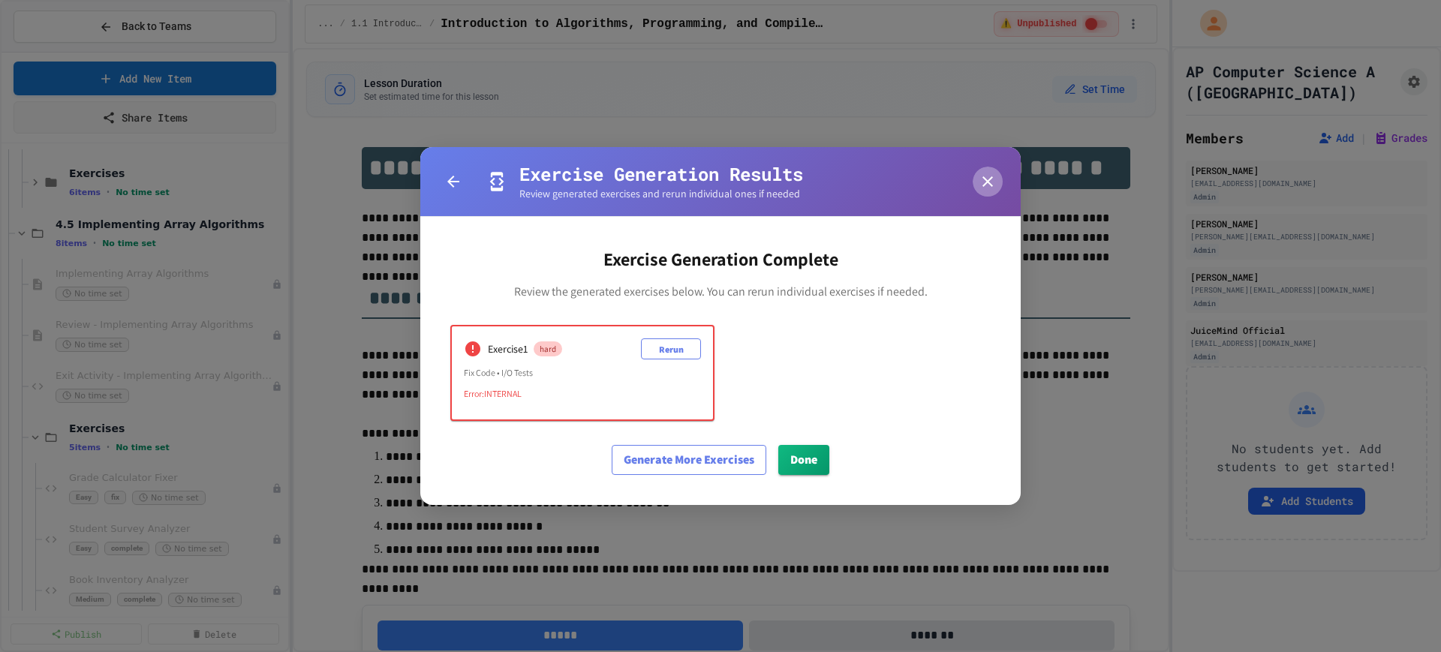
click at [984, 179] on icon "button" at bounding box center [987, 182] width 18 height 18
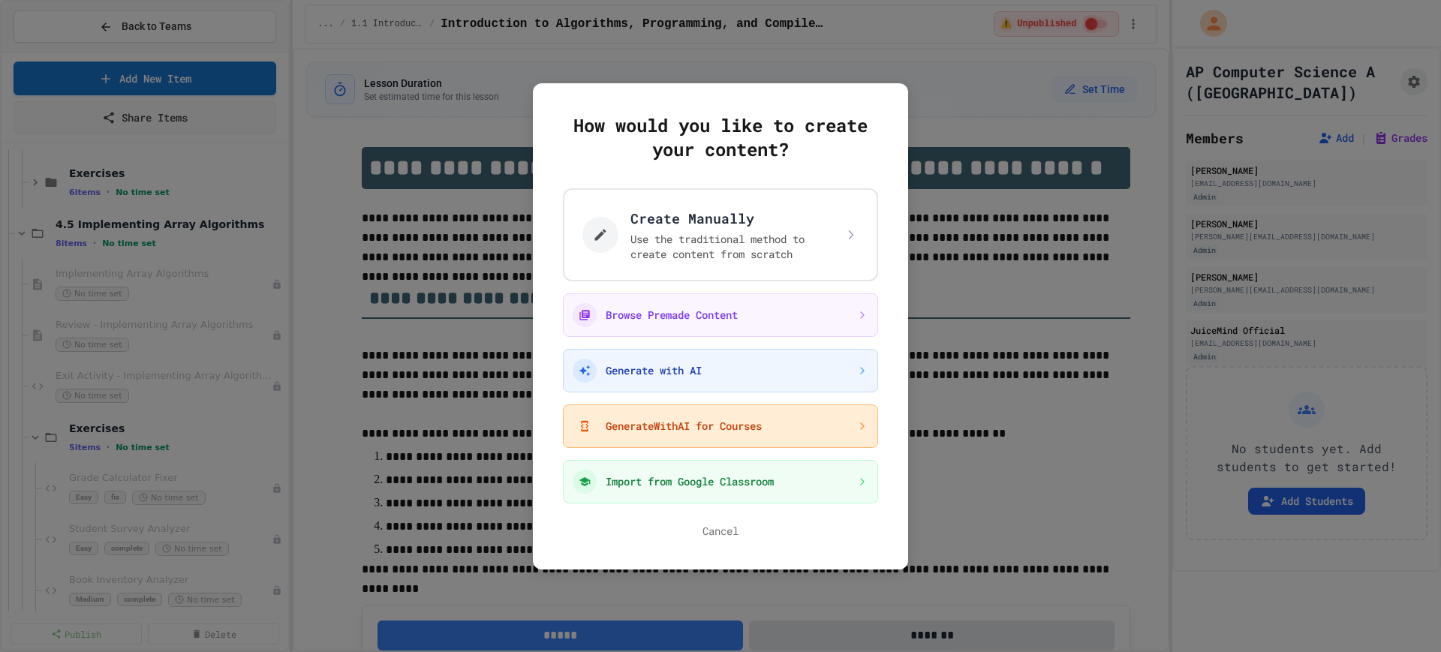
click at [685, 438] on button "GenerateWithAI for Courses" at bounding box center [720, 426] width 315 height 44
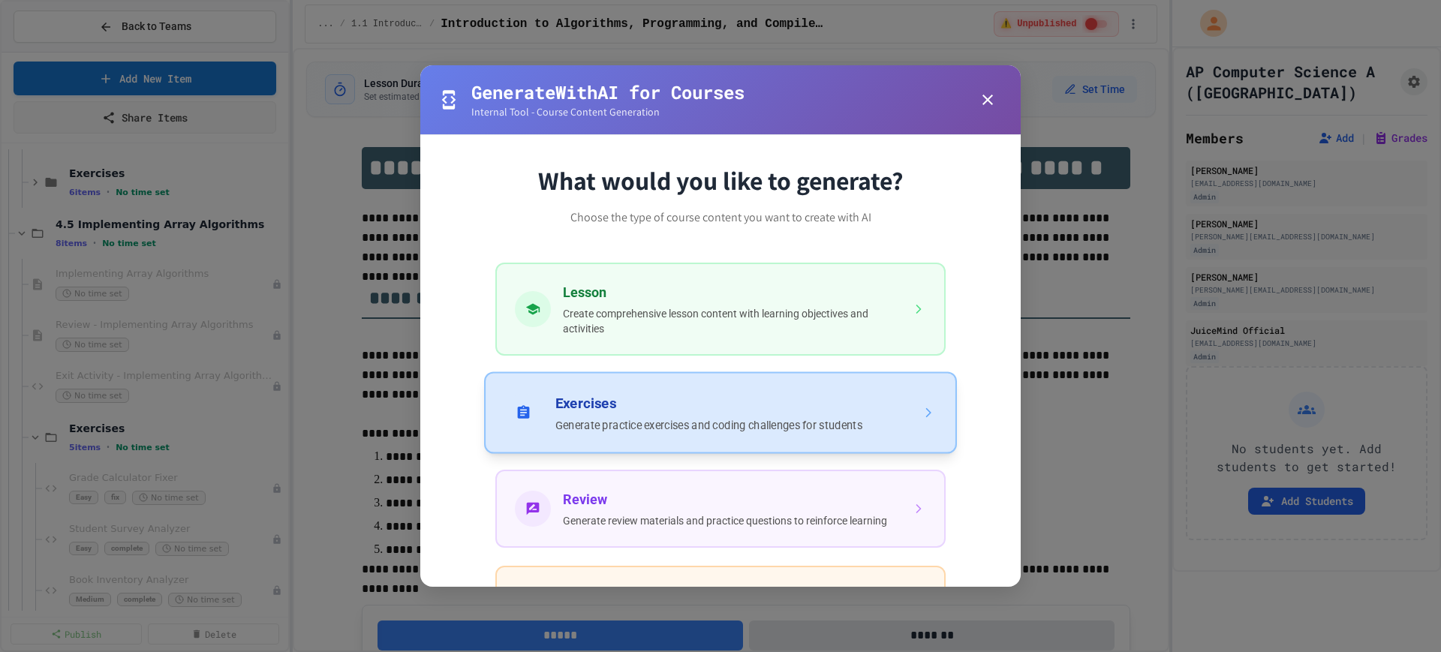
click at [750, 430] on button "Exercises Generate practice exercises and coding challenges for students" at bounding box center [720, 412] width 473 height 82
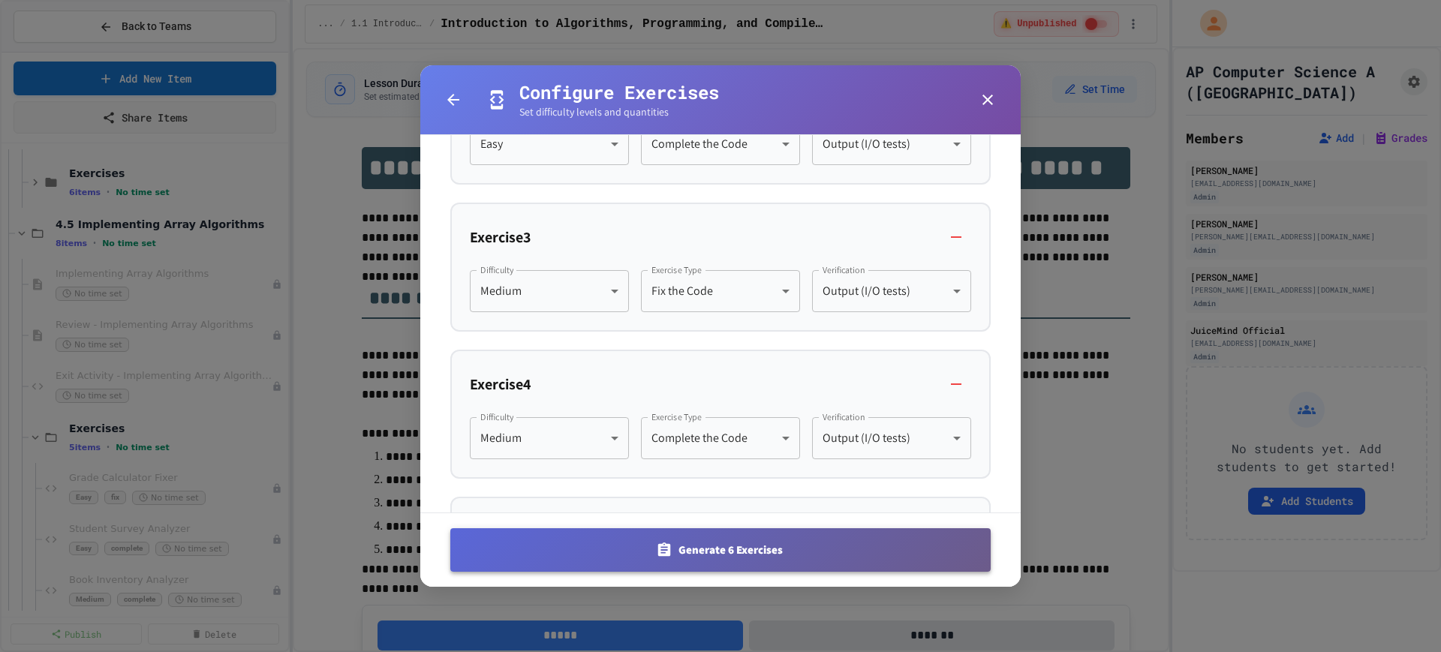
scroll to position [844, 0]
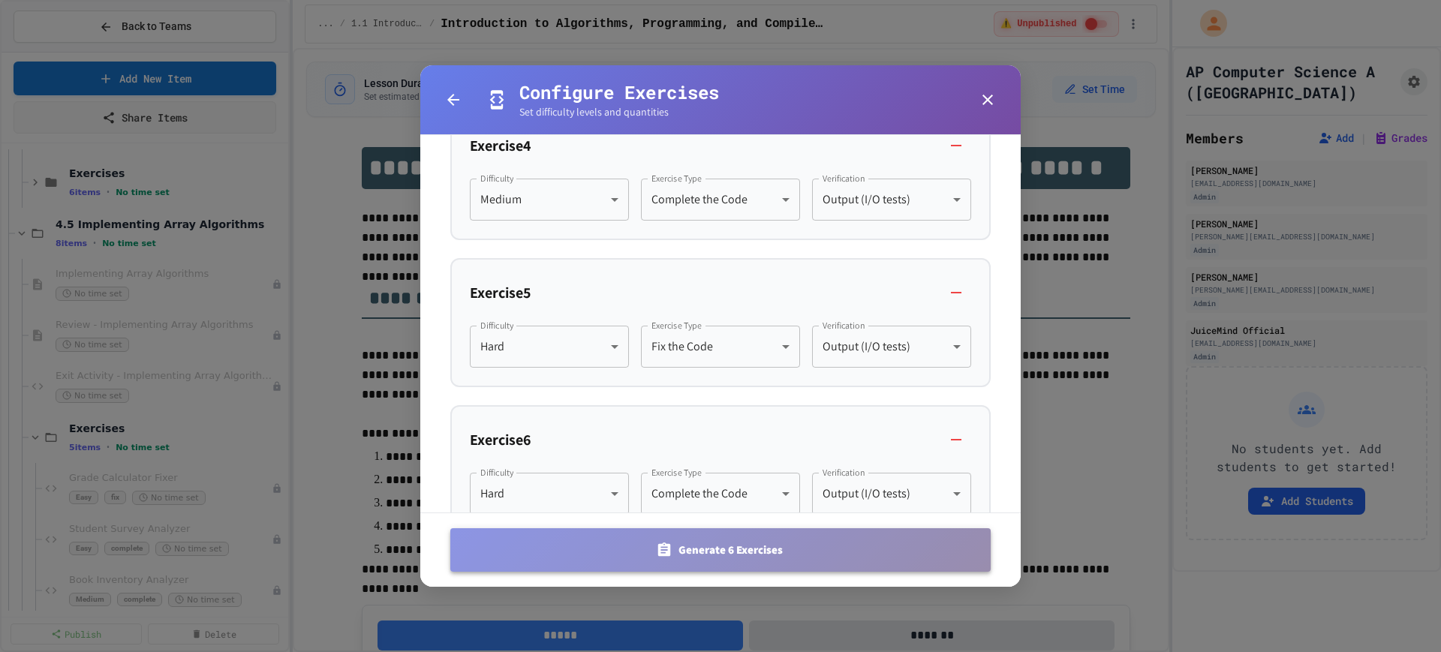
click at [720, 542] on button "Generate 6 Exercises" at bounding box center [720, 550] width 540 height 44
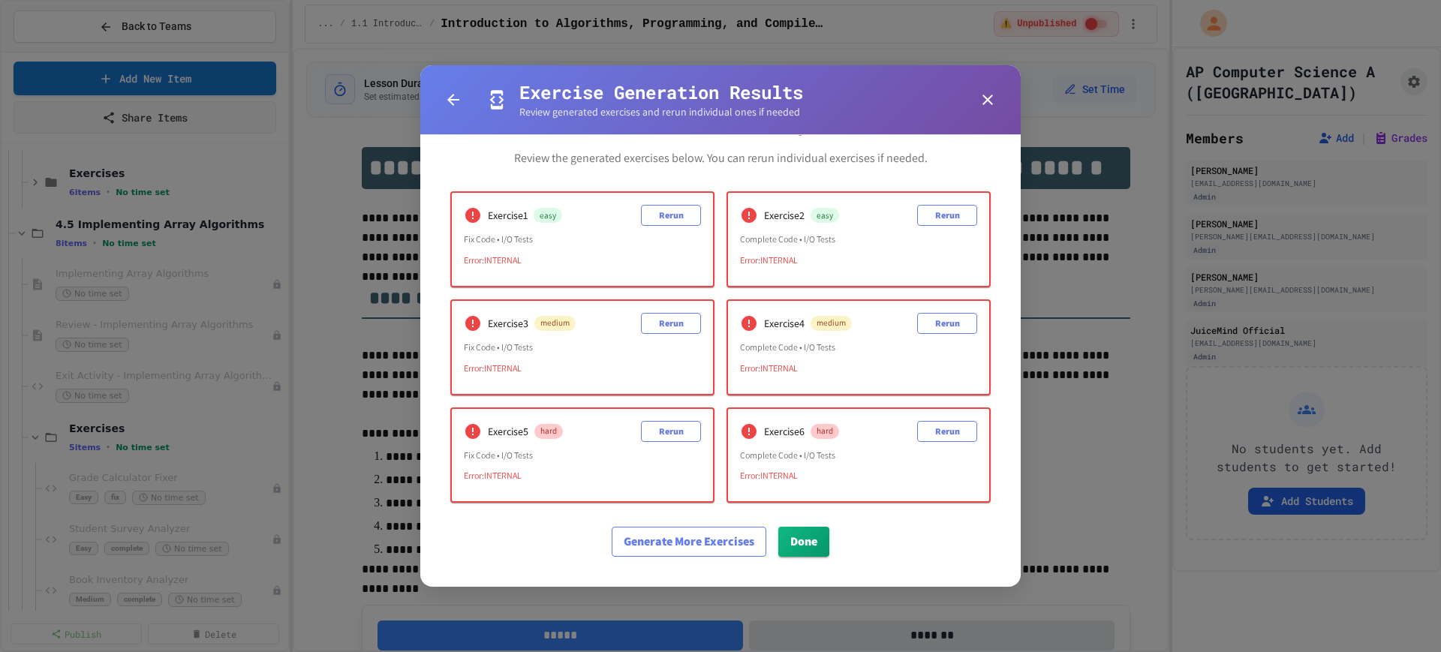
scroll to position [52, 0]
click at [984, 97] on icon "button" at bounding box center [987, 100] width 11 height 11
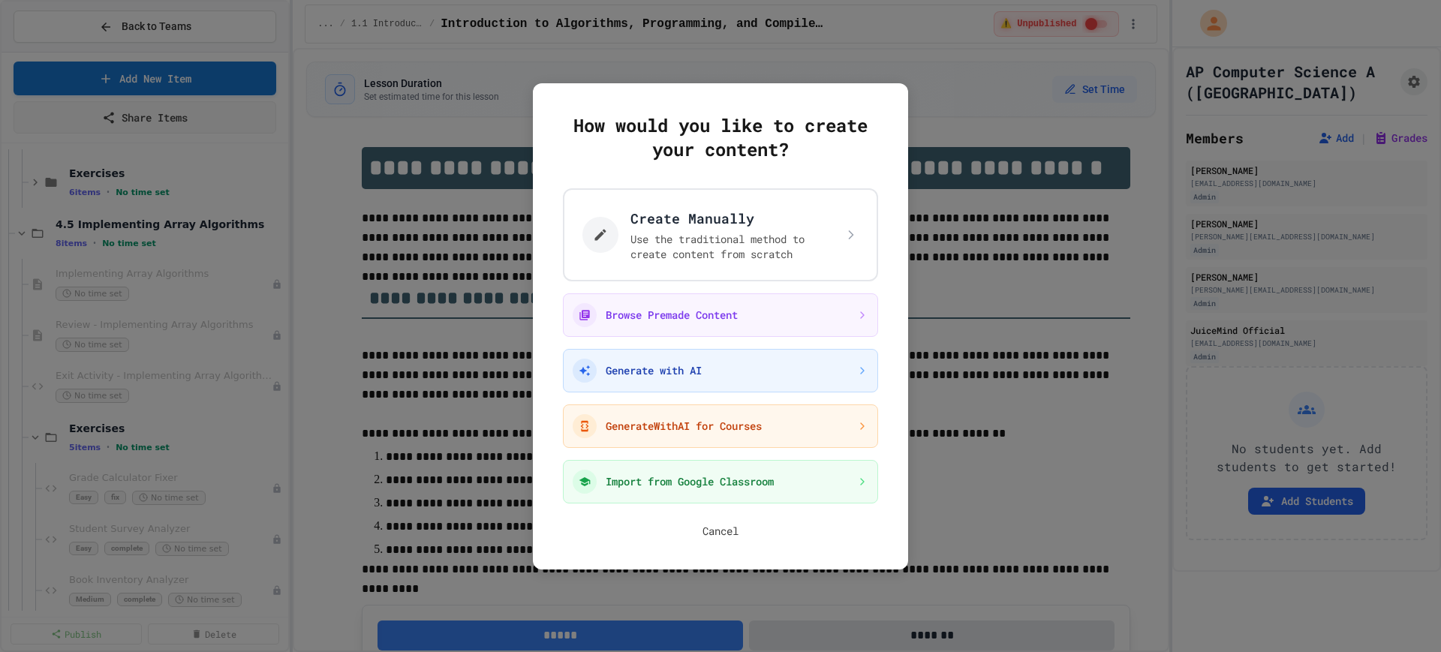
click at [726, 531] on button "Cancel" at bounding box center [720, 531] width 36 height 15
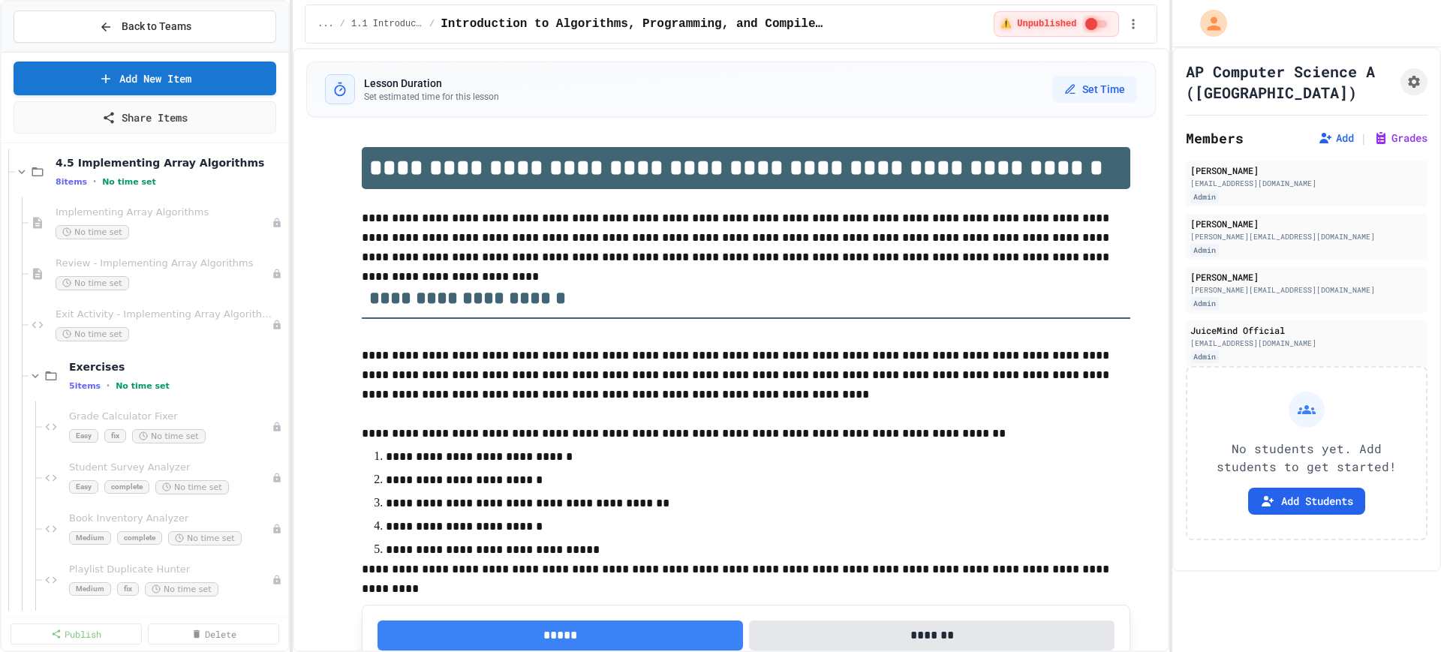
scroll to position [657, 0]
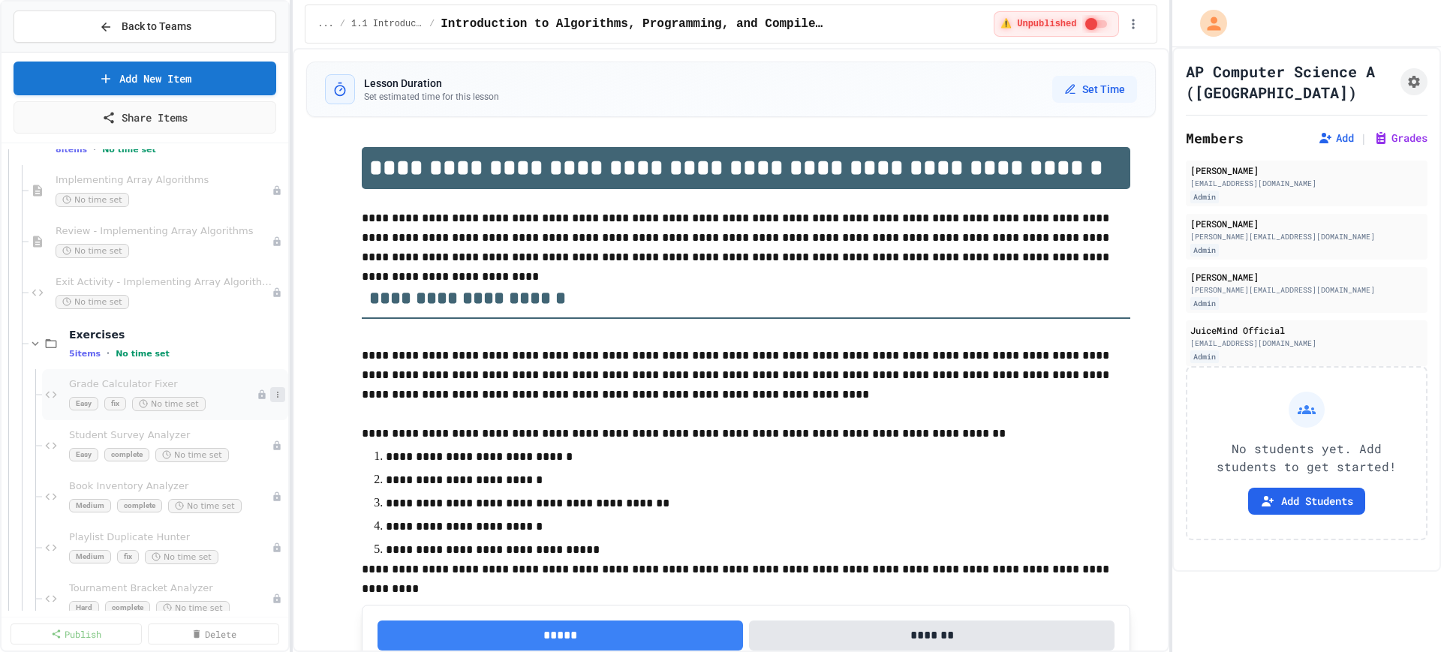
click at [270, 400] on button at bounding box center [277, 394] width 15 height 15
drag, startPoint x: 251, startPoint y: 428, endPoint x: 238, endPoint y: 359, distance: 69.5
click at [238, 359] on body "**********" at bounding box center [720, 326] width 1441 height 652
click at [232, 503] on button "Delete" at bounding box center [234, 503] width 116 height 27
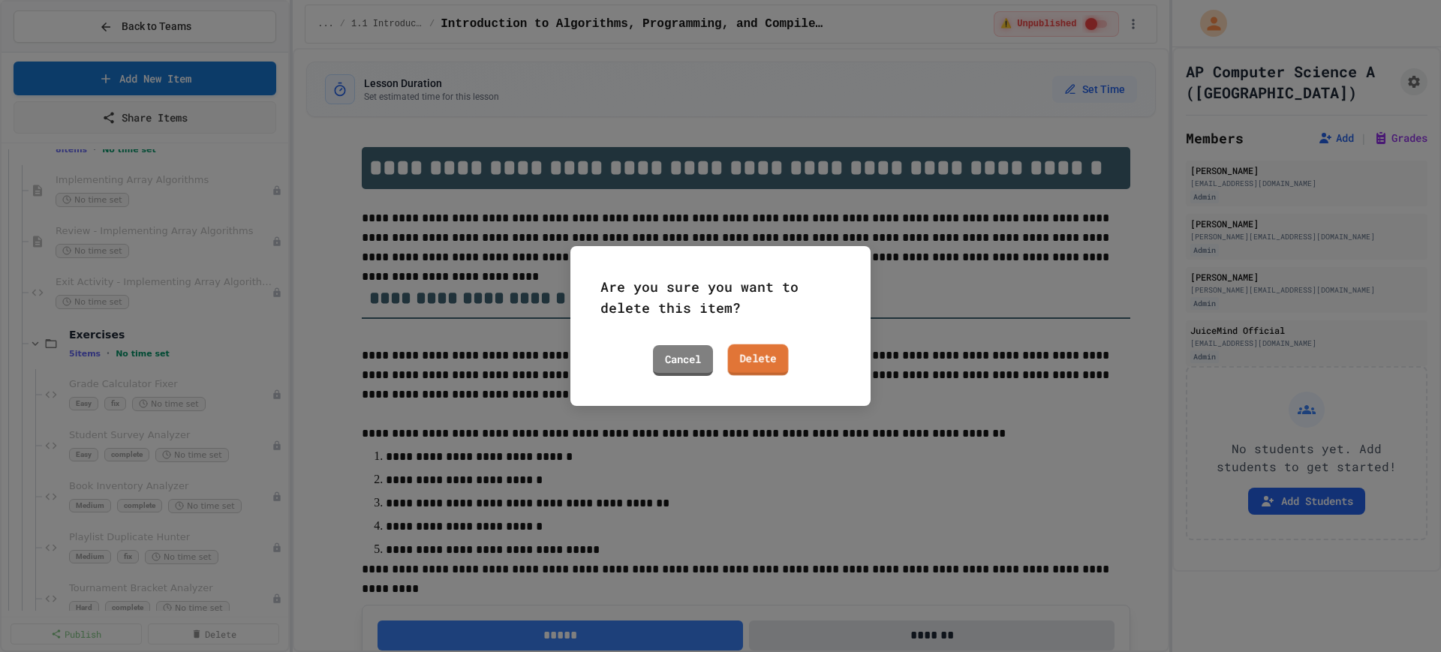
click at [762, 370] on link "Delete" at bounding box center [758, 360] width 61 height 32
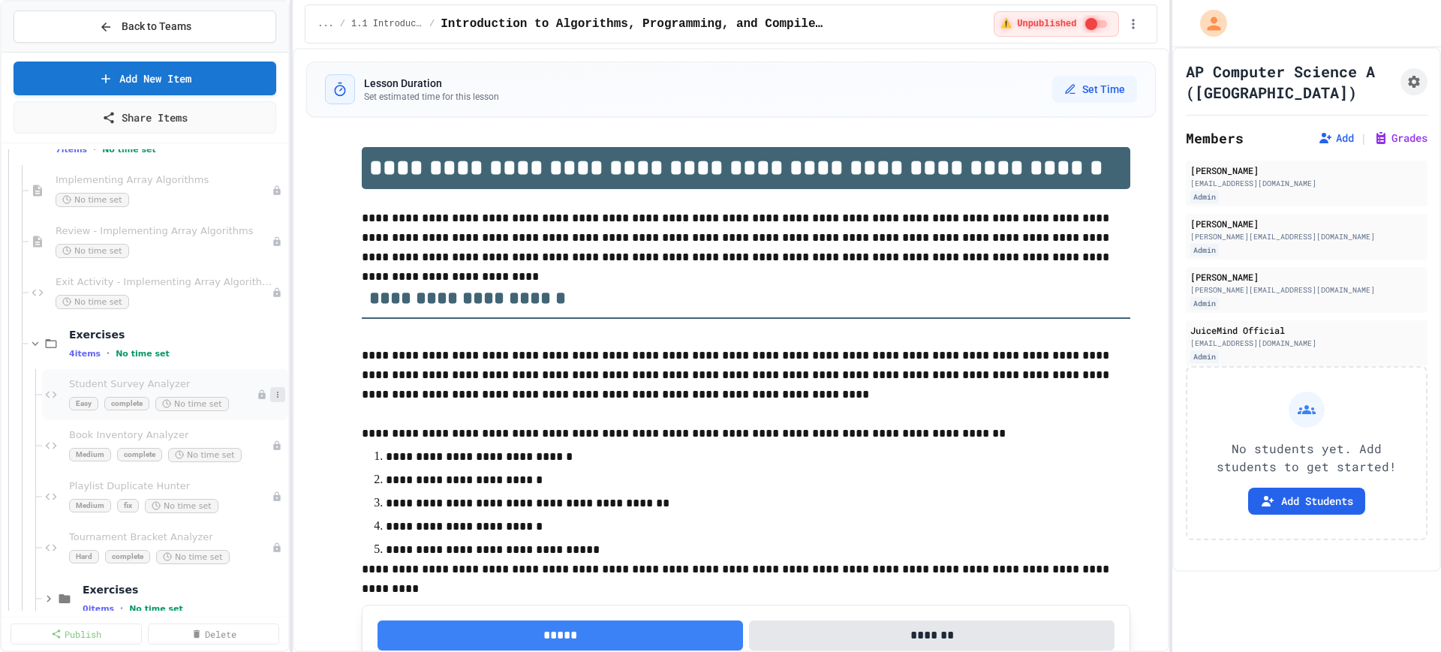
click at [273, 394] on icon at bounding box center [277, 394] width 9 height 9
click at [233, 504] on button "Delete" at bounding box center [234, 503] width 116 height 27
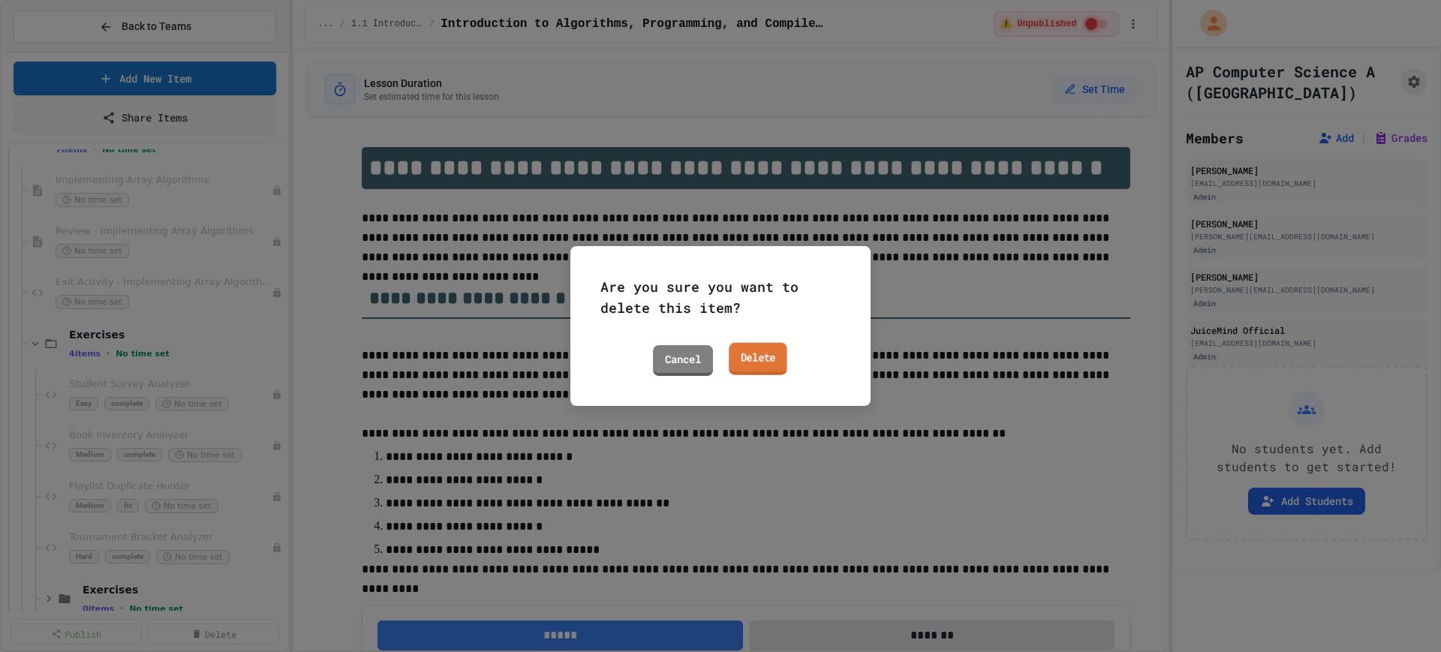
drag, startPoint x: 761, startPoint y: 359, endPoint x: 626, endPoint y: 367, distance: 135.3
click at [761, 359] on link "Delete" at bounding box center [758, 359] width 59 height 32
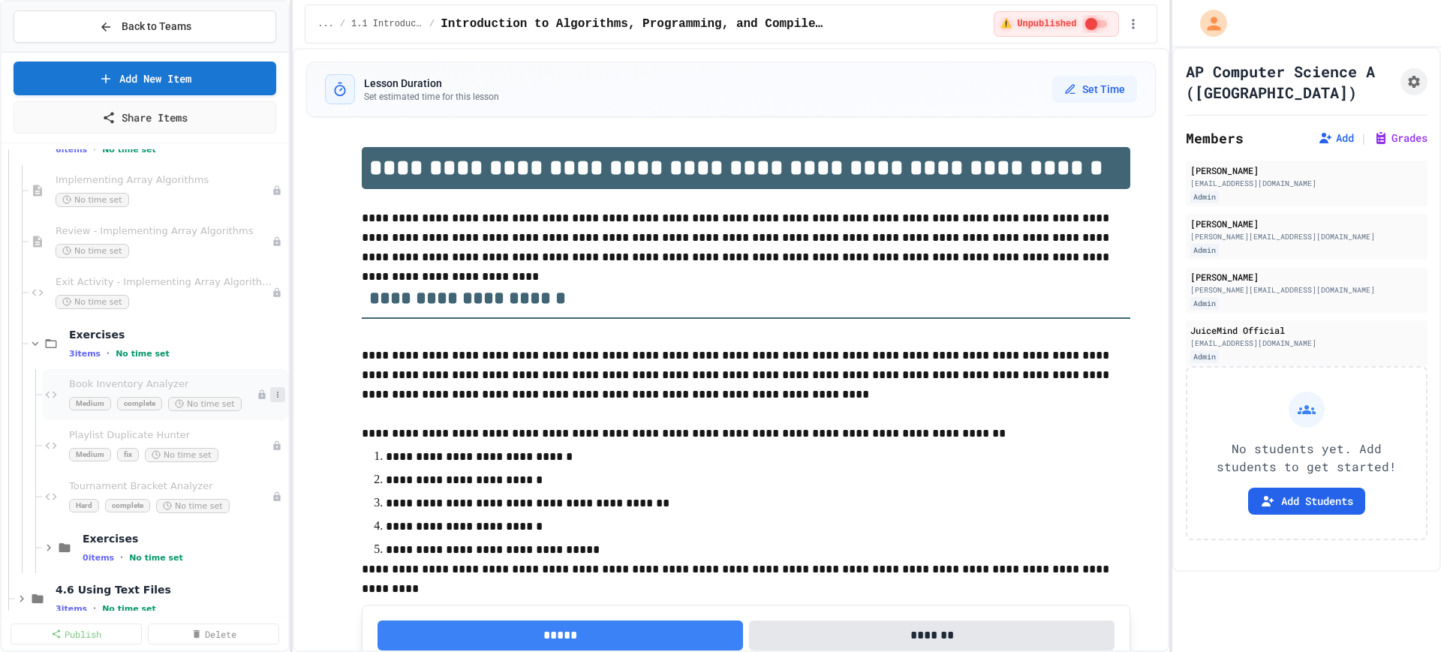
click at [273, 395] on icon at bounding box center [277, 394] width 9 height 9
click at [234, 509] on button "Delete" at bounding box center [234, 503] width 116 height 27
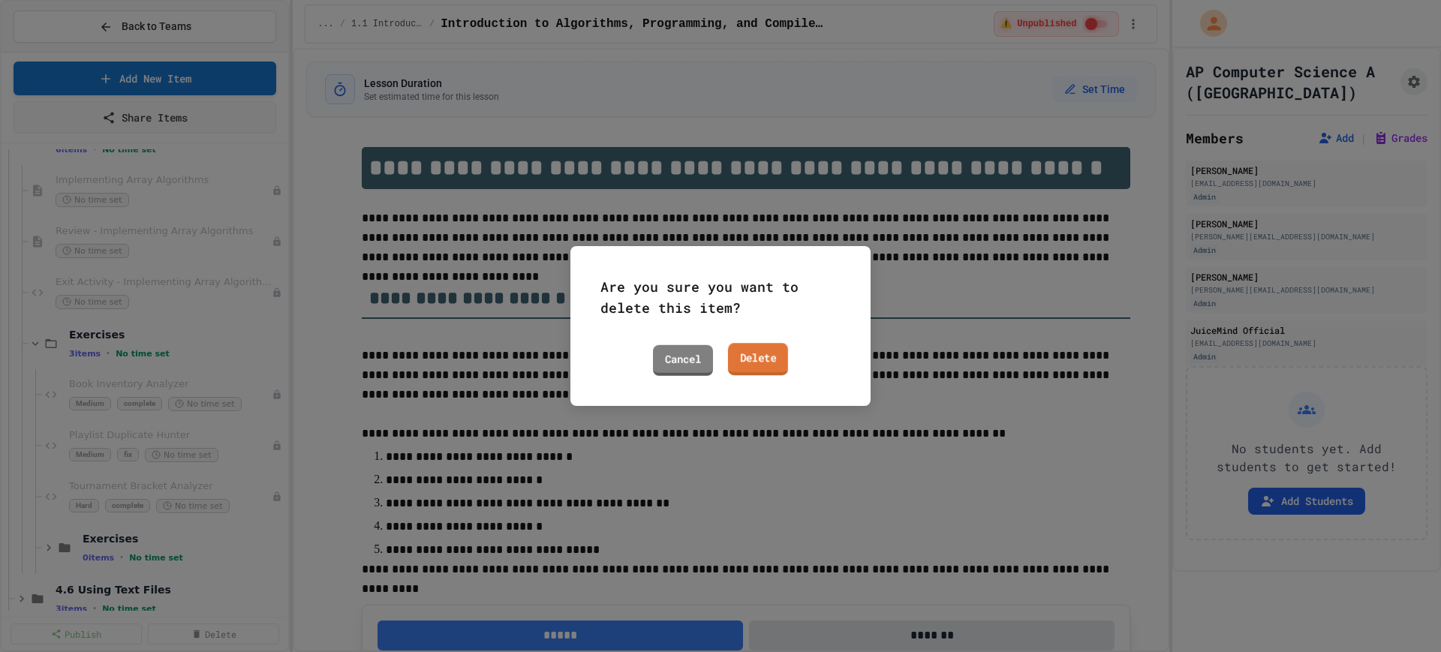
drag, startPoint x: 759, startPoint y: 357, endPoint x: 700, endPoint y: 364, distance: 58.9
click at [759, 357] on link "Delete" at bounding box center [758, 359] width 60 height 32
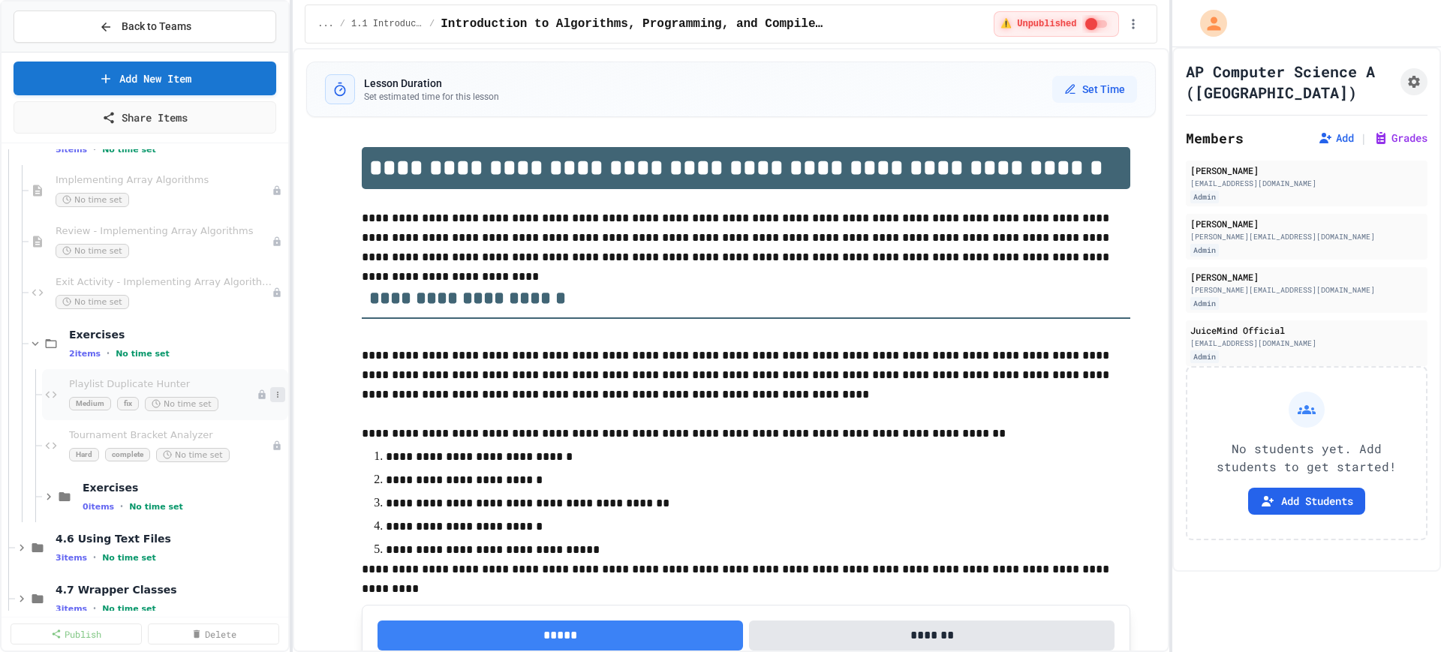
click at [273, 393] on icon at bounding box center [277, 394] width 9 height 9
click at [251, 501] on button "Delete" at bounding box center [234, 503] width 116 height 27
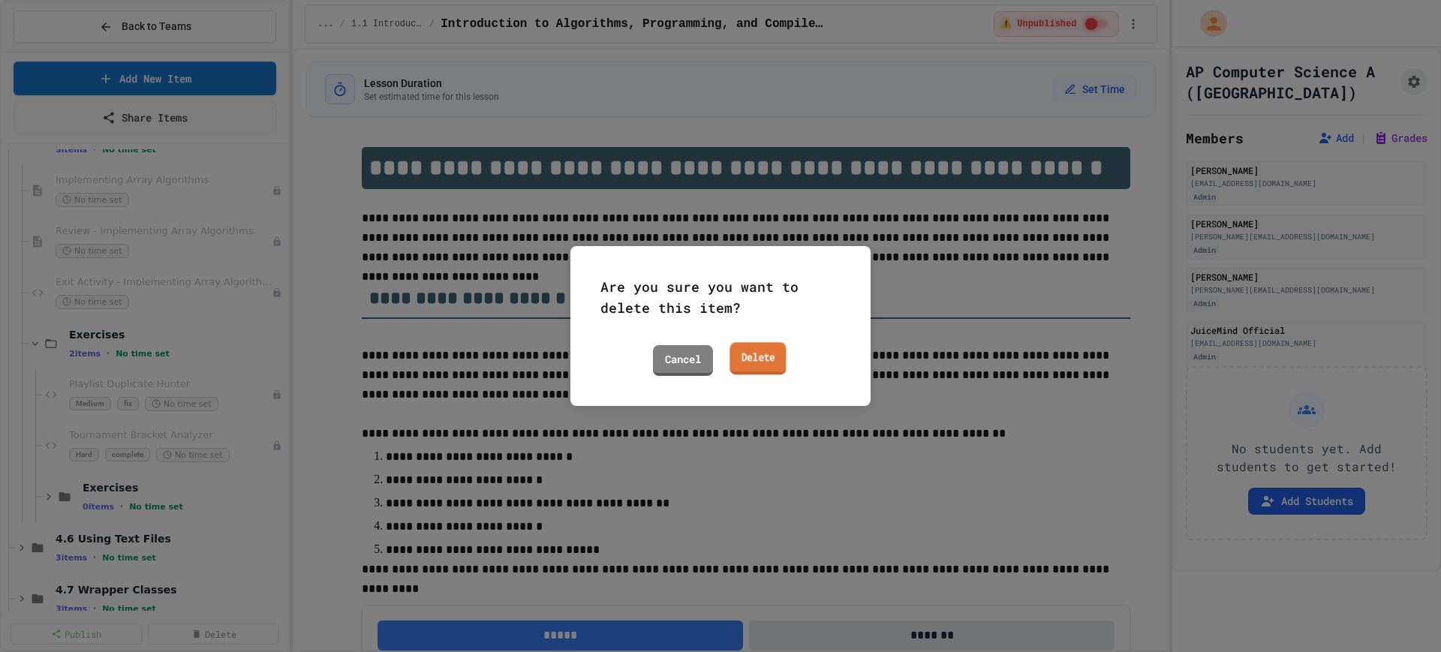
click at [772, 356] on link "Delete" at bounding box center [757, 358] width 56 height 32
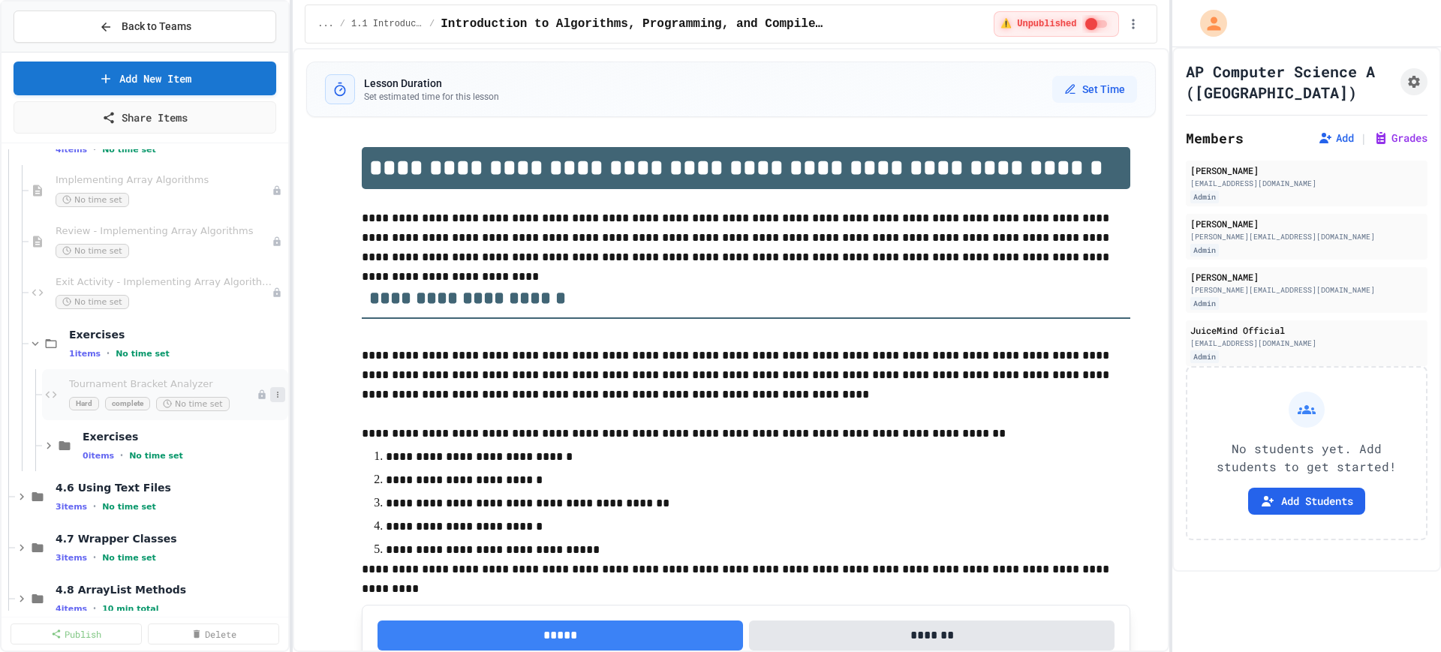
click at [273, 393] on icon at bounding box center [277, 394] width 9 height 9
click at [230, 502] on button "Delete" at bounding box center [234, 503] width 116 height 27
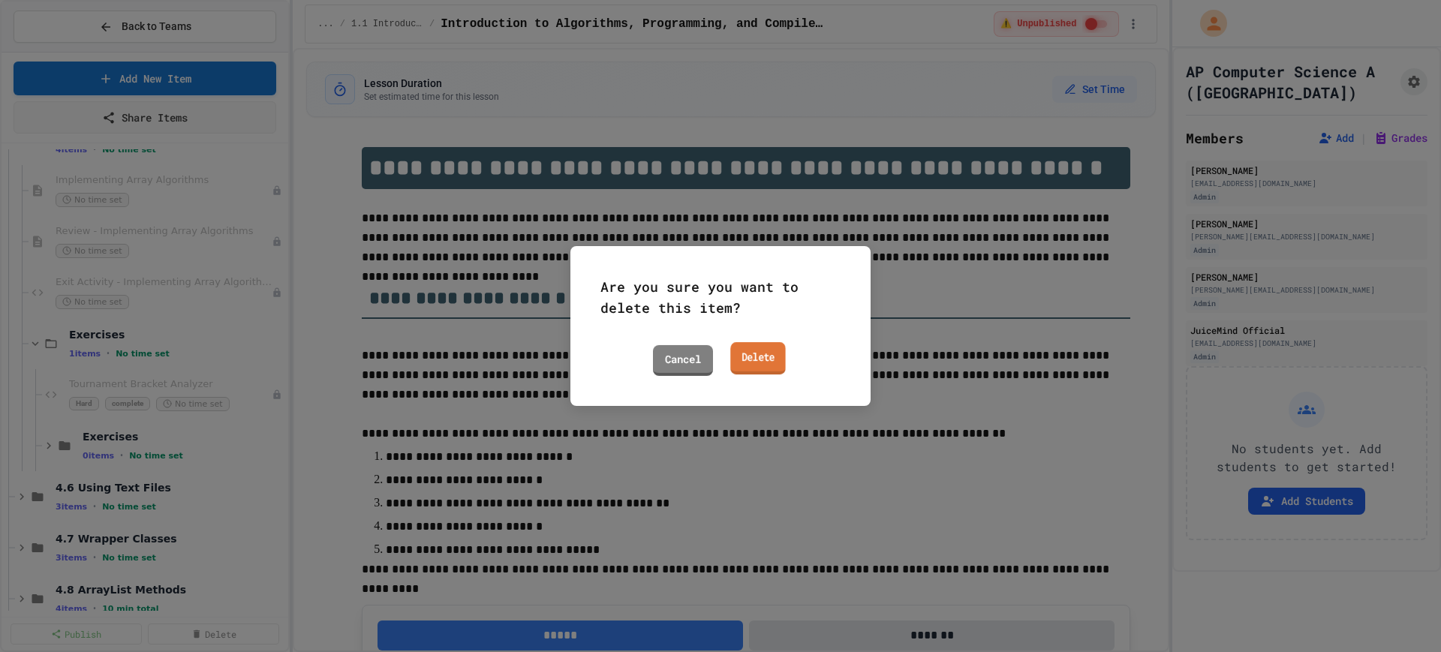
click at [752, 357] on link "Delete" at bounding box center [758, 358] width 56 height 32
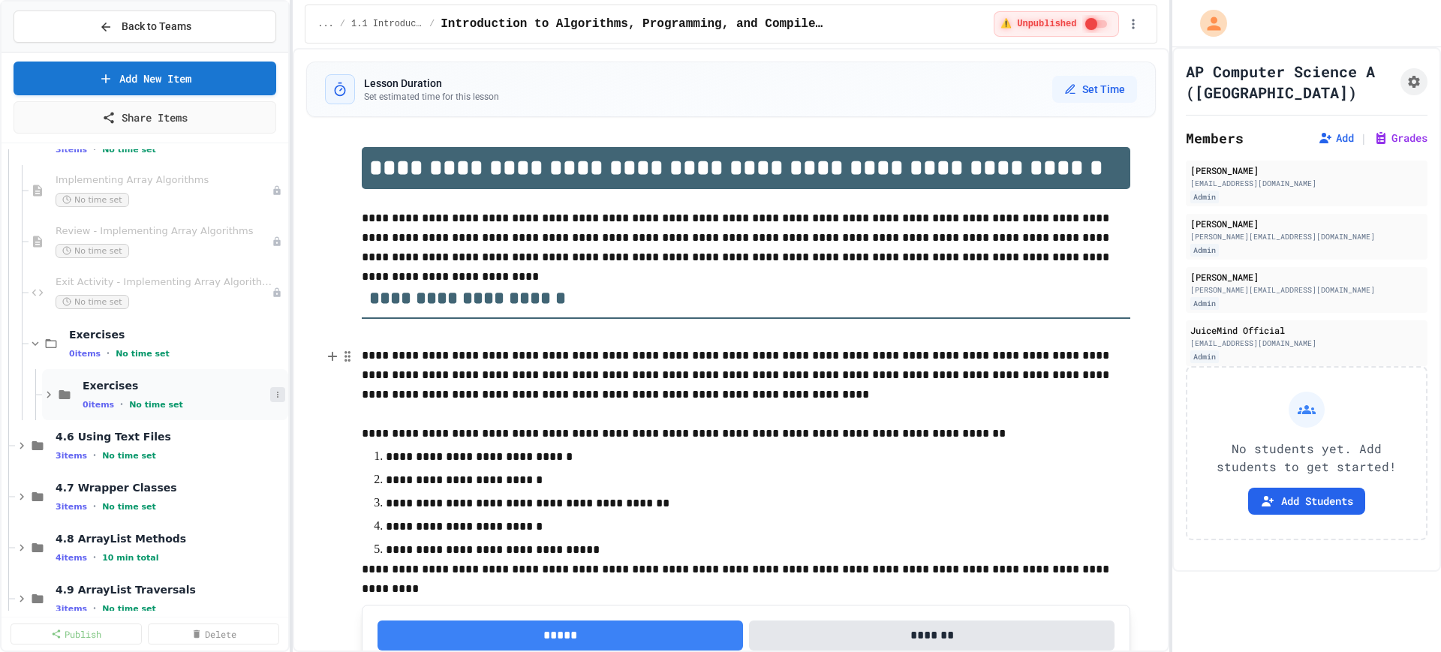
click at [273, 394] on icon at bounding box center [277, 394] width 9 height 9
click at [214, 504] on button "Delete" at bounding box center [226, 503] width 100 height 27
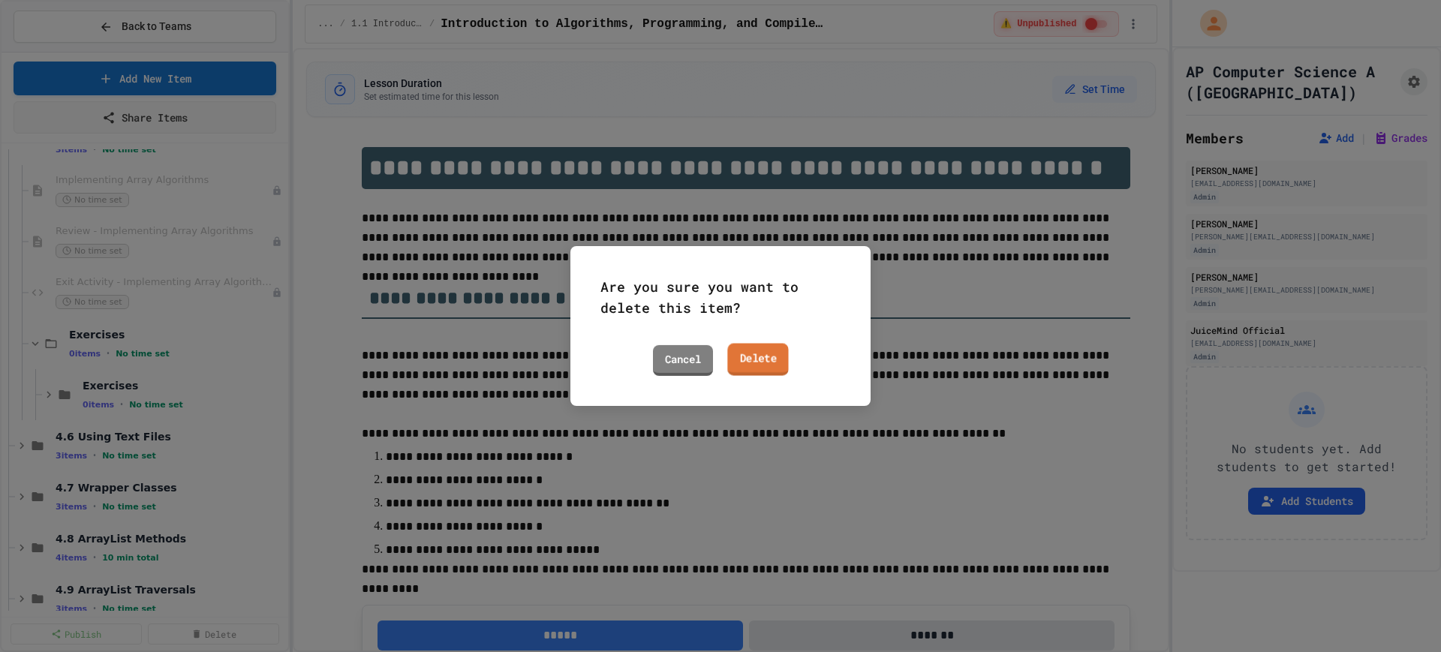
click at [756, 350] on link "Delete" at bounding box center [757, 360] width 61 height 32
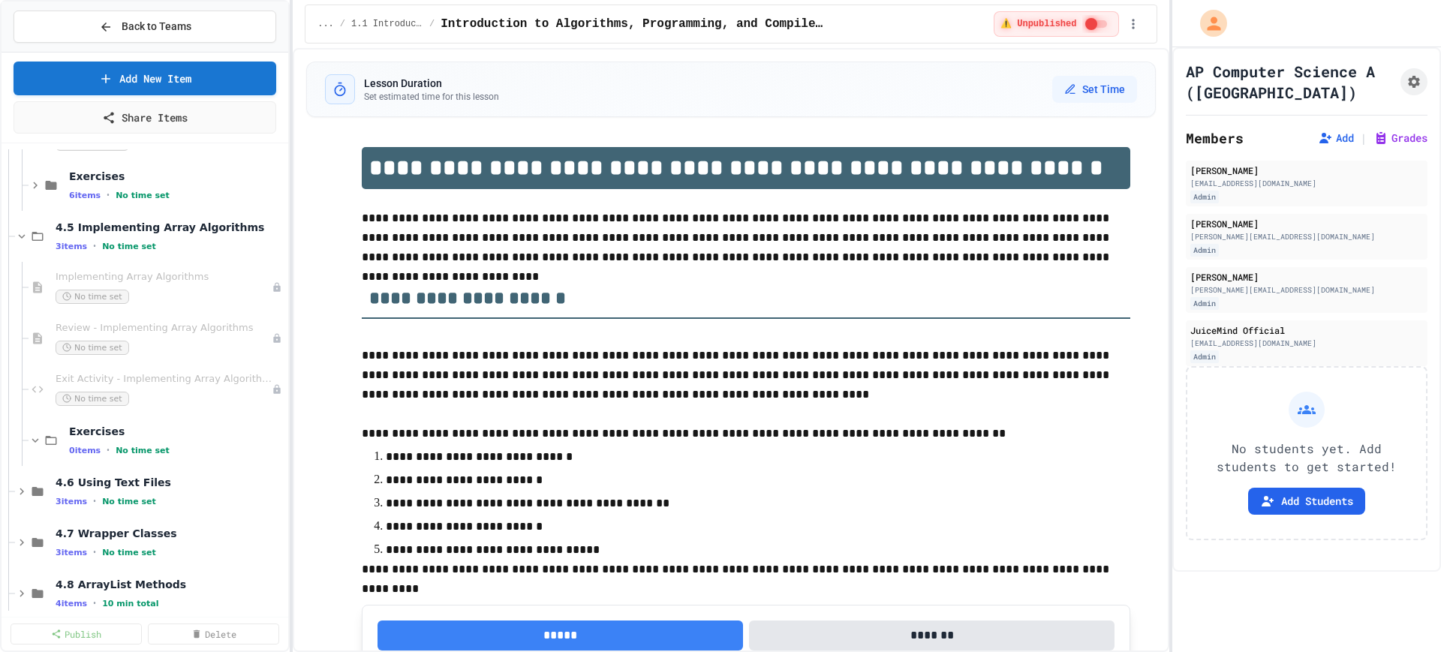
scroll to position [469, 0]
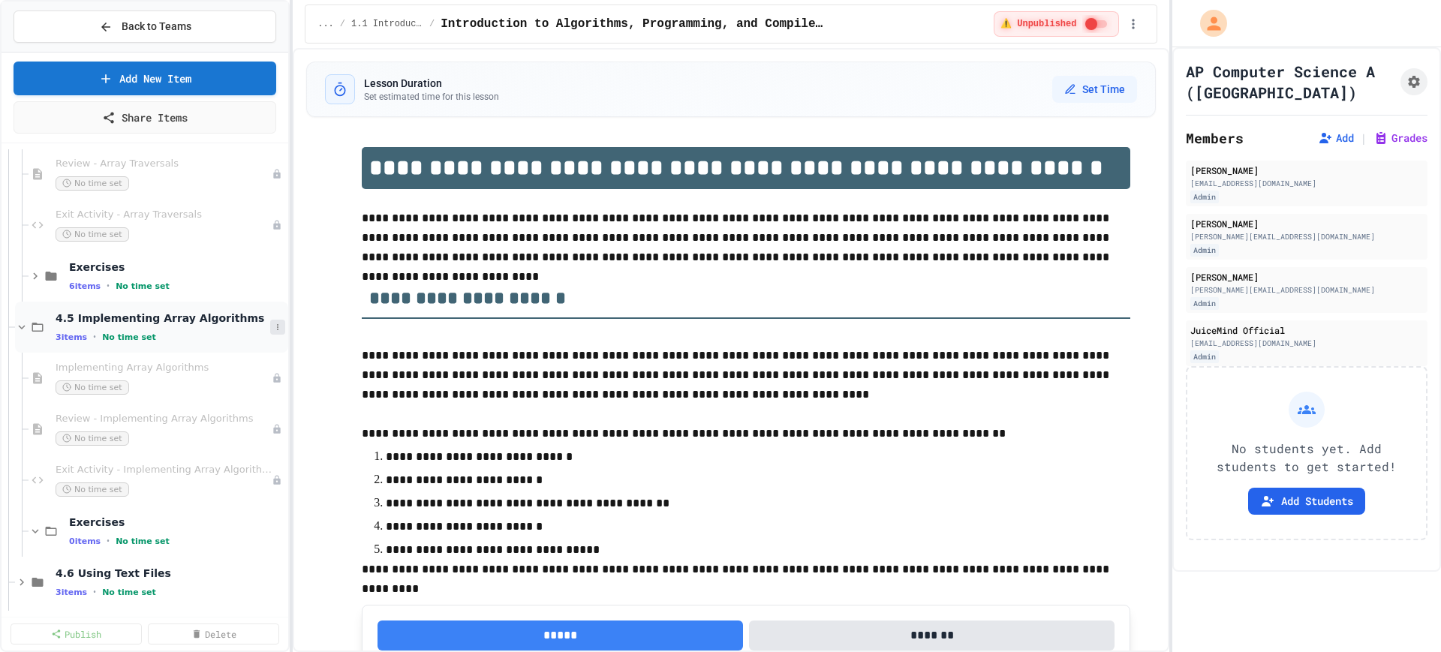
click at [270, 325] on button at bounding box center [277, 327] width 15 height 15
click at [223, 361] on button "Add Item" at bounding box center [226, 354] width 100 height 27
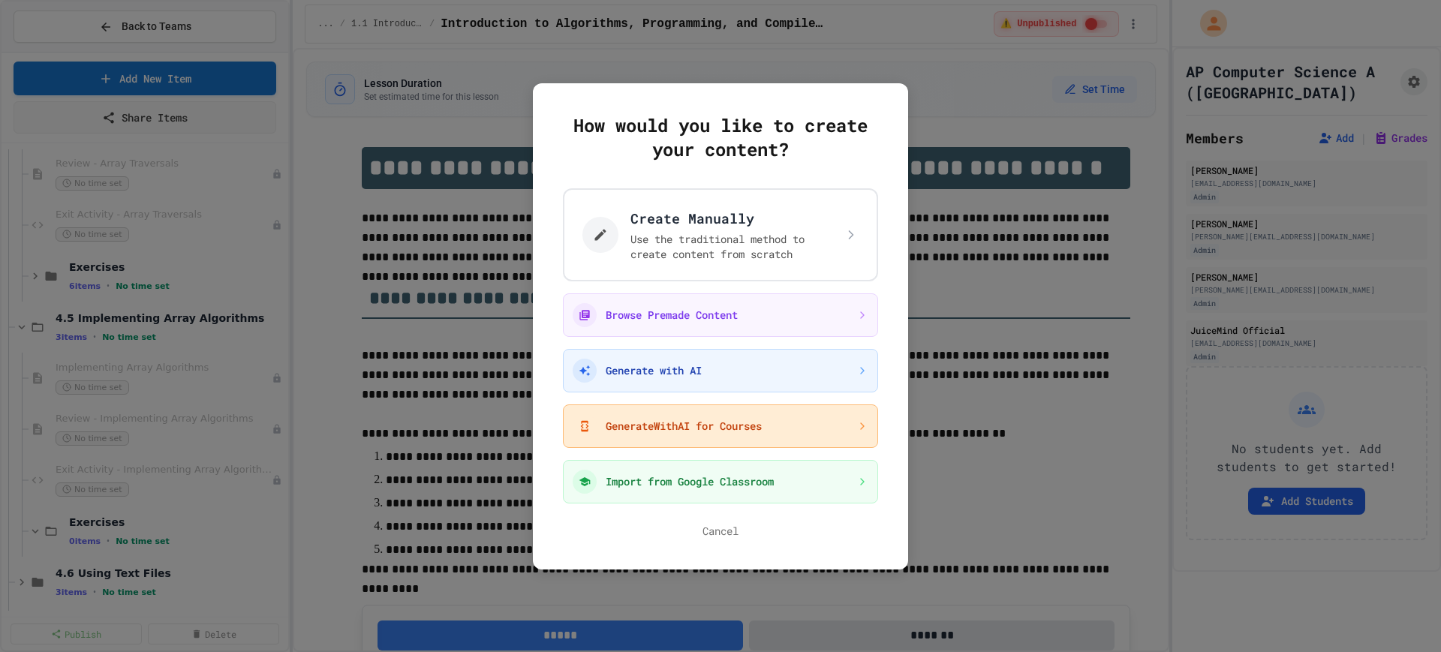
click at [648, 428] on button "GenerateWithAI for Courses" at bounding box center [720, 426] width 315 height 44
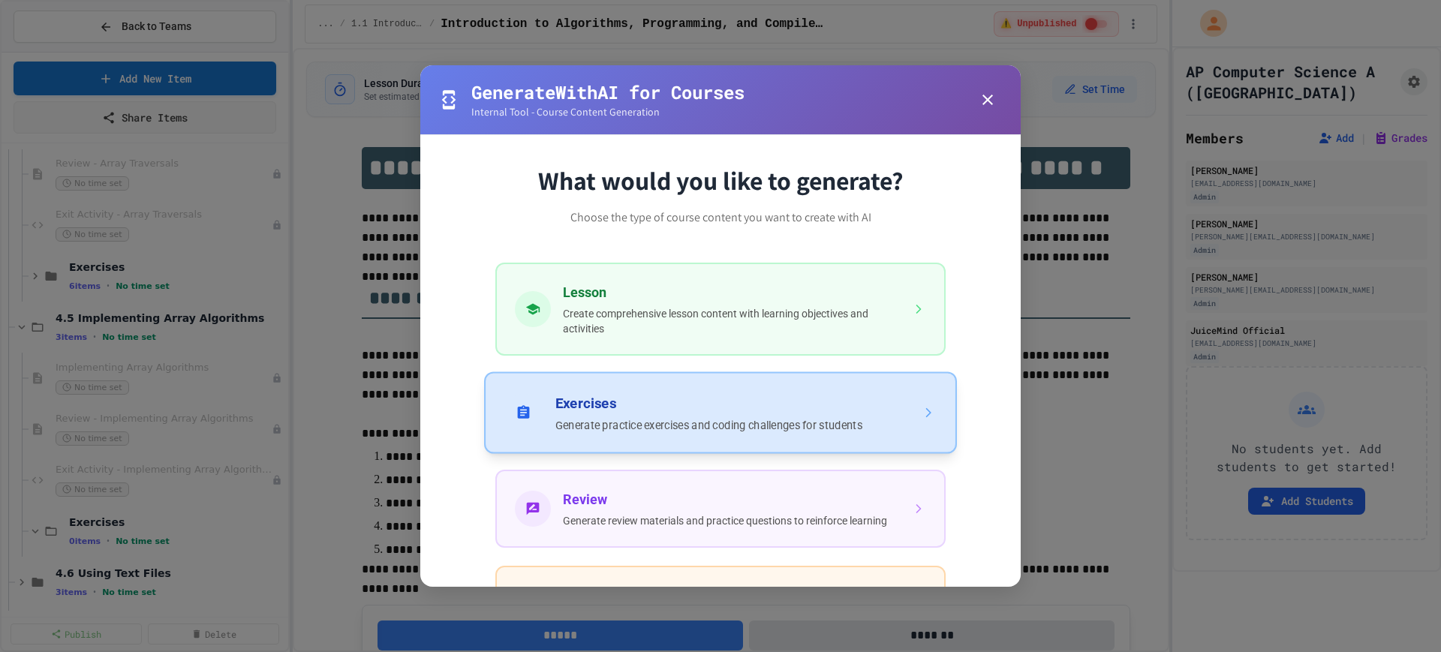
click at [666, 424] on button "Exercises Generate practice exercises and coding challenges for students" at bounding box center [720, 412] width 473 height 82
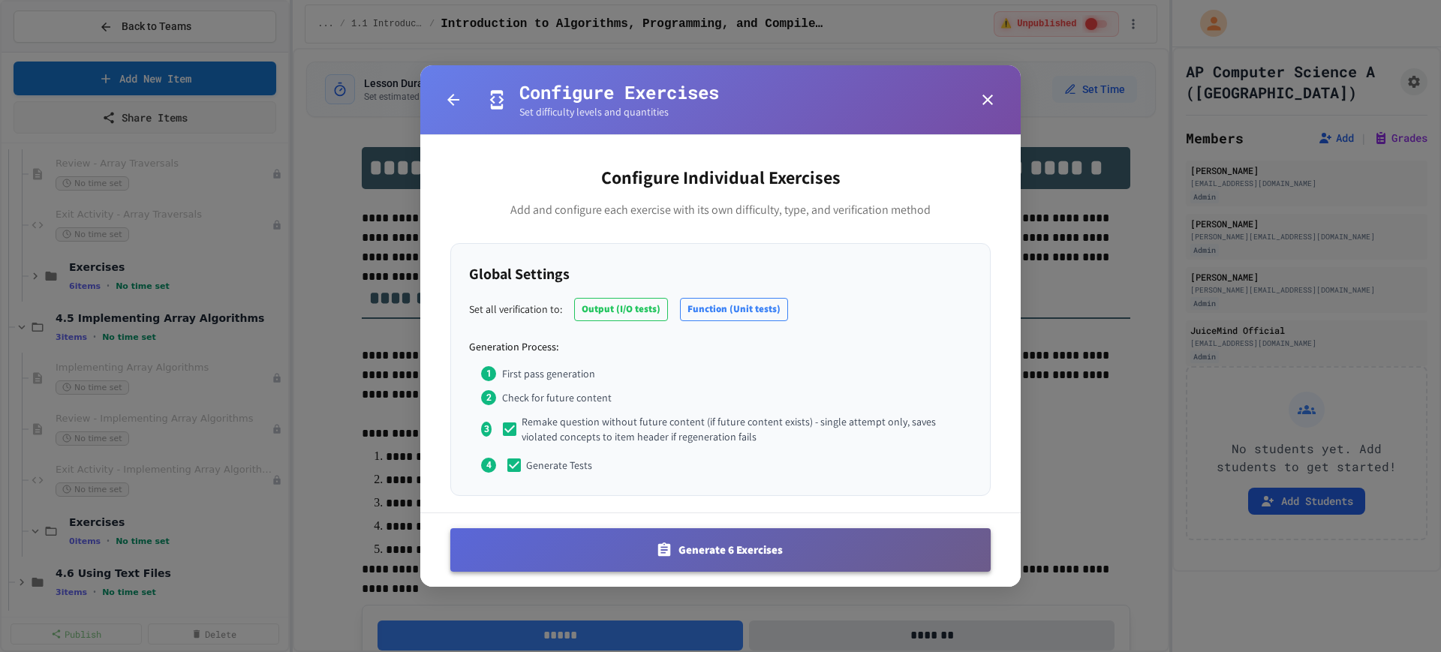
click at [640, 539] on button "Generate 6 Exercises" at bounding box center [720, 550] width 540 height 44
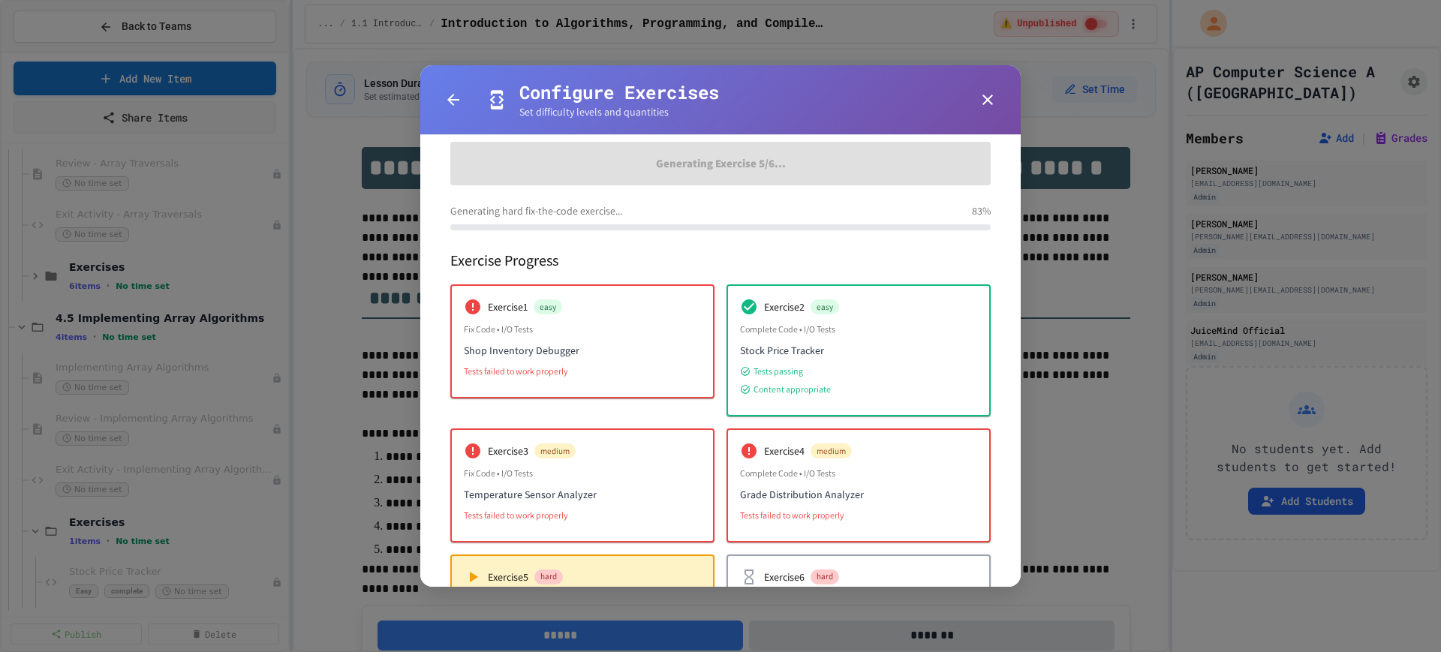
scroll to position [130, 0]
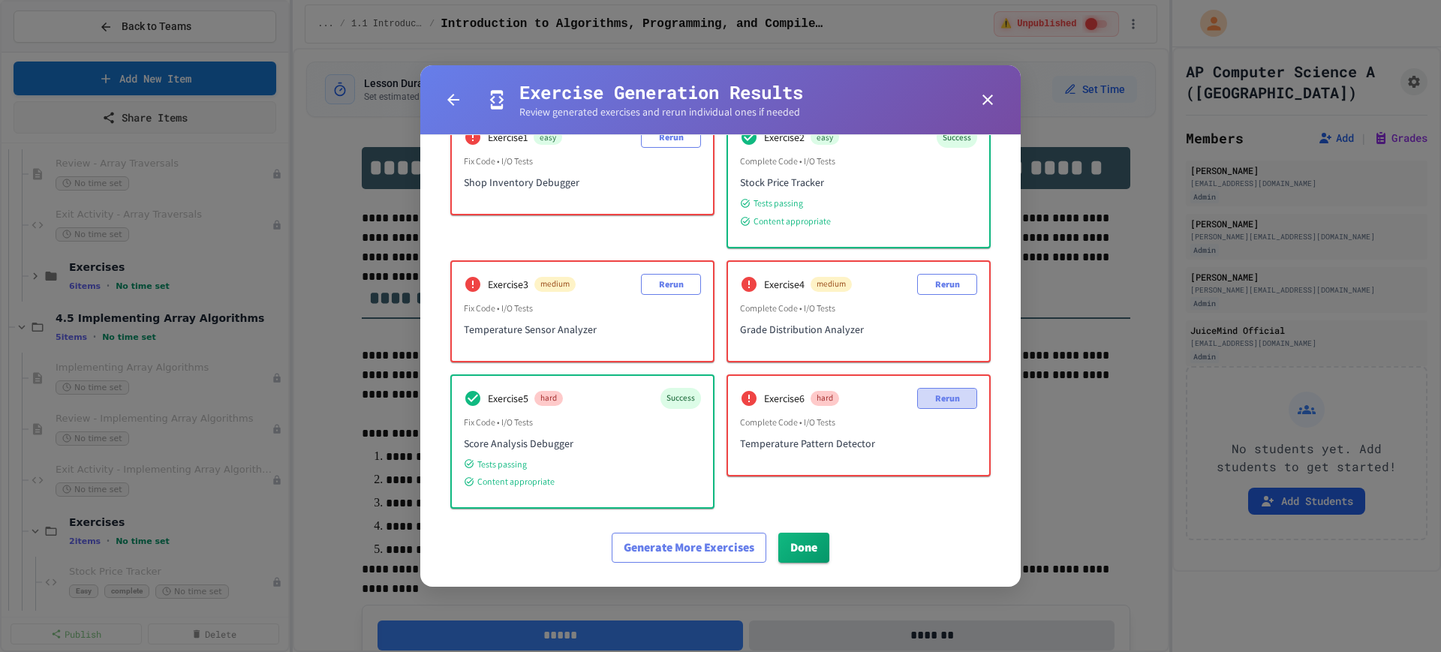
drag, startPoint x: 934, startPoint y: 405, endPoint x: 948, endPoint y: 333, distance: 73.3
click at [937, 400] on button "Rerun" at bounding box center [947, 398] width 60 height 21
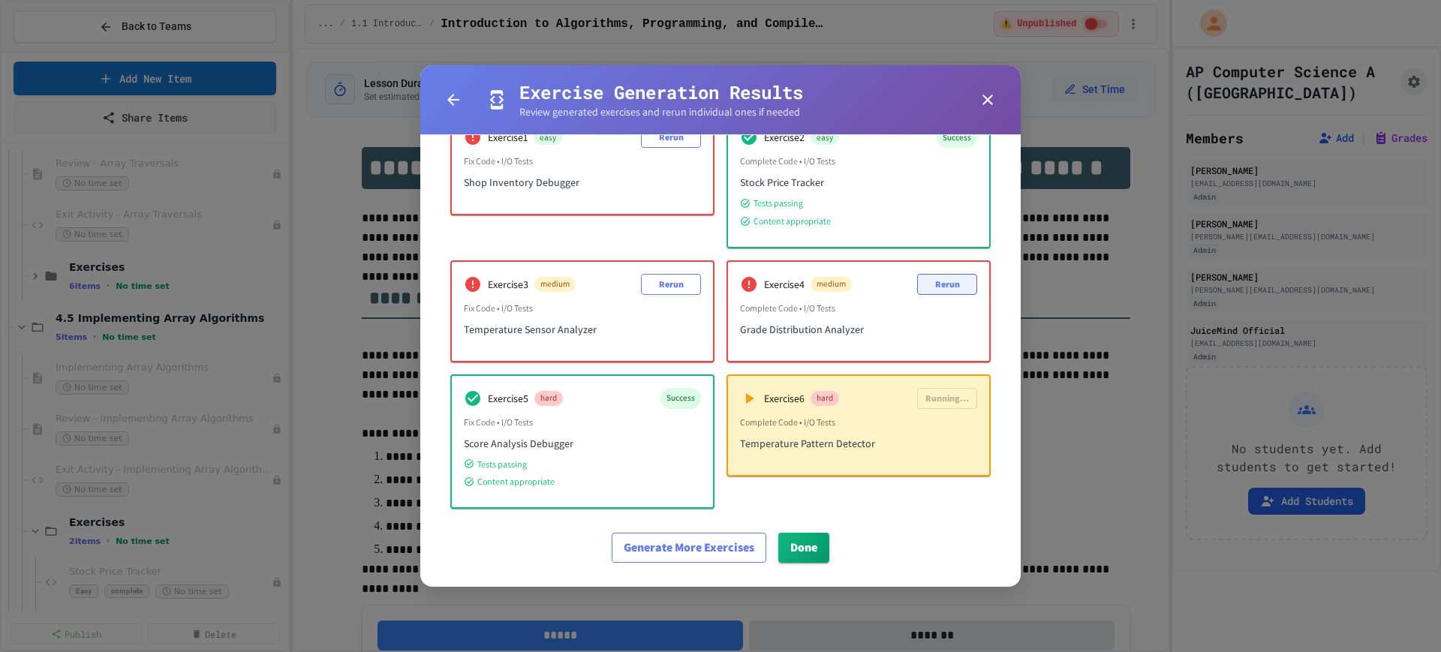
click at [933, 290] on button "Rerun" at bounding box center [947, 284] width 60 height 21
